Goal: Complete application form: Complete application form

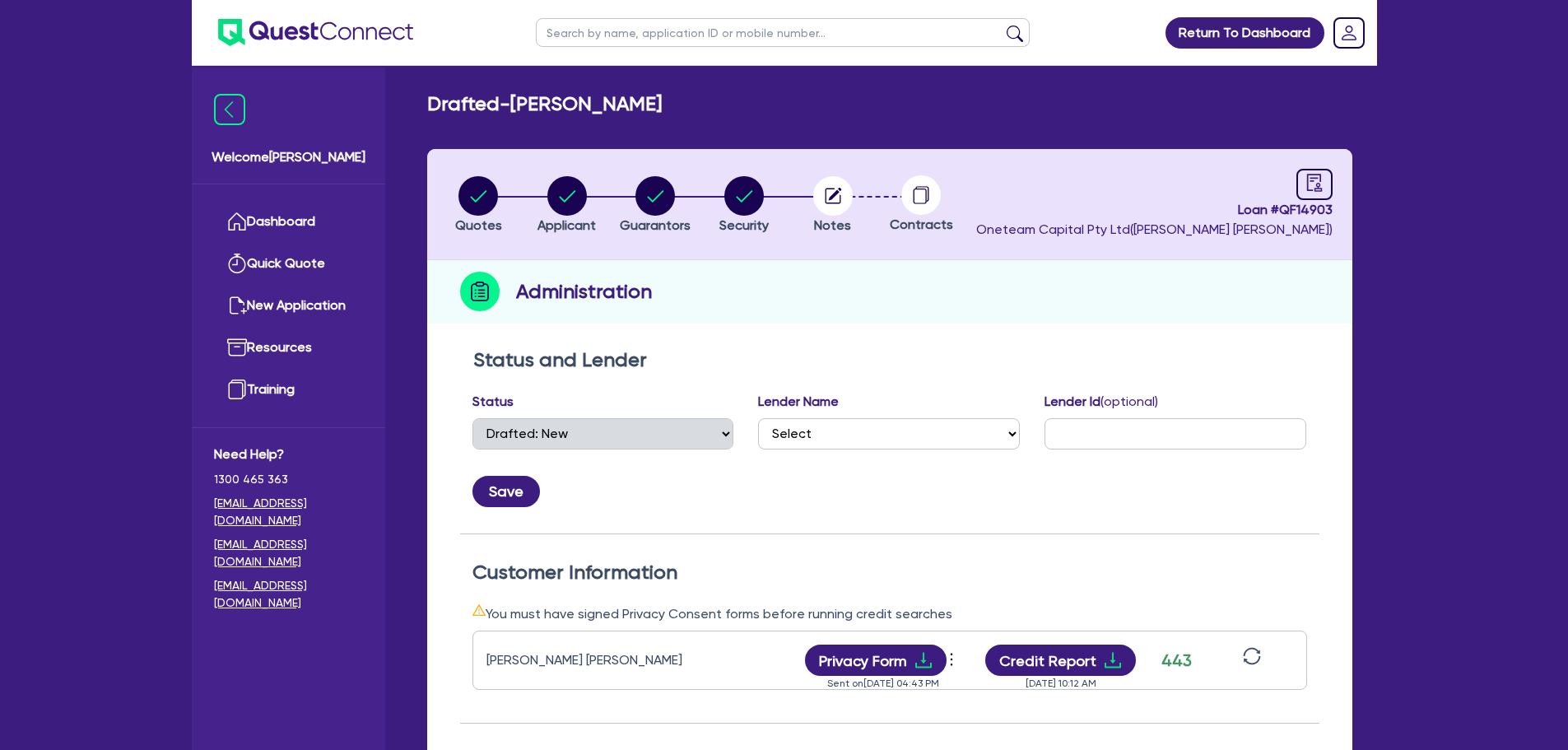
select select "DRAFTED_NEW"
click at [329, 224] on link "Dashboard" at bounding box center [289, 222] width 149 height 42
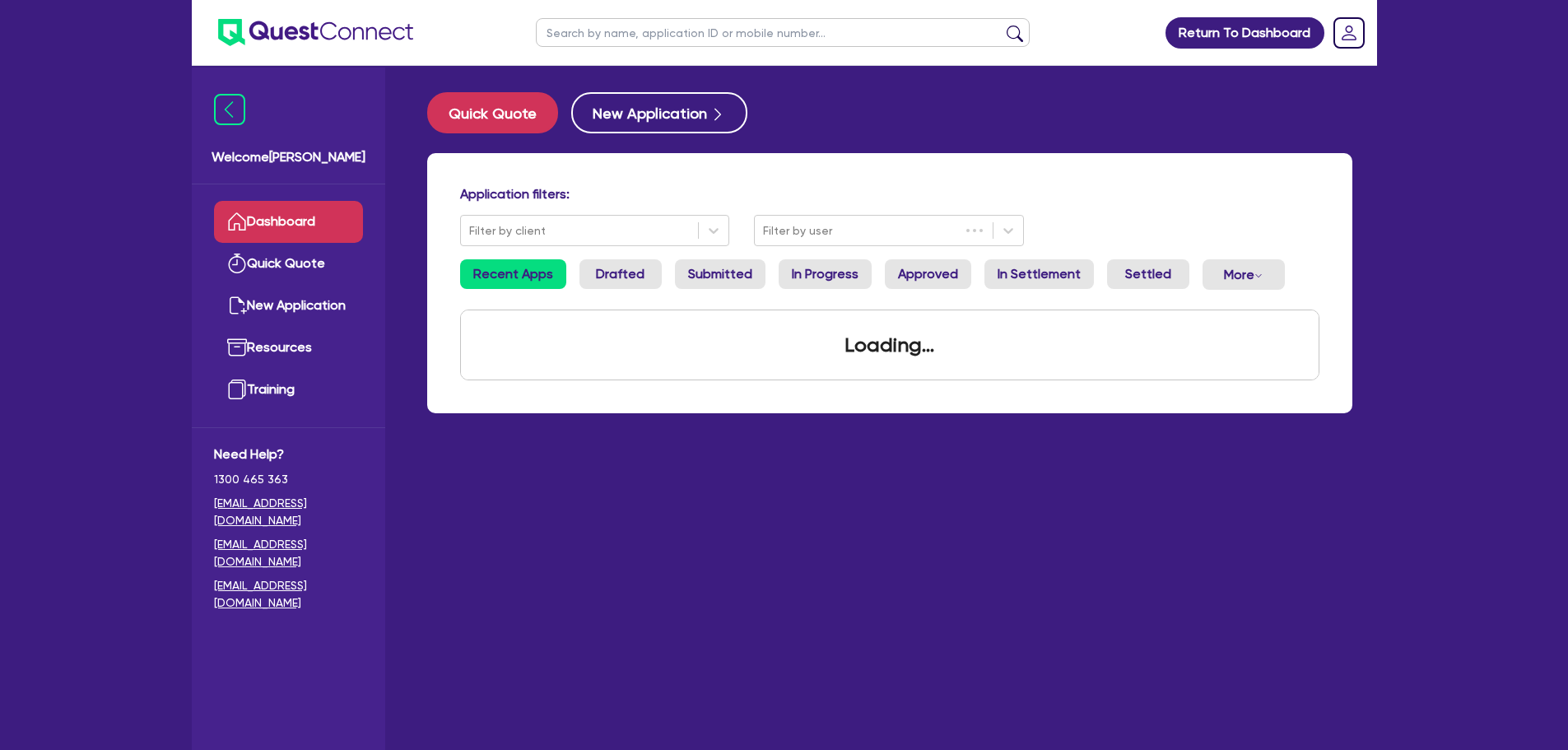
click at [621, 37] on input "text" at bounding box center [783, 32] width 494 height 29
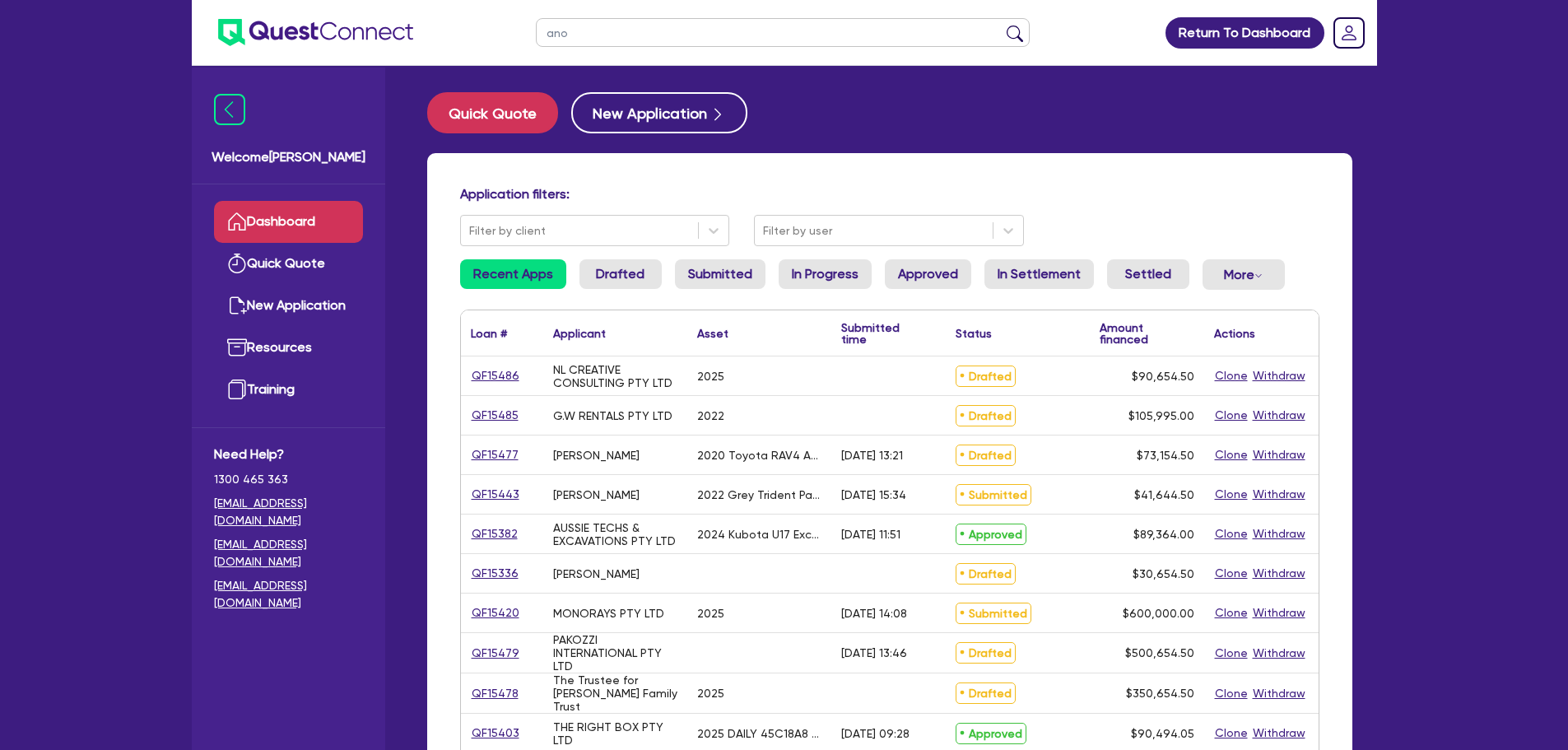
type input "ano"
click at [1002, 25] on button "submit" at bounding box center [1015, 36] width 26 height 23
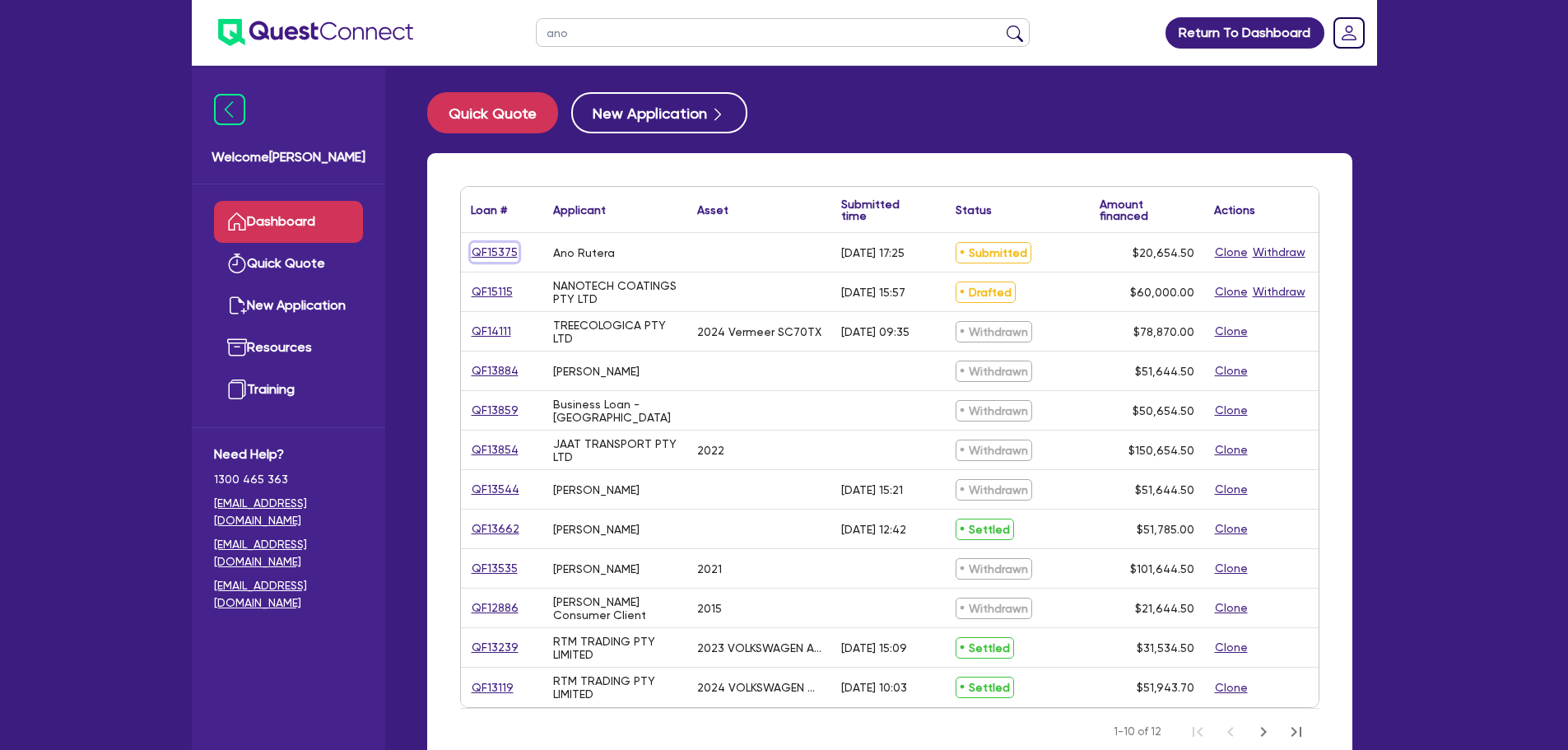
click at [495, 258] on link "QF15375" at bounding box center [495, 252] width 48 height 19
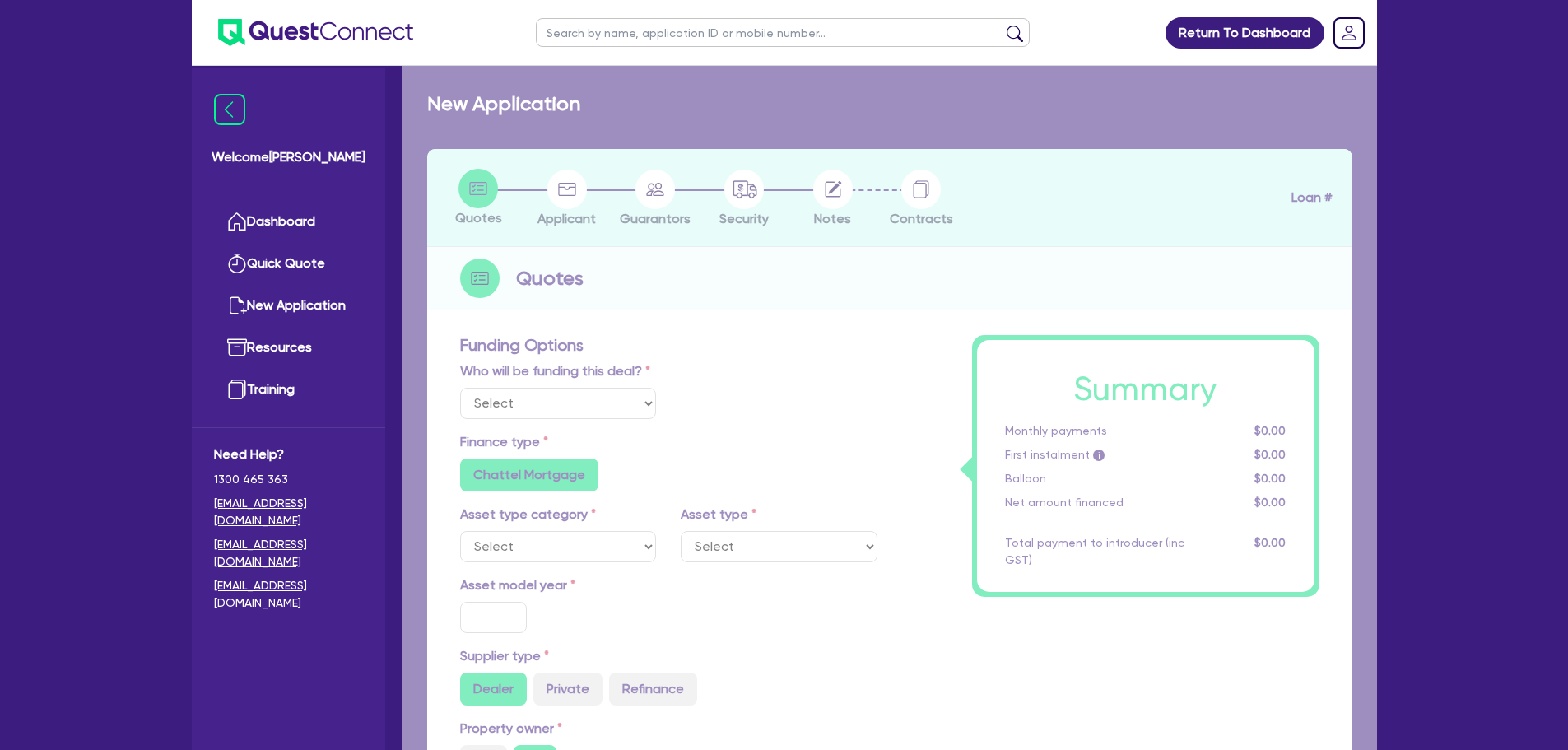
select select "Other"
radio input "false"
type input "20,000"
type input "8"
radio input "true"
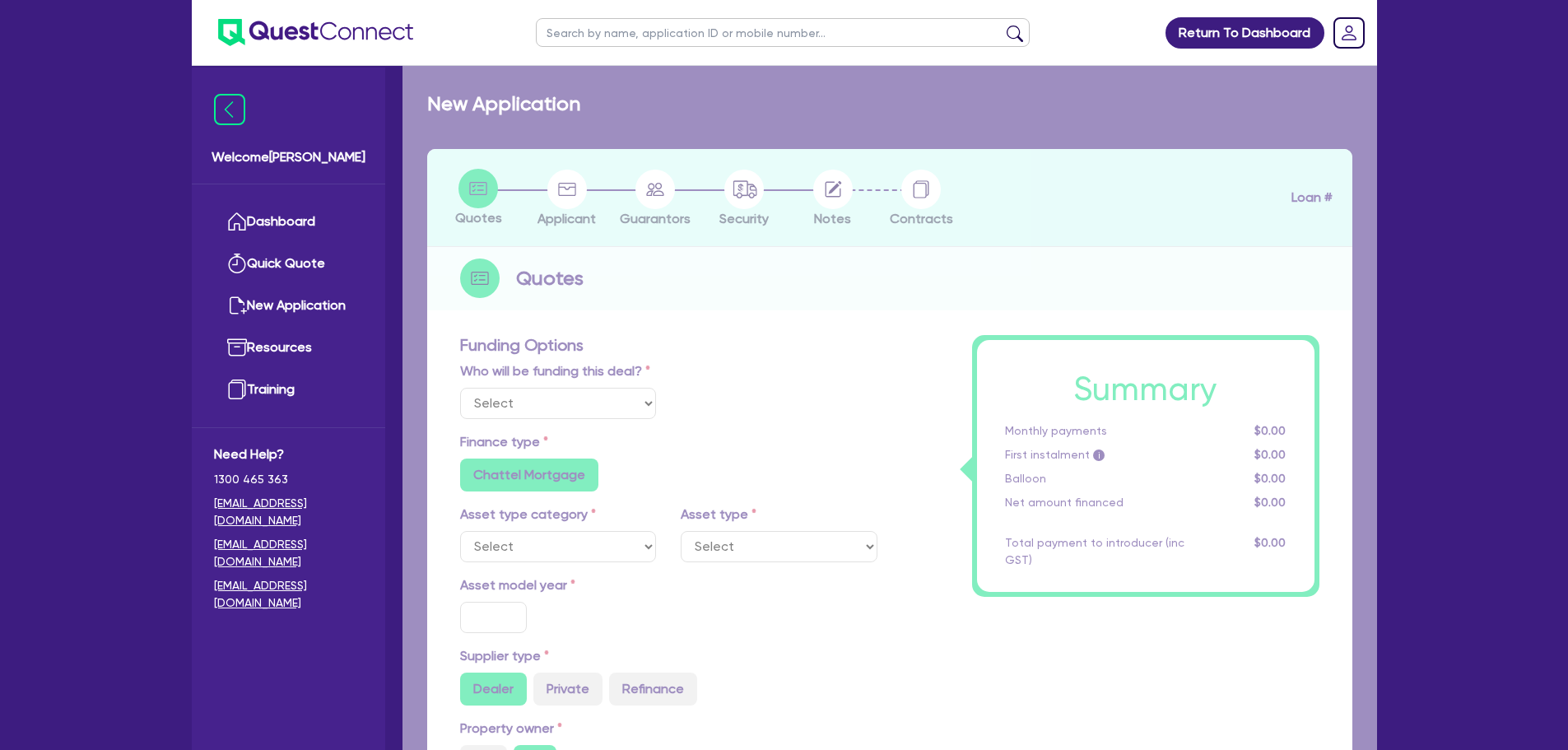
radio input "false"
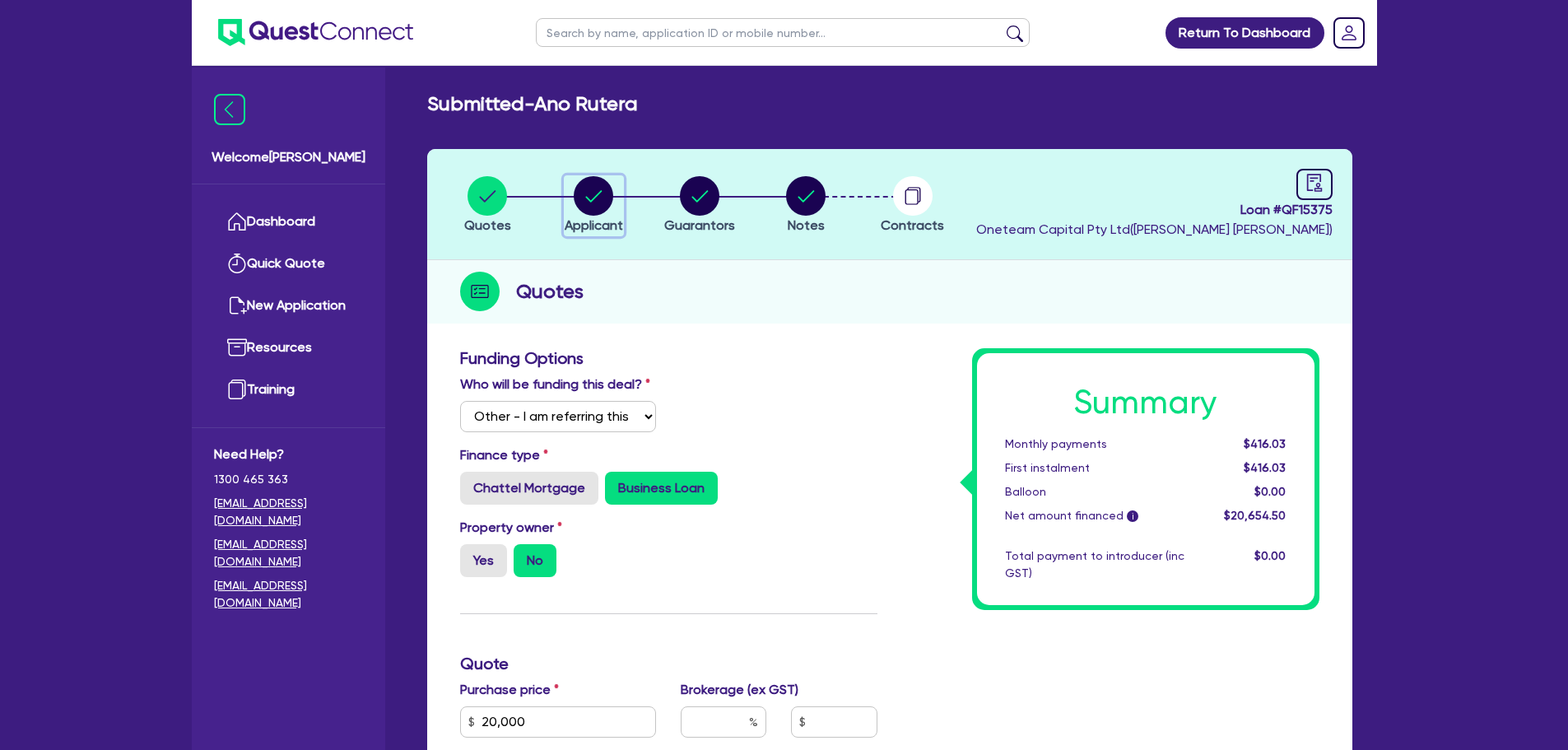
click at [611, 194] on circle "button" at bounding box center [593, 196] width 40 height 40
select select "SOLE_TRADER"
select select "BUILDING_CONSTRUCTION"
select select "TRADES_SERVICES_CONSUMERS"
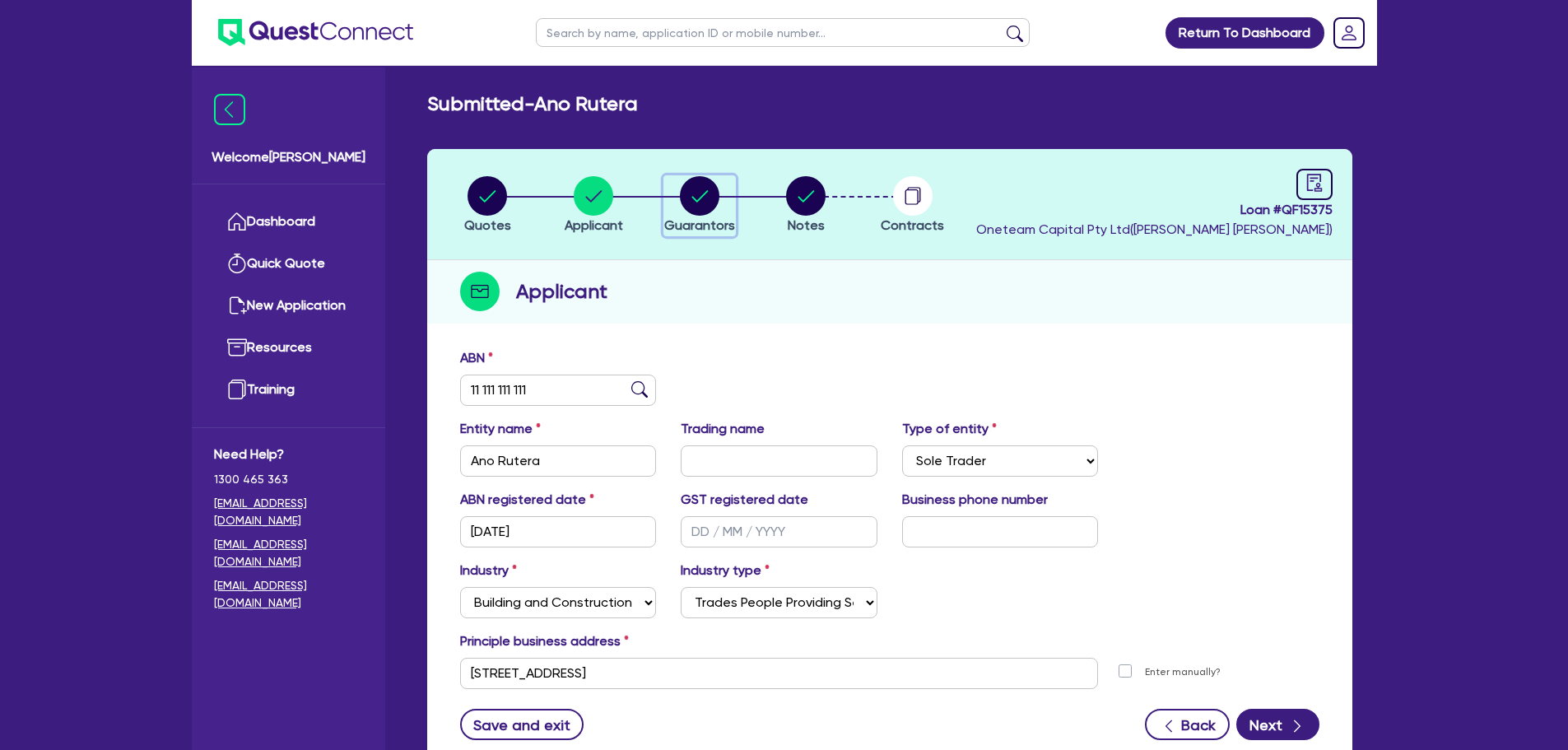
click at [698, 193] on circle "button" at bounding box center [700, 196] width 40 height 40
select select "MR"
select select "SINGLE"
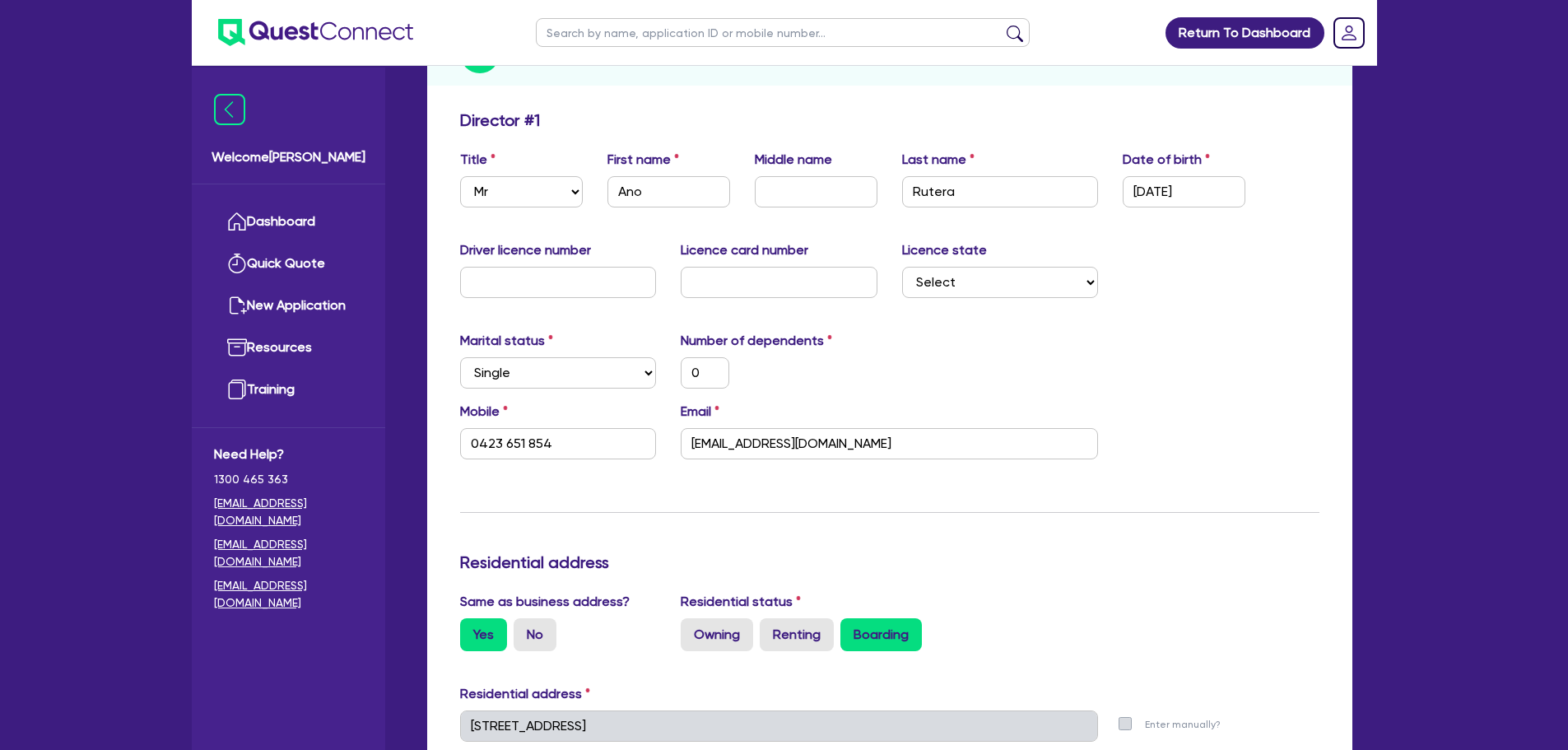
scroll to position [247, 0]
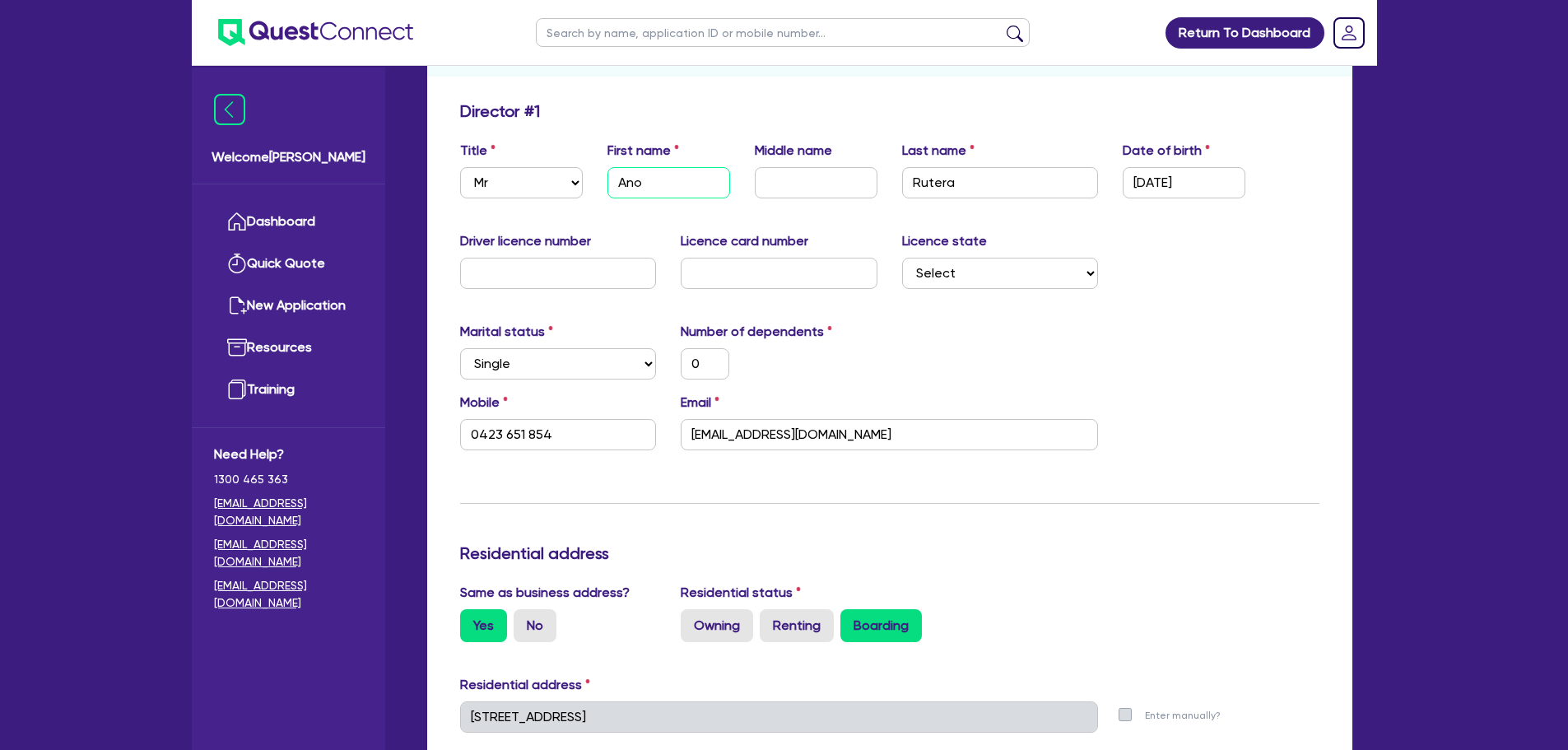
click at [660, 182] on input "Ano" at bounding box center [669, 183] width 122 height 31
type input "Anoi"
type input "0"
type input "0423 651 854"
type input "Anoin"
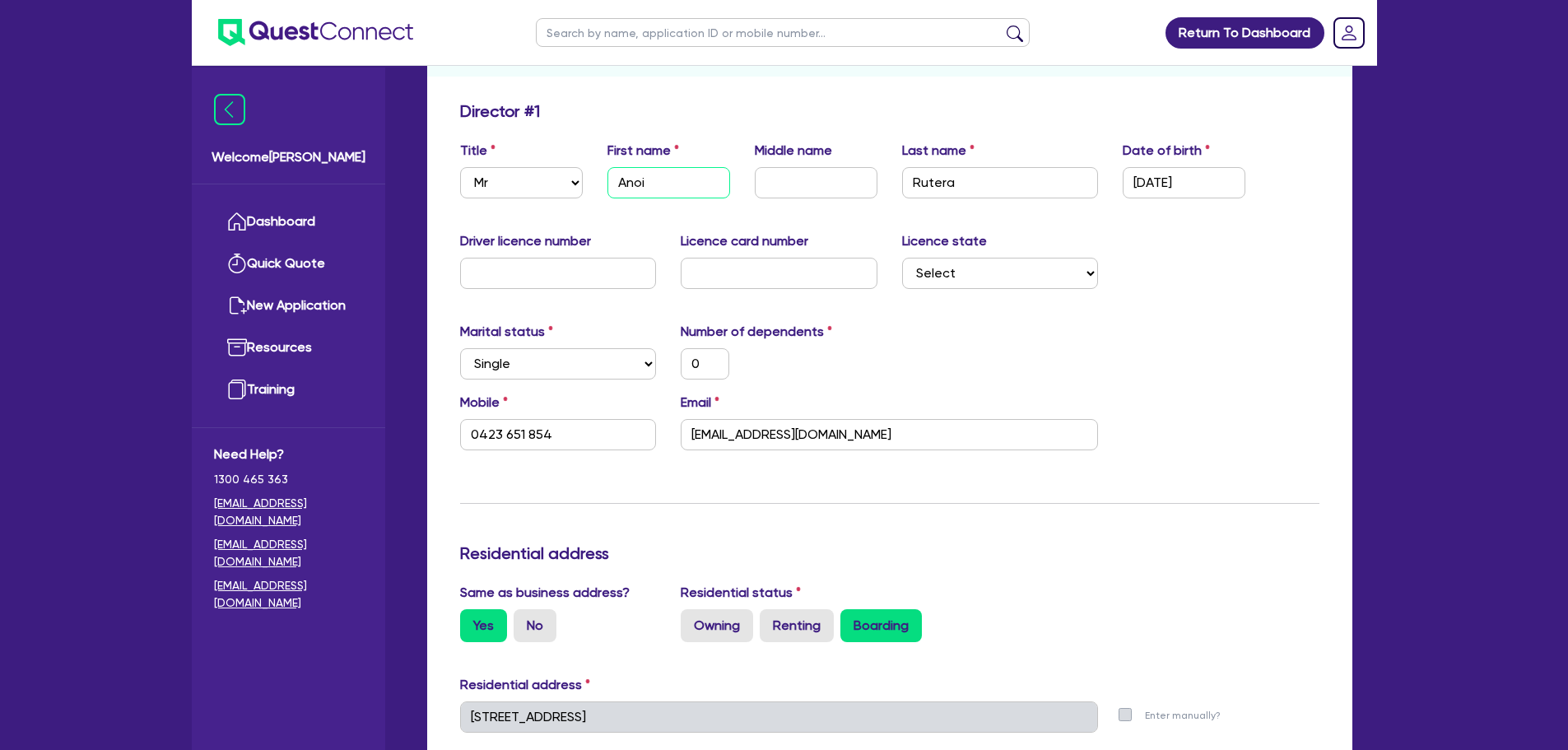
type input "0"
type input "0423 651 854"
type input "Anoint"
type input "0"
type input "0423 651 854"
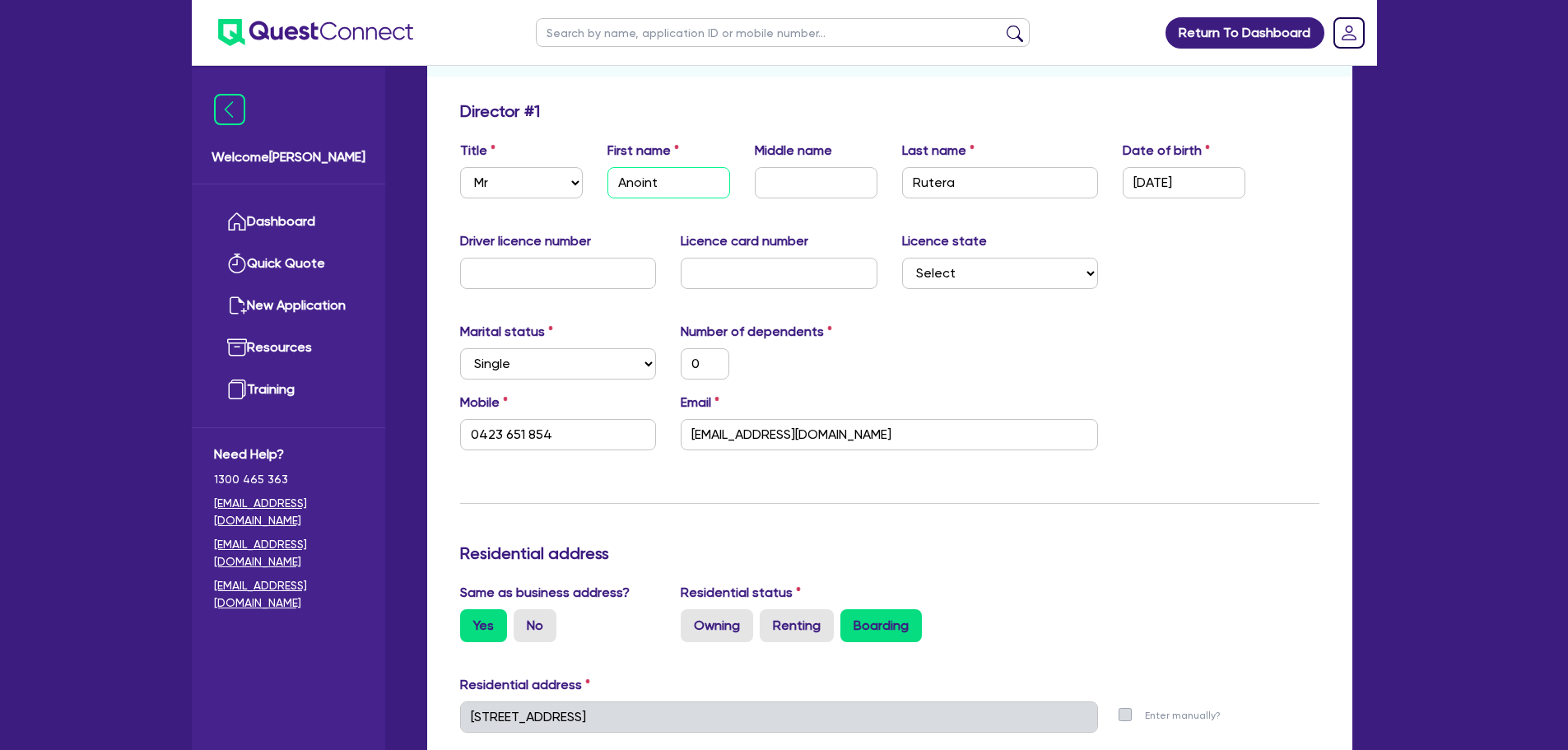
type input "Anointi"
type input "0"
type input "0423 651 854"
type input "Anointin"
type input "0"
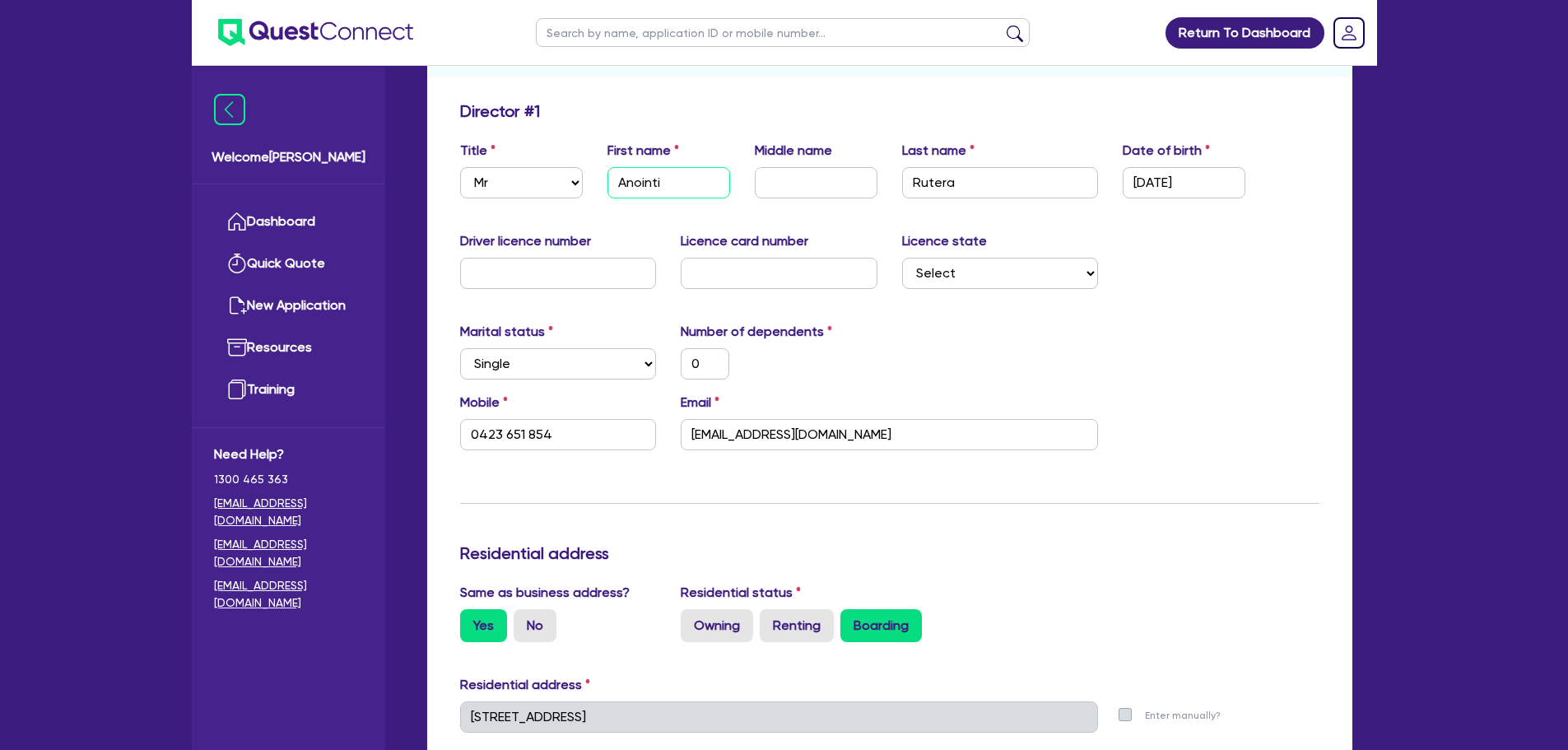
type input "0423 651 854"
type input "Anointing"
type input "0"
type input "0423 651 854"
type input "Anointing"
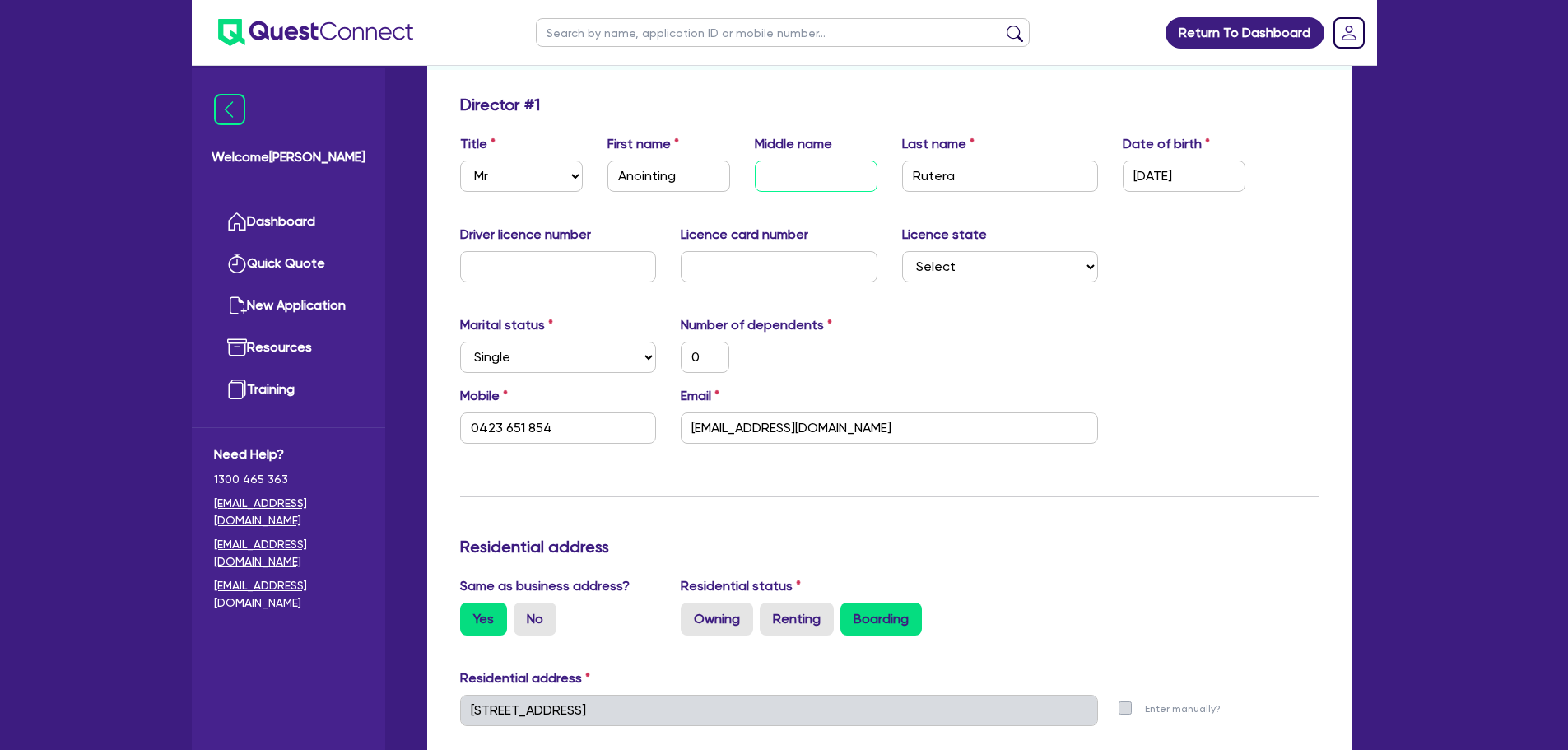
scroll to position [329, 0]
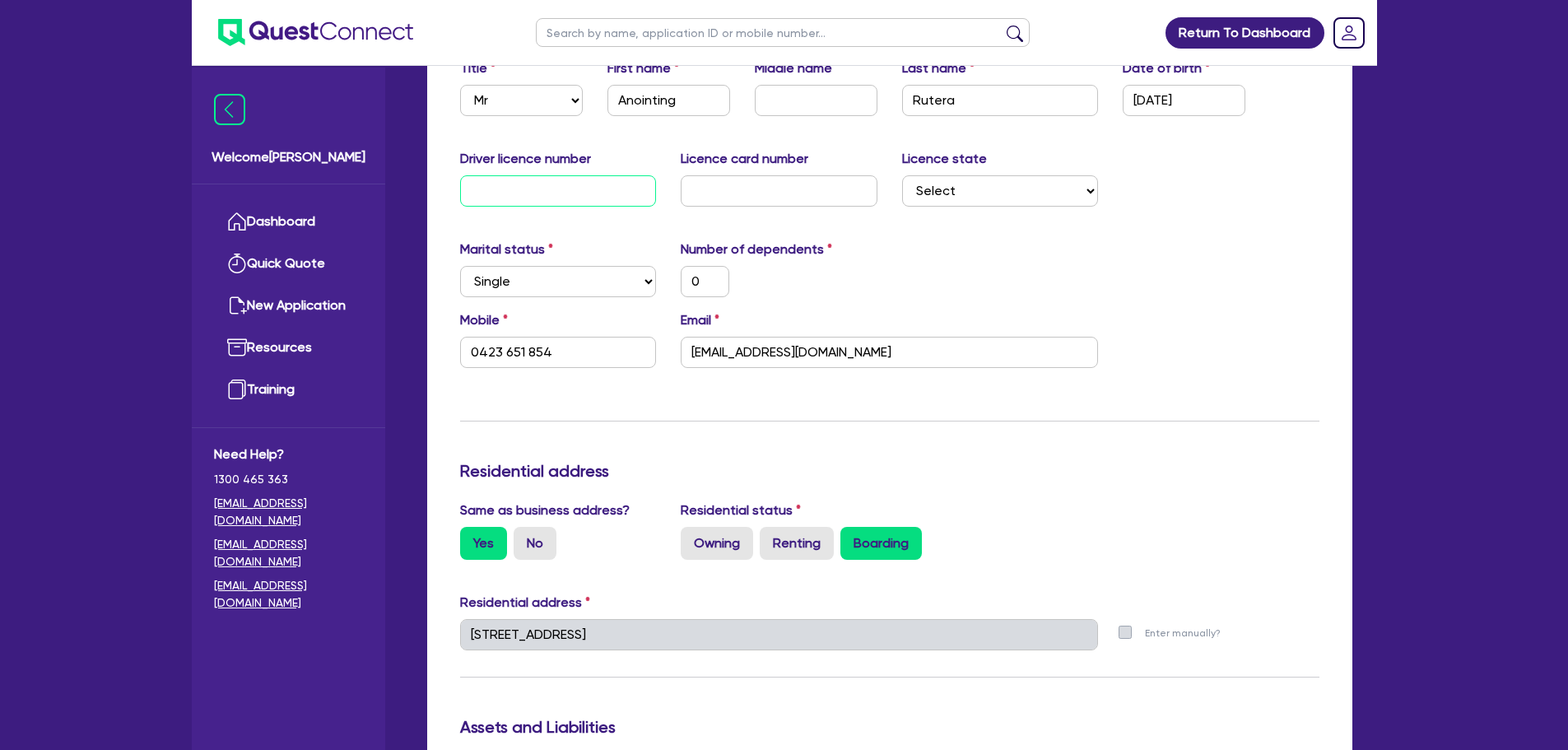
click at [529, 186] on input "text" at bounding box center [559, 191] width 197 height 31
type input "1"
type input "0"
type input "0423 651 854"
type input "12"
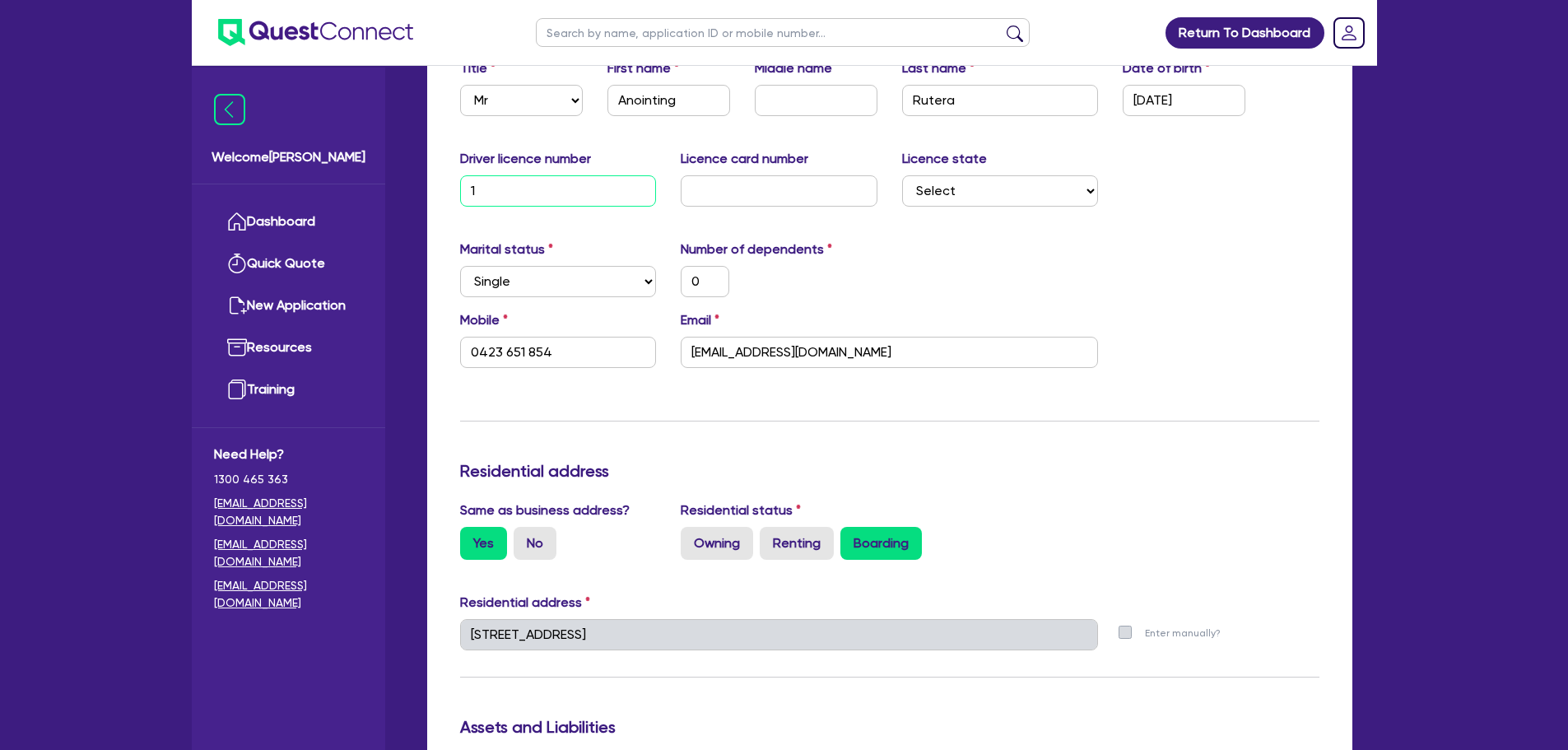
type input "0"
type input "0423 651 854"
type input "122"
type input "0"
type input "0423 651 854"
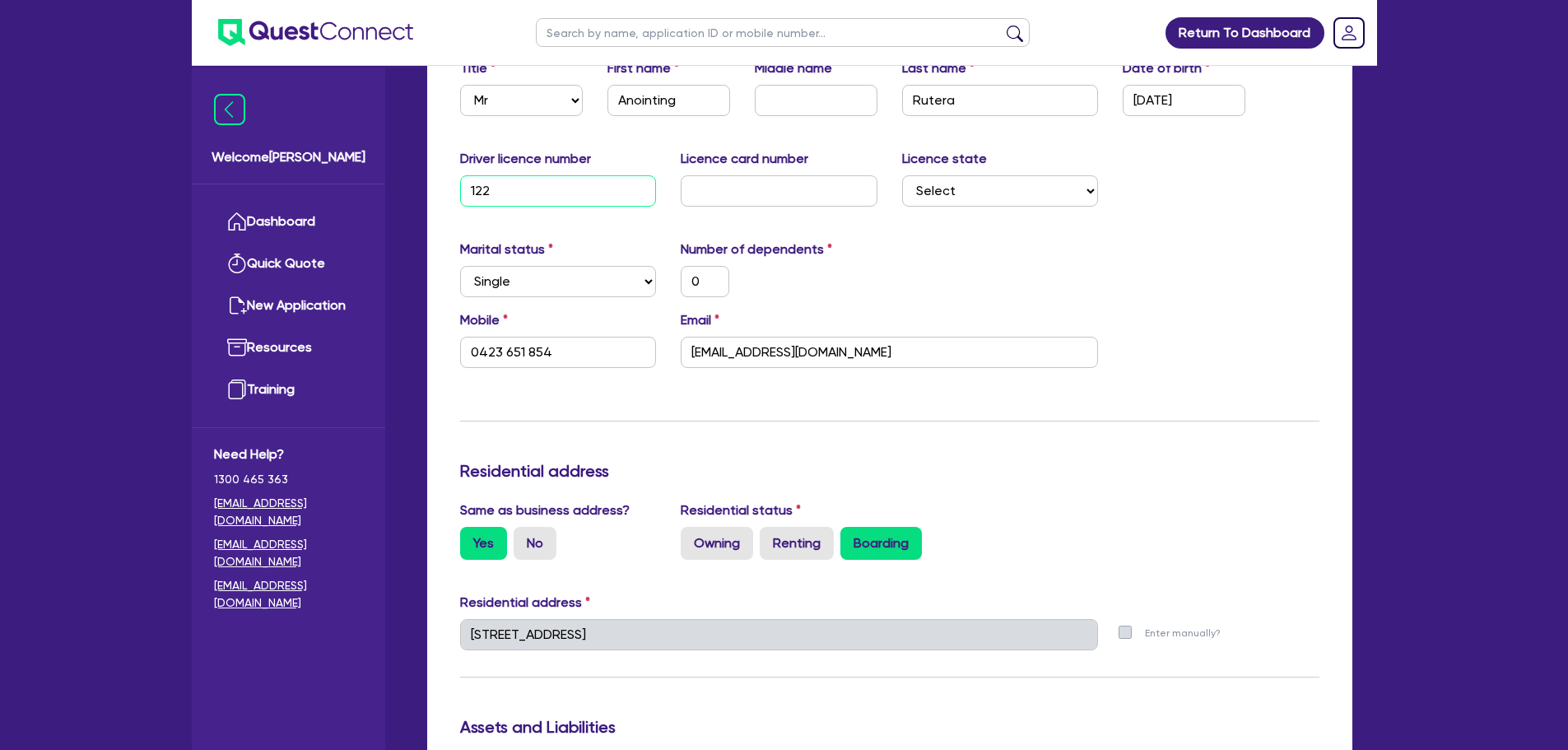
type input "1224"
type input "0"
type input "0423 651 854"
type input "12247"
type input "0"
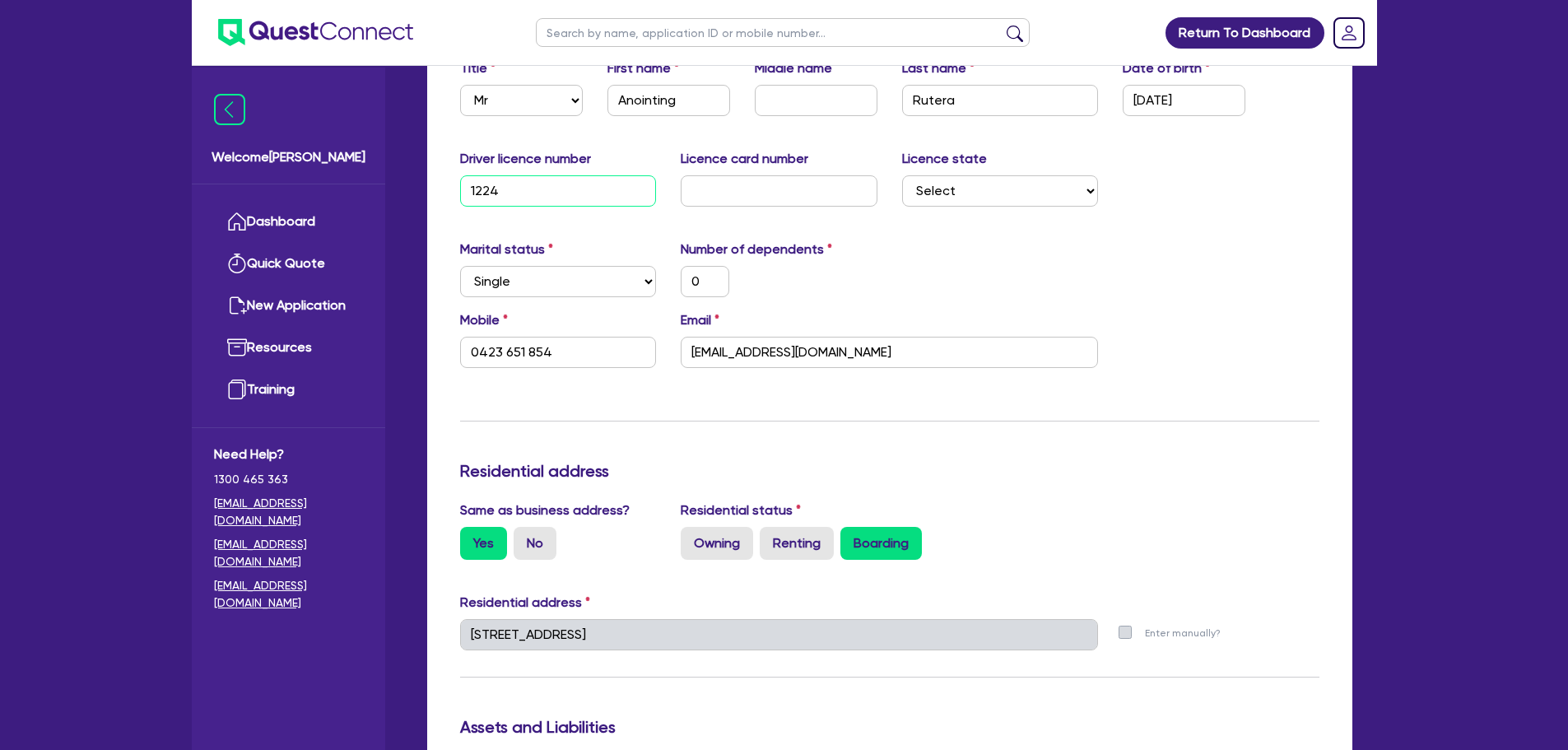
type input "0423 651 854"
type input "122472"
type input "0"
type input "0423 651 854"
type input "1224724"
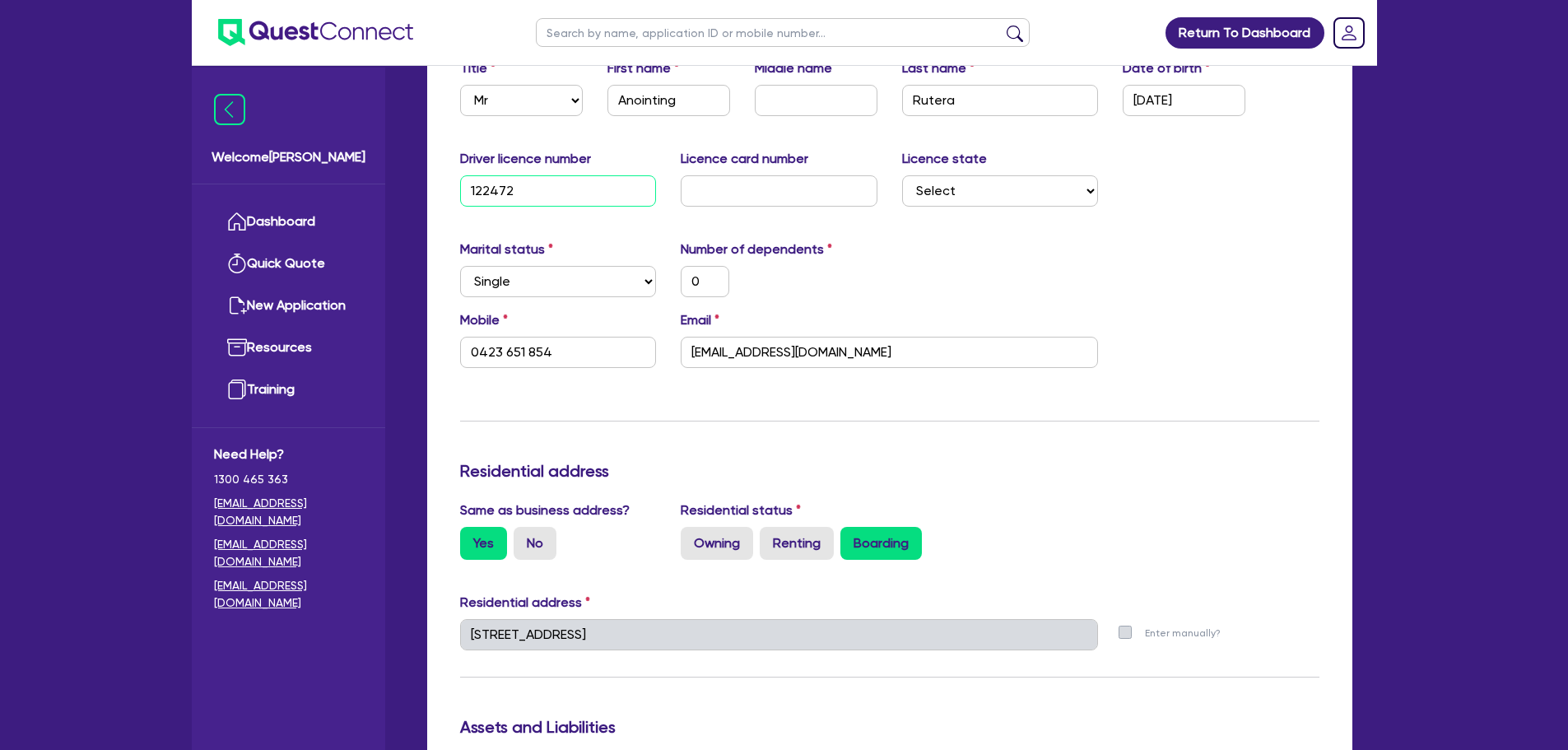
type input "0"
type input "0423 651 854"
type input "12247244"
type input "0"
type input "0423 651 854"
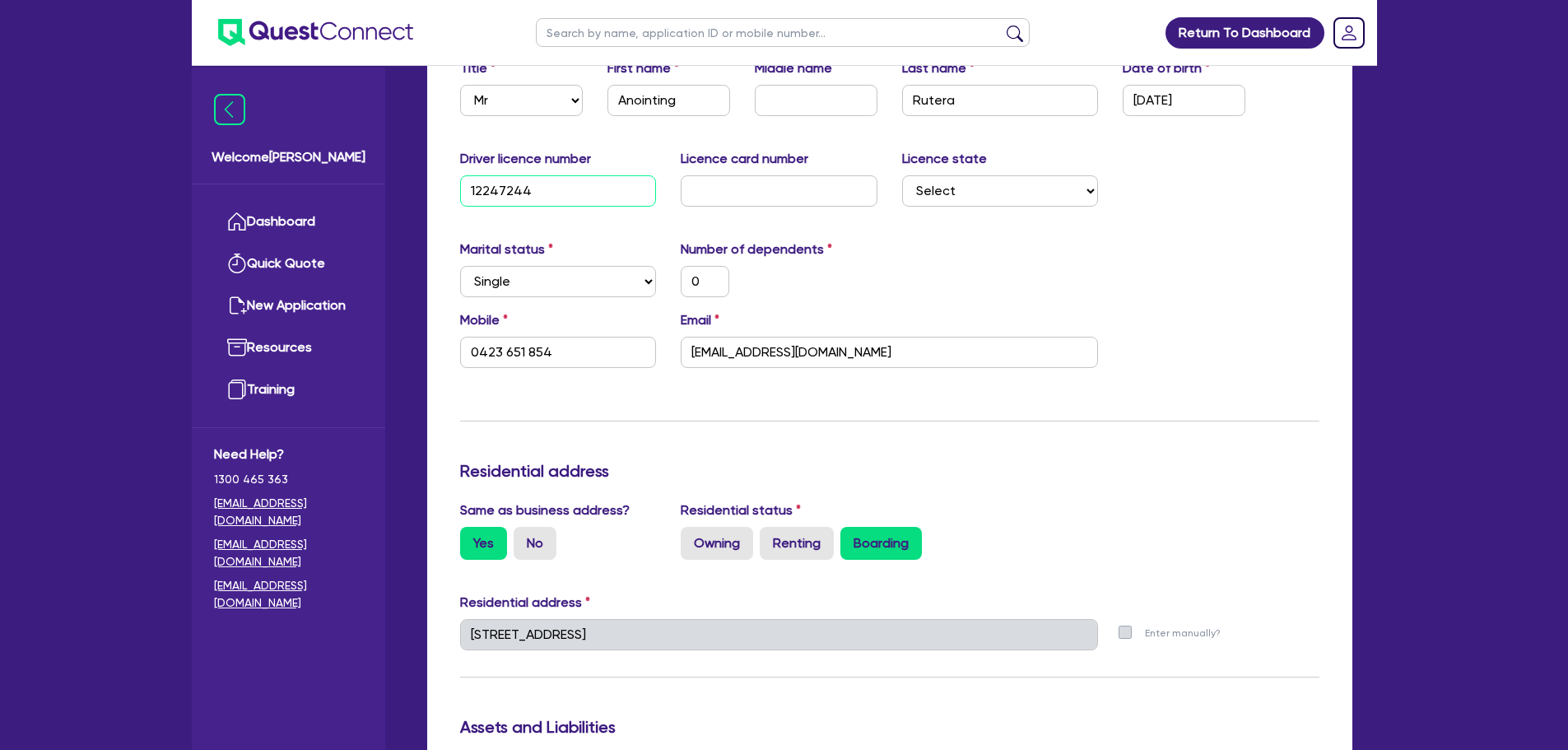
type input "122472441"
type input "0"
type input "0423 651 854"
type input "122472441"
click at [726, 189] on input "text" at bounding box center [779, 191] width 197 height 31
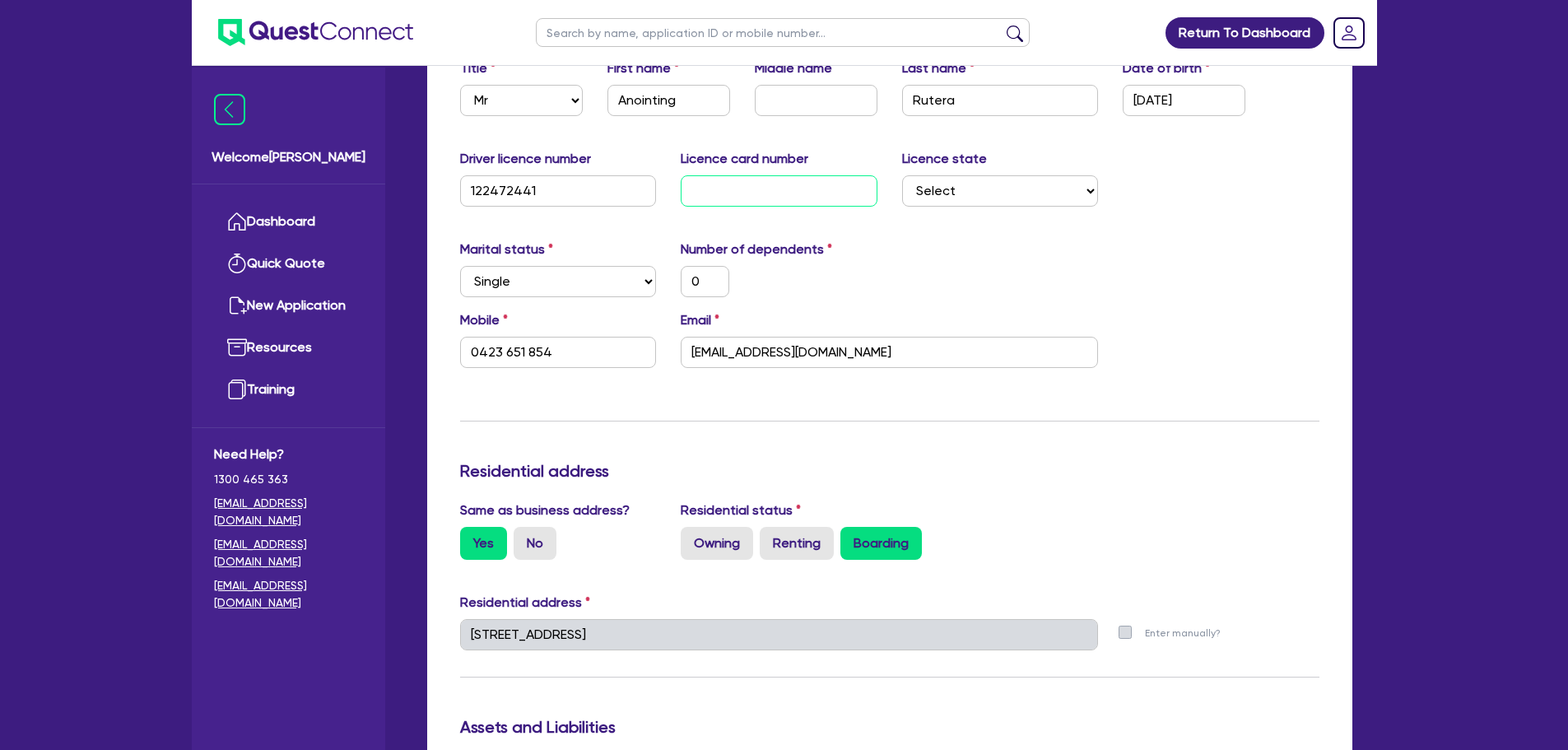
type input "8"
type input "0"
type input "0423 651 854"
type input "8D"
type input "0"
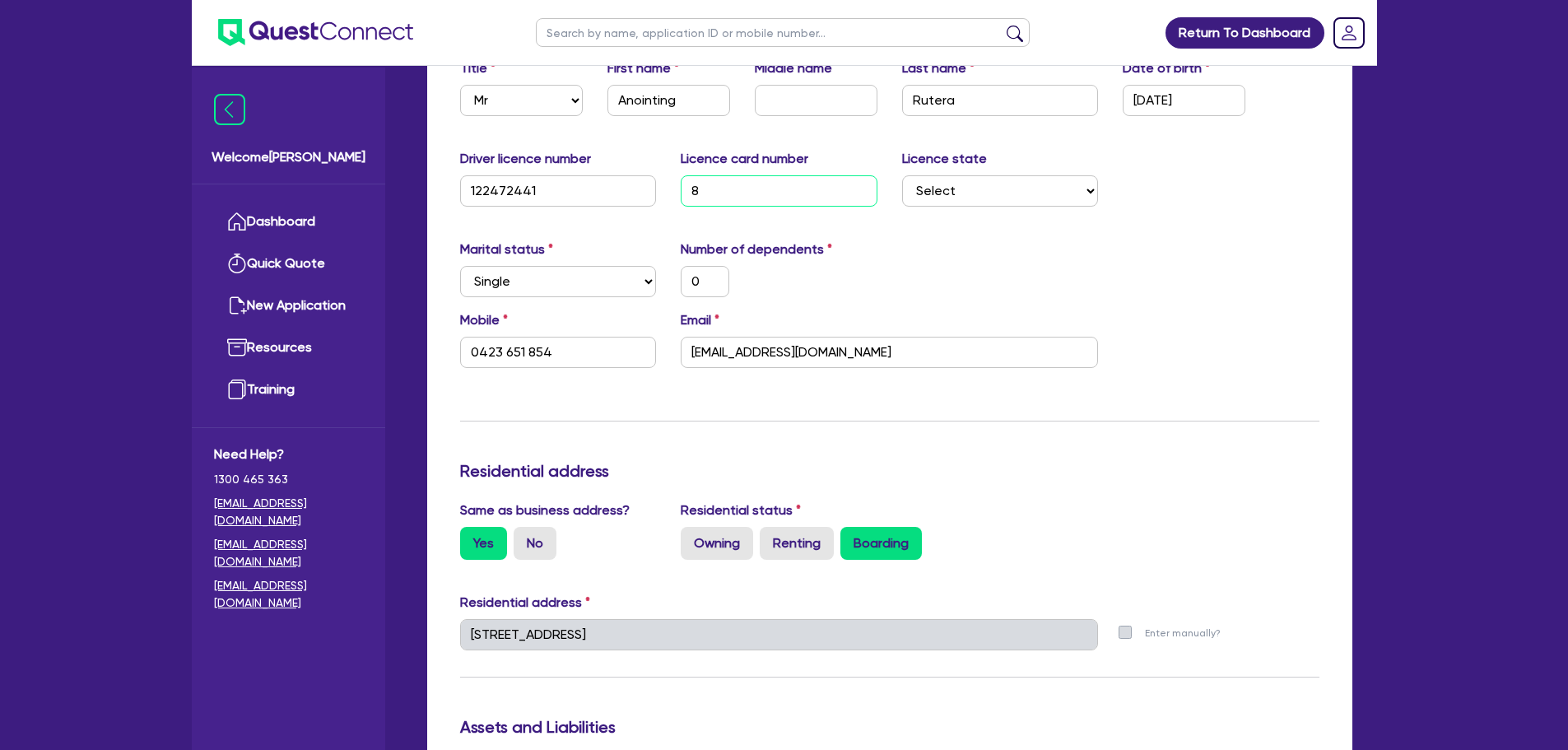
type input "0423 651 854"
type input "8D0"
type input "0"
type input "0423 651 854"
type input "8D0A"
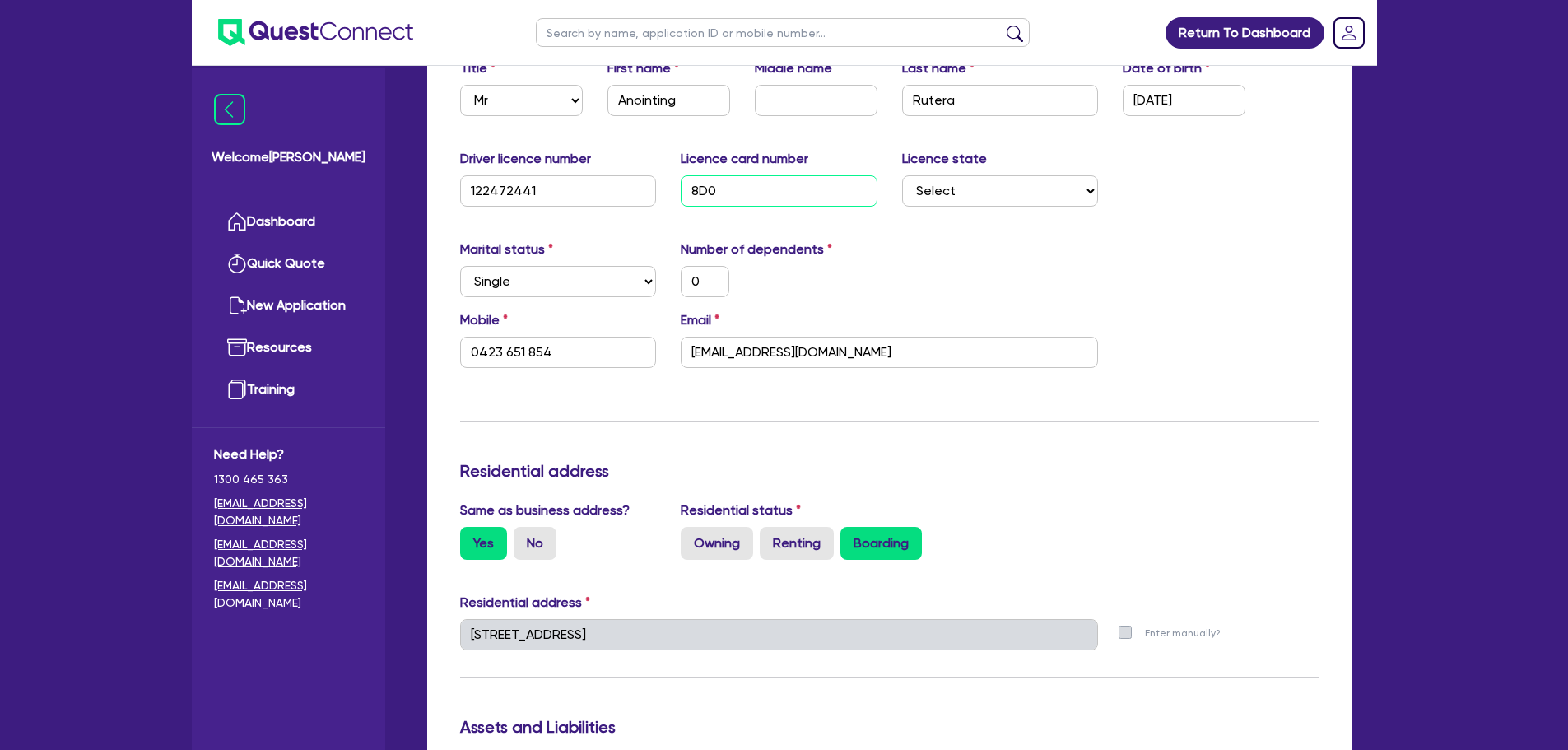
type input "0"
type input "0423 651 854"
type input "8D0AS"
type input "0"
type input "0423 651 854"
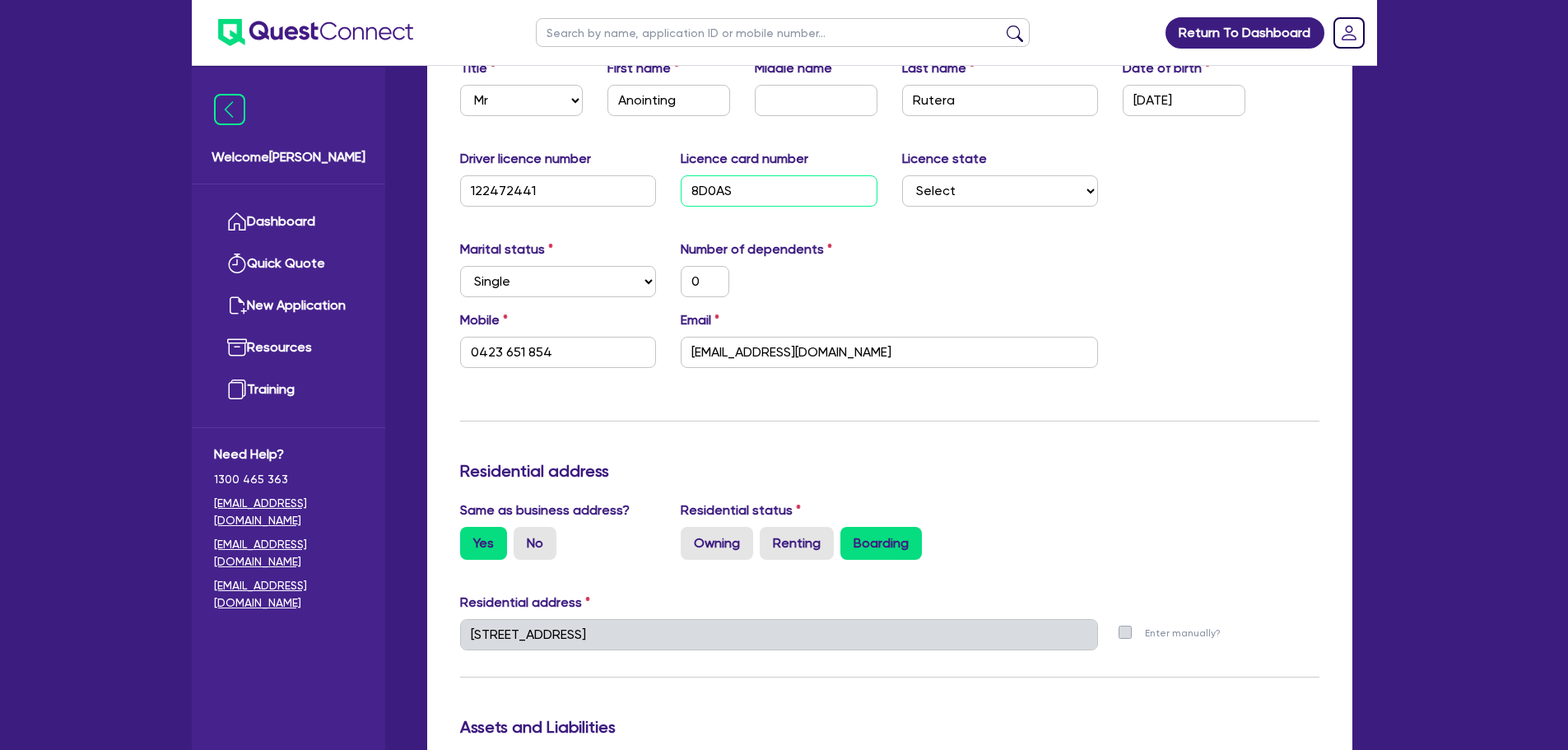
type input "8D0A"
type input "0"
type input "0423 651 854"
type input "8D0A1"
type input "0"
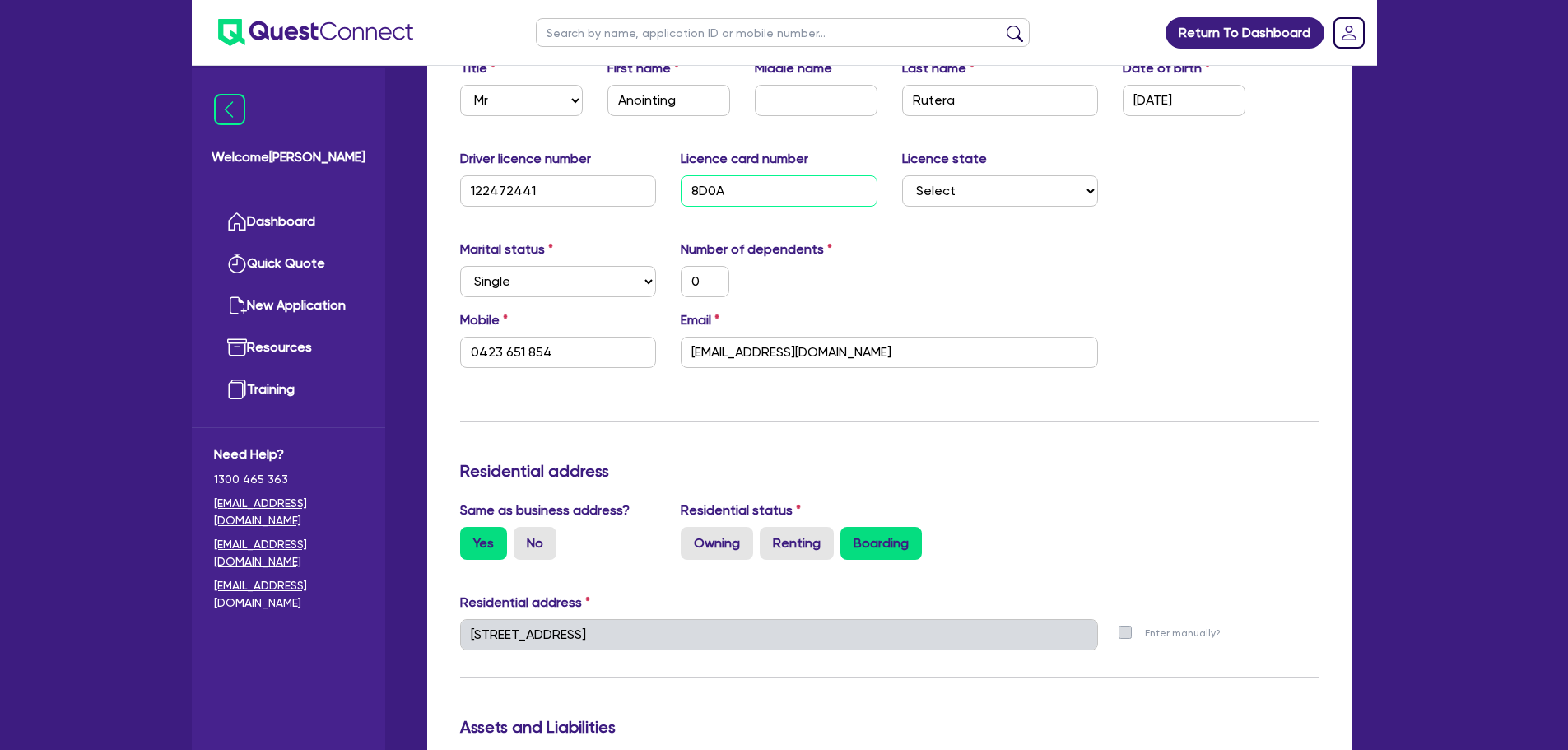
type input "0423 651 854"
type input "8D0A17"
type input "0"
type input "0423 651 854"
type input "8D0A17E"
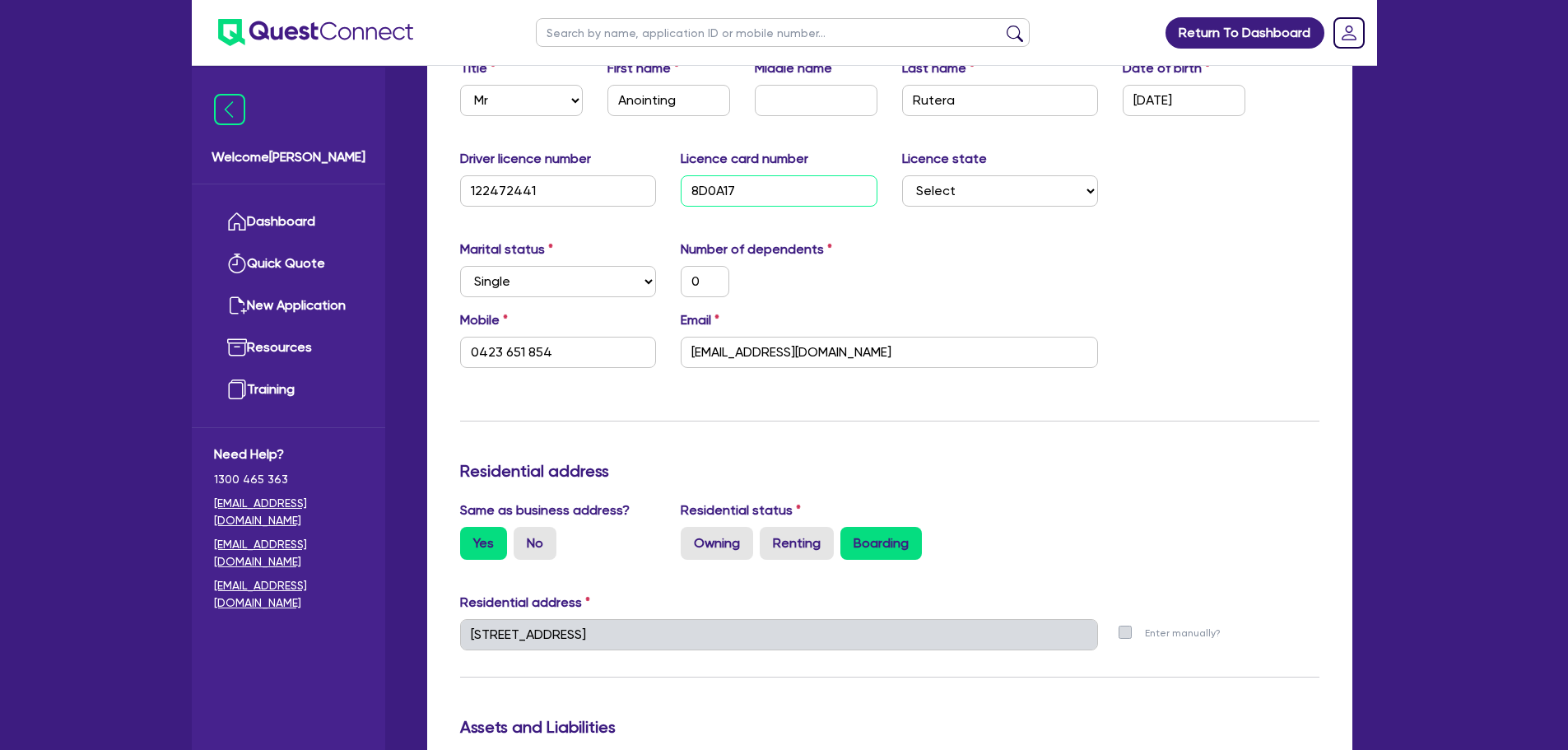
type input "0"
type input "0423 651 854"
type input "8D0A17E8"
type input "0"
type input "0423 651 854"
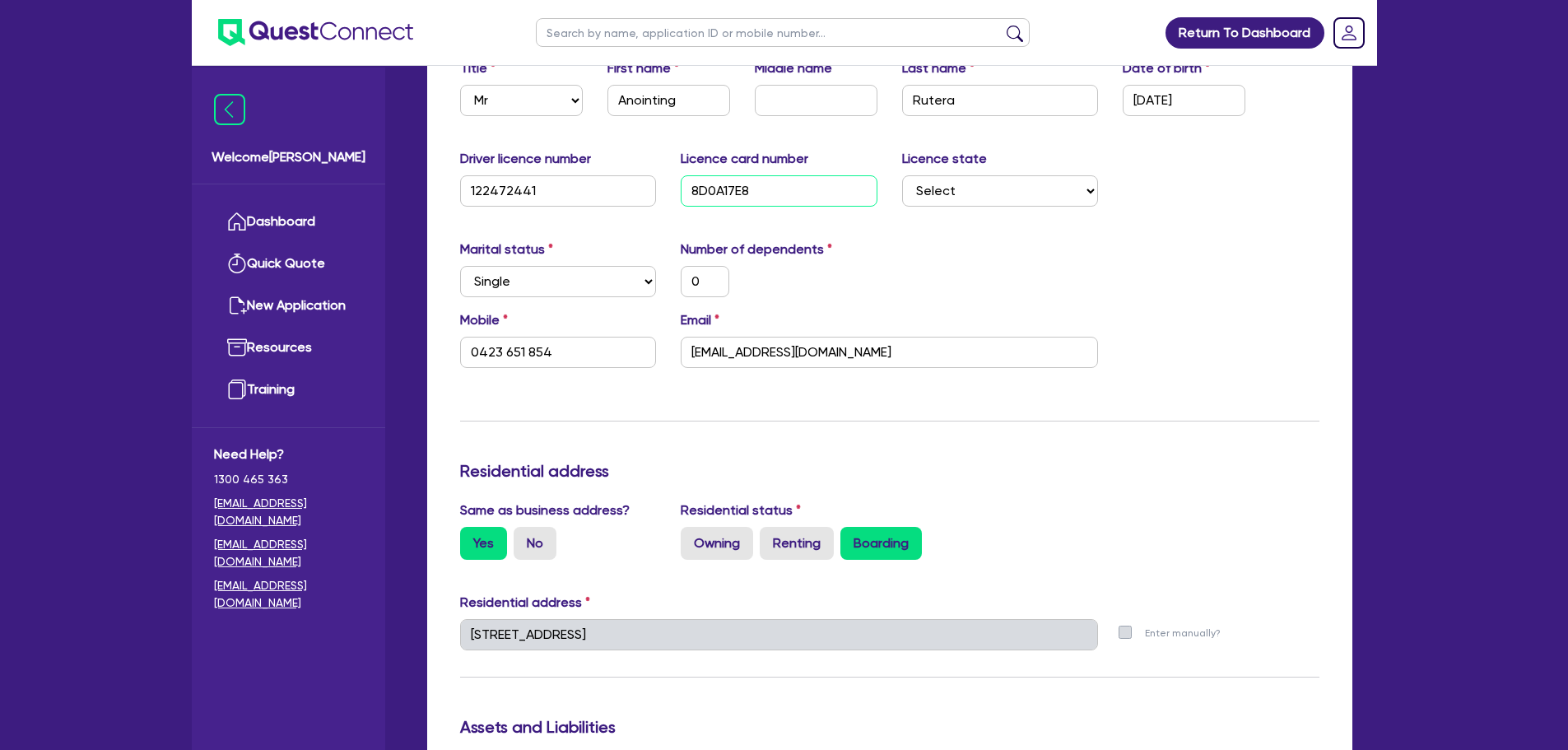
type input "8D0A17E8D"
type input "0"
type input "0423 651 854"
type input "8D0A17E8DA"
type input "0"
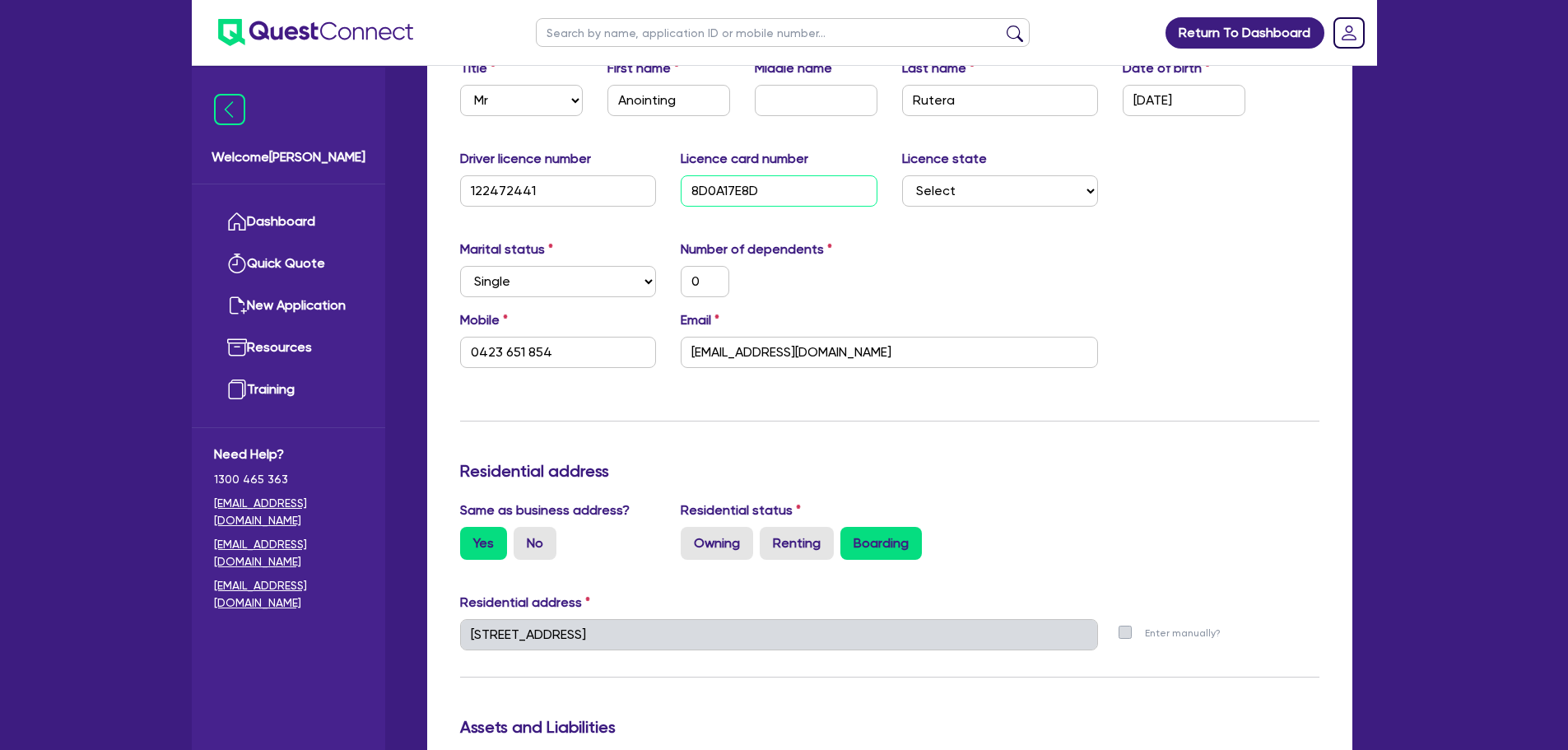
type input "0423 651 854"
type input "8D0A17E8DA"
click at [1186, 254] on div "Marital status Select Single Married De Facto / Partner Number of dependents 0" at bounding box center [889, 276] width 884 height 71
click at [1063, 192] on select "Select NSW VIC QLD TAS ACT SA NT WA" at bounding box center [1000, 191] width 197 height 31
select select "QLD"
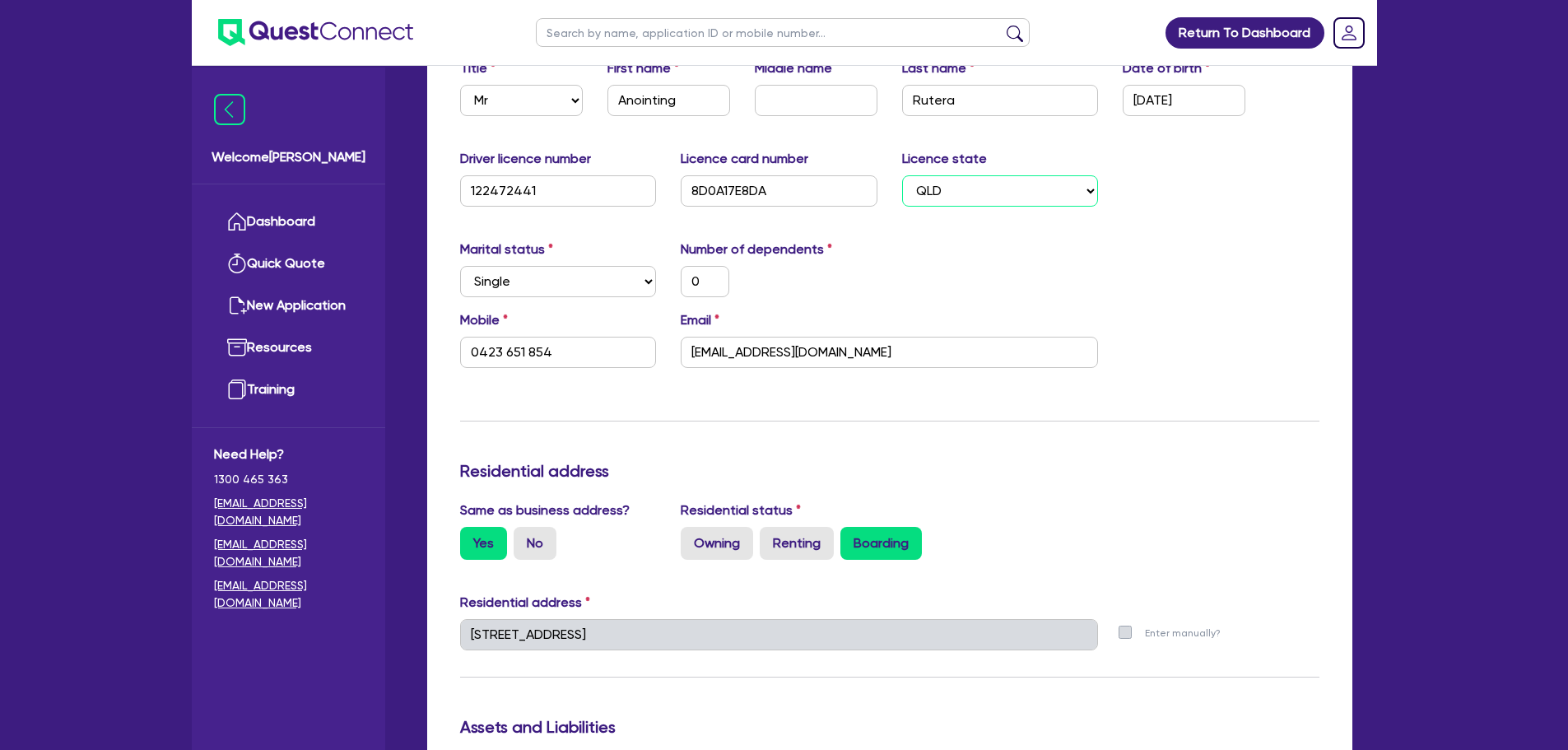
click at [902, 175] on select "Select NSW VIC QLD TAS ACT SA NT WA" at bounding box center [1000, 191] width 197 height 31
type input "0"
type input "0423 651 854"
click at [961, 261] on div "Marital status Select Single Married De Facto / Partner Number of dependents 0" at bounding box center [889, 276] width 884 height 71
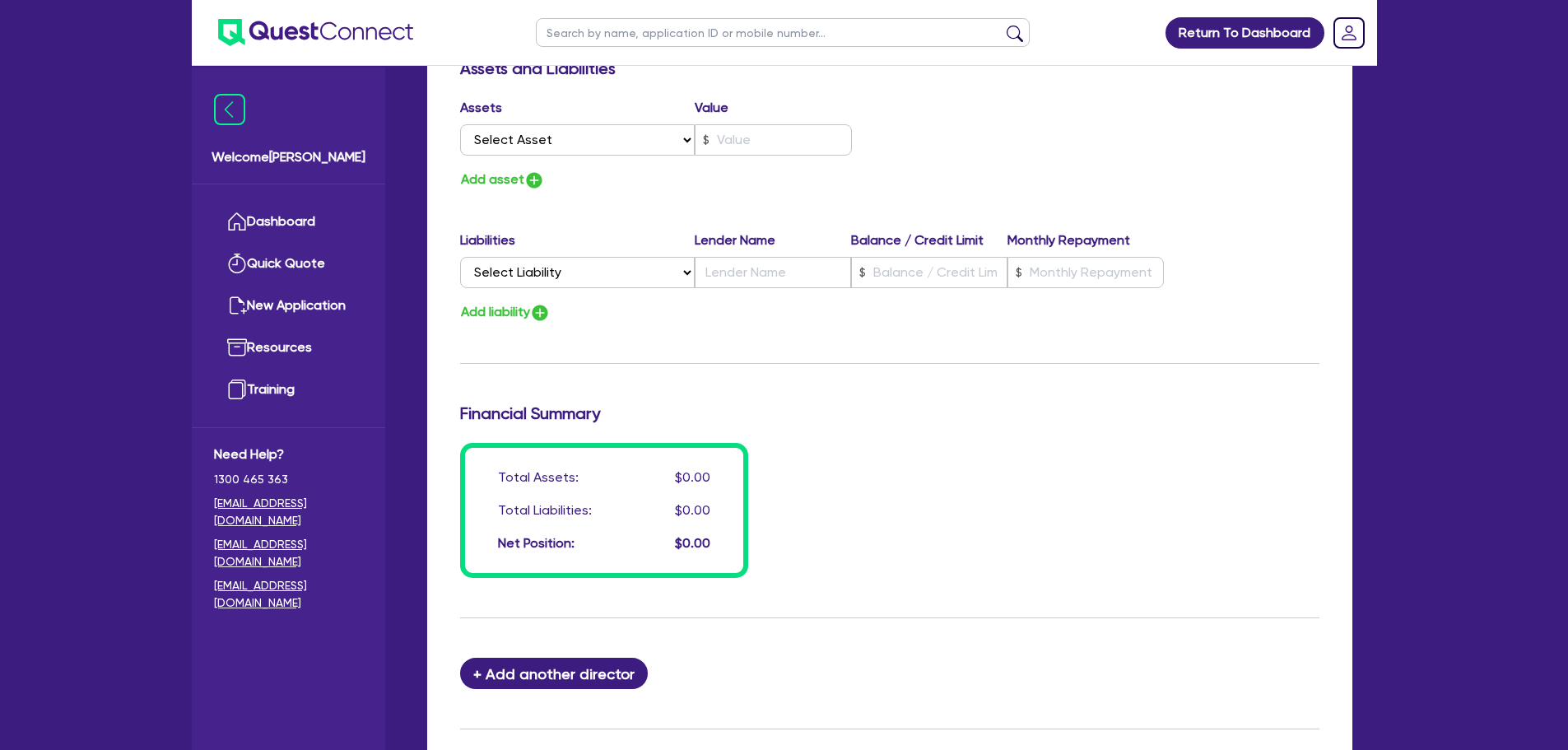
scroll to position [1172, 0]
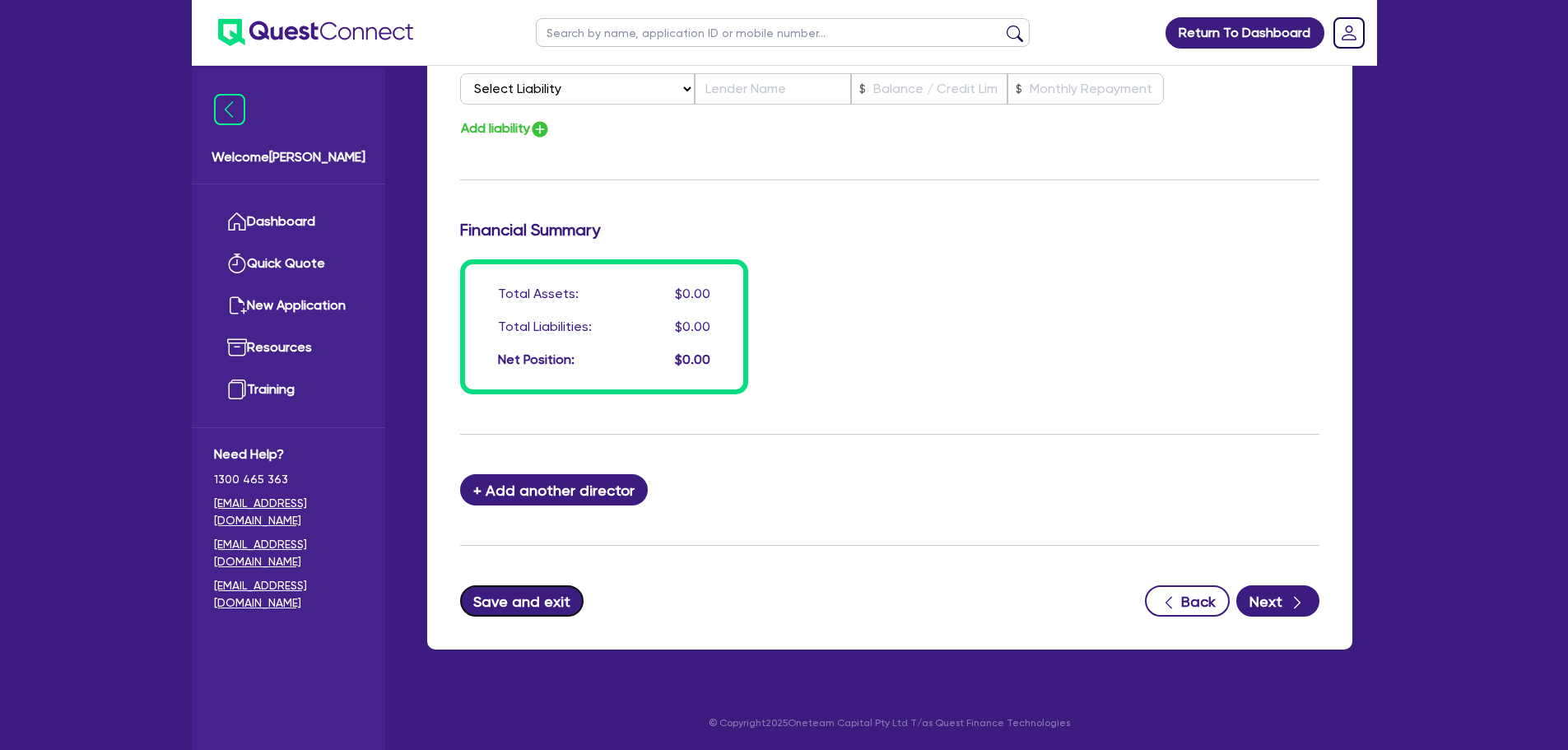
click at [539, 599] on button "Save and exit" at bounding box center [522, 601] width 124 height 31
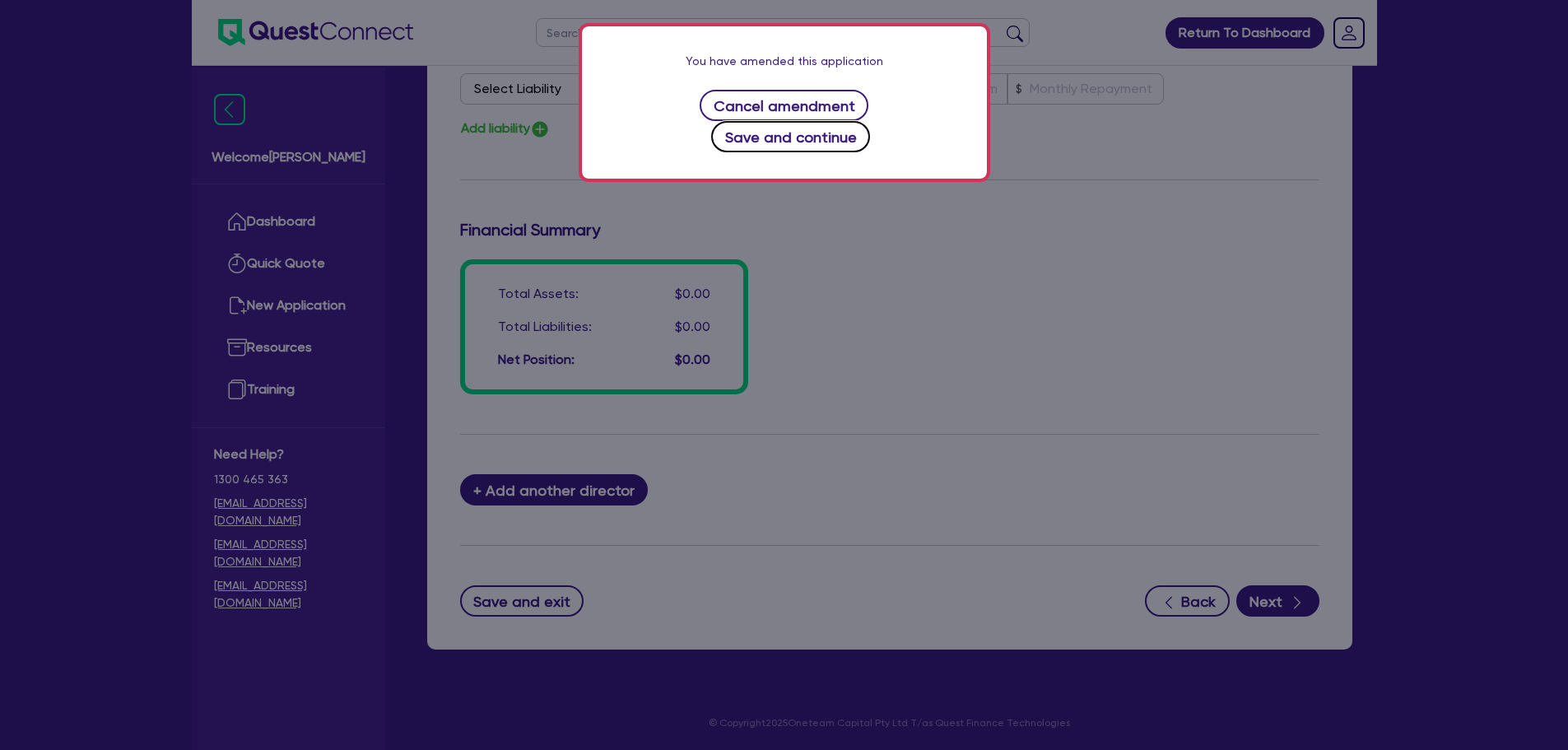
click at [833, 121] on button "Save and continue" at bounding box center [791, 137] width 159 height 31
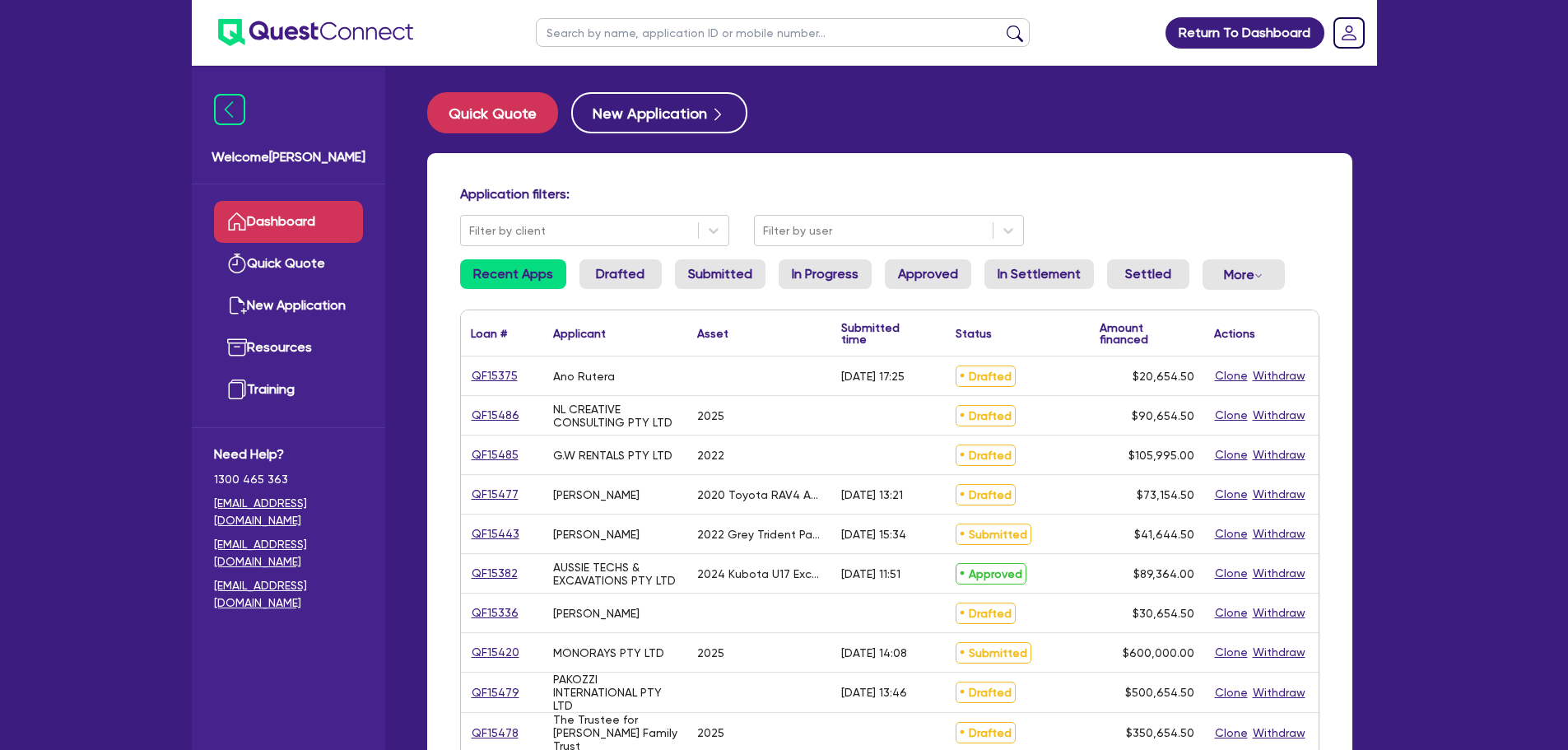
click at [734, 31] on input "text" at bounding box center [783, 32] width 494 height 29
type input "georgia"
click at [1002, 25] on button "submit" at bounding box center [1015, 36] width 26 height 23
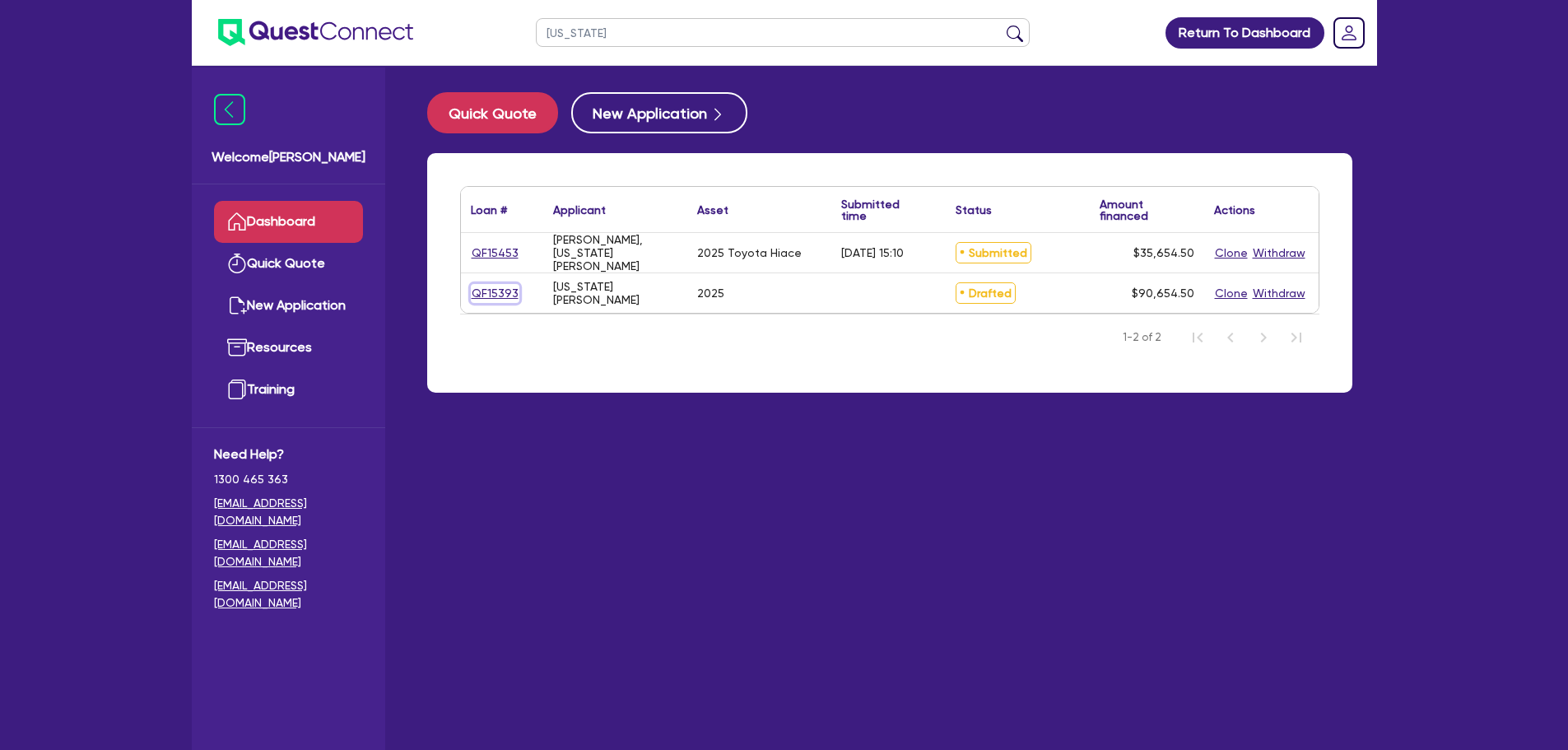
click at [498, 292] on link "QF15393" at bounding box center [495, 293] width 49 height 19
select select "Other"
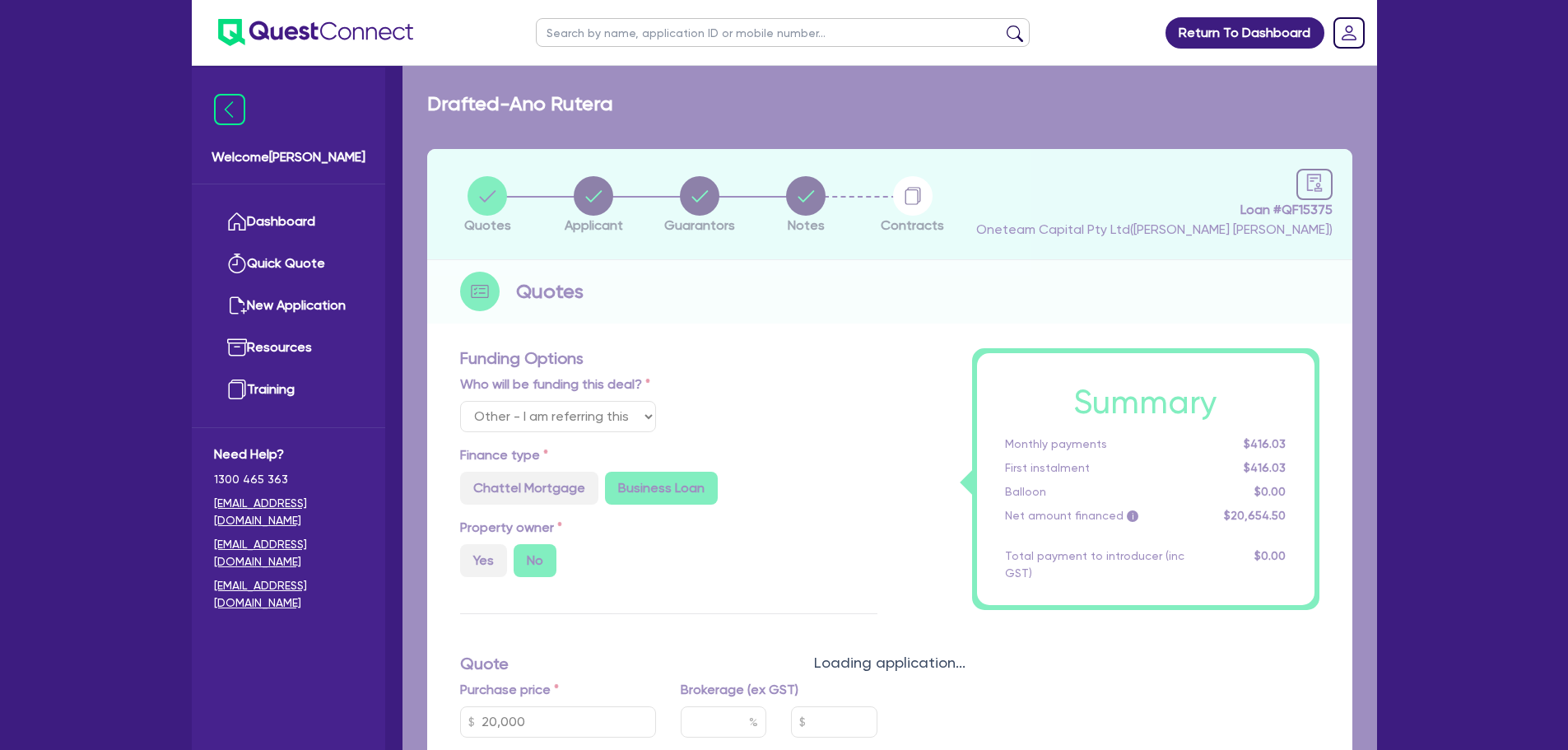
radio input "true"
select select "CARS_AND_LIGHT_TRUCKS"
type input "2025"
type input "90,000"
type input "7"
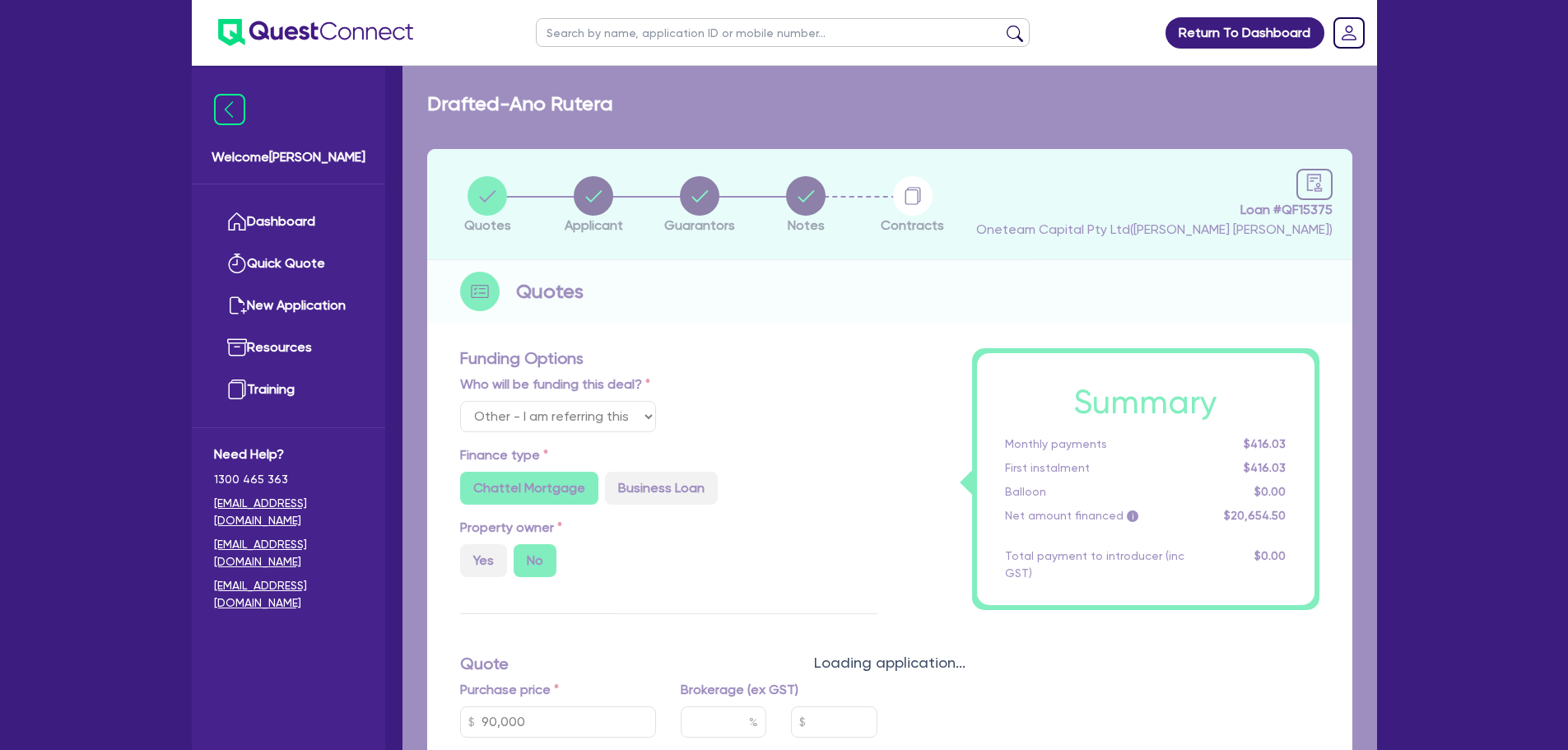
select select "PASSENGER_VEHICLES"
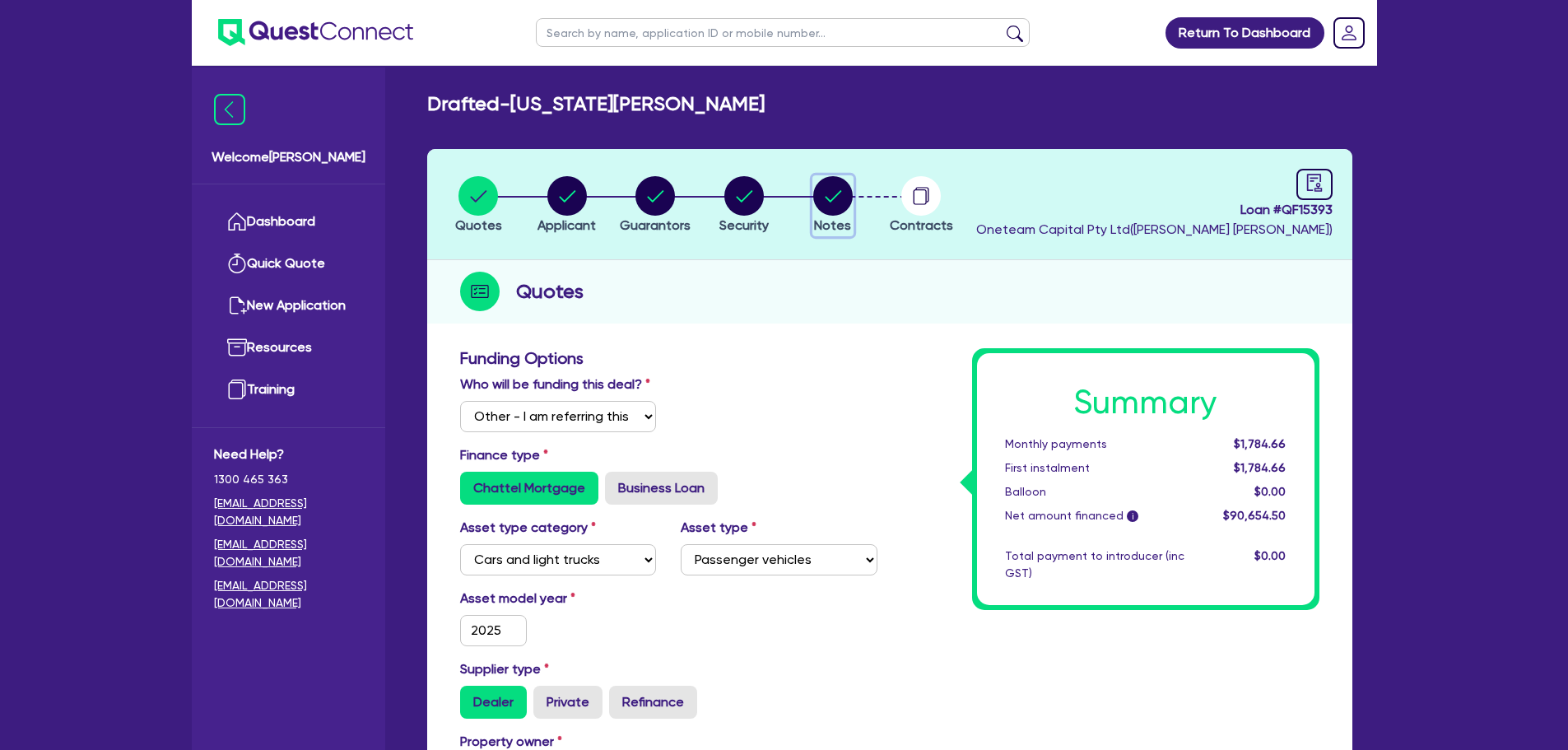
click at [832, 190] on circle "button" at bounding box center [833, 196] width 40 height 40
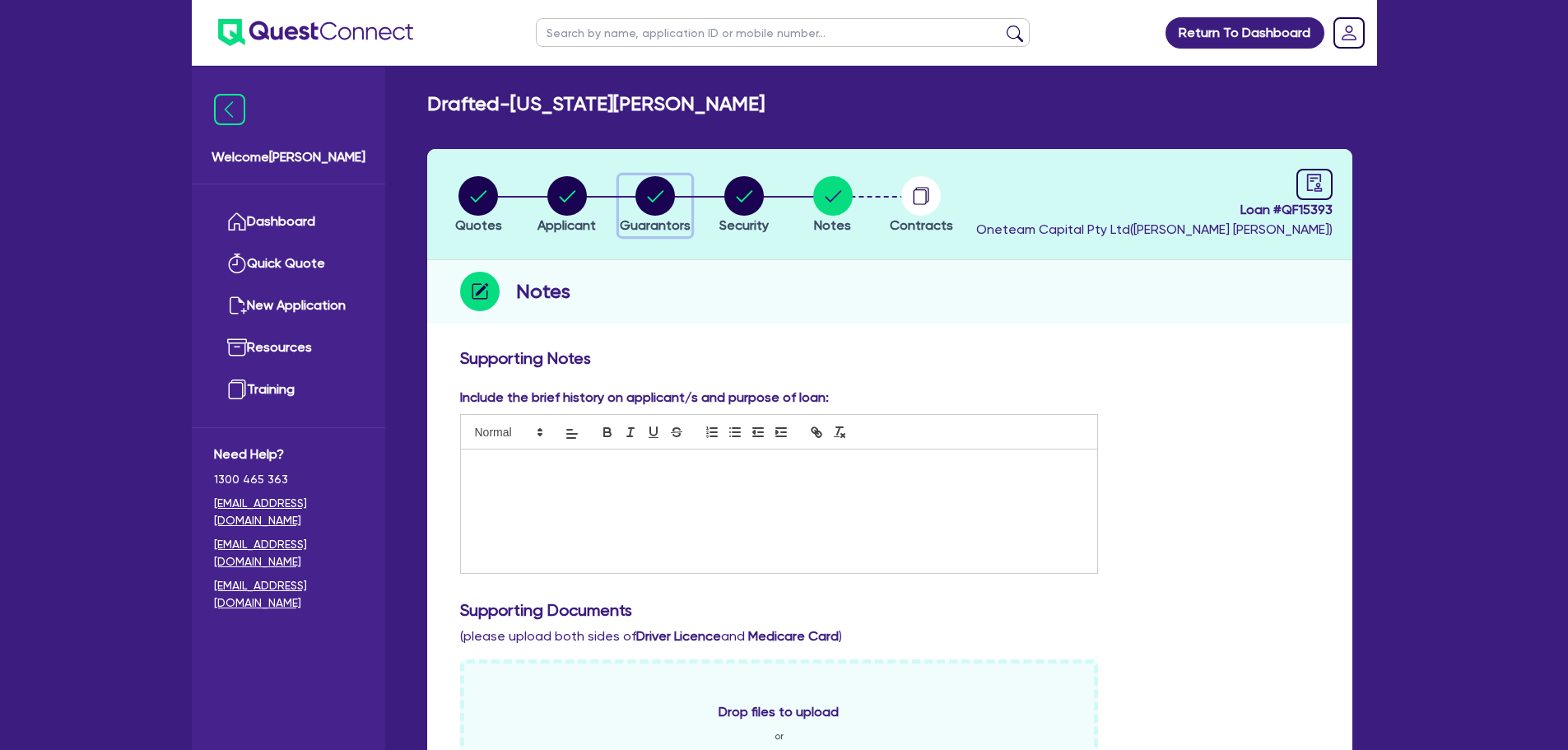
click at [669, 199] on circle "button" at bounding box center [655, 196] width 40 height 40
select select "MR"
select select "MARRIED"
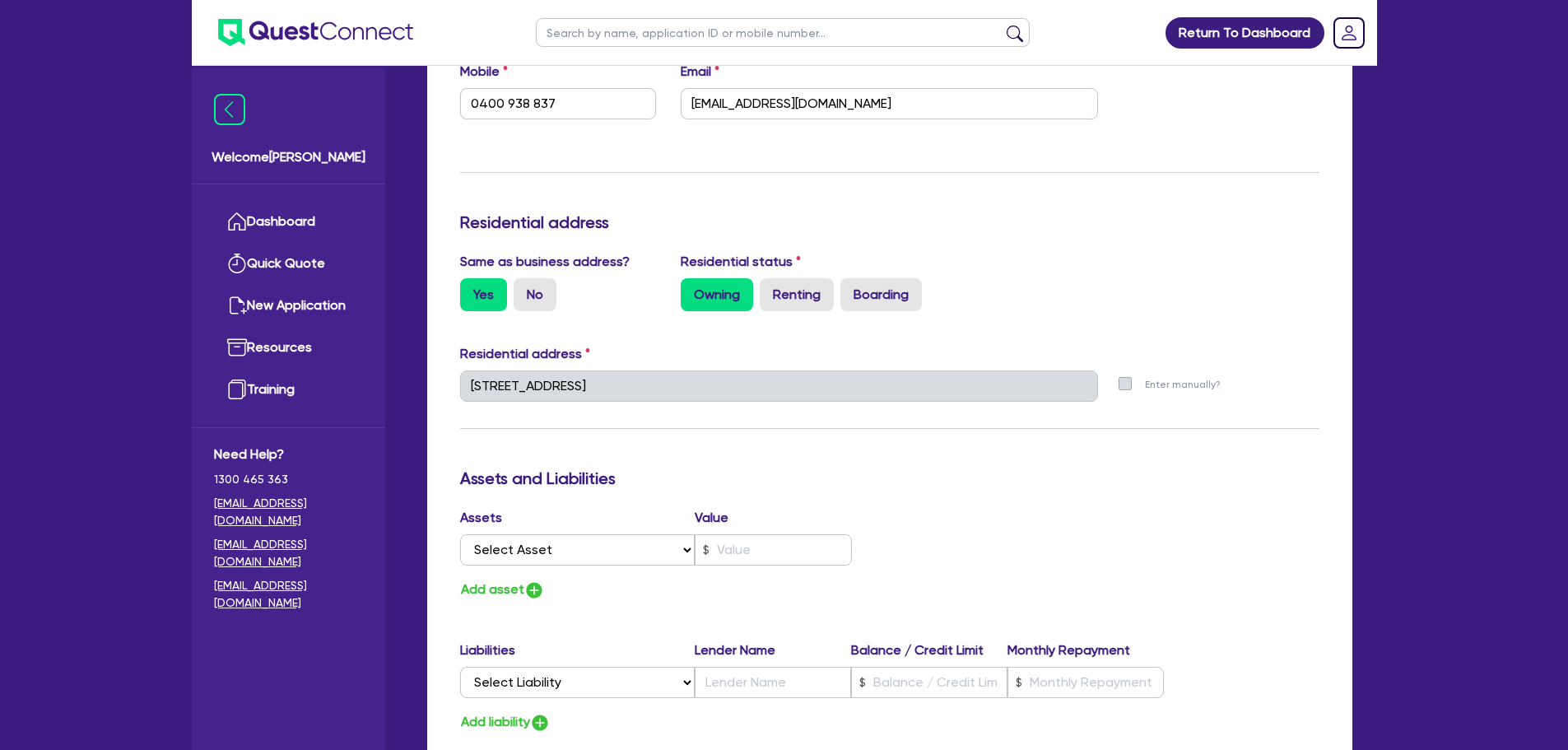
scroll to position [824, 0]
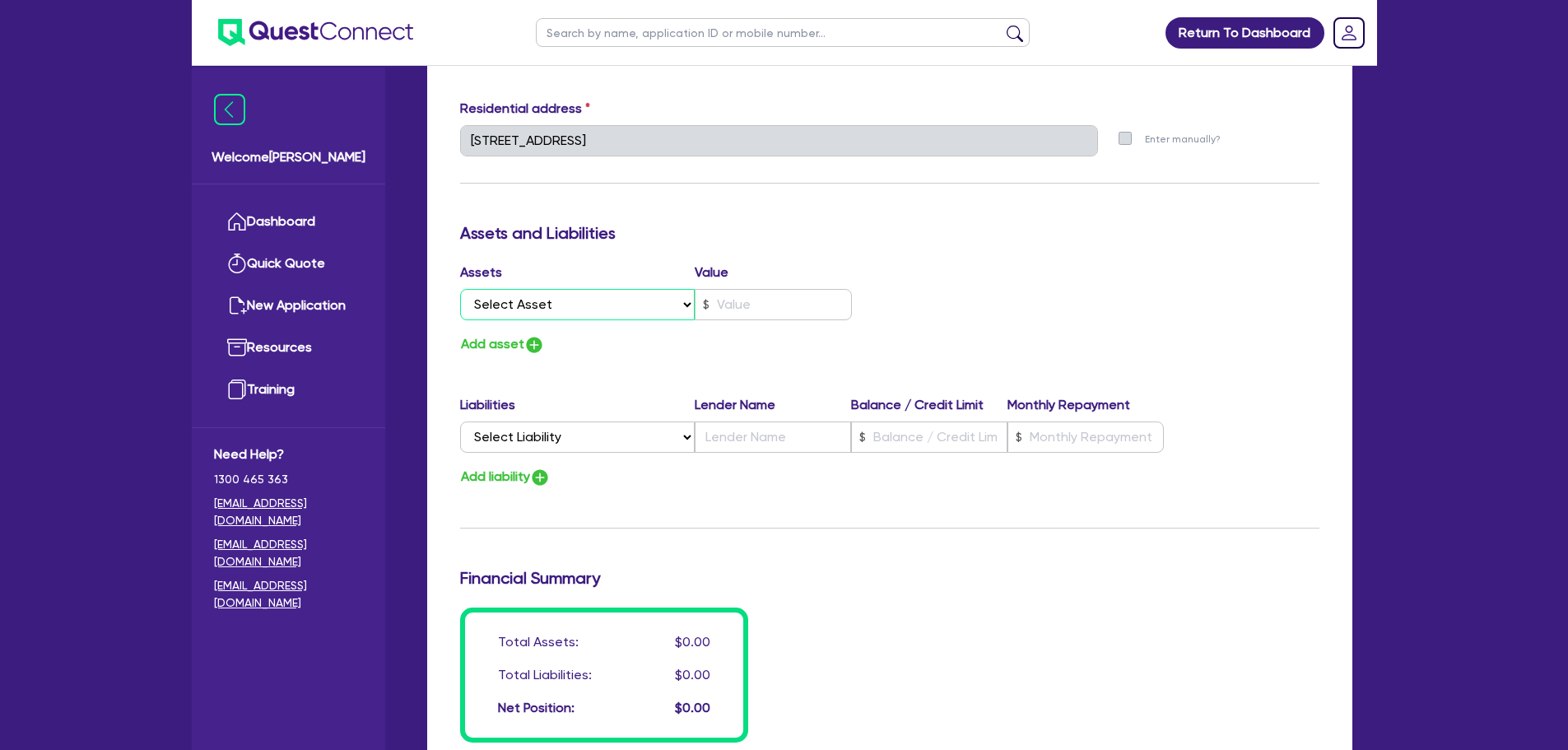
click at [654, 312] on select "Select Asset Cash Property Investment property Vehicle Truck Trailer Equipment …" at bounding box center [578, 305] width 236 height 31
select select "VEHICLE"
click at [460, 289] on select "Select Asset Cash Property Investment property Vehicle Truck Trailer Equipment …" at bounding box center [578, 305] width 236 height 31
type input "0"
type input "0400 938 837"
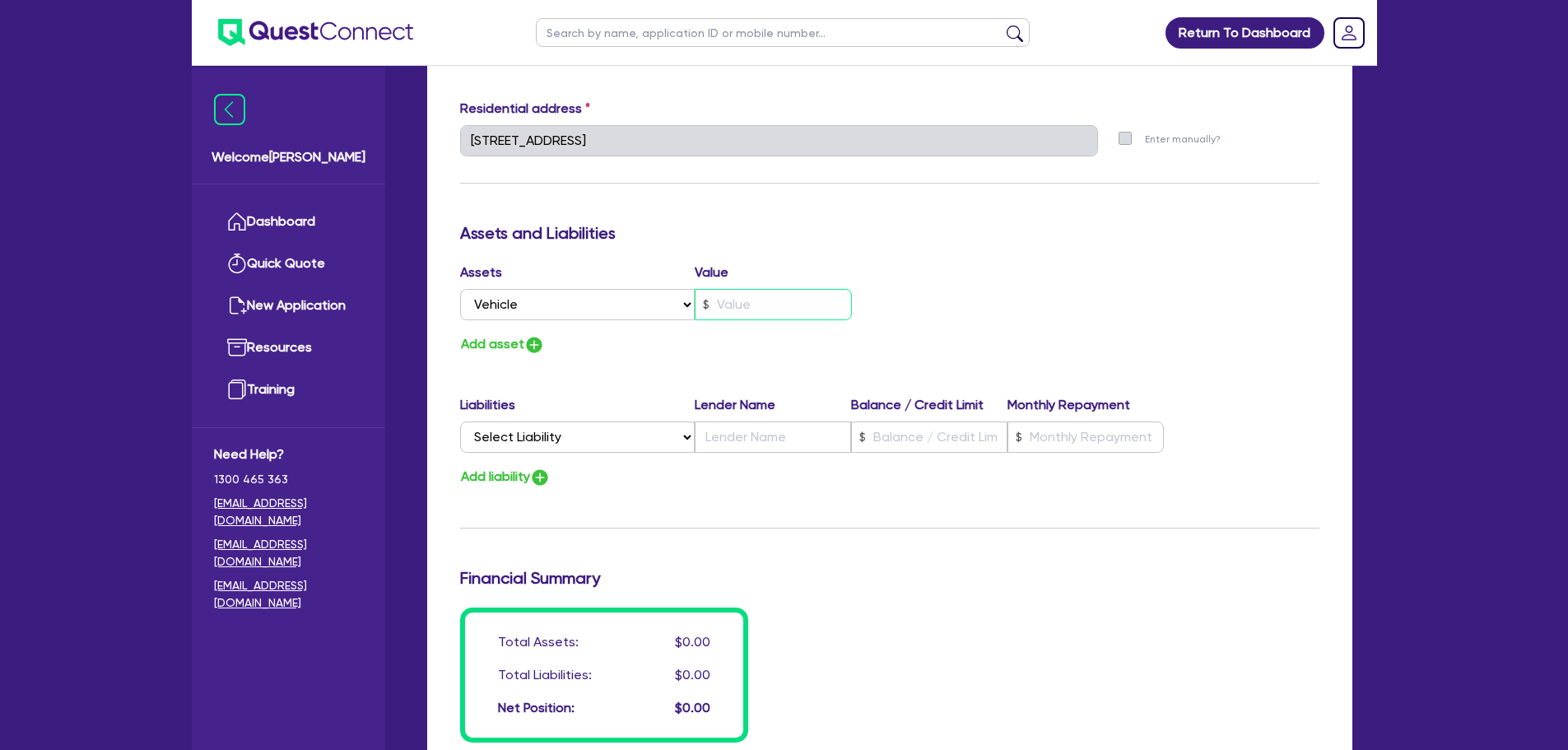
click at [736, 320] on input "text" at bounding box center [774, 305] width 157 height 31
type input "0"
type input "0400 938 837"
type input "5"
type input "0"
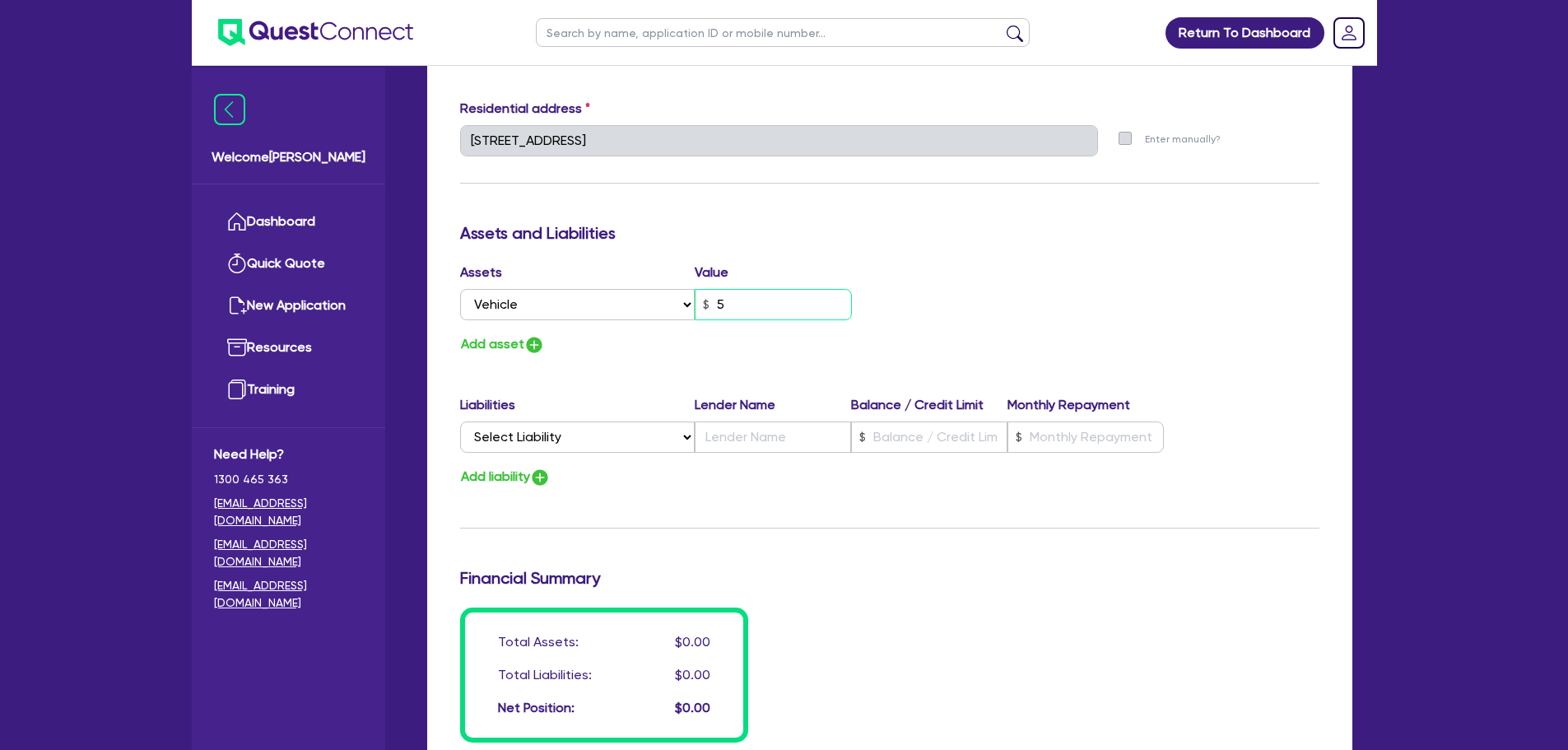
type input "0400 938 837"
type input "50"
type input "0"
type input "0400 938 837"
type input "500"
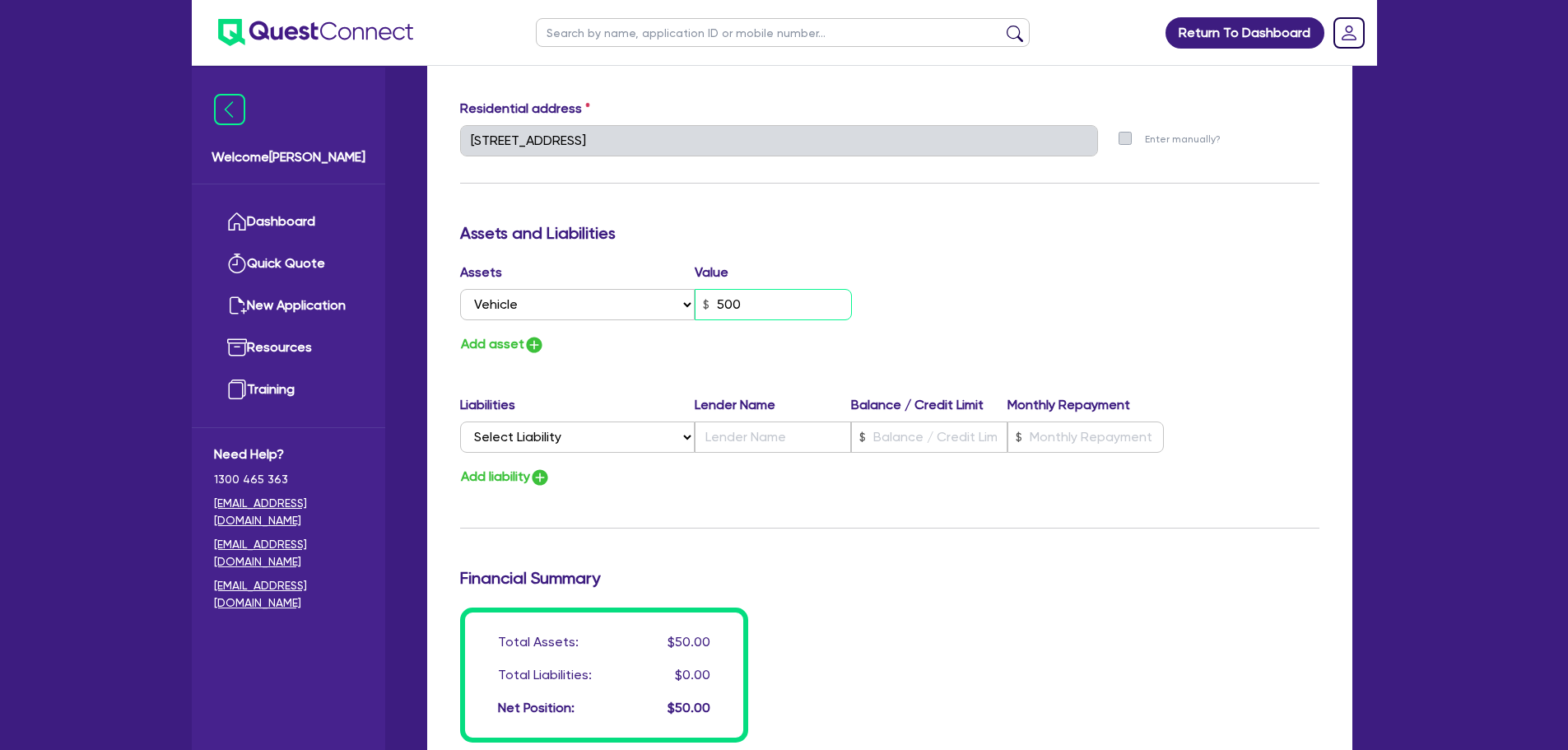
type input "0"
type input "0400 938 837"
type input "5,000"
type input "0"
type input "0400 938 837"
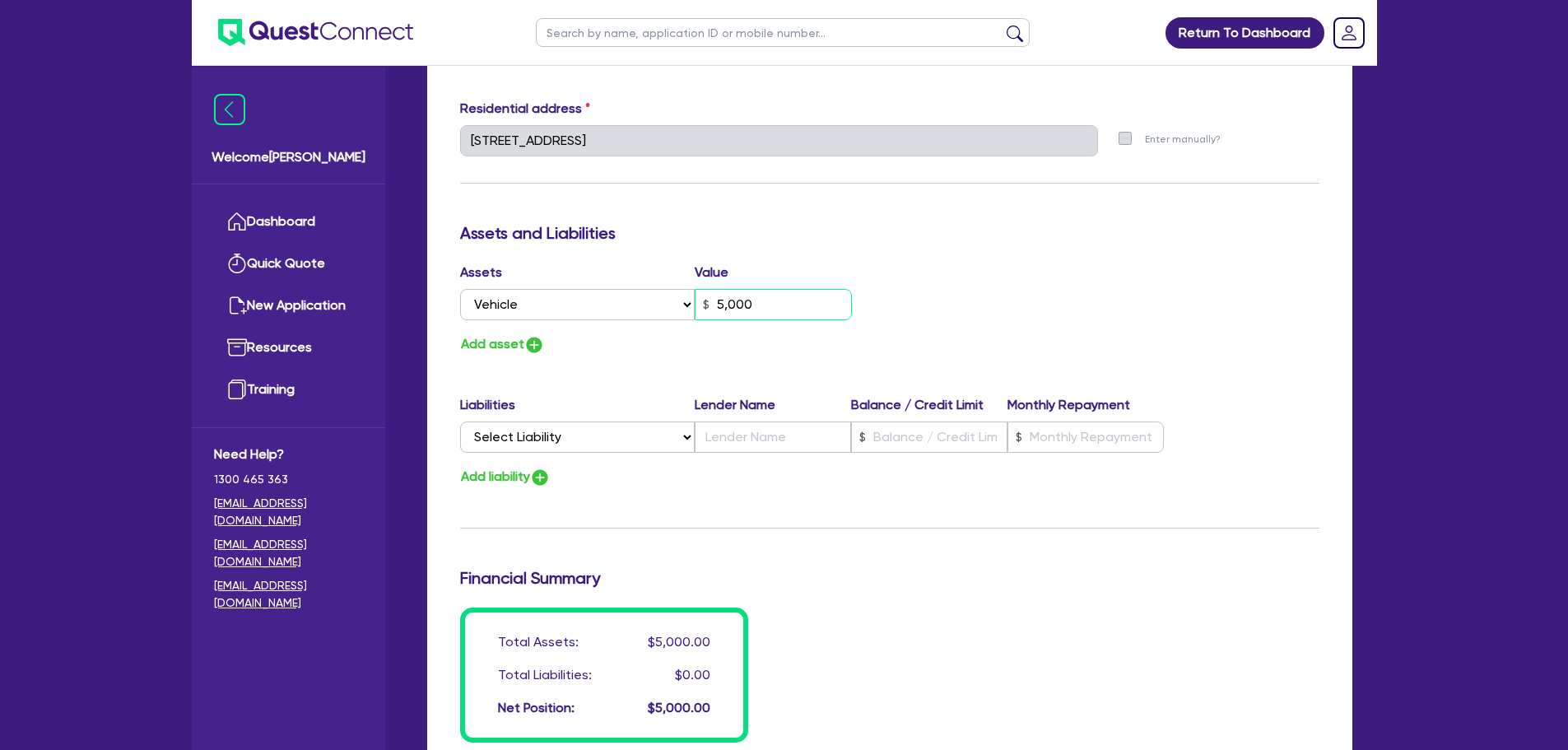
type input "50,000"
type input "0"
type input "0400 938 837"
type input "5,000"
click at [518, 349] on button "Add asset" at bounding box center [502, 344] width 84 height 22
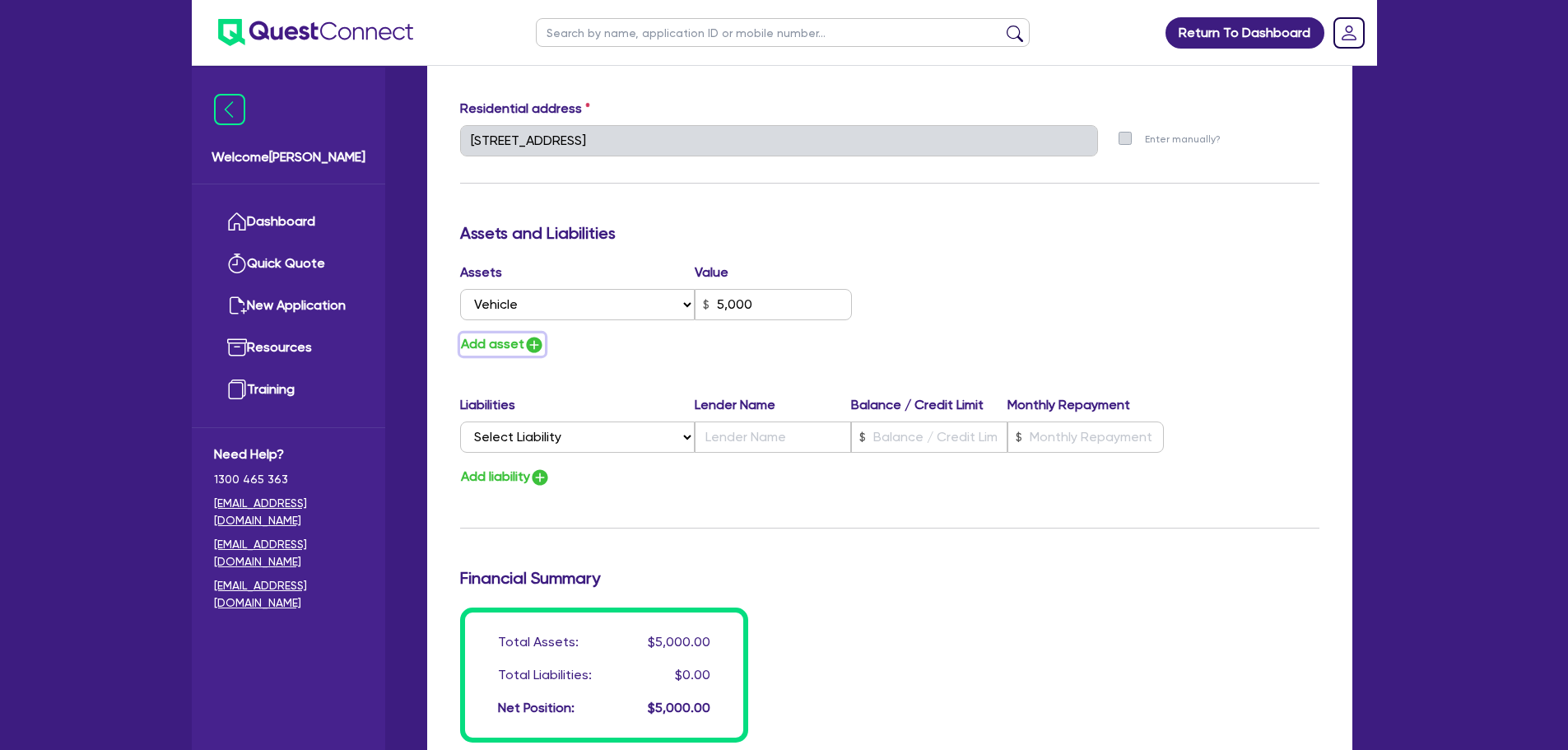
type input "0"
type input "0400 938 837"
type input "5,000"
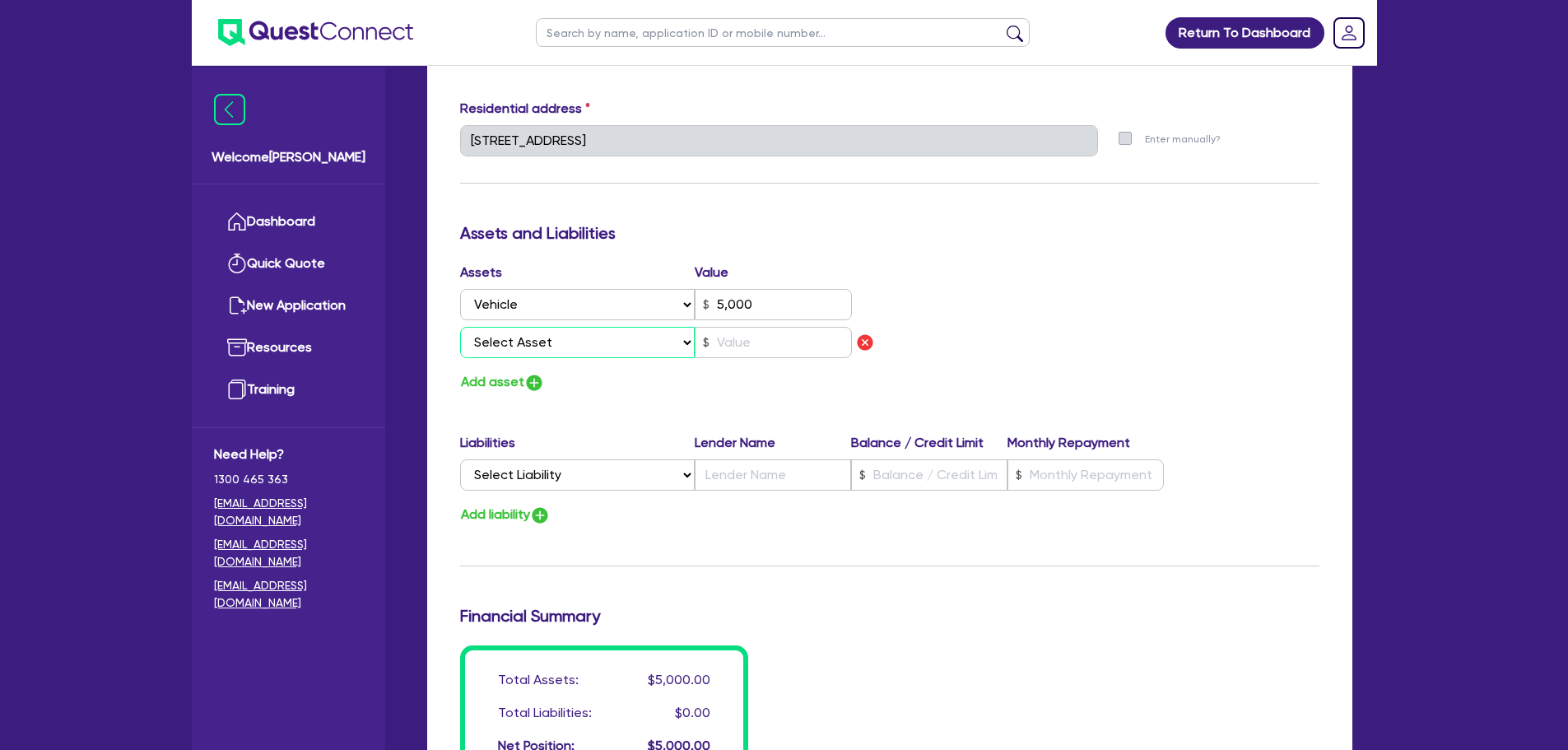
click at [555, 349] on select "Select Asset Cash Property Investment property Vehicle Truck Trailer Equipment …" at bounding box center [578, 343] width 236 height 31
select select "PROPERTY"
click at [460, 327] on select "Select Asset Cash Property Investment property Vehicle Truck Trailer Equipment …" at bounding box center [578, 343] width 236 height 31
type input "0"
type input "0400 938 837"
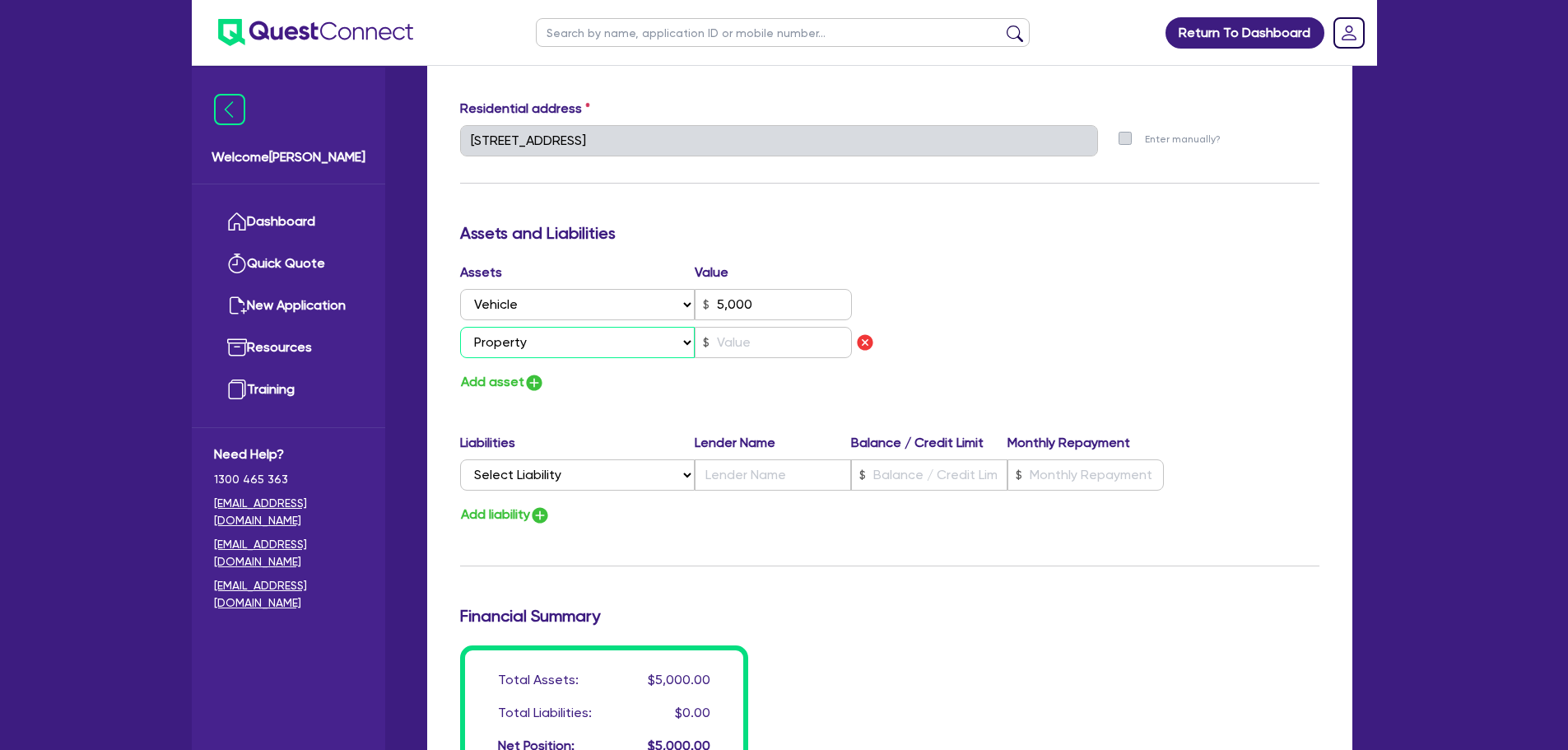
type input "5,000"
click at [584, 352] on select "Select Asset Cash Property Investment property Vehicle Truck Trailer Equipment …" at bounding box center [578, 343] width 236 height 31
select select "CASH"
click at [460, 327] on select "Select Asset Cash Property Investment property Vehicle Truck Trailer Equipment …" at bounding box center [578, 343] width 236 height 31
type input "0"
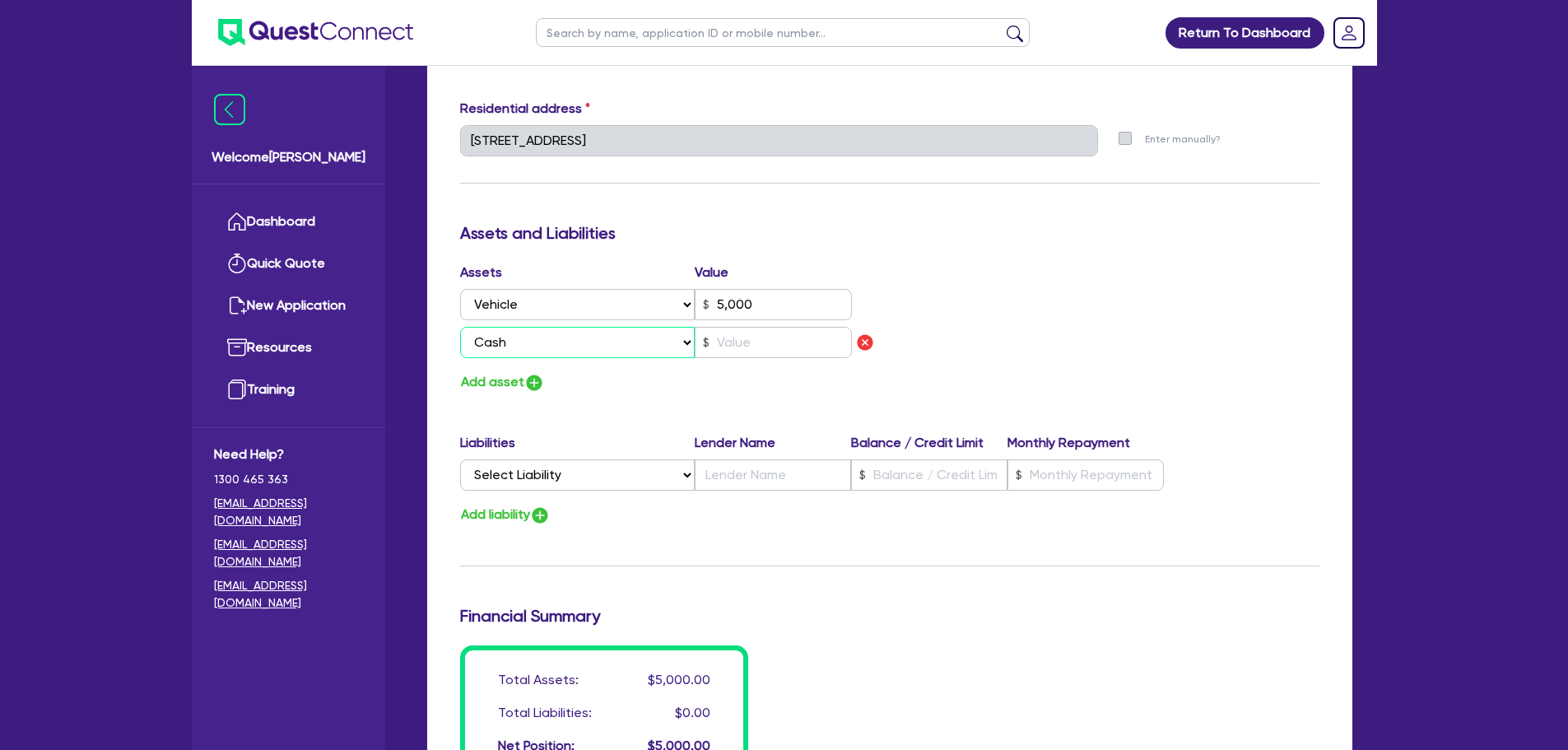
type input "0400 938 837"
type input "5,000"
click at [717, 335] on input "text" at bounding box center [774, 343] width 157 height 31
type input "0"
type input "0400 938 837"
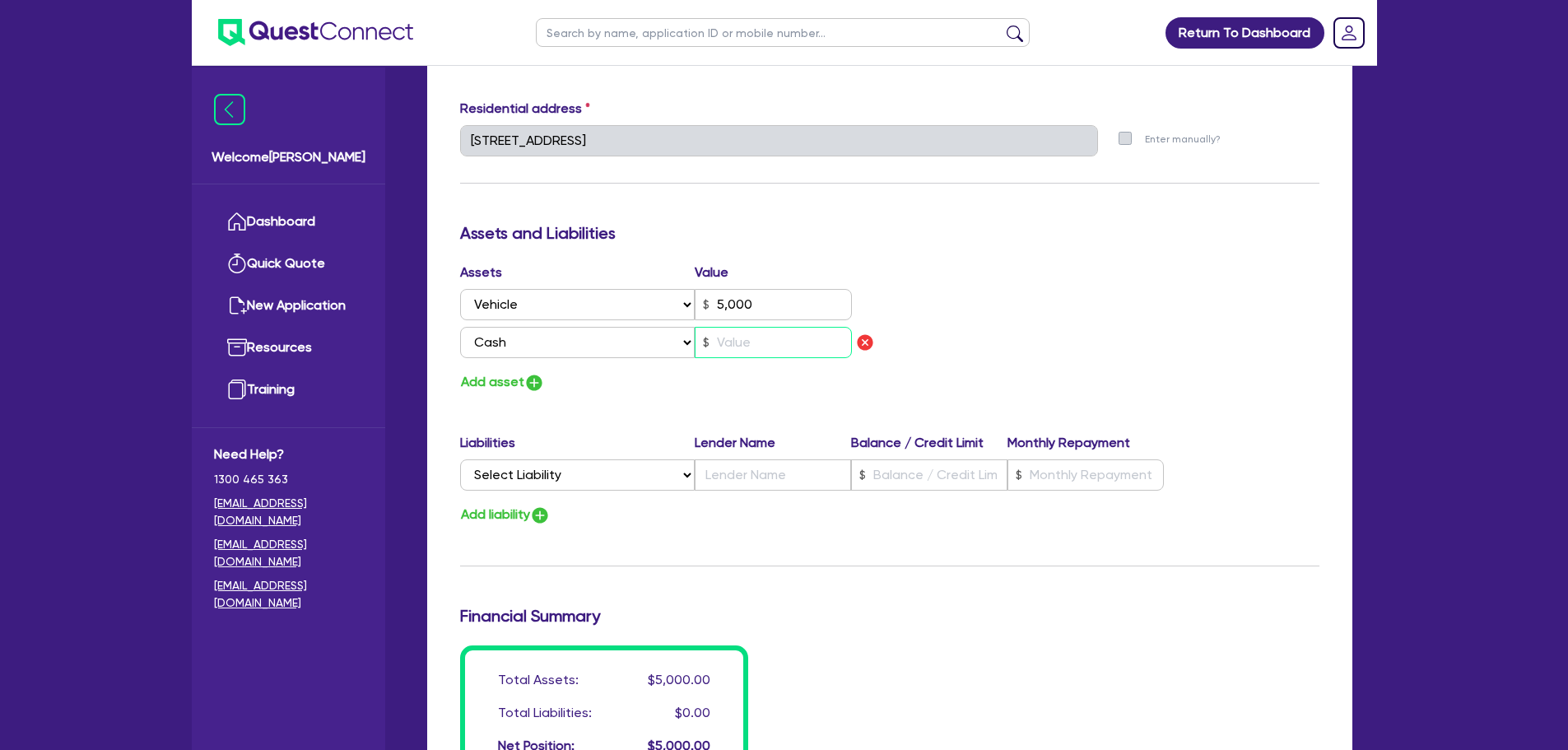
type input "5,000"
type input "1"
type input "0"
type input "0400 938 837"
type input "5,000"
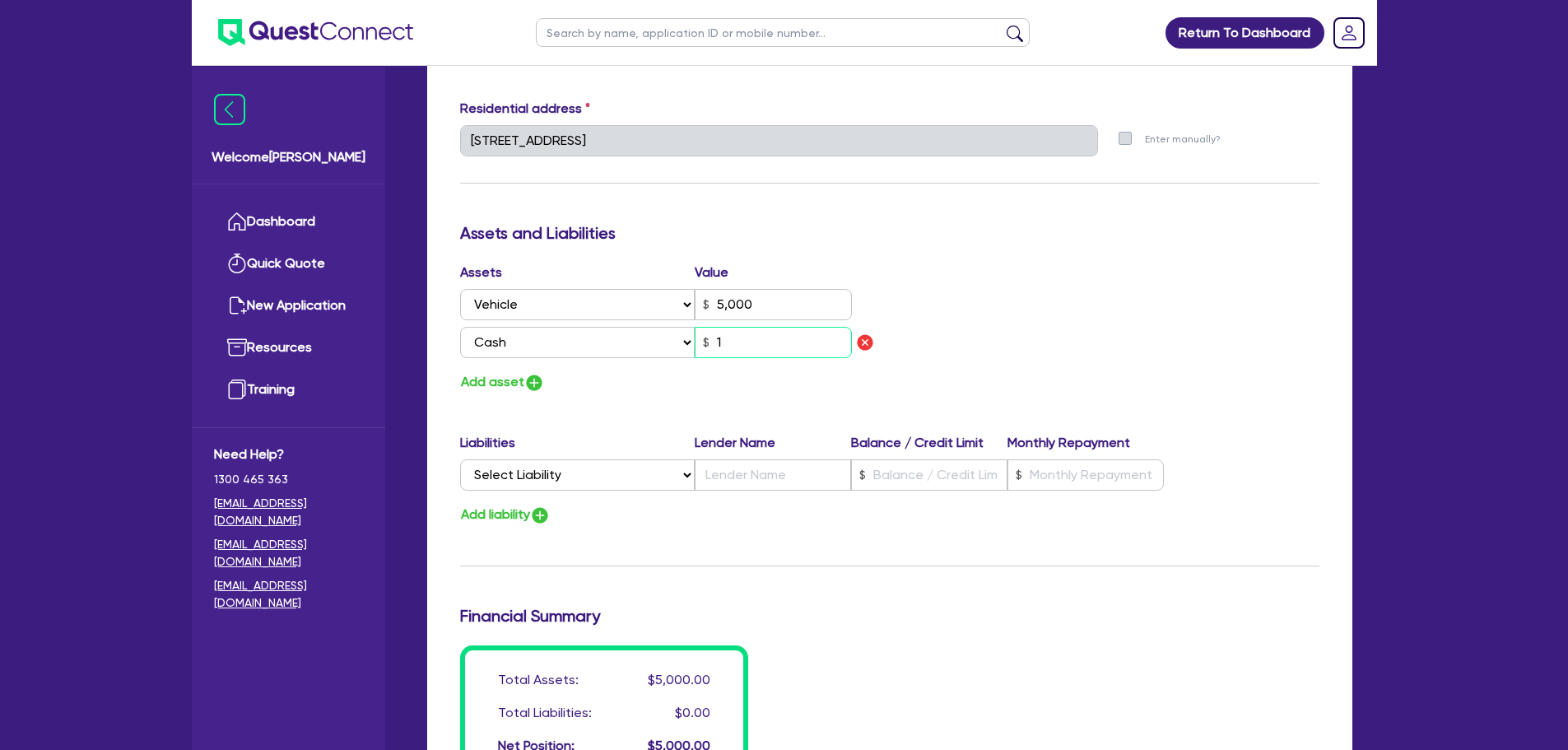
type input "10"
type input "0"
type input "0400 938 837"
type input "5,000"
type input "100"
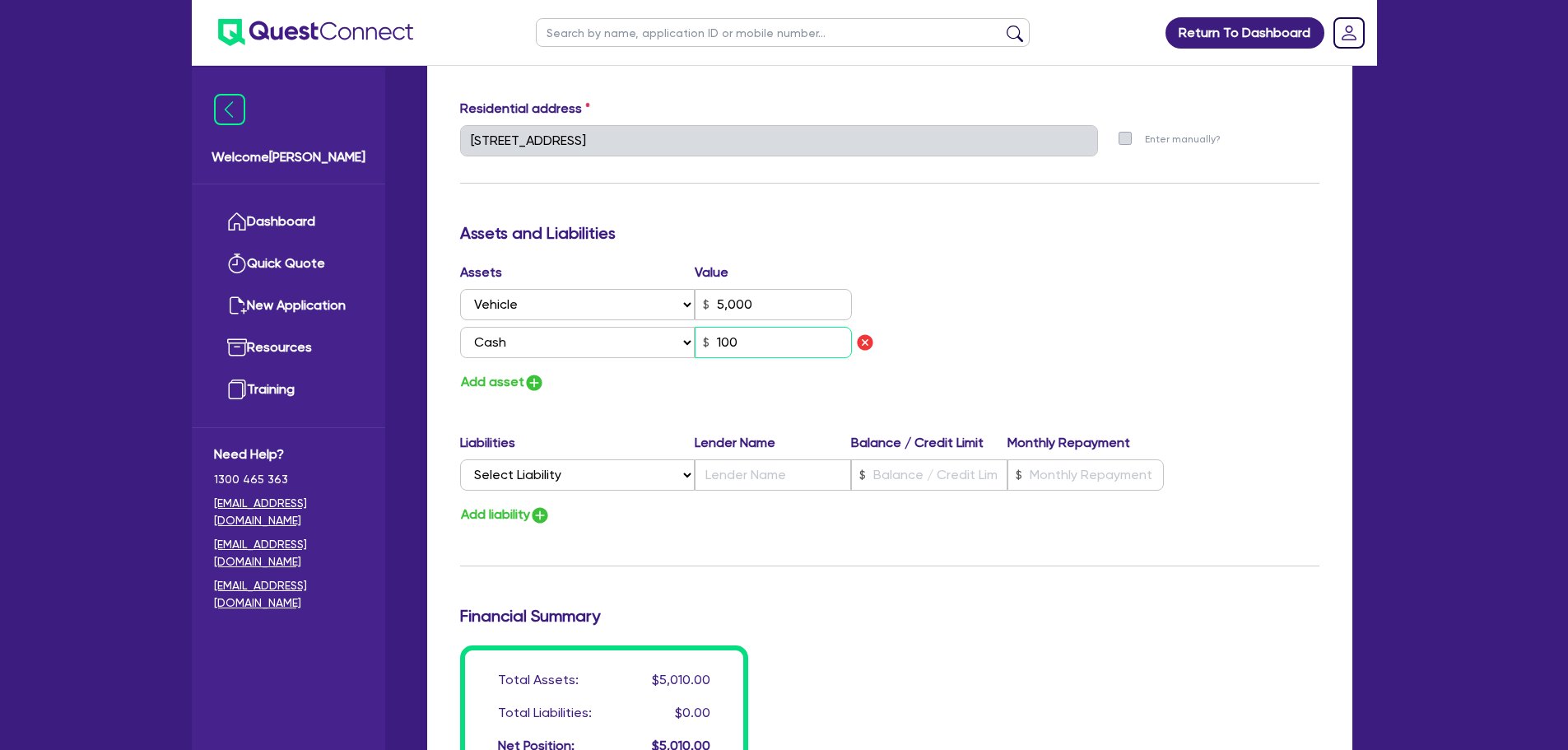
type input "0"
type input "0400 938 837"
type input "5,000"
type input "1,000"
type input "0"
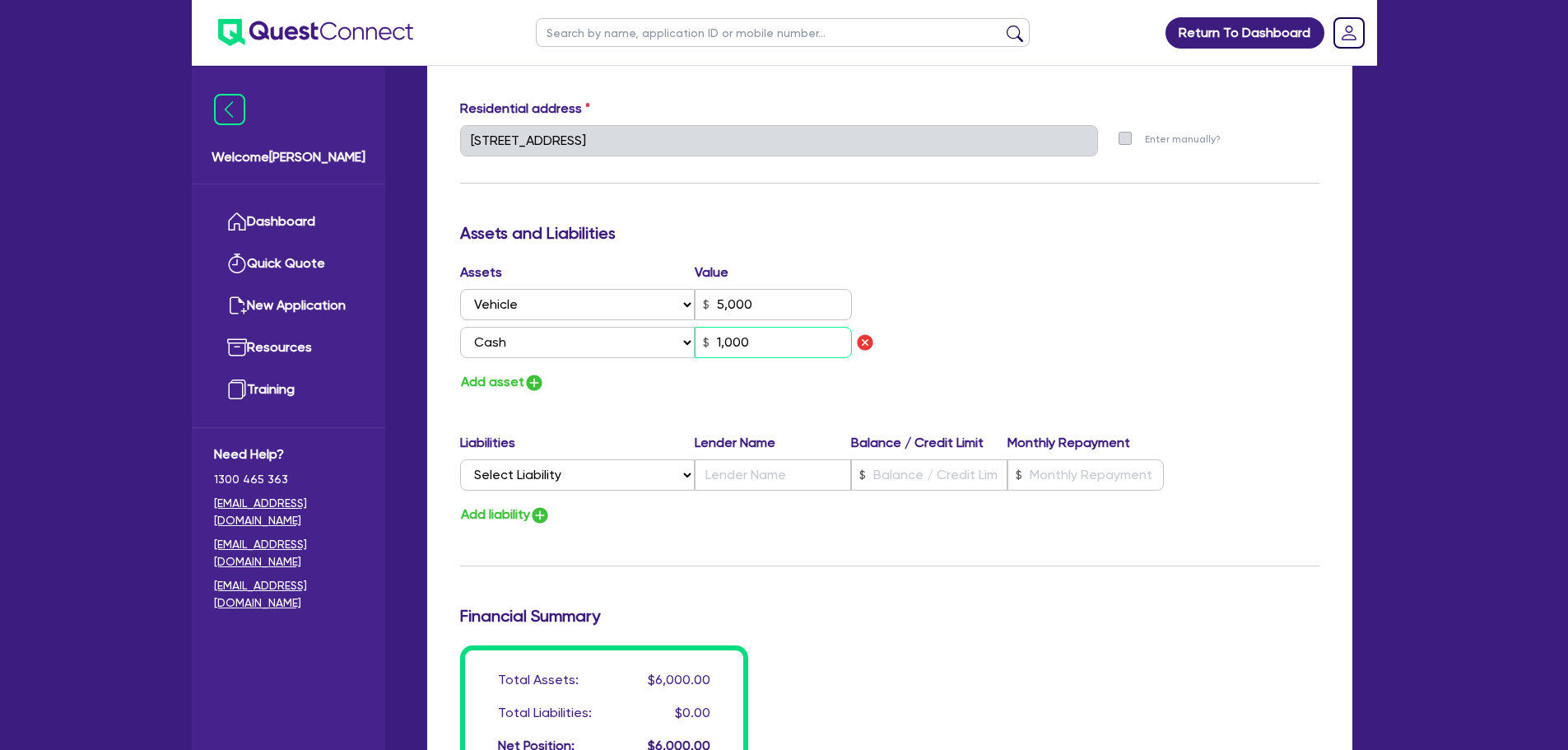
type input "0400 938 837"
type input "5,000"
type input "10,000"
click at [532, 379] on img "button" at bounding box center [535, 383] width 20 height 20
type input "0"
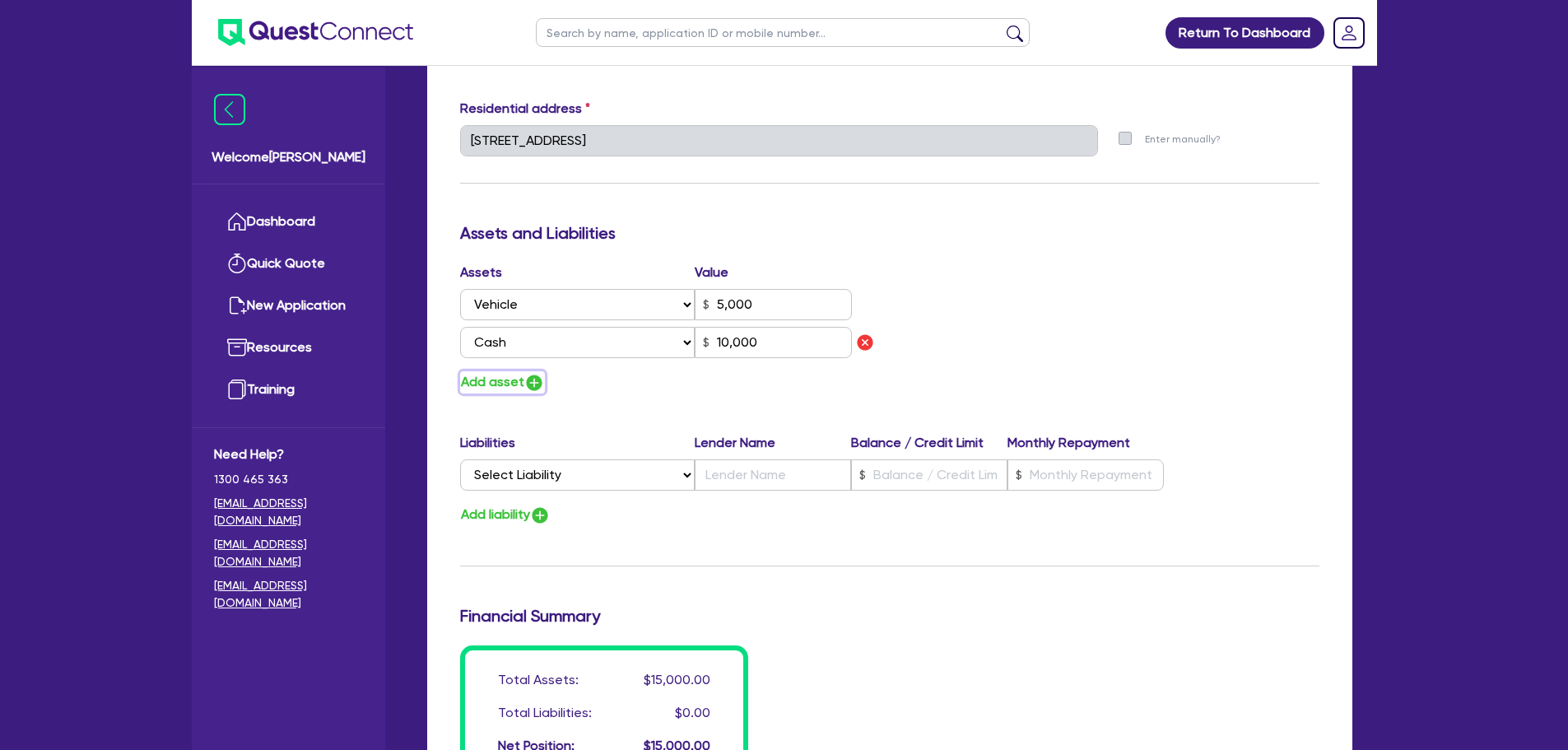
type input "0400 938 837"
type input "5,000"
type input "10,000"
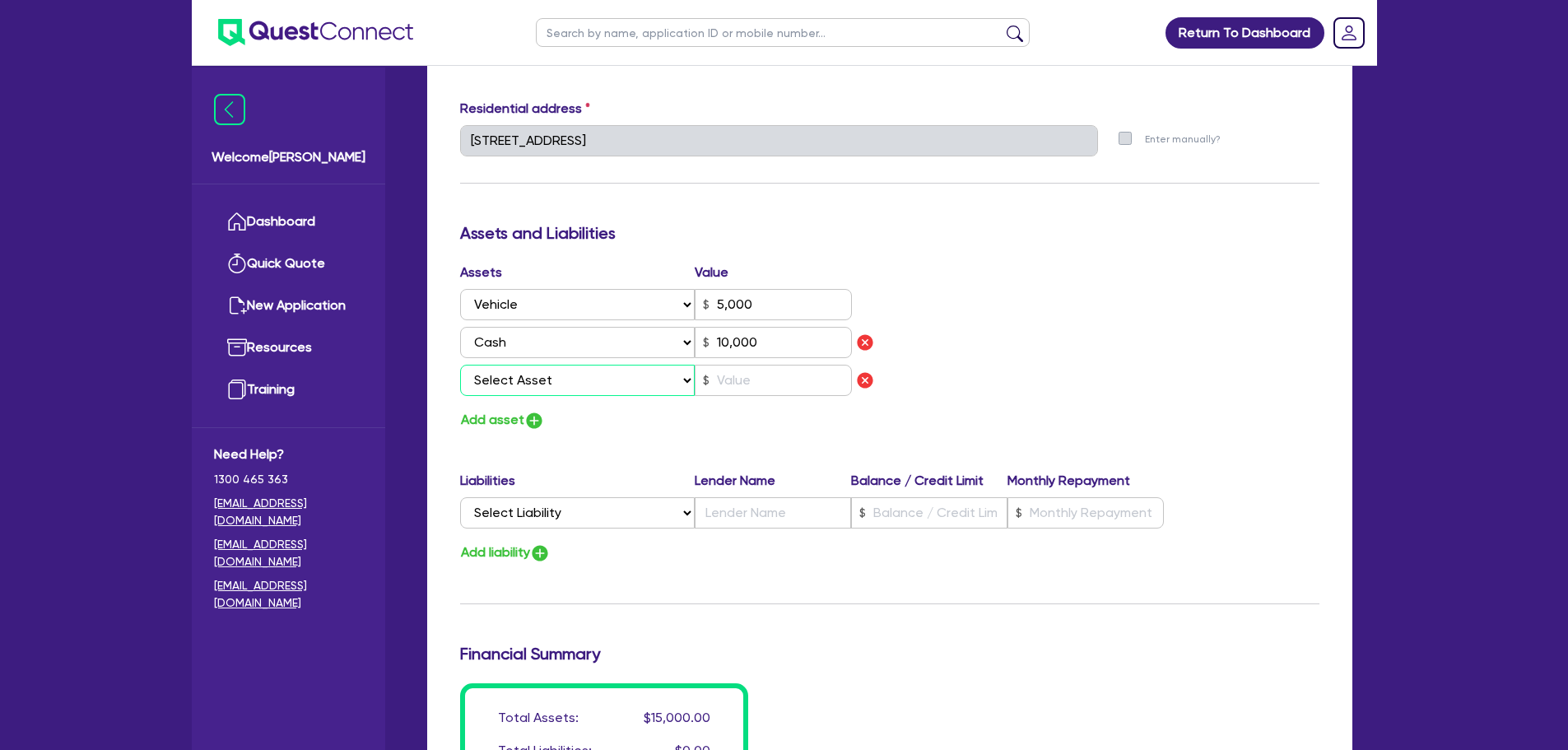
click at [536, 387] on select "Select Asset Cash Property Investment property Vehicle Truck Trailer Equipment …" at bounding box center [578, 381] width 236 height 31
select select "HOUSEHOLD_PERSONAL"
click at [460, 365] on select "Select Asset Cash Property Investment property Vehicle Truck Trailer Equipment …" at bounding box center [578, 381] width 236 height 31
type input "0"
type input "0400 938 837"
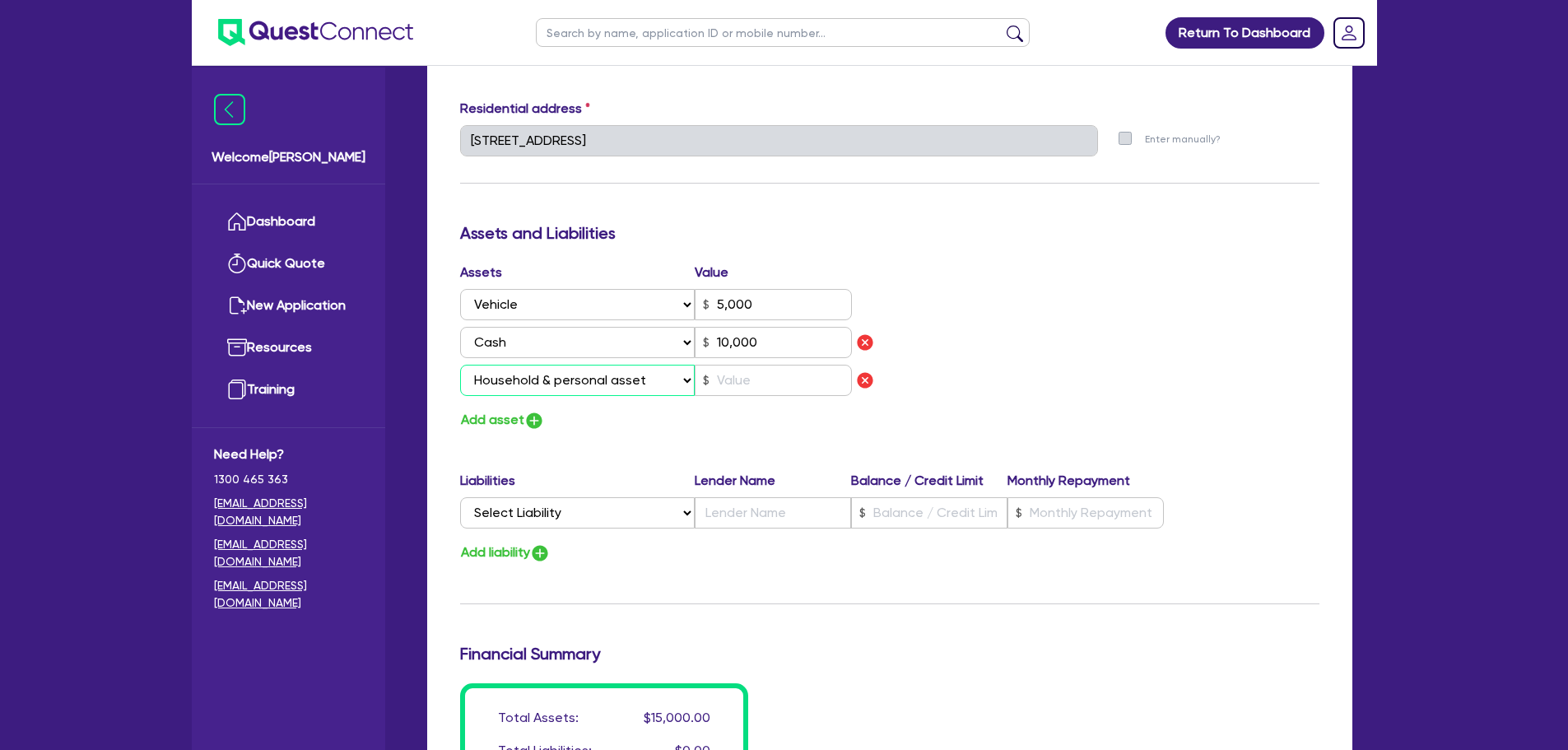
type input "5,000"
type input "10,000"
click at [749, 385] on input "text" at bounding box center [774, 381] width 157 height 31
type input "0"
type input "0400 938 837"
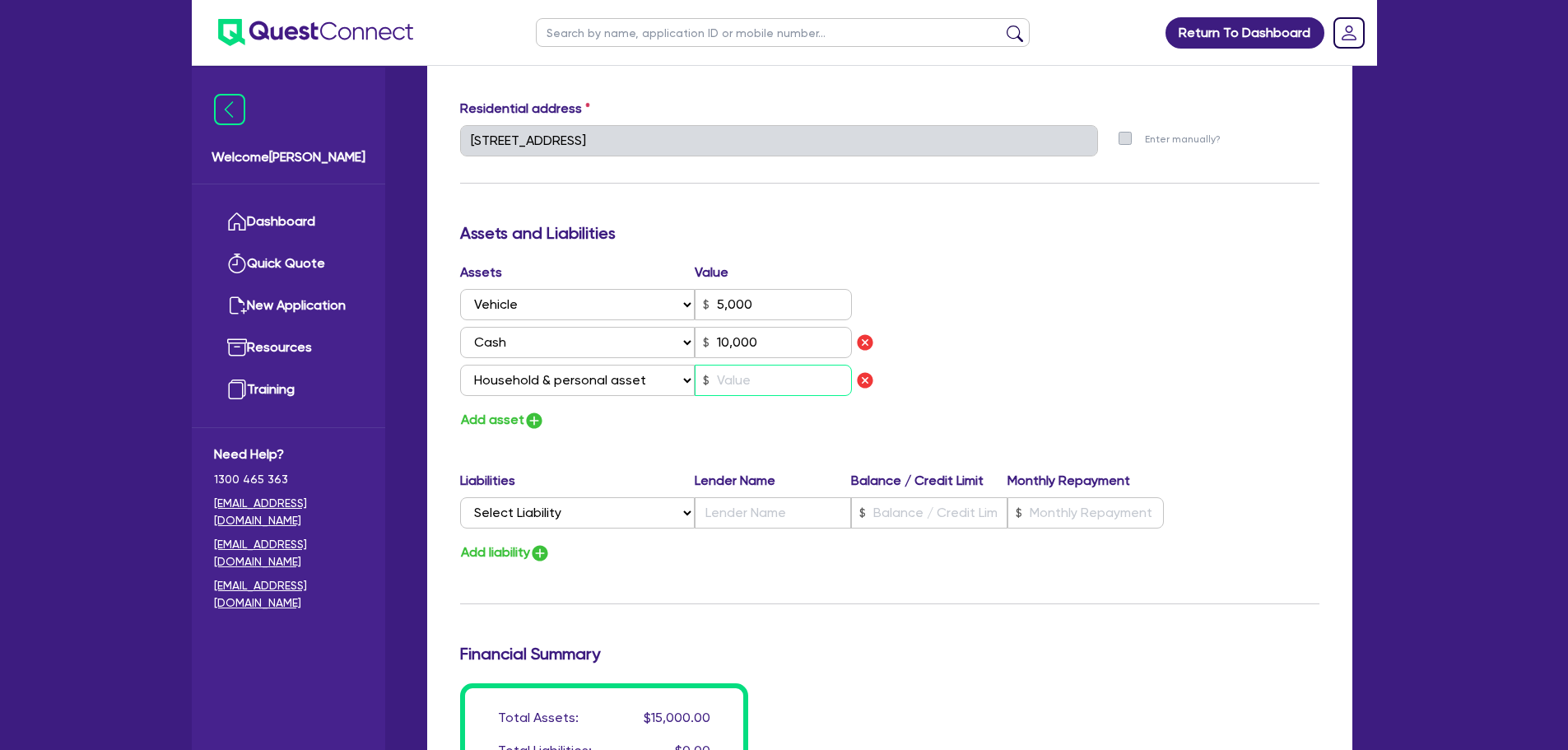
type input "5,000"
type input "10,000"
type input "2"
type input "0"
type input "0400 938 837"
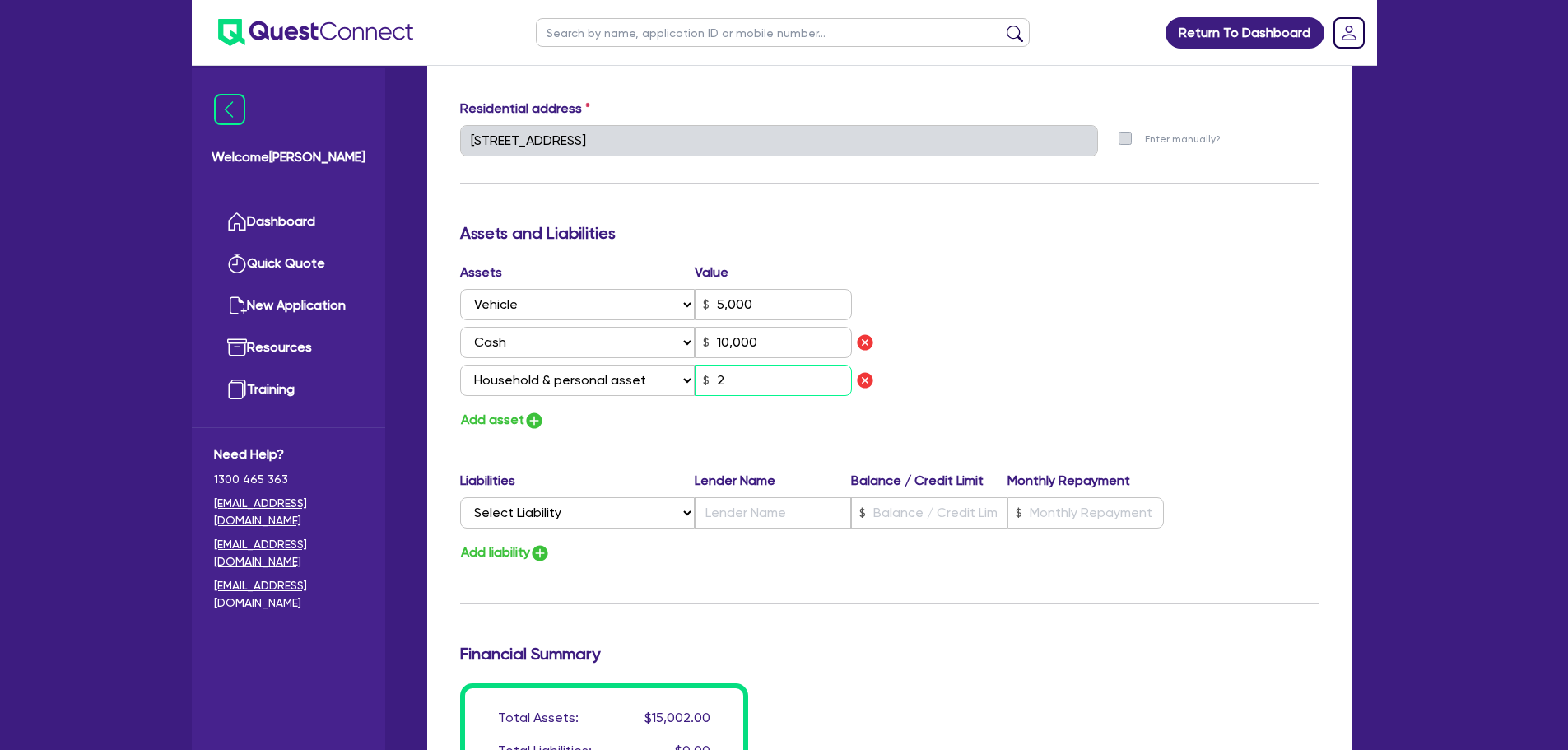
type input "5,000"
type input "10,000"
type input "20"
type input "0"
type input "0400 938 837"
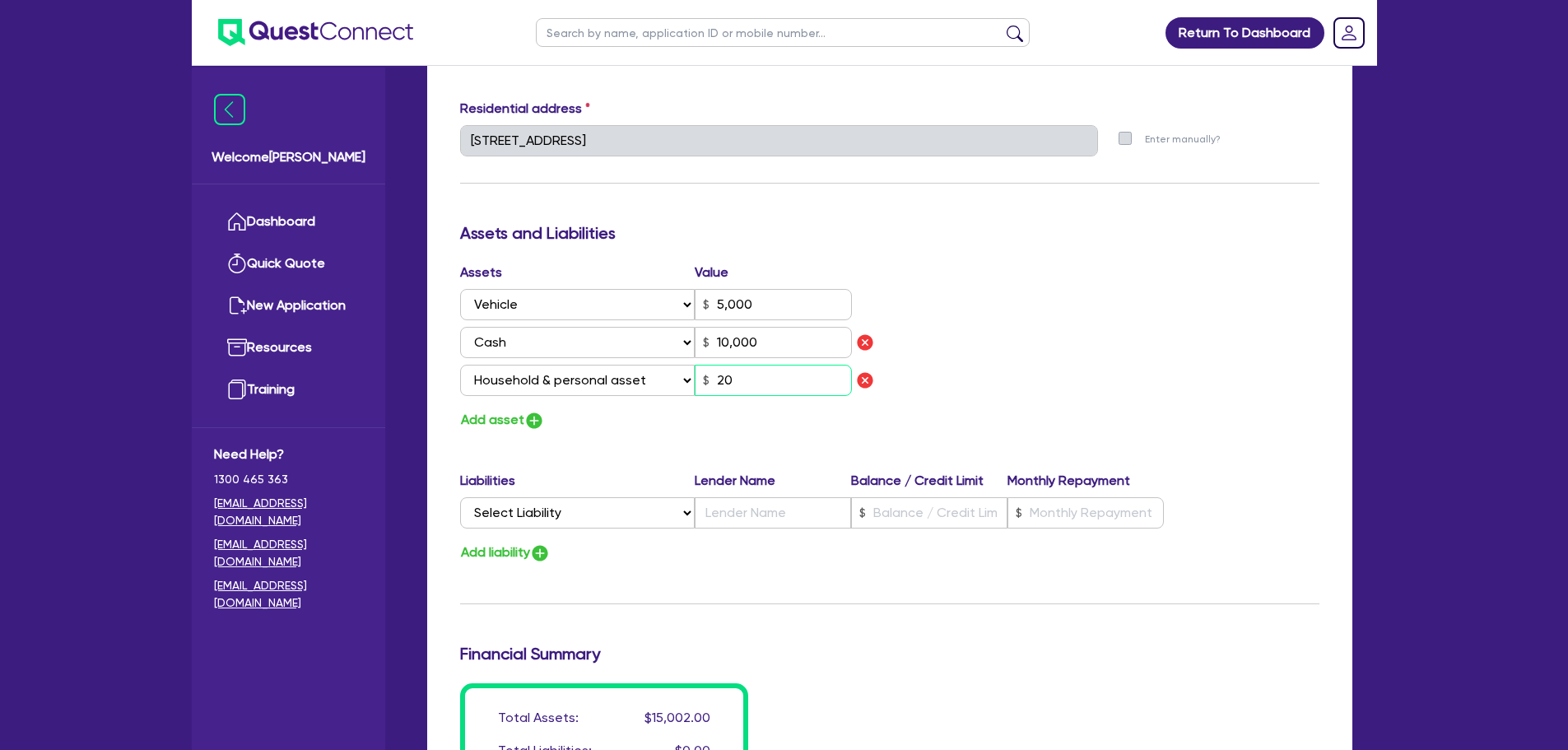
type input "5,000"
type input "10,000"
type input "200"
type input "0"
type input "0400 938 837"
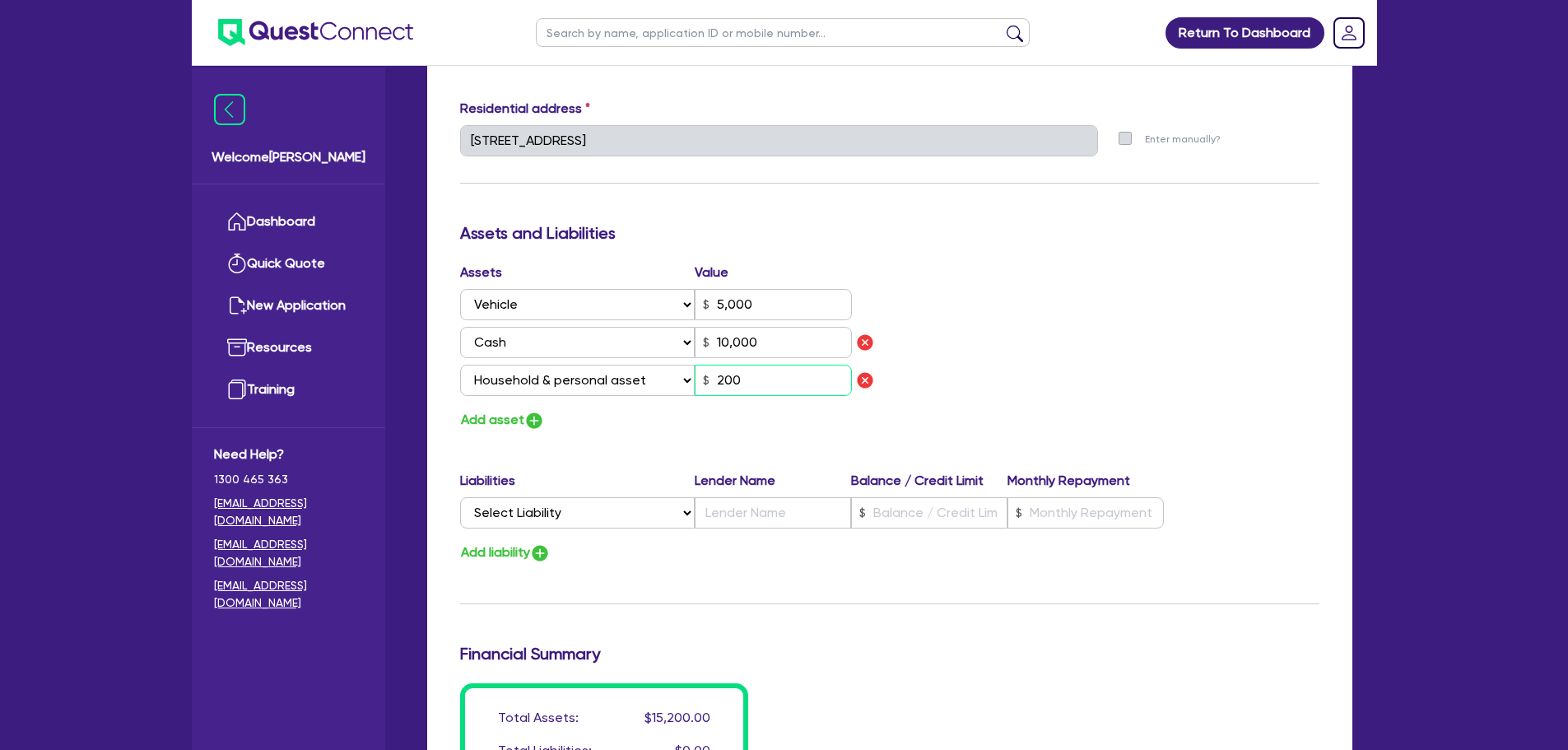
type input "5,000"
type input "10,000"
type input "2,000"
type input "0"
type input "0400 938 837"
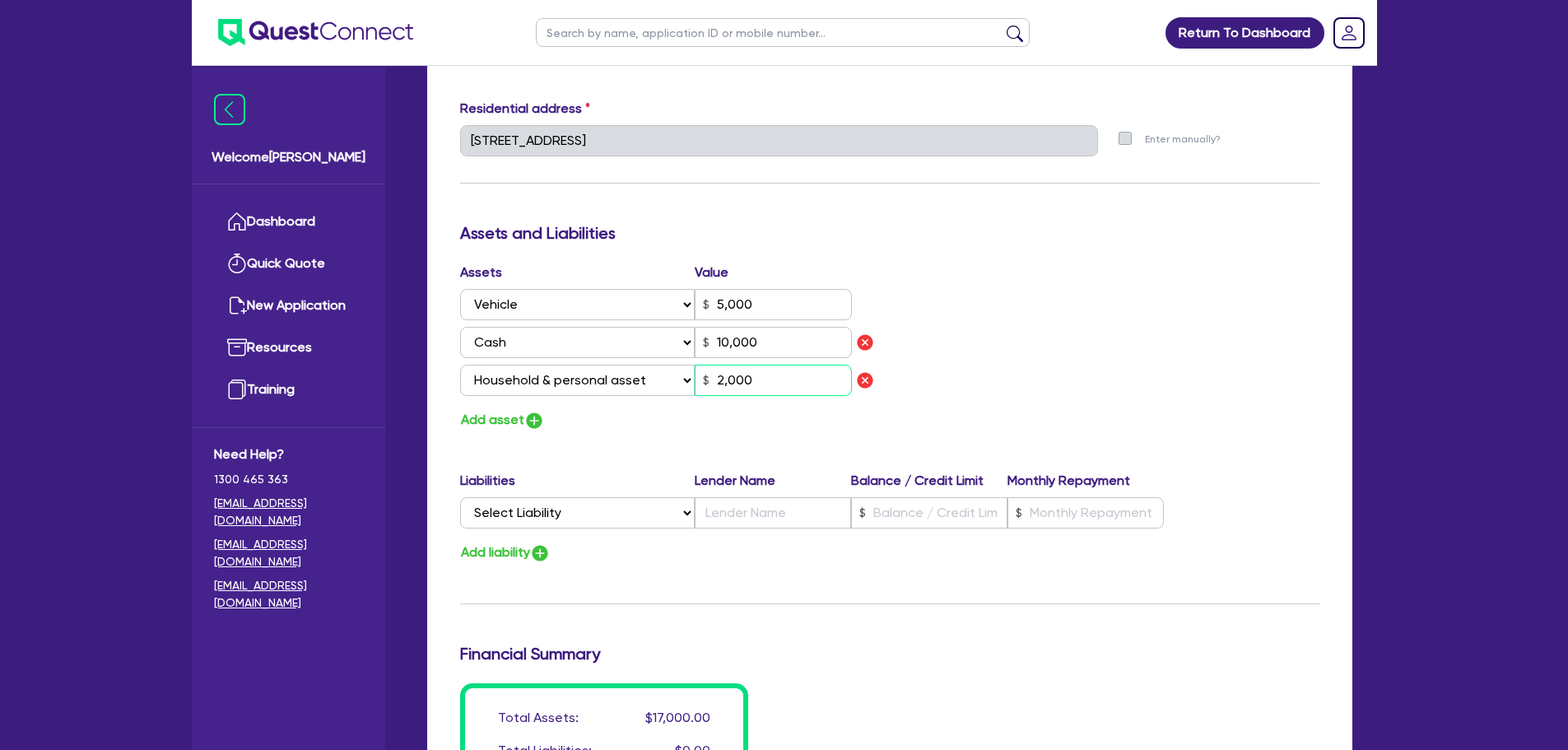
type input "5,000"
type input "10,000"
type input "20,000"
click at [767, 442] on div "Update residential status for Director #1 Boarding is only acceptable when the …" at bounding box center [889, 171] width 860 height 1294
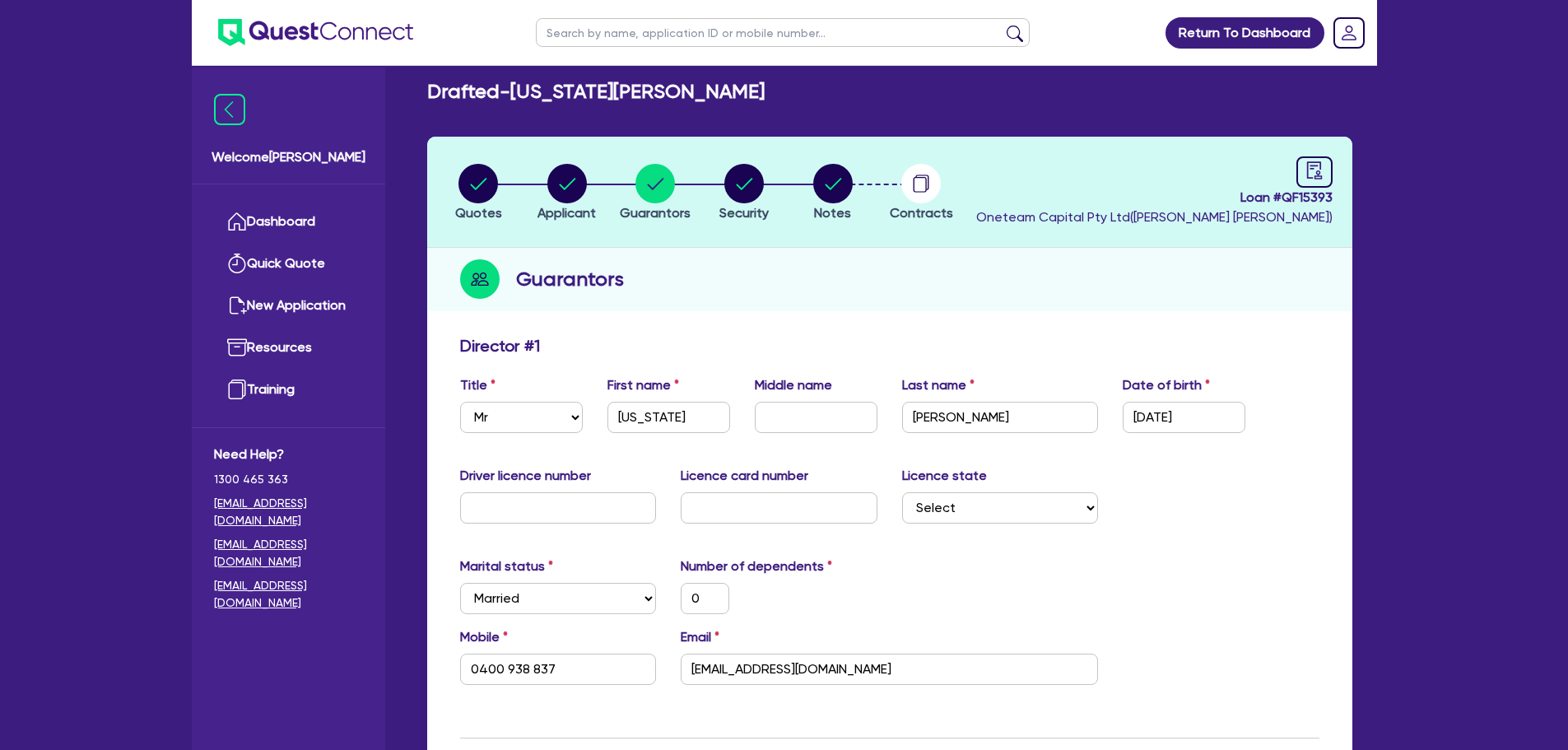
scroll to position [0, 0]
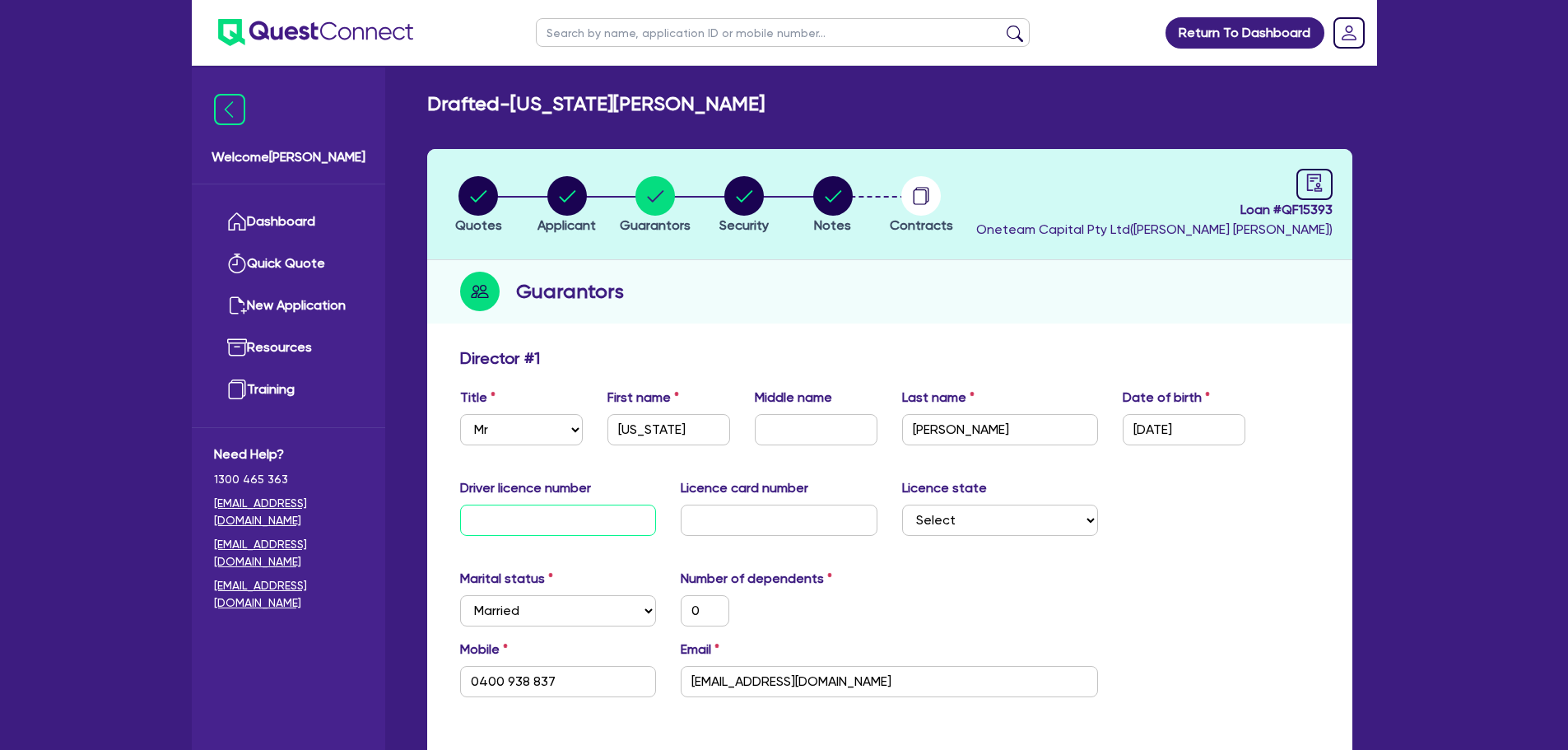
click at [578, 522] on input "text" at bounding box center [559, 521] width 197 height 31
type input "0"
type input "0400 938 837"
type input "5,000"
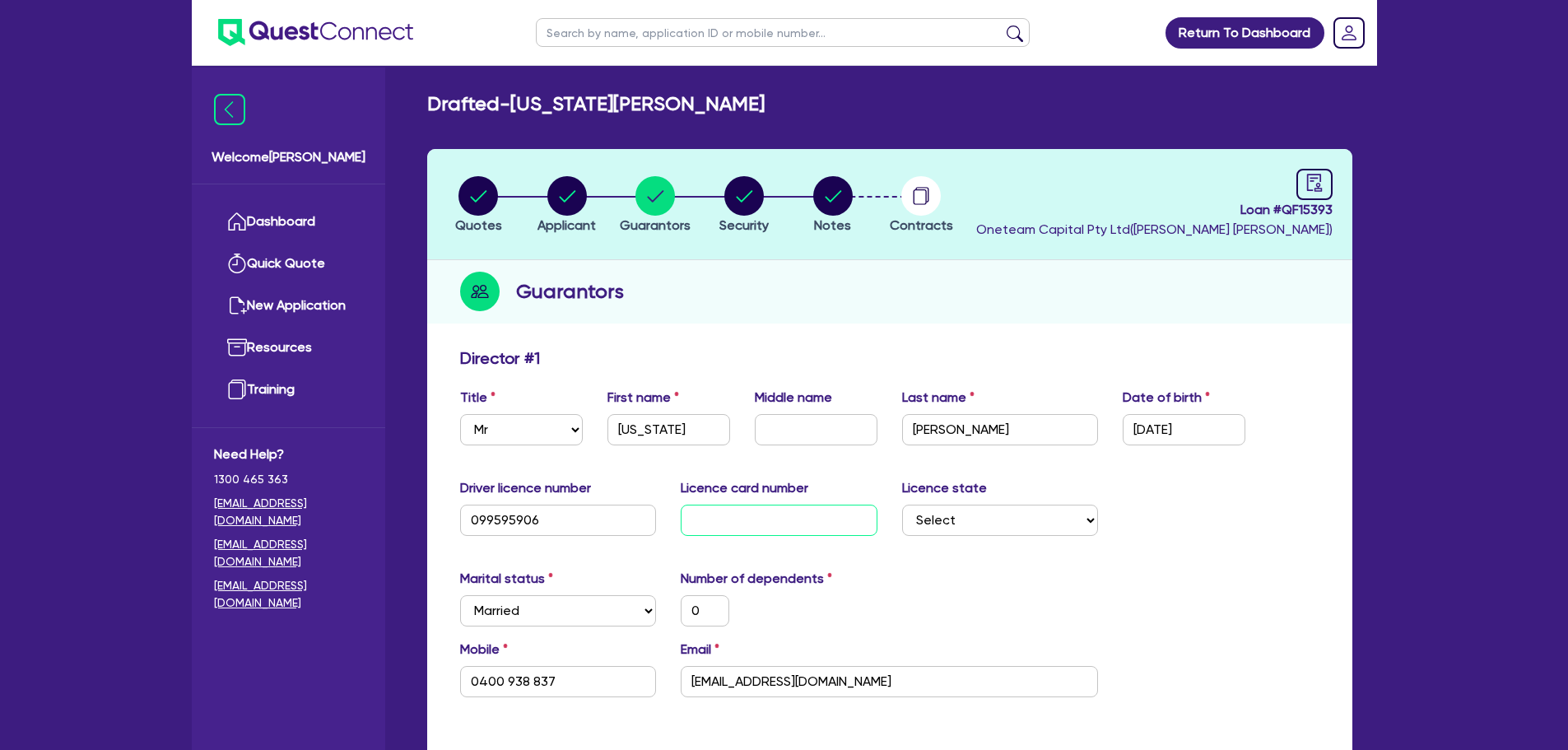
click at [752, 512] on input "text" at bounding box center [779, 521] width 197 height 31
click at [746, 497] on label "Licence card number" at bounding box center [745, 488] width 127 height 20
click at [745, 512] on input "text" at bounding box center [779, 521] width 197 height 31
click at [1046, 518] on select "Select NSW VIC QLD TAS ACT SA NT WA" at bounding box center [1000, 521] width 197 height 31
click at [902, 505] on select "Select NSW VIC QLD TAS ACT SA NT WA" at bounding box center [1000, 521] width 197 height 31
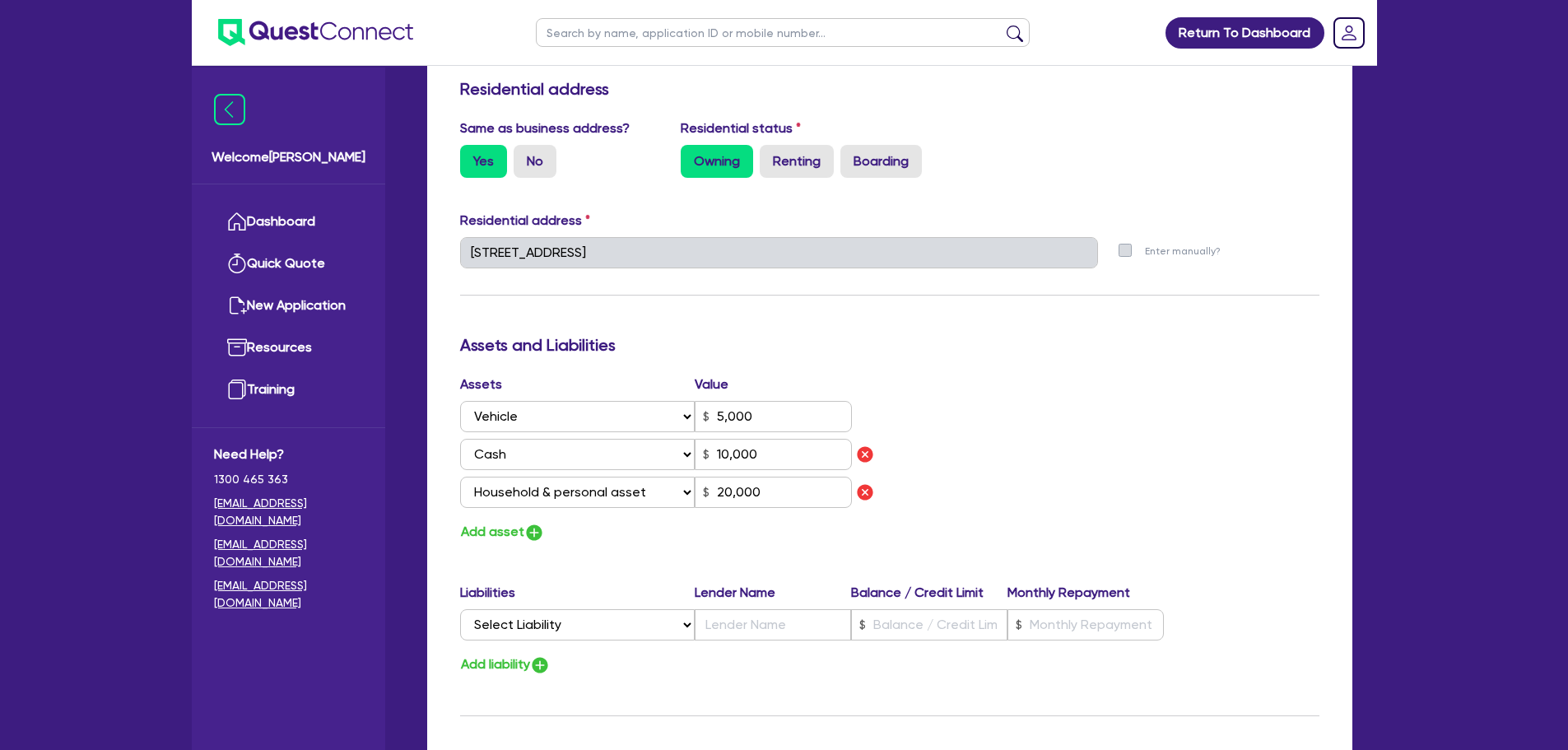
scroll to position [165, 0]
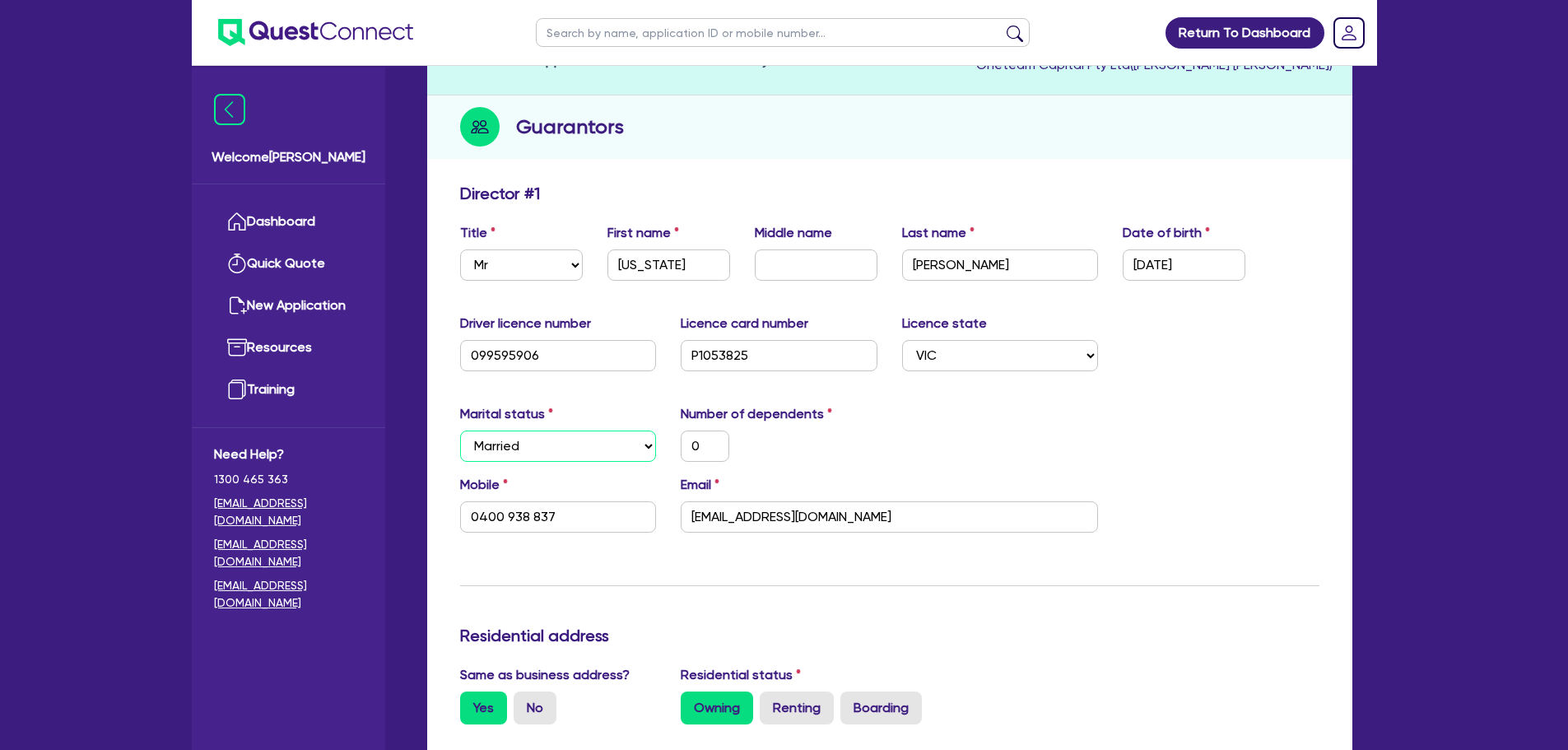
click at [602, 453] on select "Select Single Married De Facto / Partner" at bounding box center [559, 446] width 197 height 31
click at [460, 430] on select "Select Single Married De Facto / Partner" at bounding box center [559, 446] width 197 height 31
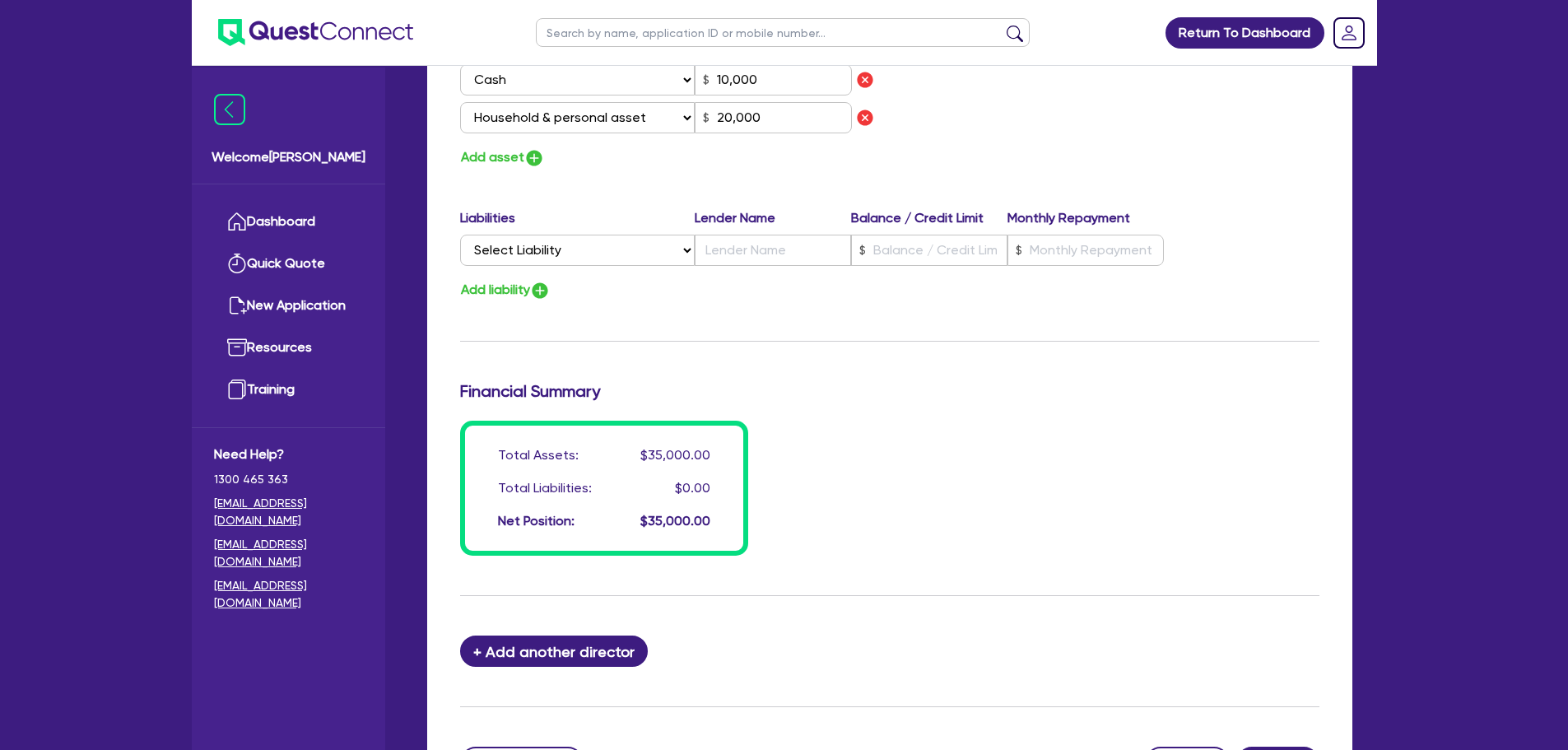
scroll to position [1248, 0]
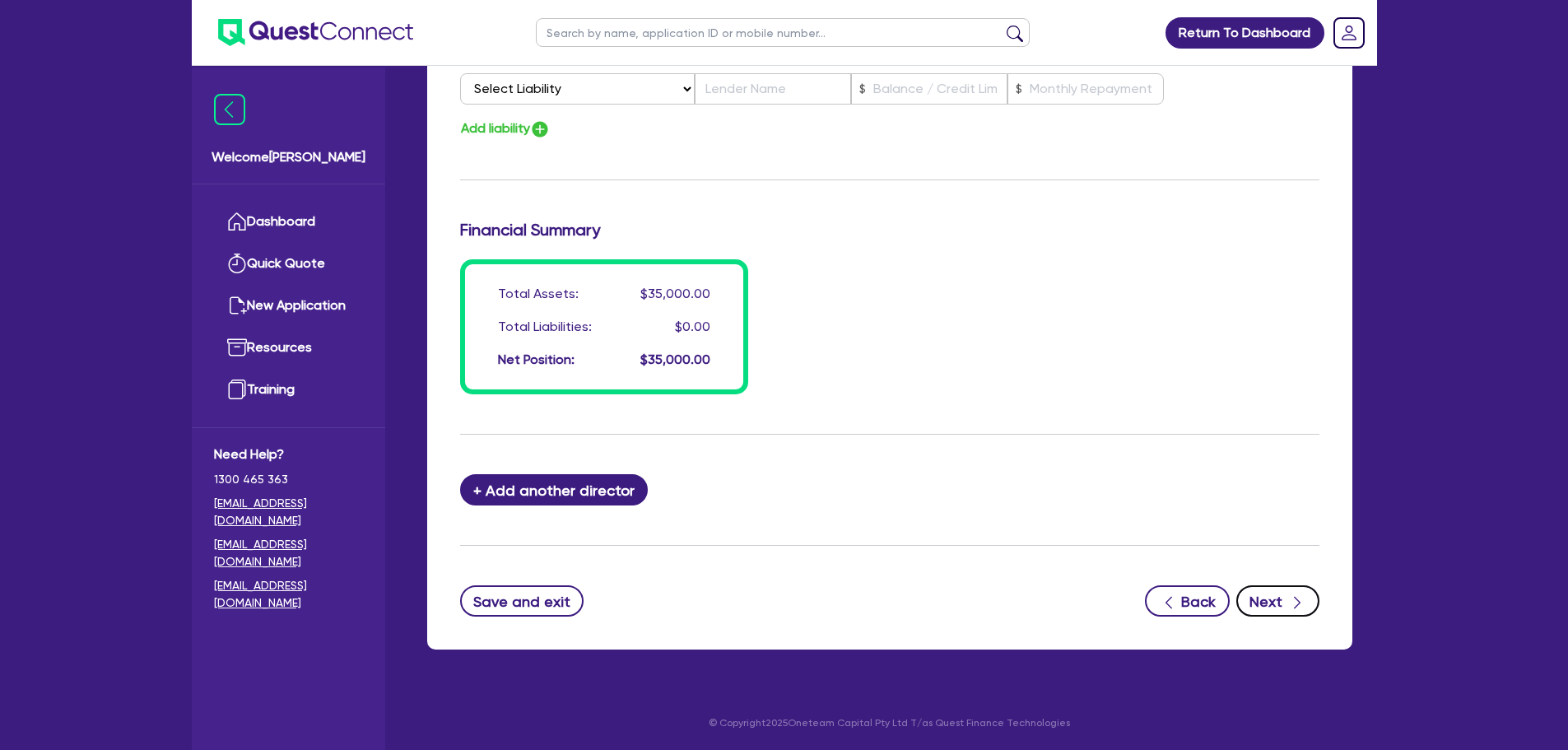
click at [1259, 596] on button "Next" at bounding box center [1278, 601] width 83 height 31
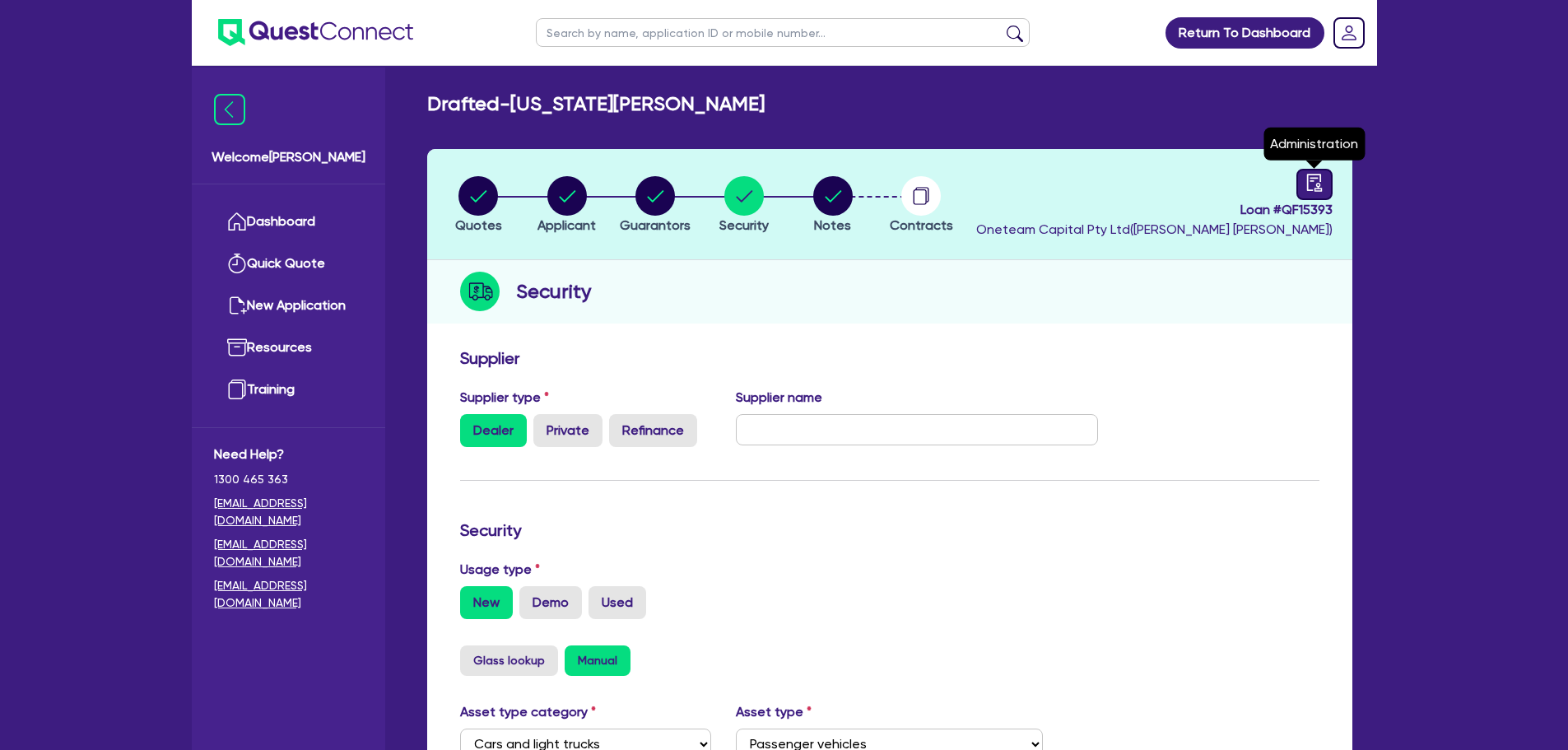
click at [1308, 180] on icon "audit" at bounding box center [1314, 182] width 15 height 17
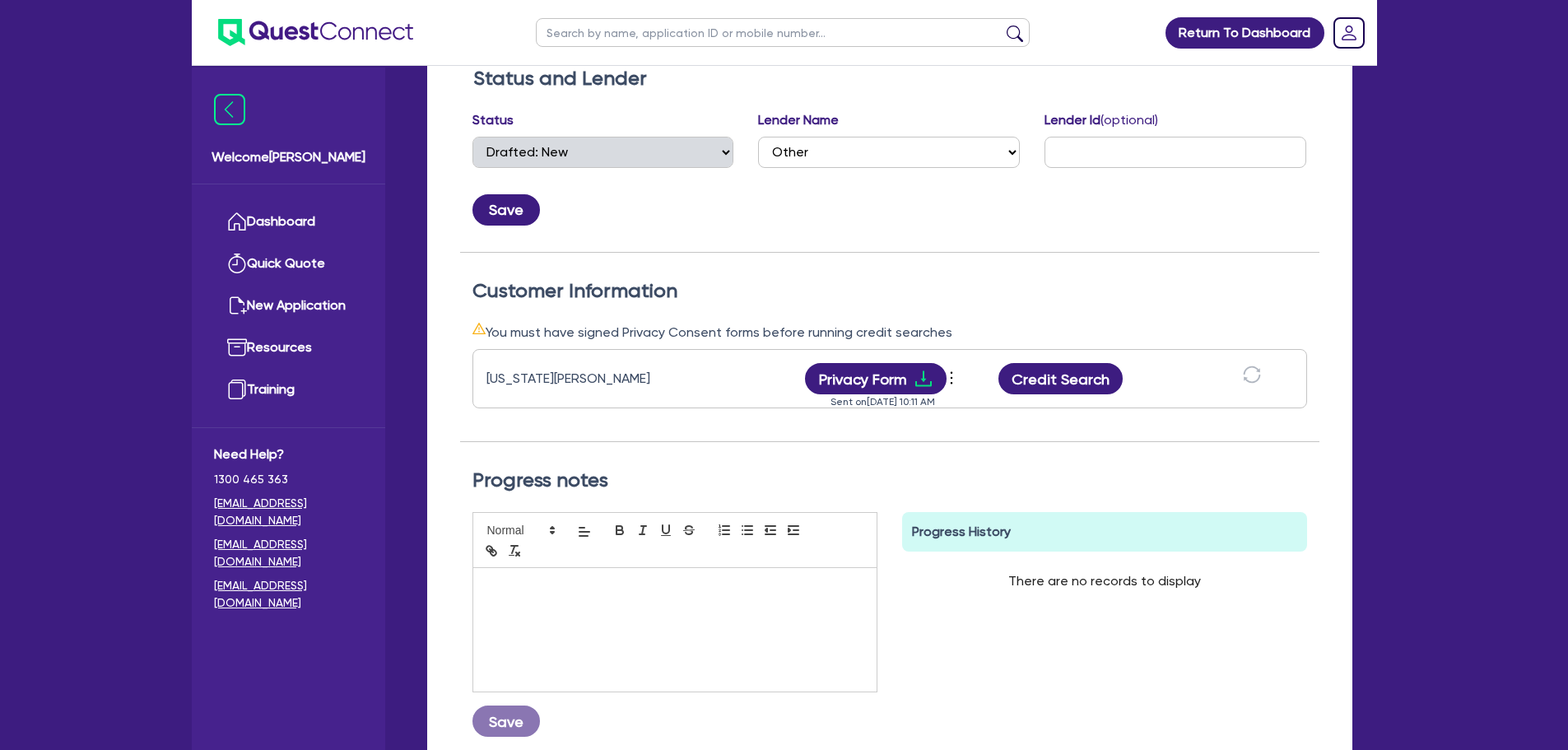
scroll to position [441, 0]
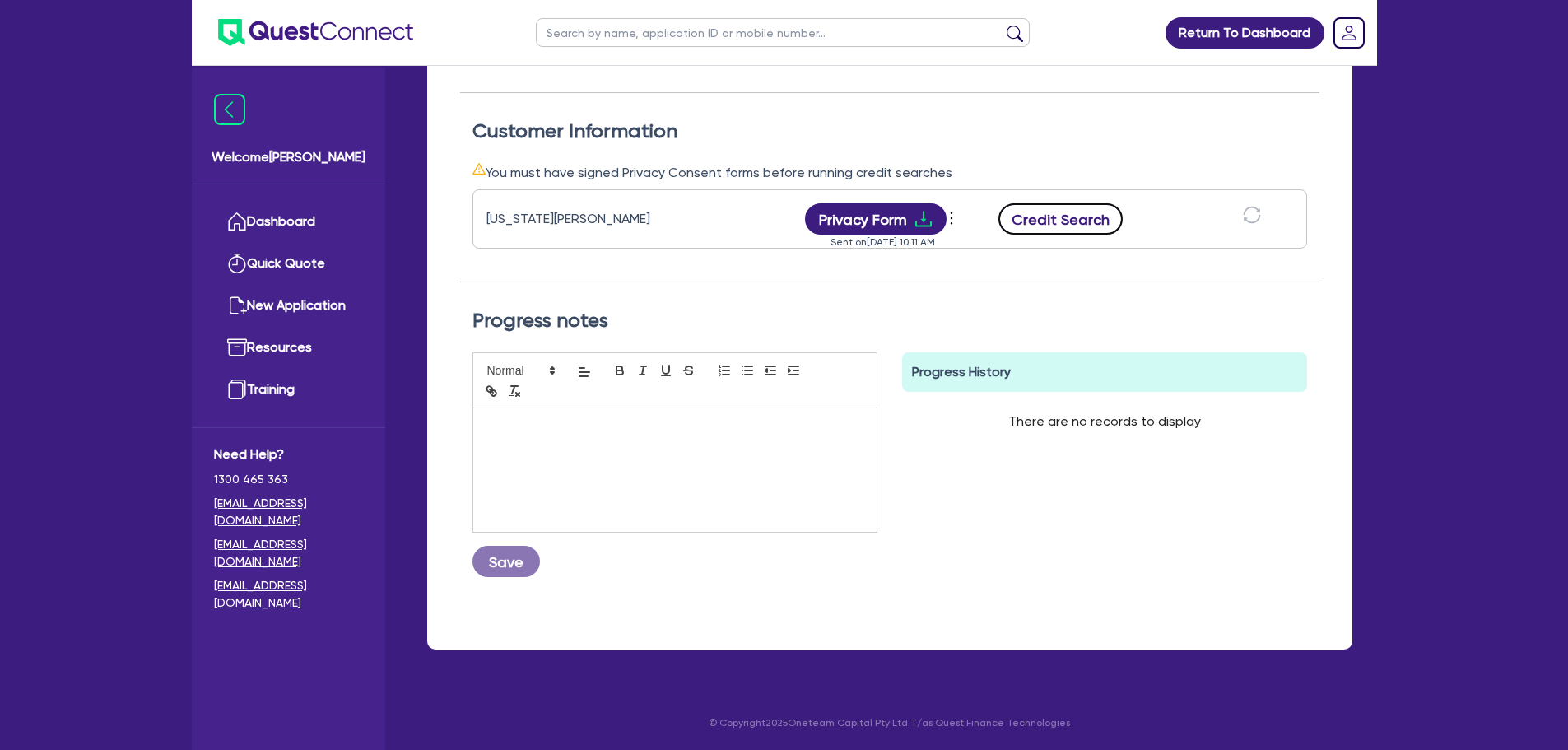
click at [1086, 222] on button "Credit Search" at bounding box center [1061, 219] width 125 height 31
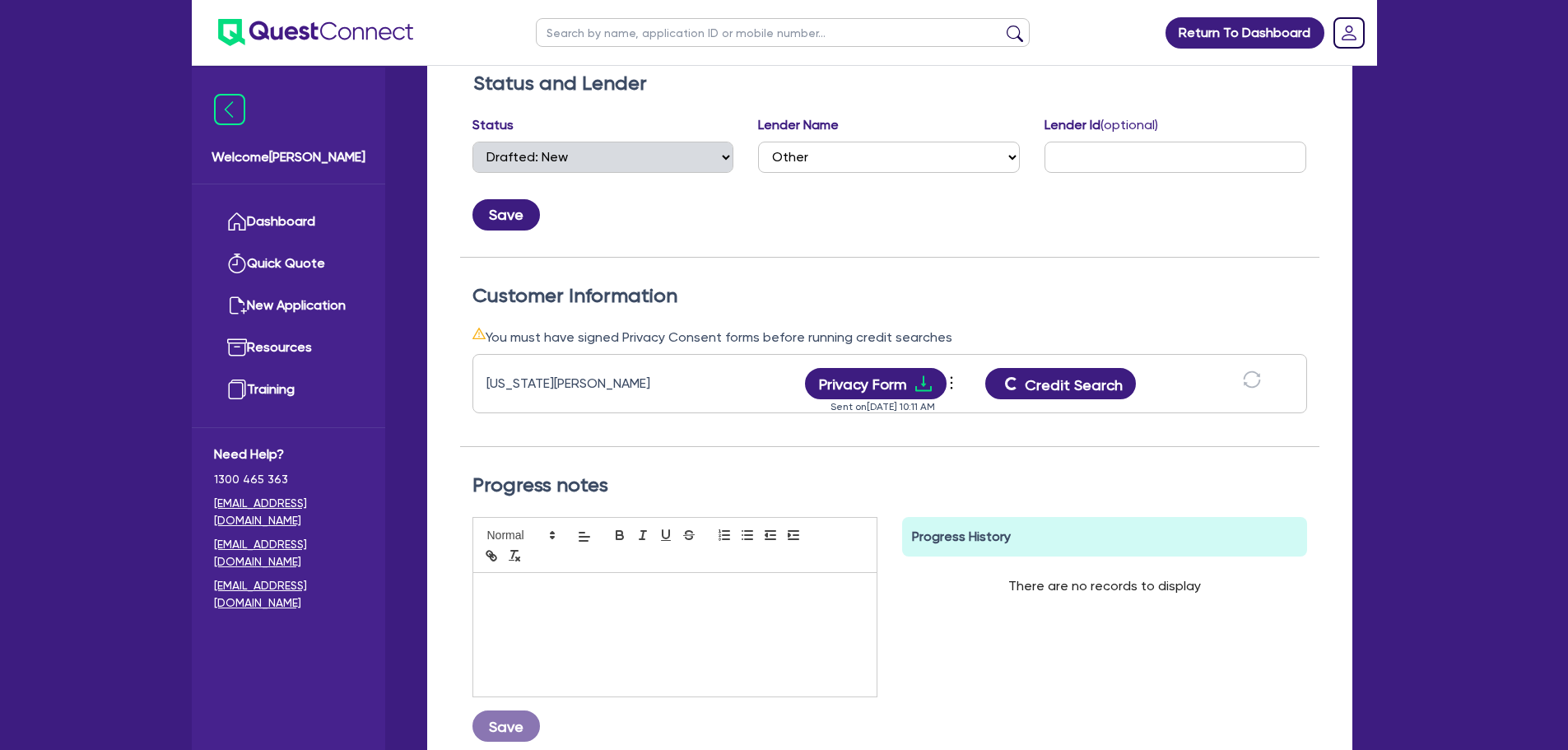
scroll to position [0, 0]
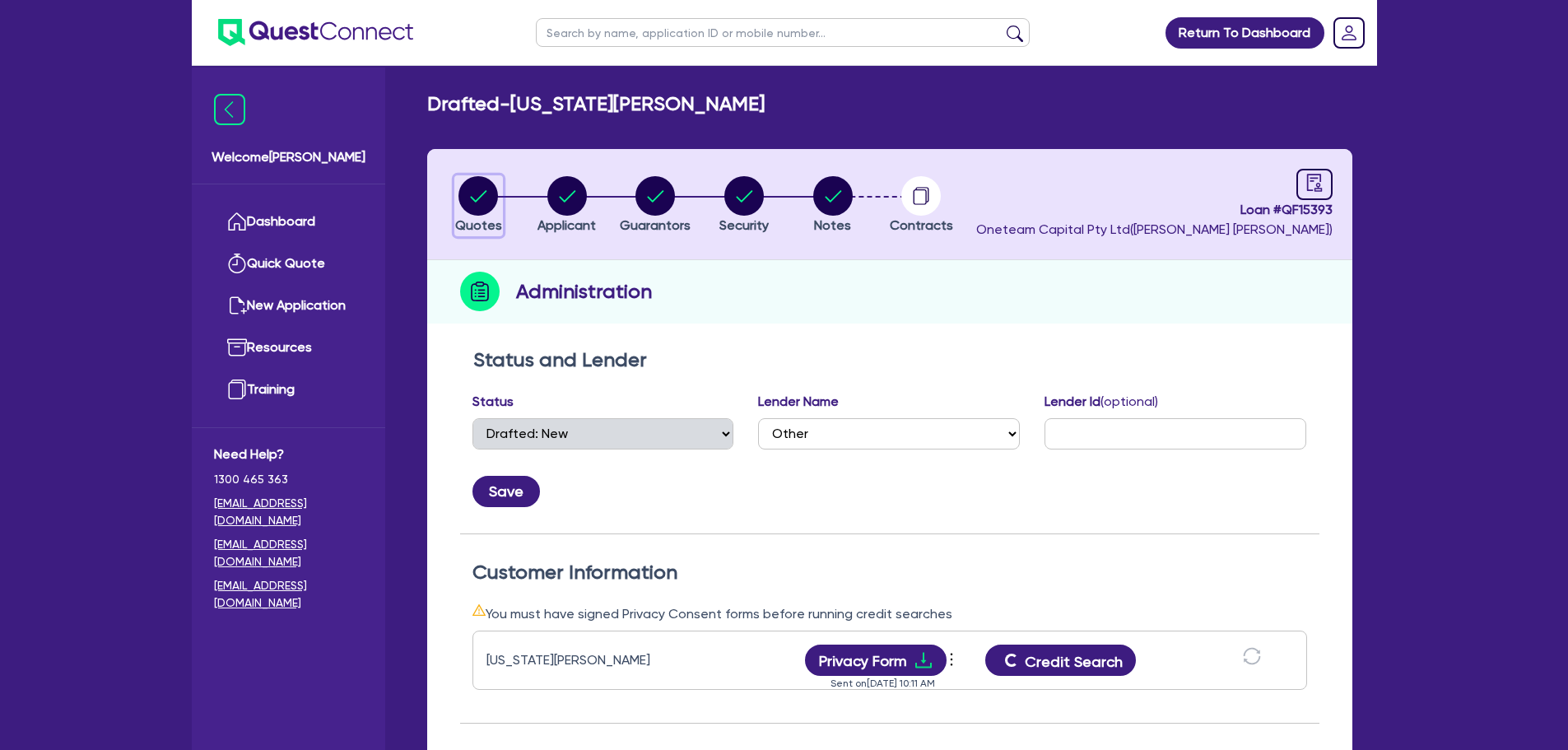
click at [490, 195] on circle "button" at bounding box center [478, 196] width 40 height 40
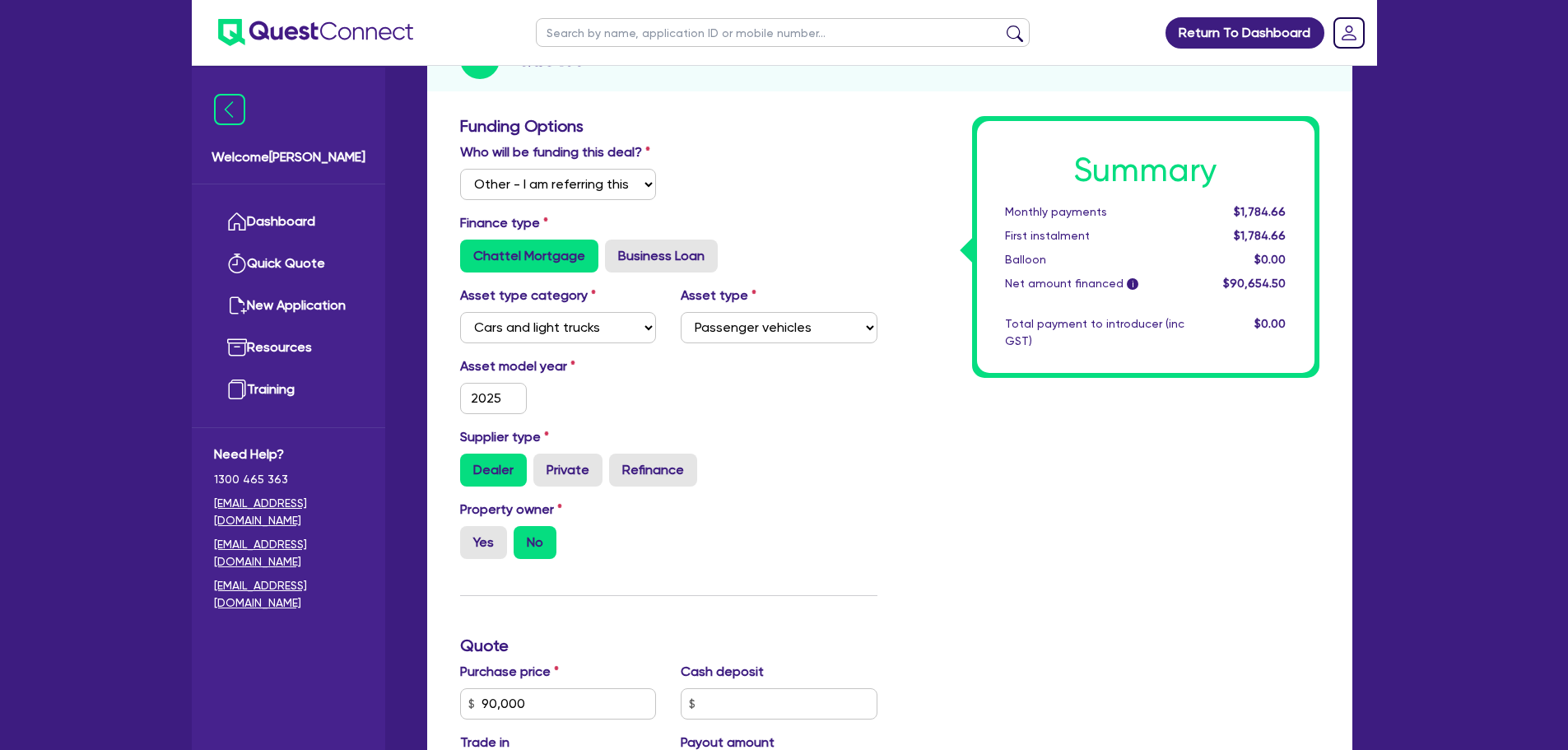
scroll to position [411, 0]
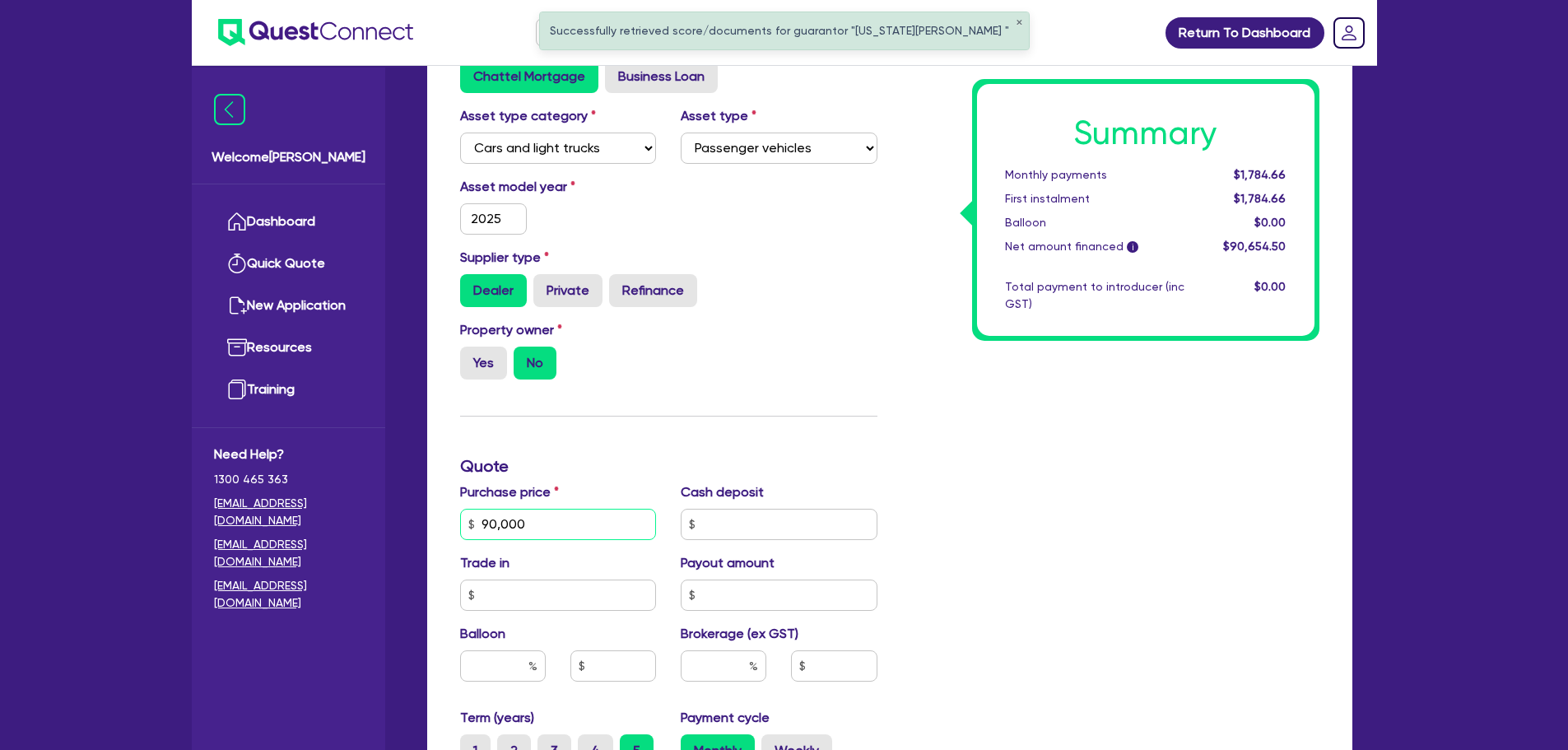
drag, startPoint x: 544, startPoint y: 522, endPoint x: 444, endPoint y: 507, distance: 101.1
click at [445, 507] on div "Funding Options Who will be funding this deal? Select I will fund 100% I will c…" at bounding box center [889, 504] width 925 height 1152
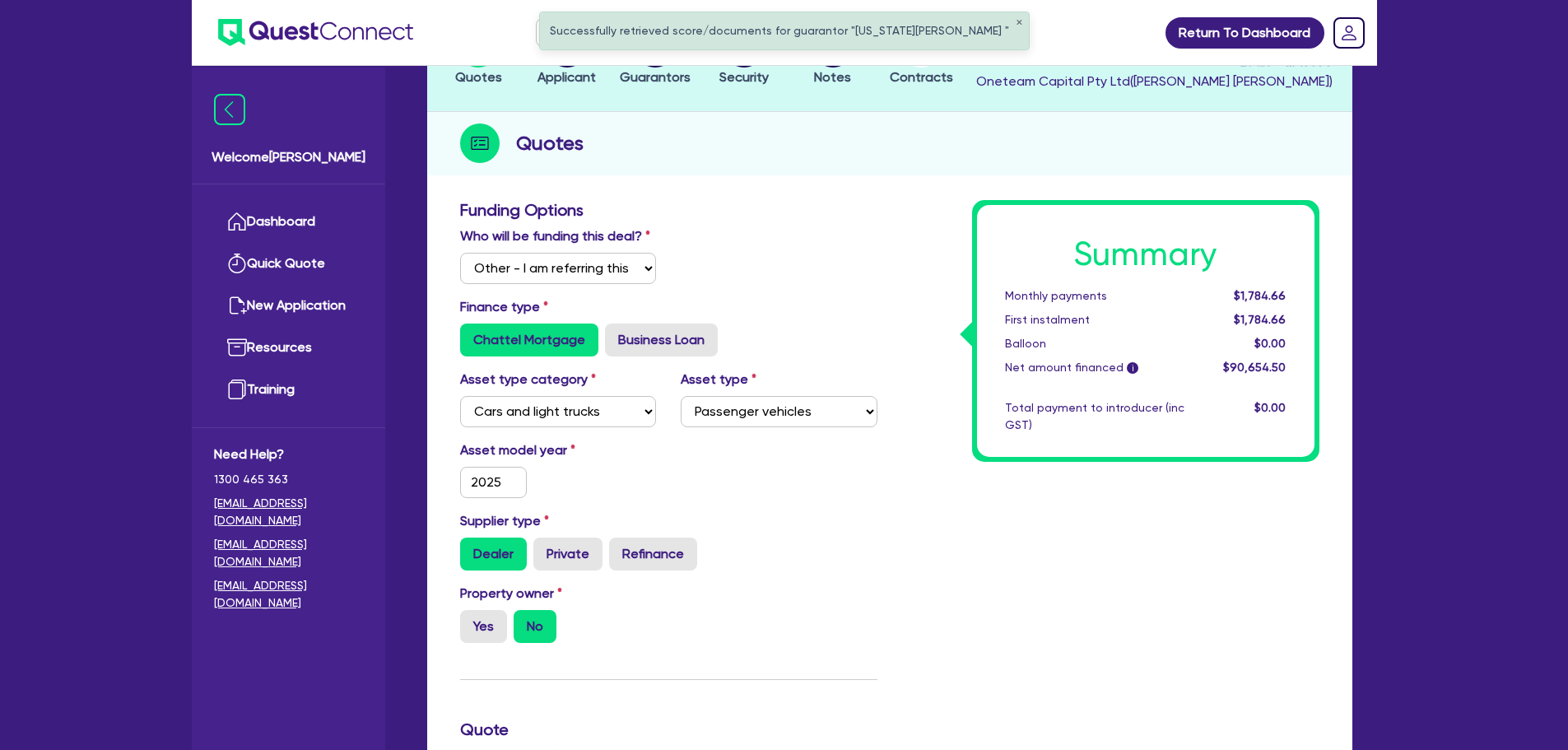
scroll to position [0, 0]
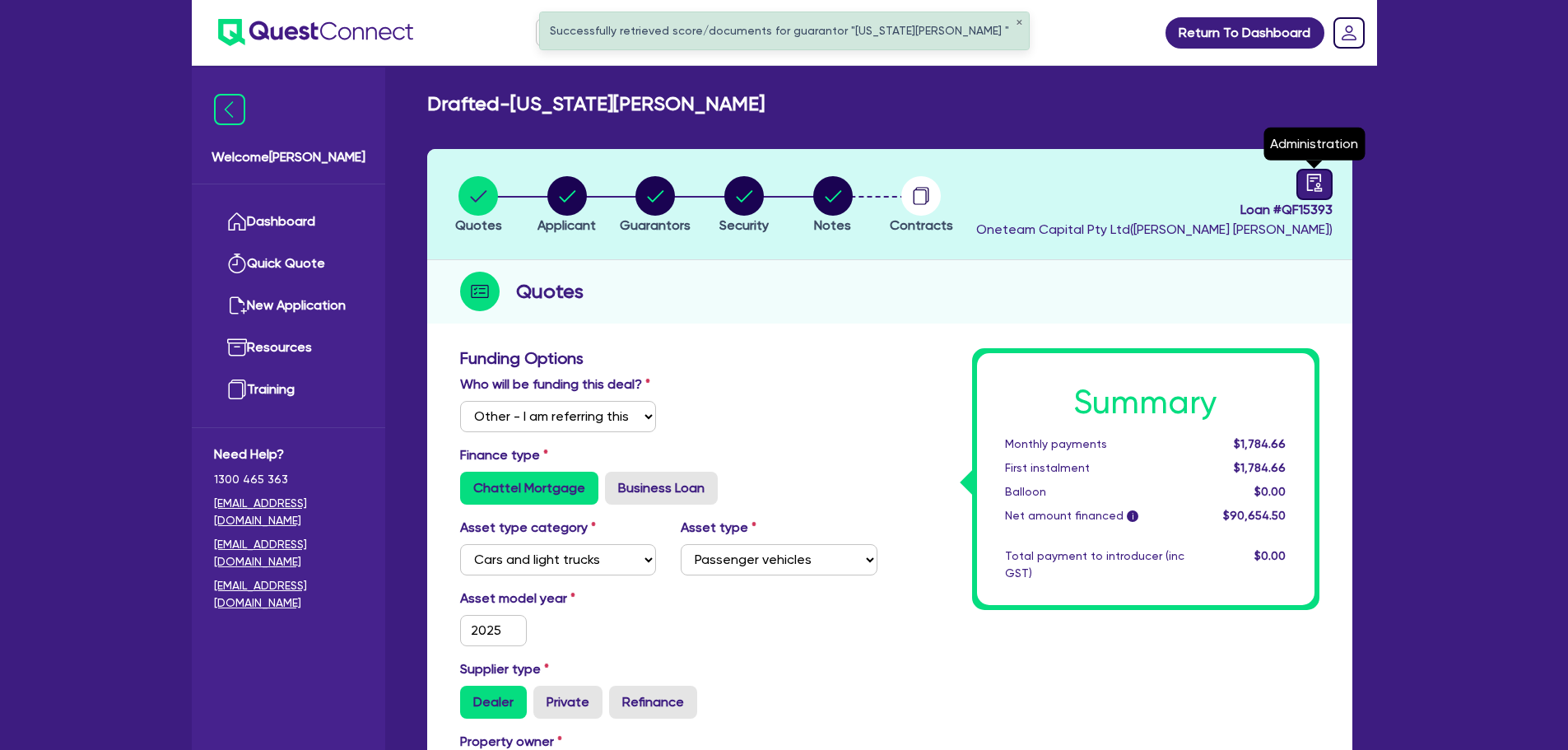
click at [1324, 180] on div at bounding box center [1315, 185] width 36 height 31
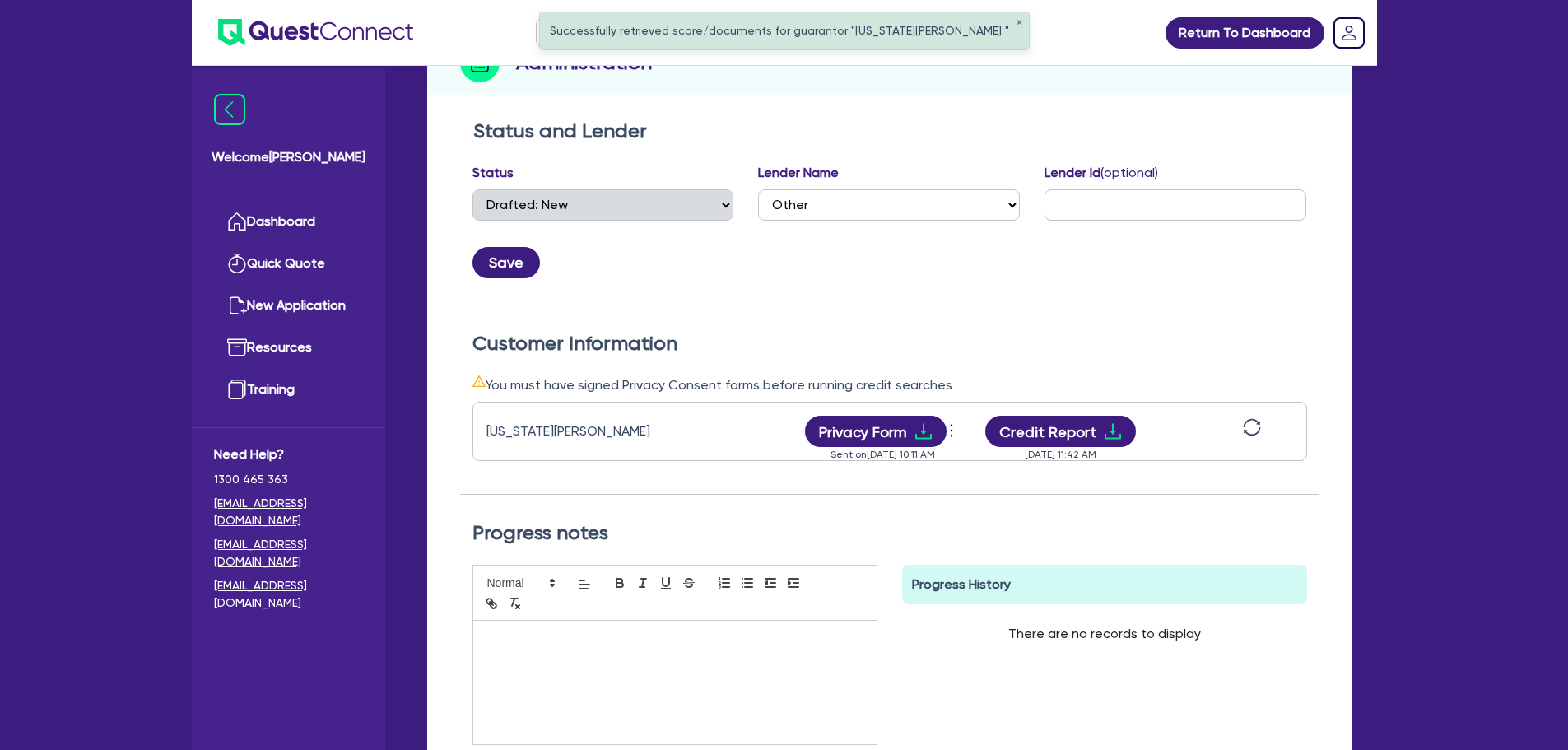
scroll to position [247, 0]
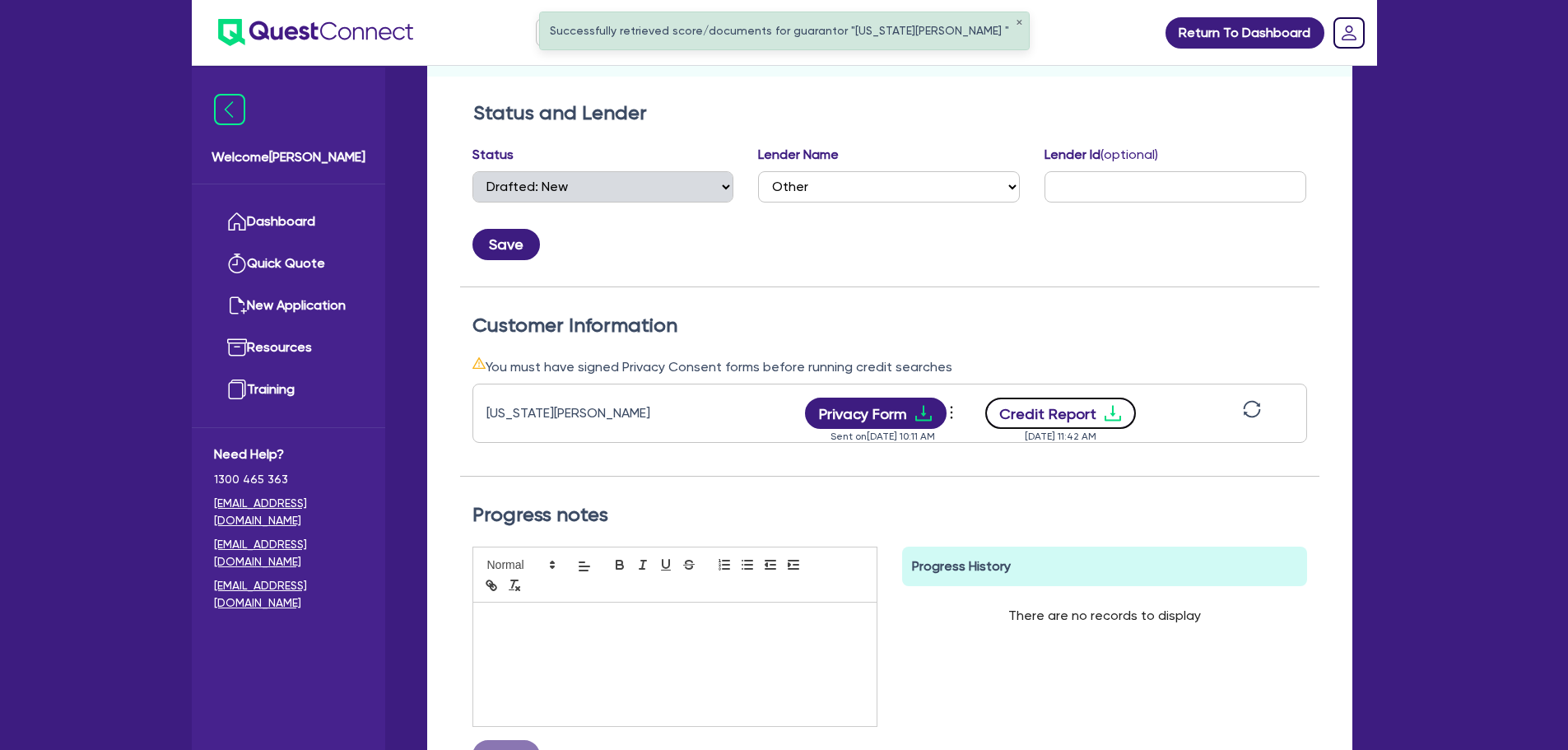
click at [1067, 399] on button "Credit Report" at bounding box center [1061, 414] width 151 height 31
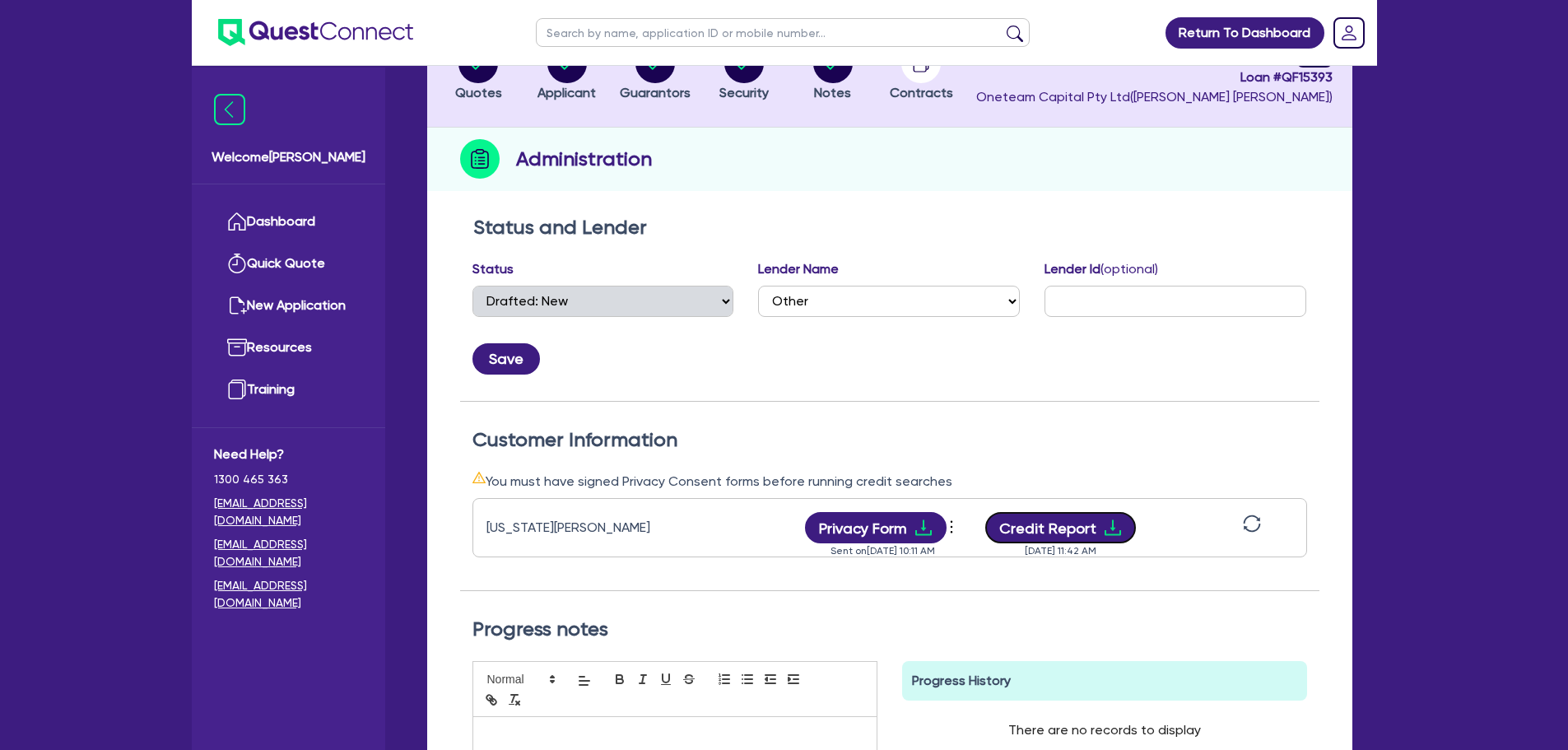
scroll to position [0, 0]
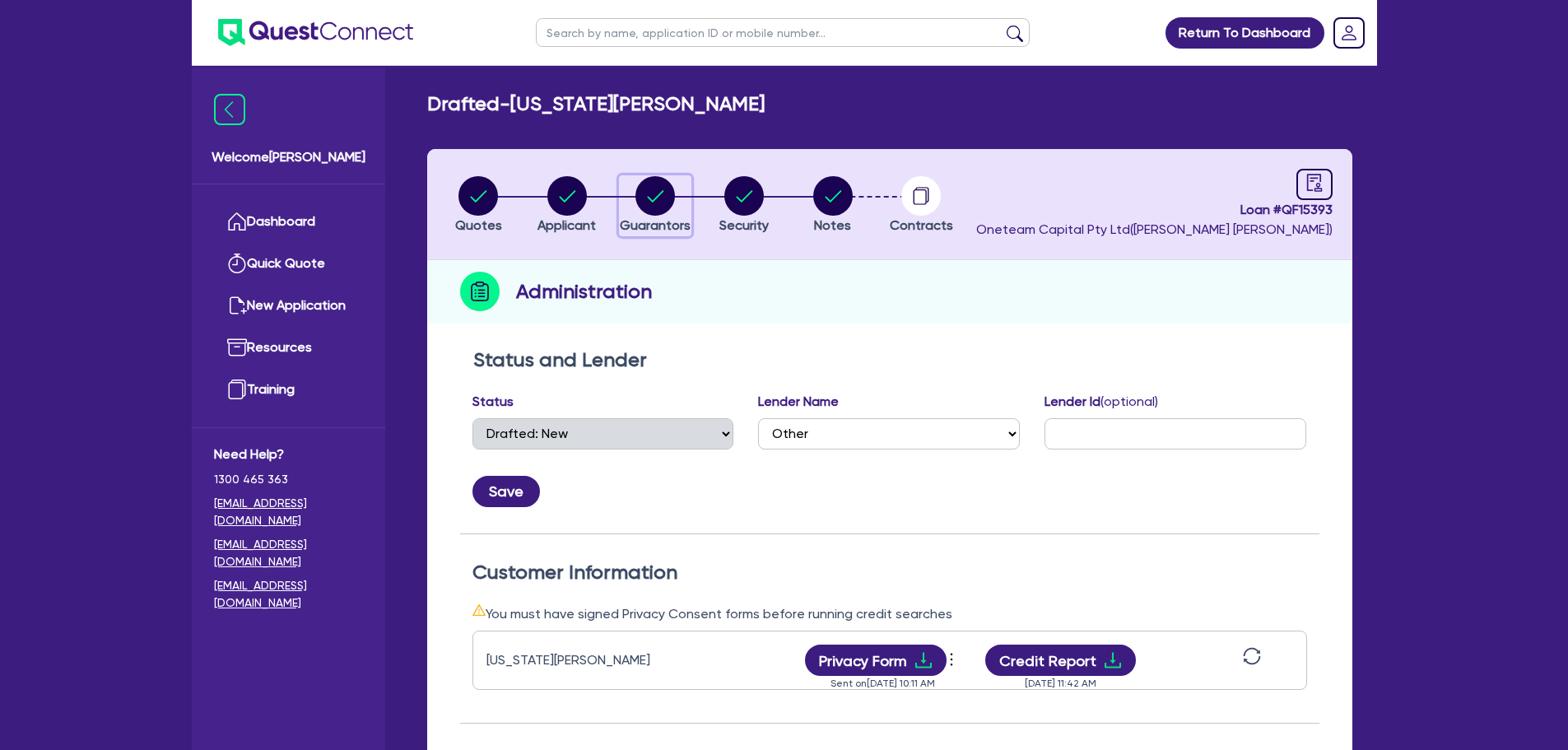
click at [646, 191] on circle "button" at bounding box center [655, 196] width 40 height 40
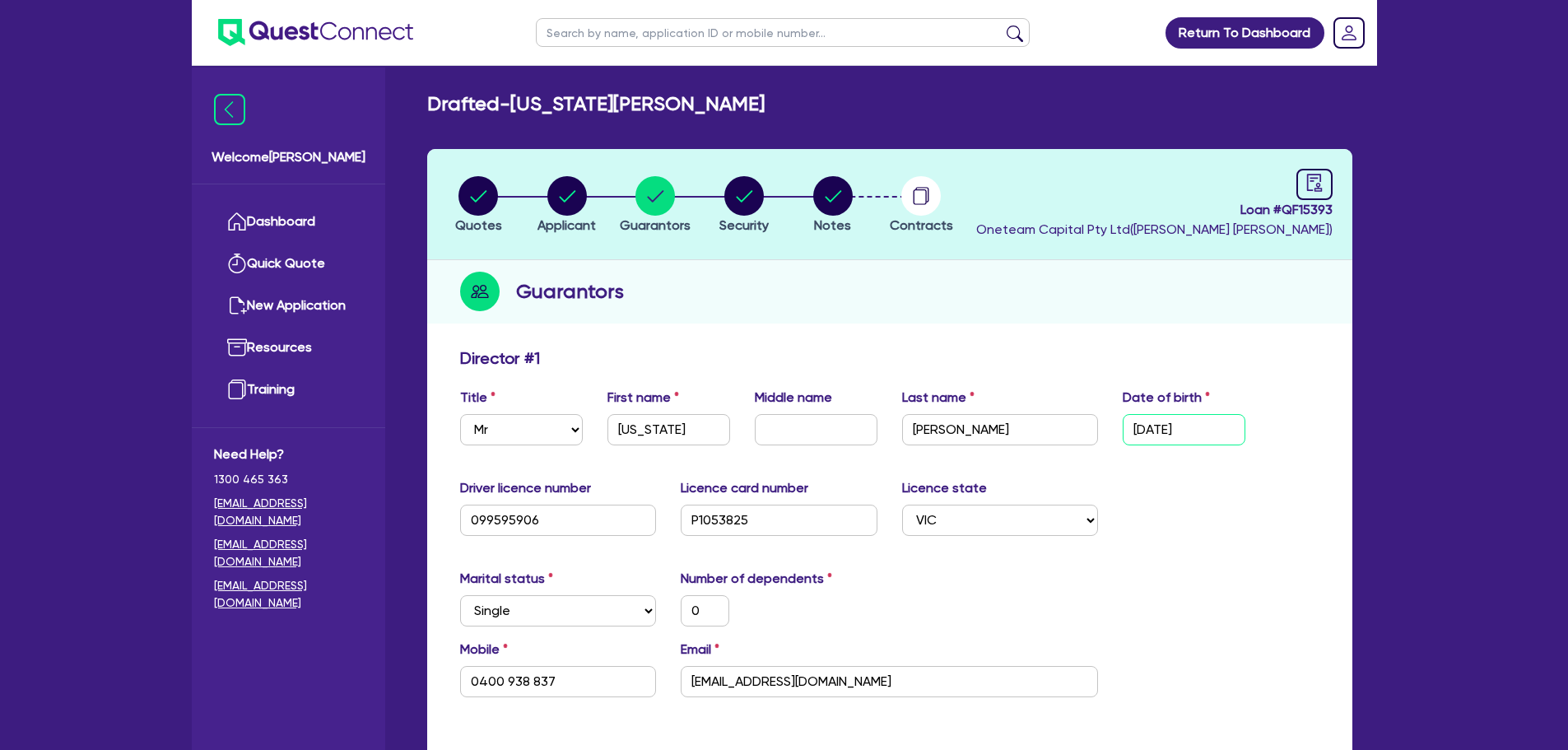
drag, startPoint x: 1131, startPoint y: 427, endPoint x: 1072, endPoint y: 433, distance: 59.3
click at [1072, 433] on div "Title Select Mr Mrs Ms Miss Dr First name Georgia Middle name Last name Mcdowal…" at bounding box center [889, 424] width 884 height 71
click at [1193, 443] on input "01/01/2000" at bounding box center [1184, 430] width 122 height 31
drag, startPoint x: 1171, startPoint y: 428, endPoint x: 1038, endPoint y: 438, distance: 133.4
click at [1038, 438] on div "Title Select Mr Mrs Ms Miss Dr First name Georgia Middle name Last name Mcdowal…" at bounding box center [889, 424] width 884 height 71
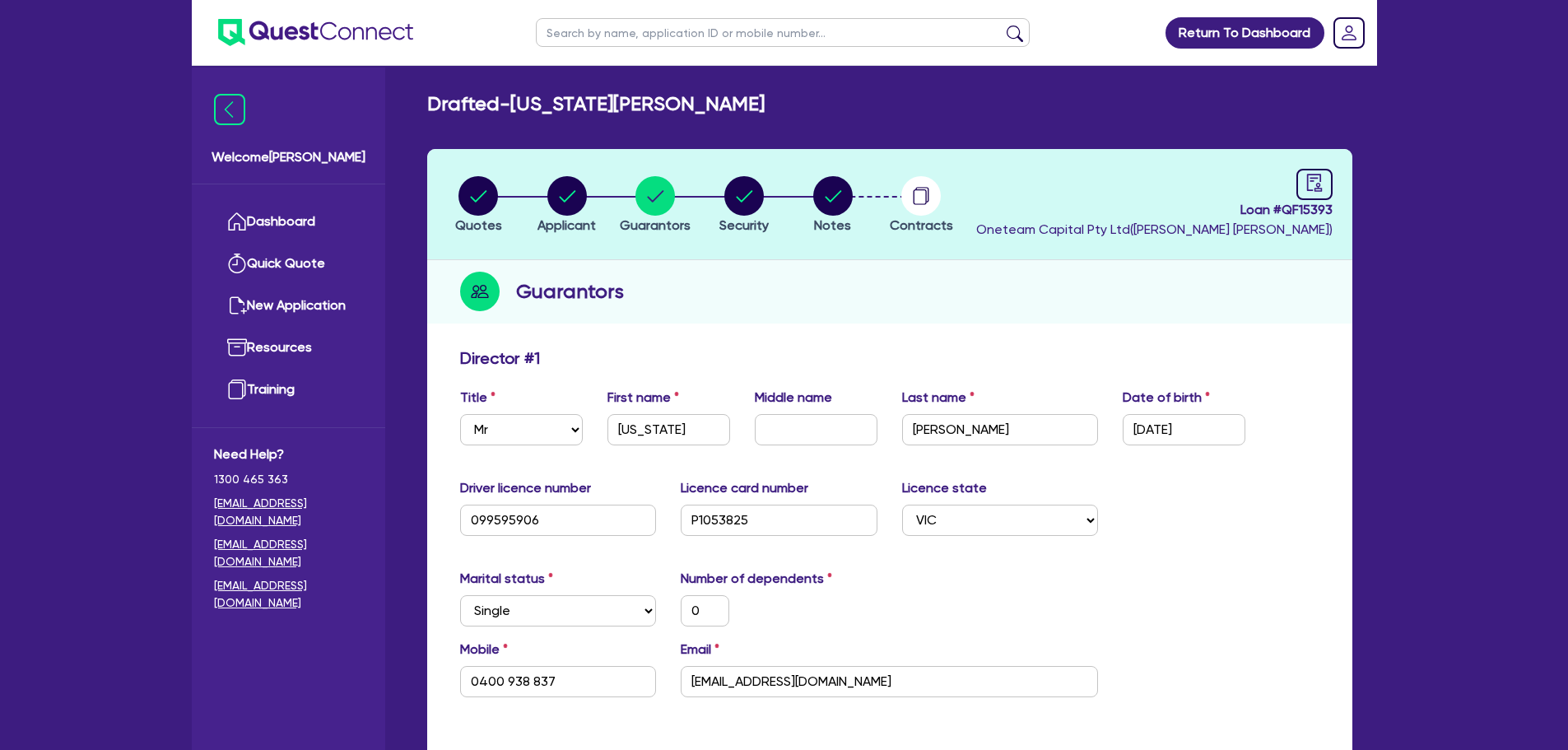
click at [1256, 531] on div "Driver licence number 099595906 Licence card number P1053825 Licence state Sele…" at bounding box center [889, 514] width 884 height 71
click at [554, 207] on circle "button" at bounding box center [568, 196] width 40 height 40
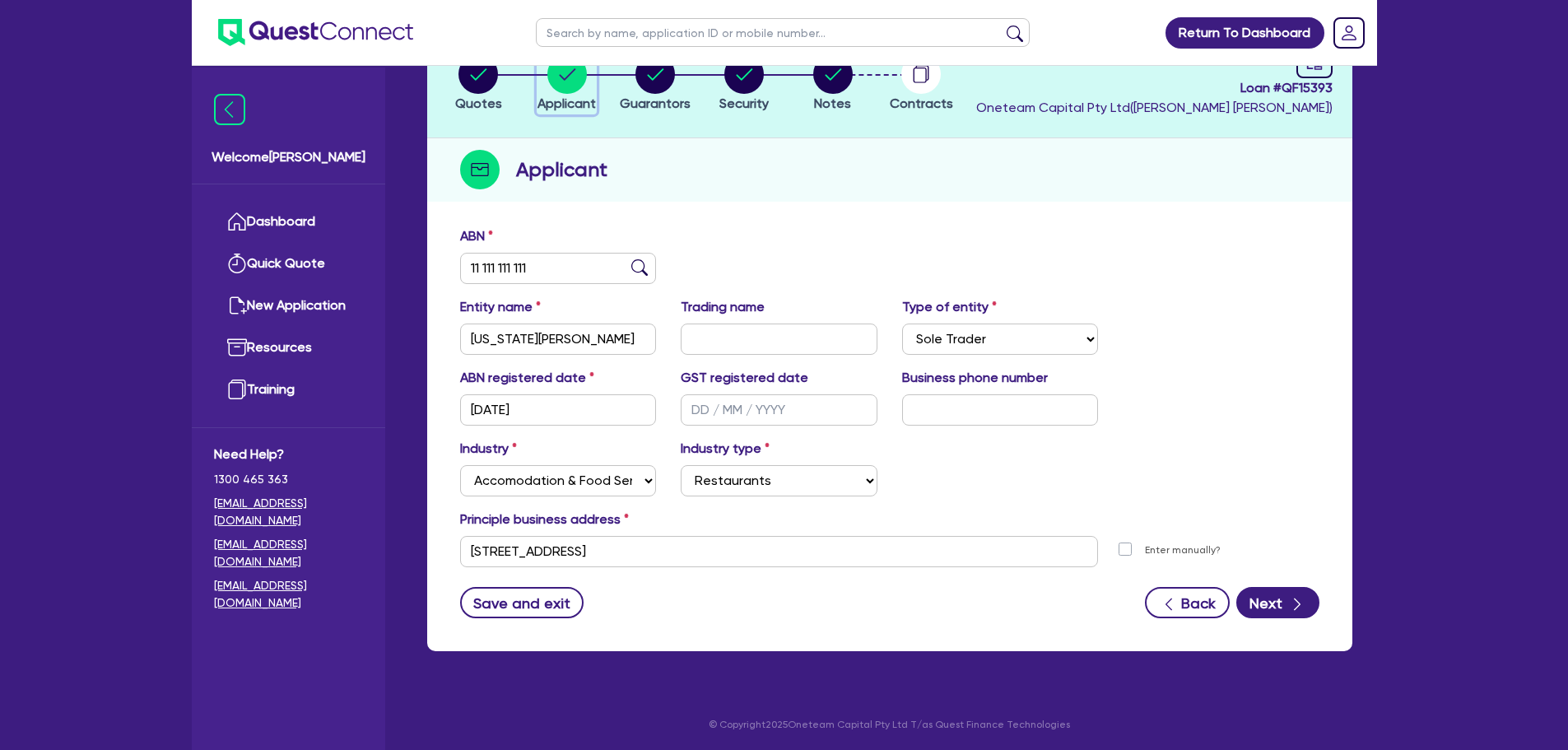
scroll to position [123, 0]
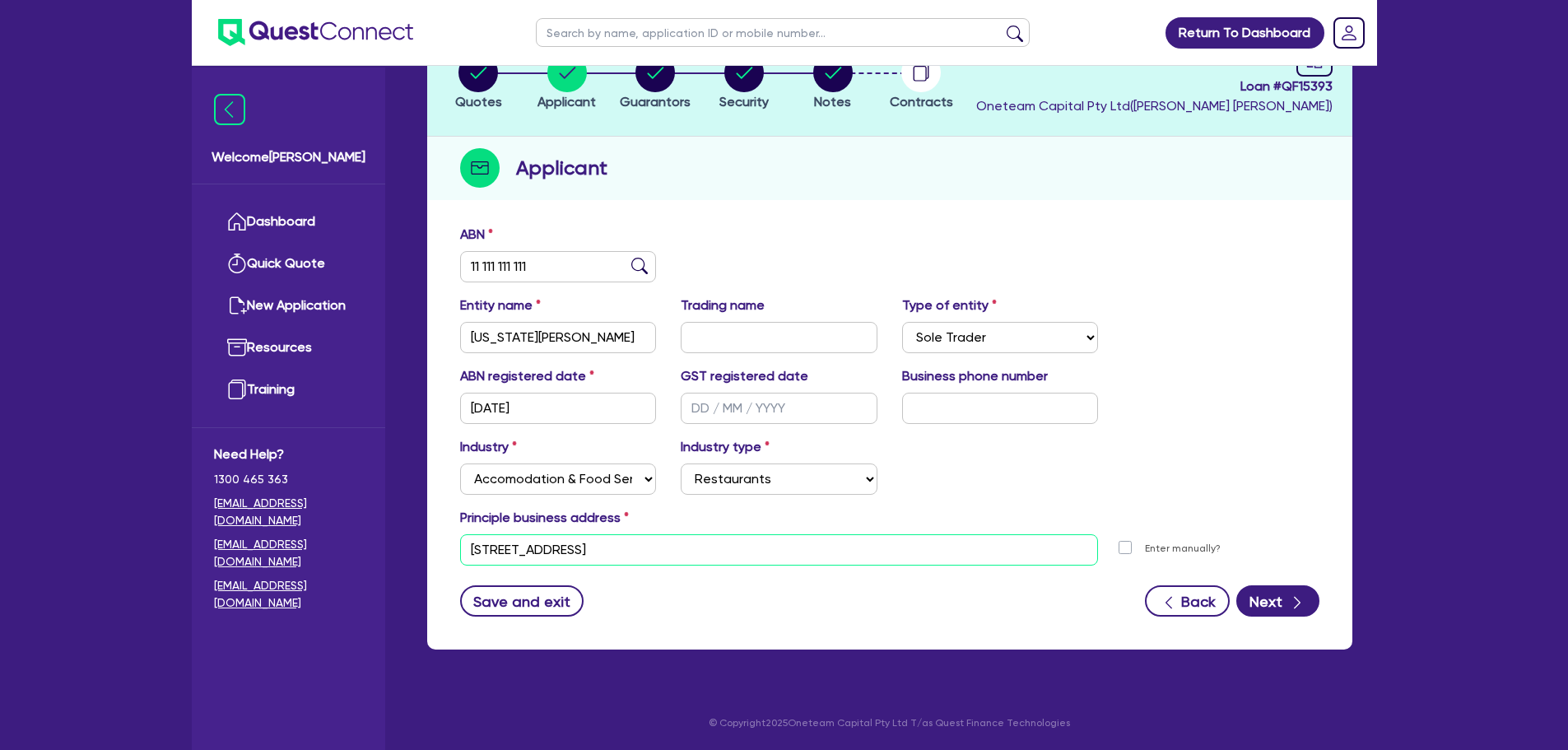
drag, startPoint x: 634, startPoint y: 544, endPoint x: 263, endPoint y: 545, distance: 371.0
click at [266, 545] on div "Welcome Rob Dashboard Quick Quote New Application Ref Company Ref Salesperson R…" at bounding box center [784, 314] width 1186 height 874
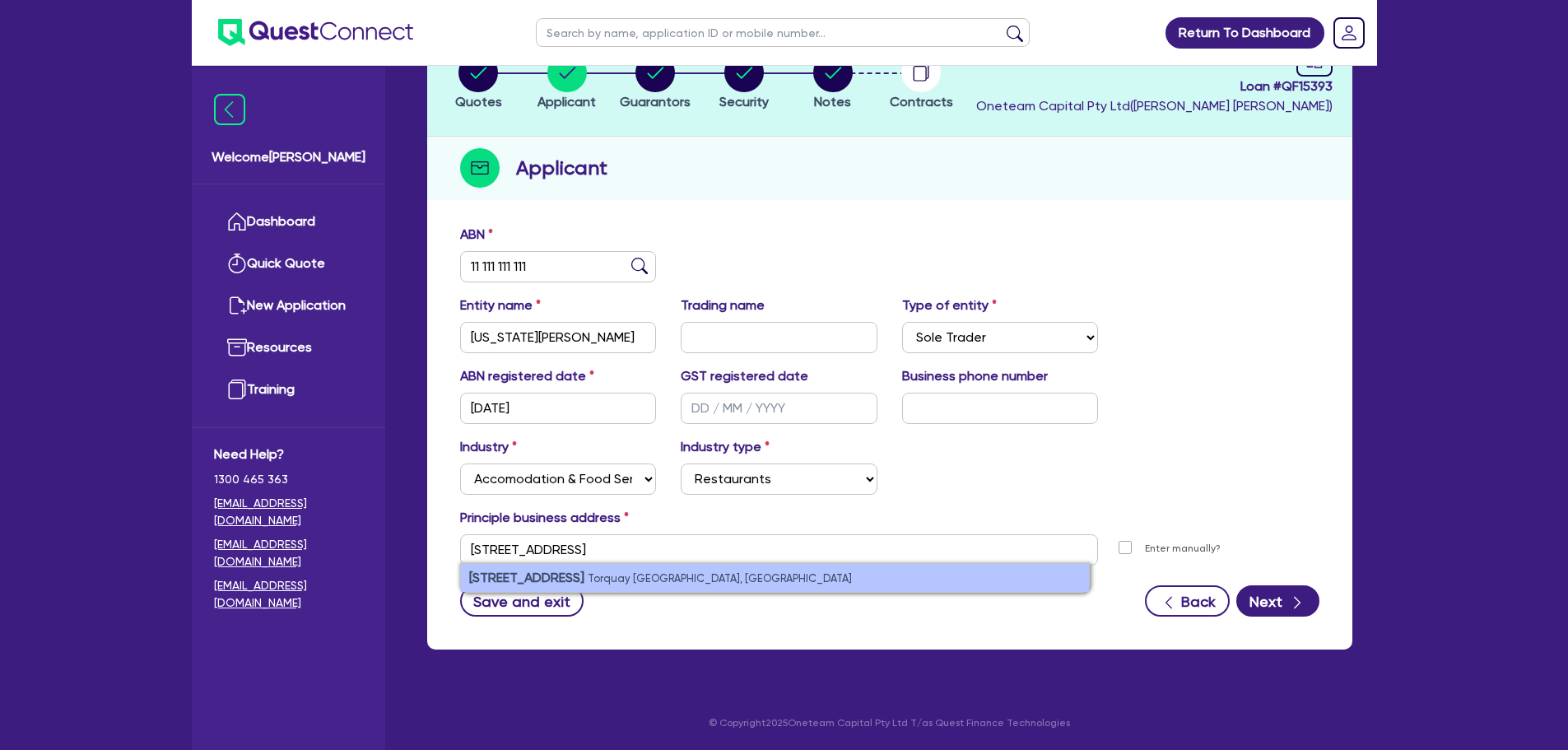
click at [621, 574] on small "Torquay VIC, Australia" at bounding box center [719, 578] width 264 height 12
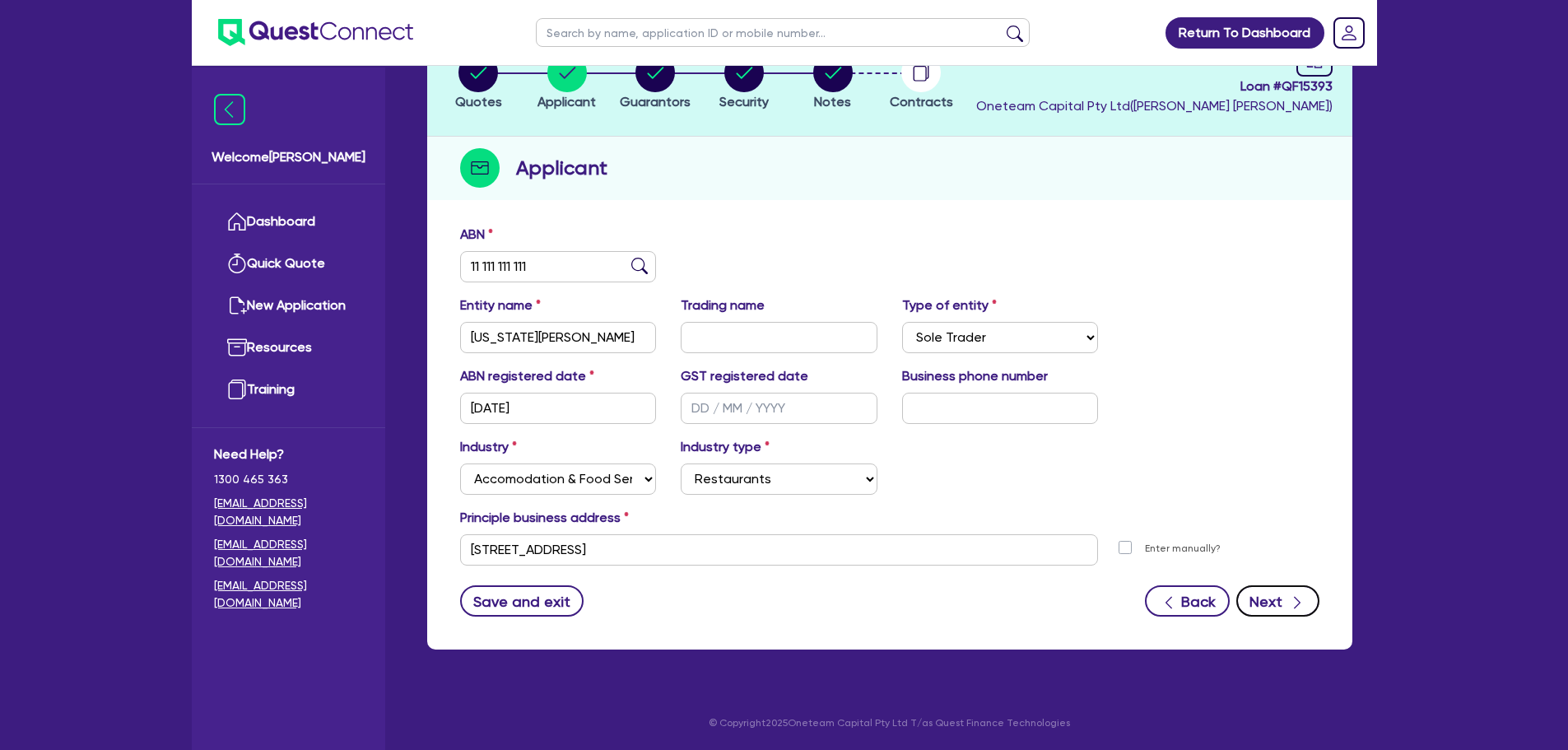
click at [1279, 602] on button "Next" at bounding box center [1278, 601] width 83 height 31
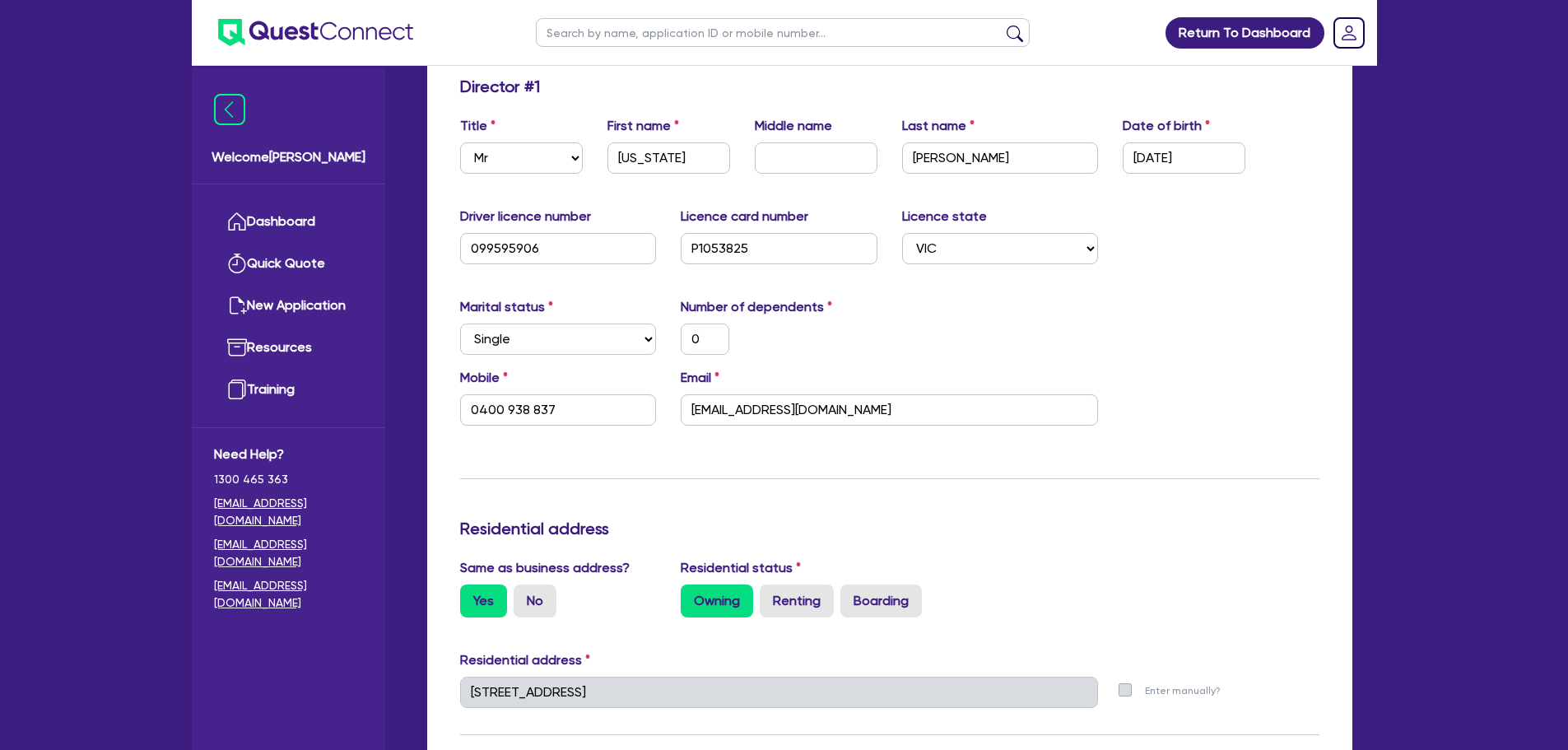
scroll to position [12, 0]
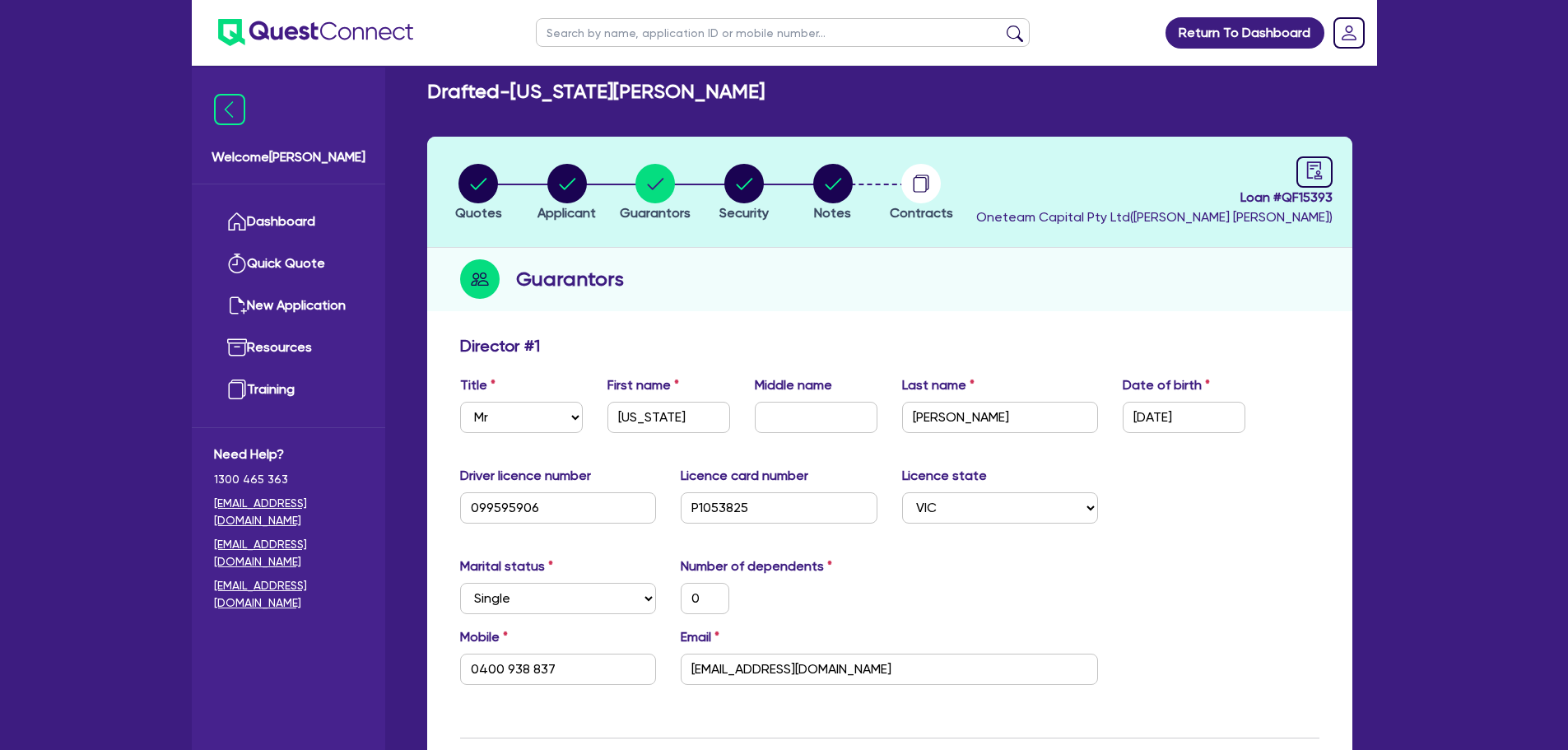
click at [1292, 165] on div "Loan # QF15393 Oneteam Capital Pty Ltd ( Rob Matheson )" at bounding box center [1154, 192] width 357 height 71
click at [1306, 166] on icon "audit" at bounding box center [1315, 171] width 18 height 18
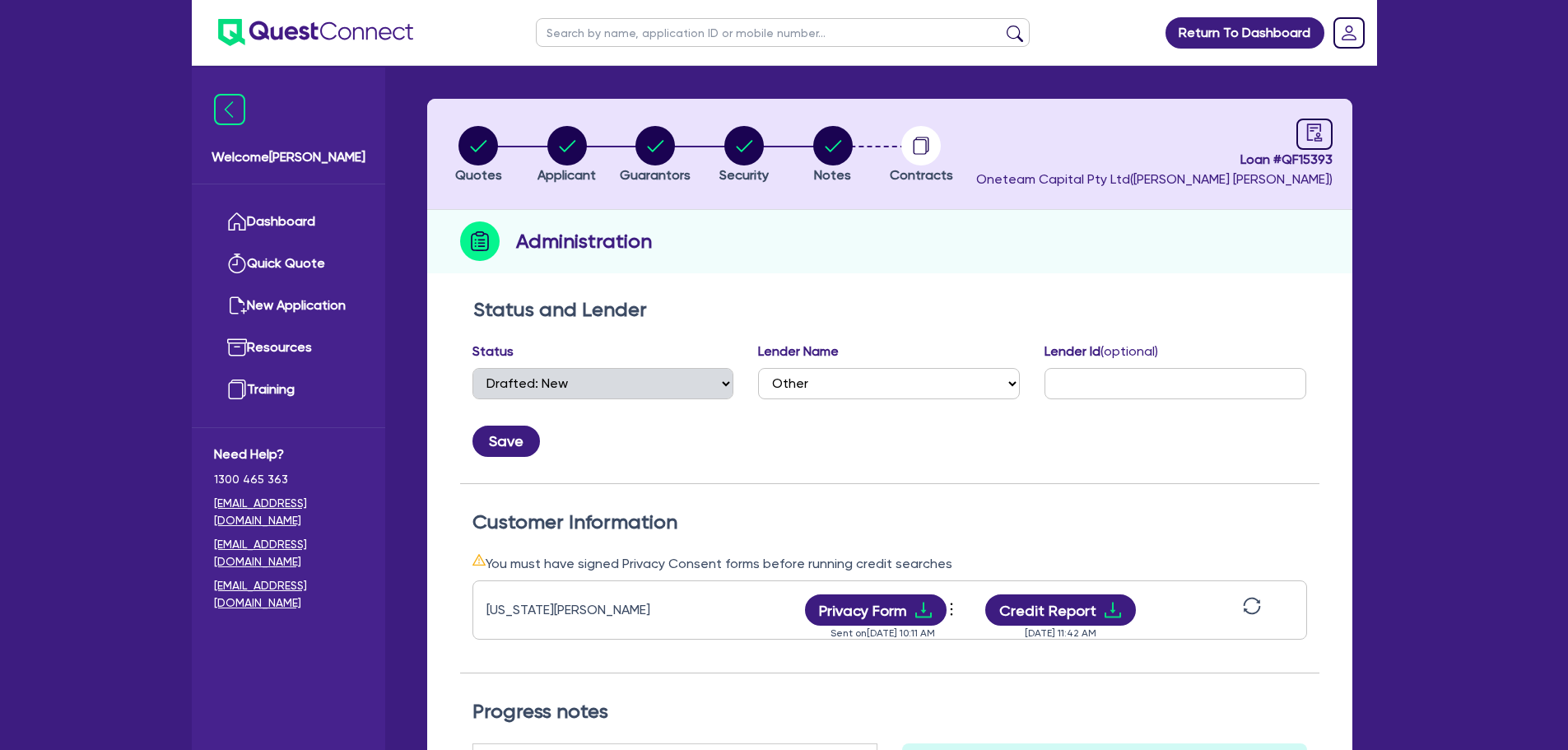
scroll to position [329, 0]
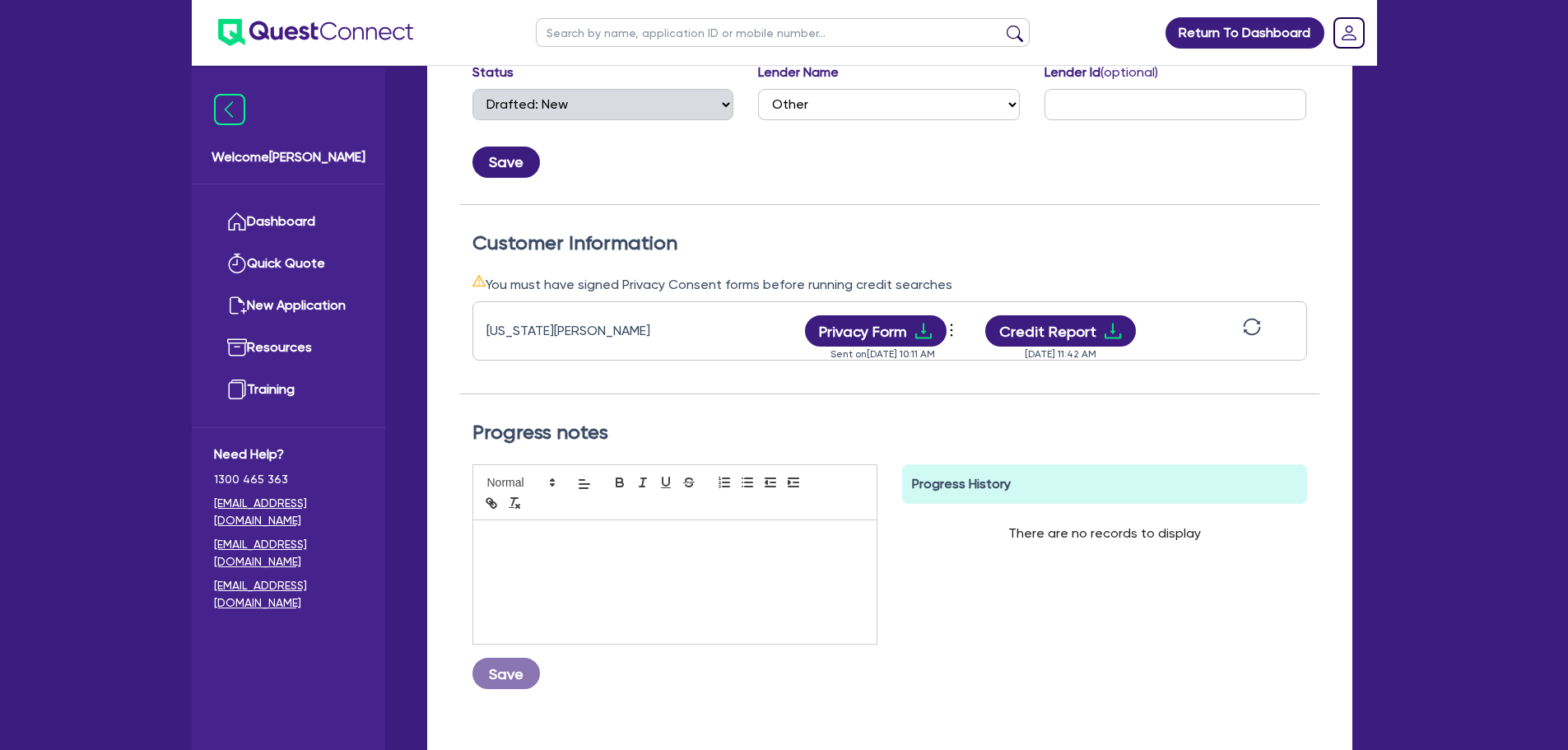
click at [1249, 334] on icon "sync" at bounding box center [1251, 327] width 17 height 17
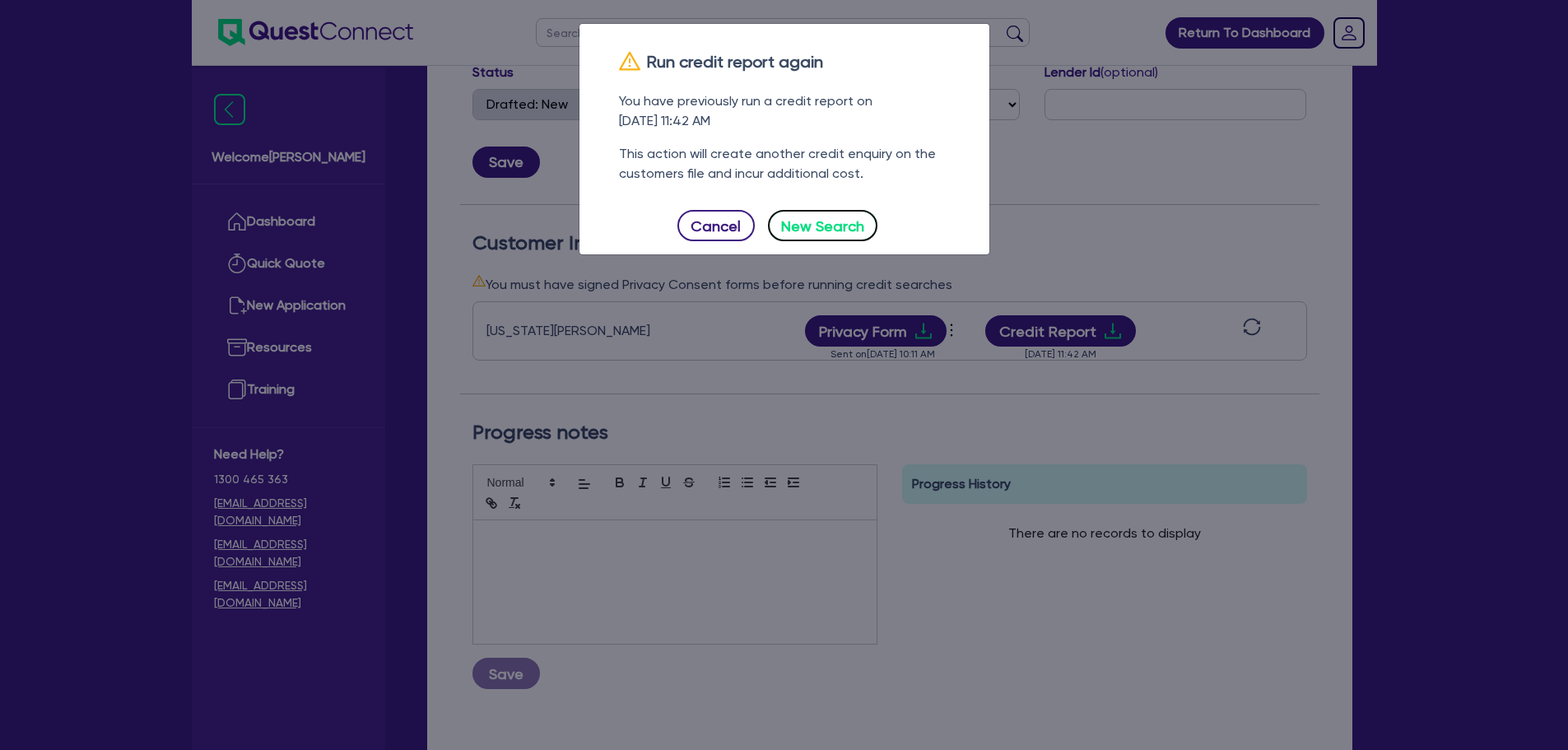
drag, startPoint x: 823, startPoint y: 223, endPoint x: 967, endPoint y: 226, distance: 144.0
click at [822, 223] on button "New Search" at bounding box center [822, 226] width 110 height 31
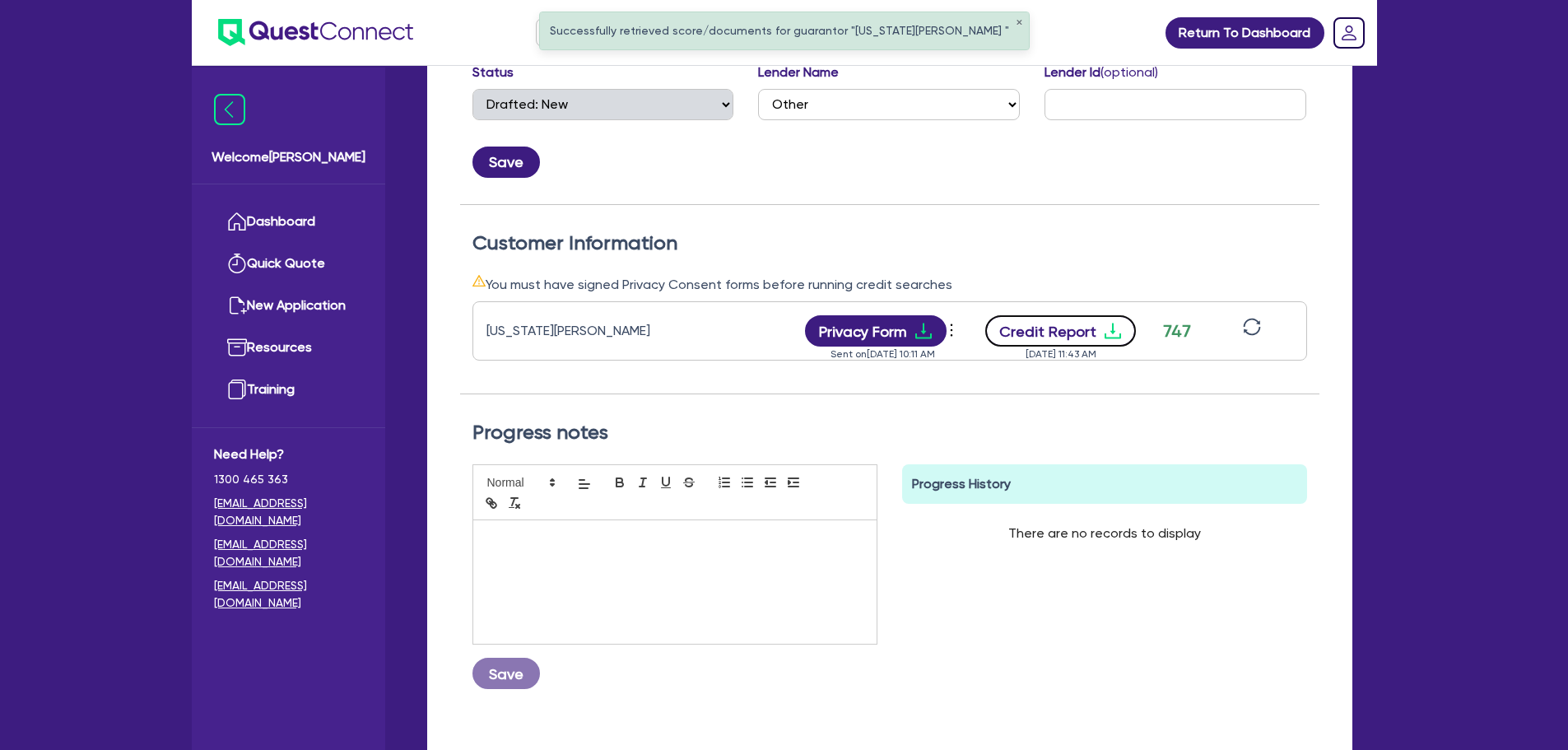
click at [1067, 339] on button "Credit Report" at bounding box center [1061, 331] width 151 height 31
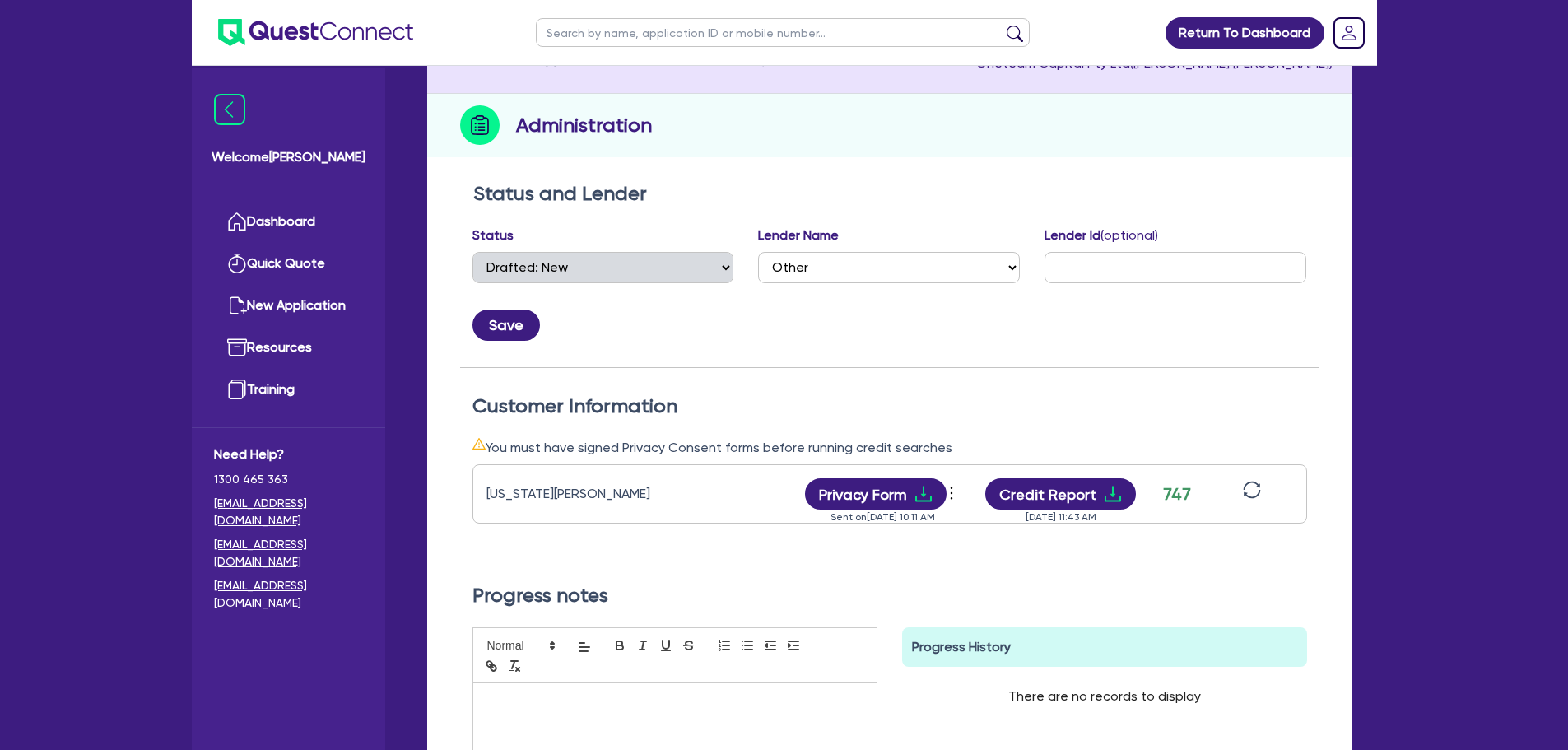
scroll to position [0, 0]
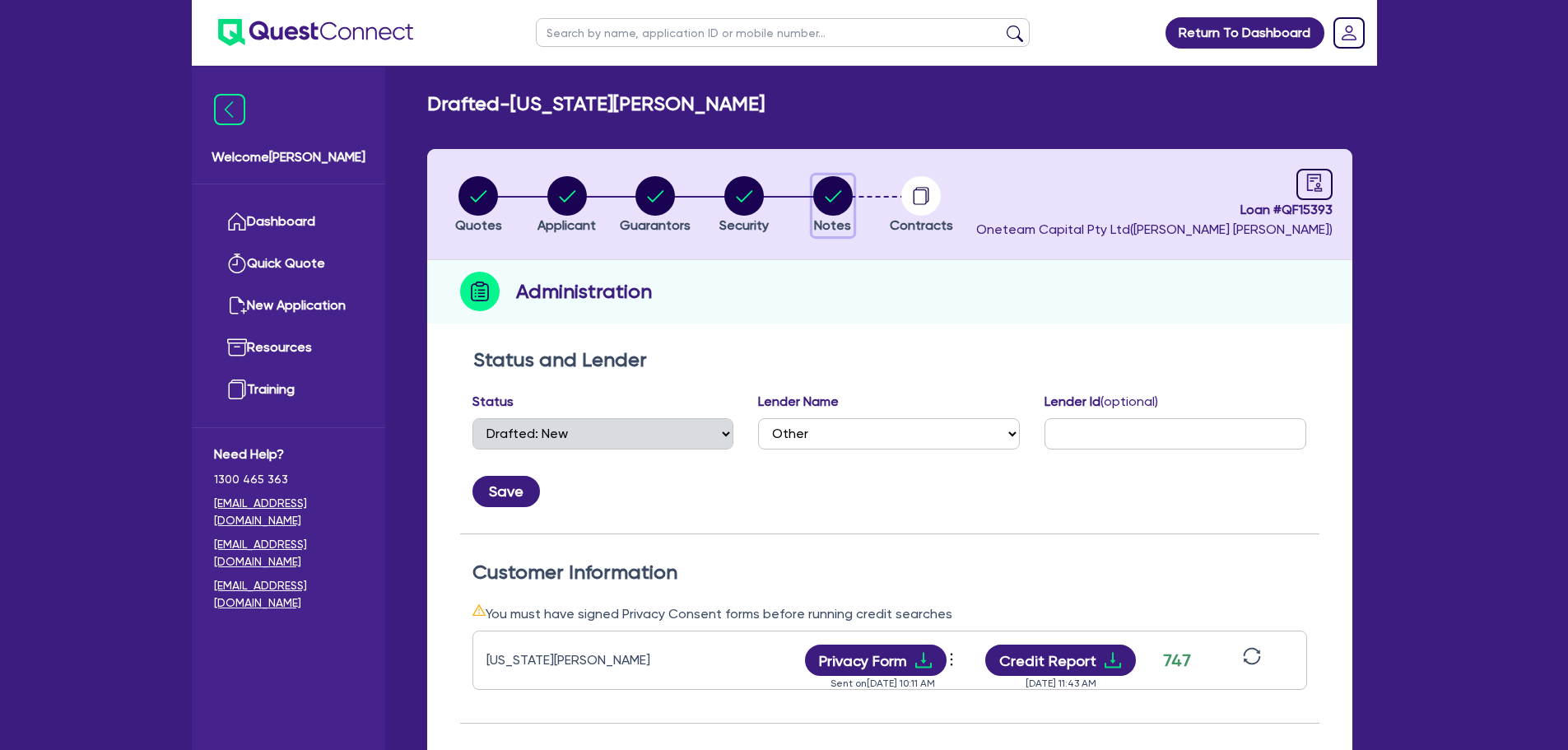
click at [826, 202] on circle "button" at bounding box center [833, 196] width 40 height 40
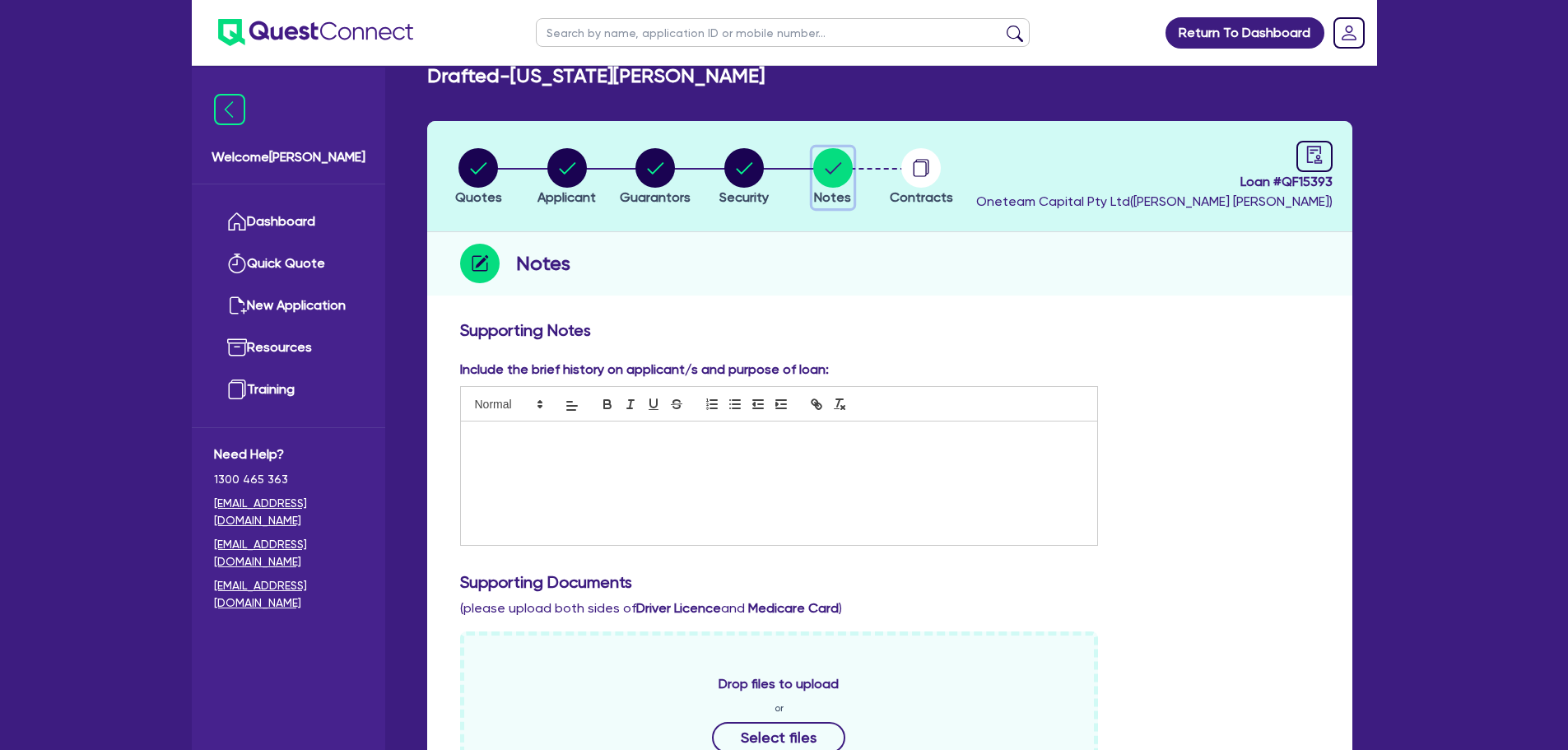
scroll to position [329, 0]
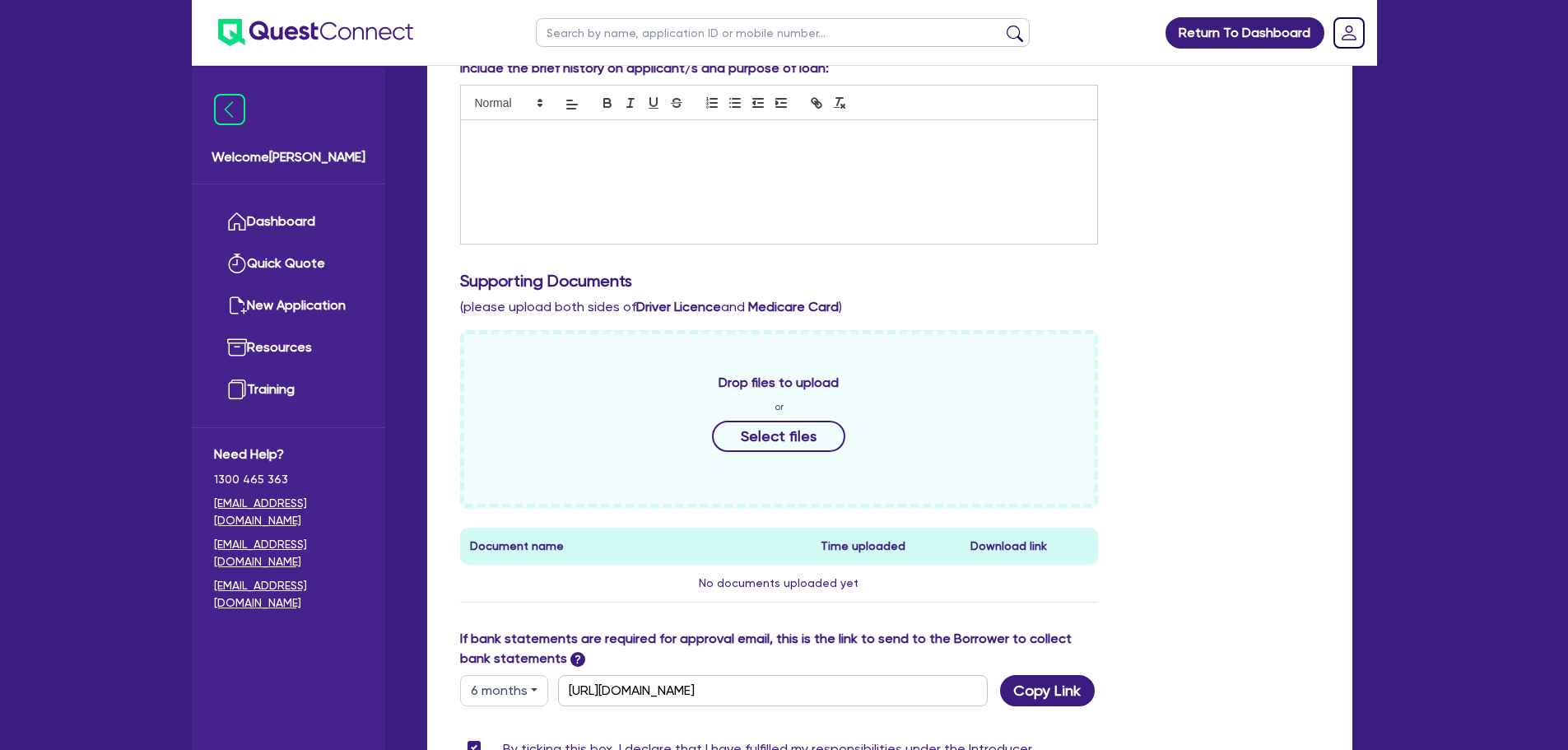
click at [678, 166] on div at bounding box center [779, 181] width 637 height 123
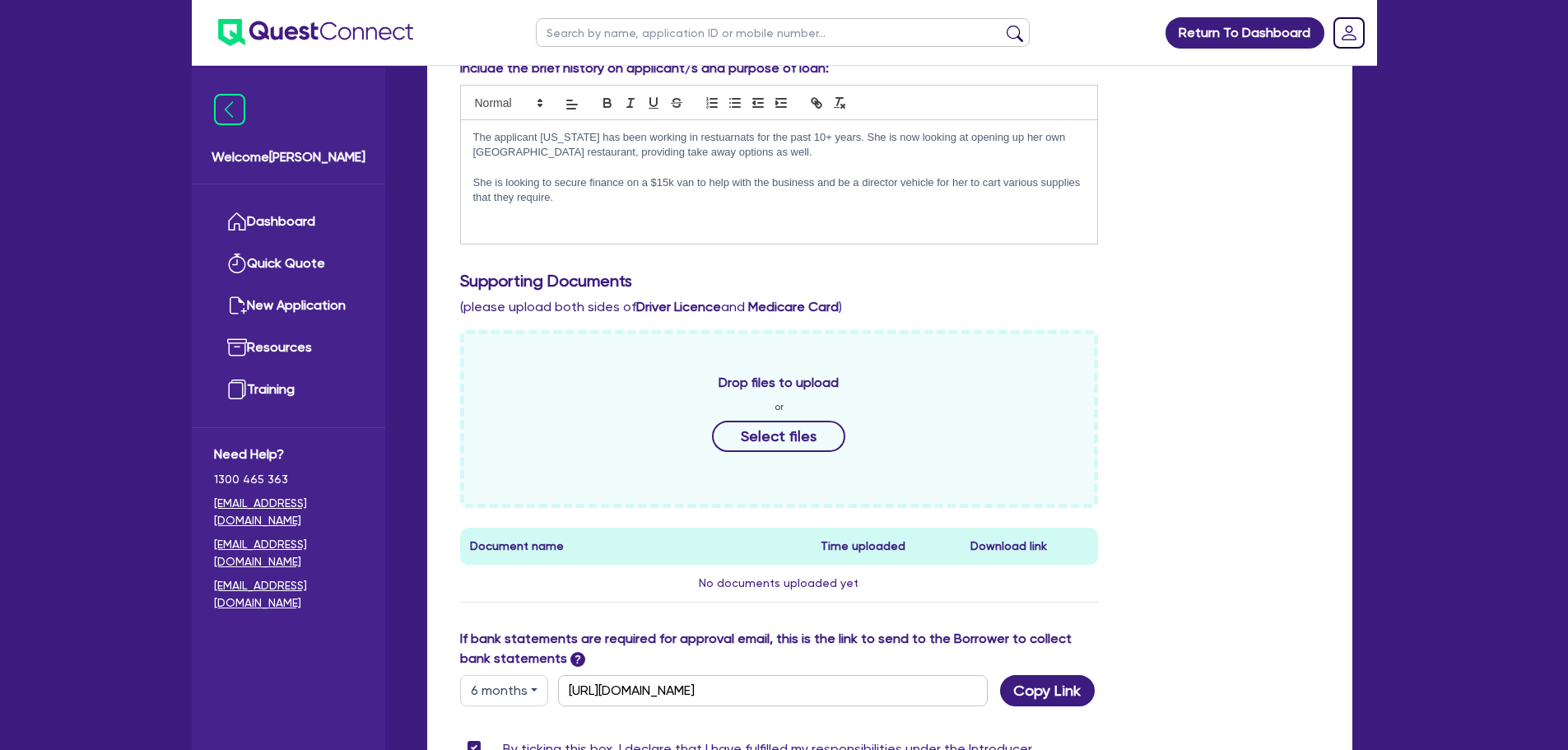
click at [749, 157] on p "The applicant Georgia has been working in restuarnats for the past 10+ years. S…" at bounding box center [779, 145] width 612 height 31
click at [712, 136] on p "The applicant Georgia has been working in restuarnats for the past 10+ years. S…" at bounding box center [779, 145] width 612 height 31
click at [720, 142] on p "The applicant Georgia has been working in restuarnats for the past 10+ years. S…" at bounding box center [779, 145] width 612 height 31
click at [718, 138] on p "The applicant Georgia has been working in restuarnats for the past 10+ years. S…" at bounding box center [779, 145] width 612 height 31
click at [803, 148] on p "The applicant Georgia has been working in restaurants for the past 10+ years. S…" at bounding box center [779, 145] width 612 height 31
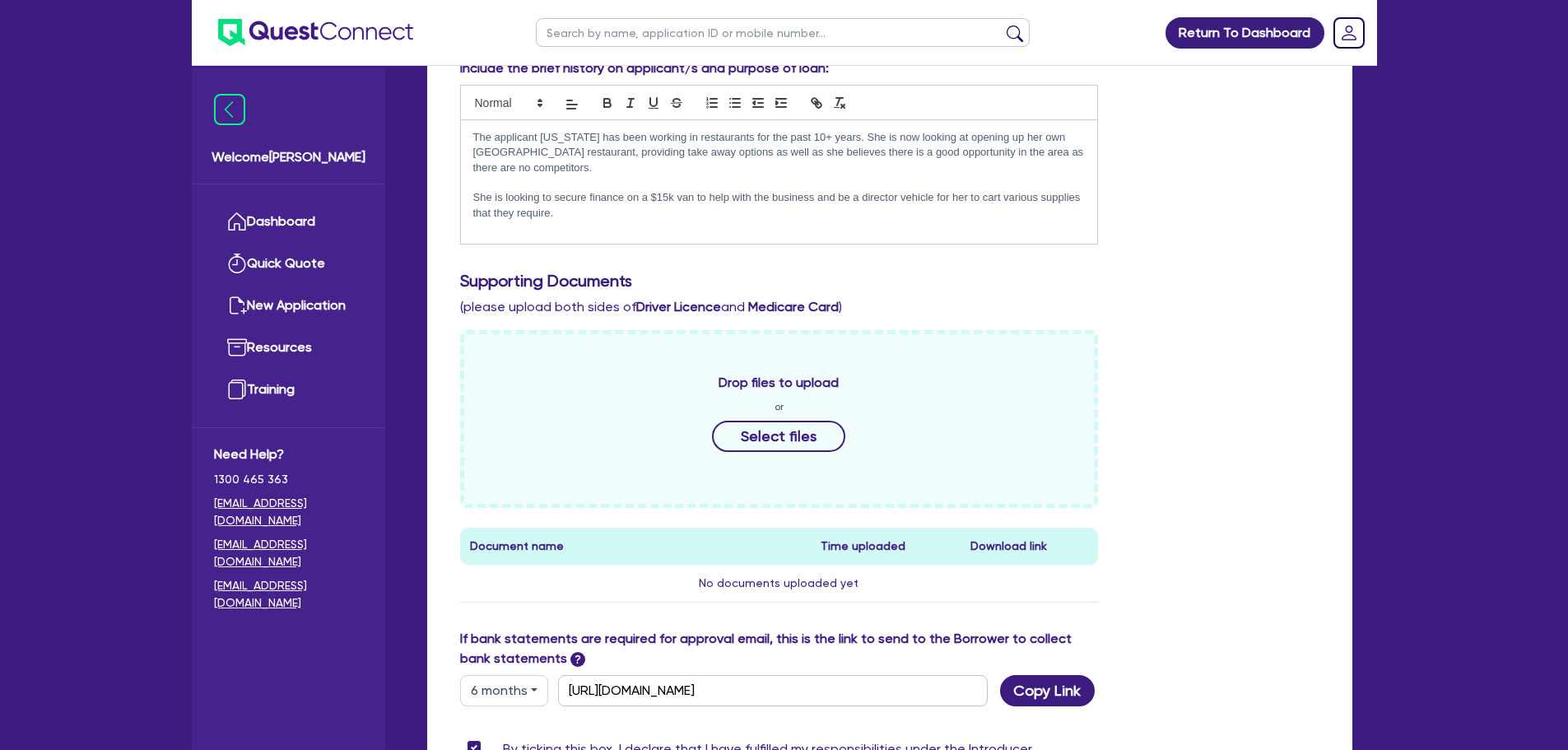
drag, startPoint x: 537, startPoint y: 151, endPoint x: 581, endPoint y: 158, distance: 44.6
click at [536, 151] on p "The applicant Georgia has been working in restaurants for the past 10+ years. S…" at bounding box center [779, 152] width 612 height 46
click at [699, 164] on p "The applicant Georgia has been working in restaurants for the past 10+ years. S…" at bounding box center [779, 152] width 612 height 46
click at [589, 151] on p "The applicant Georgia has been working in restaurants for the past 10+ years. S…" at bounding box center [779, 152] width 612 height 46
click at [721, 166] on p "The applicant Georgia has been working in restaurants for the past 10+ years. S…" at bounding box center [779, 152] width 612 height 46
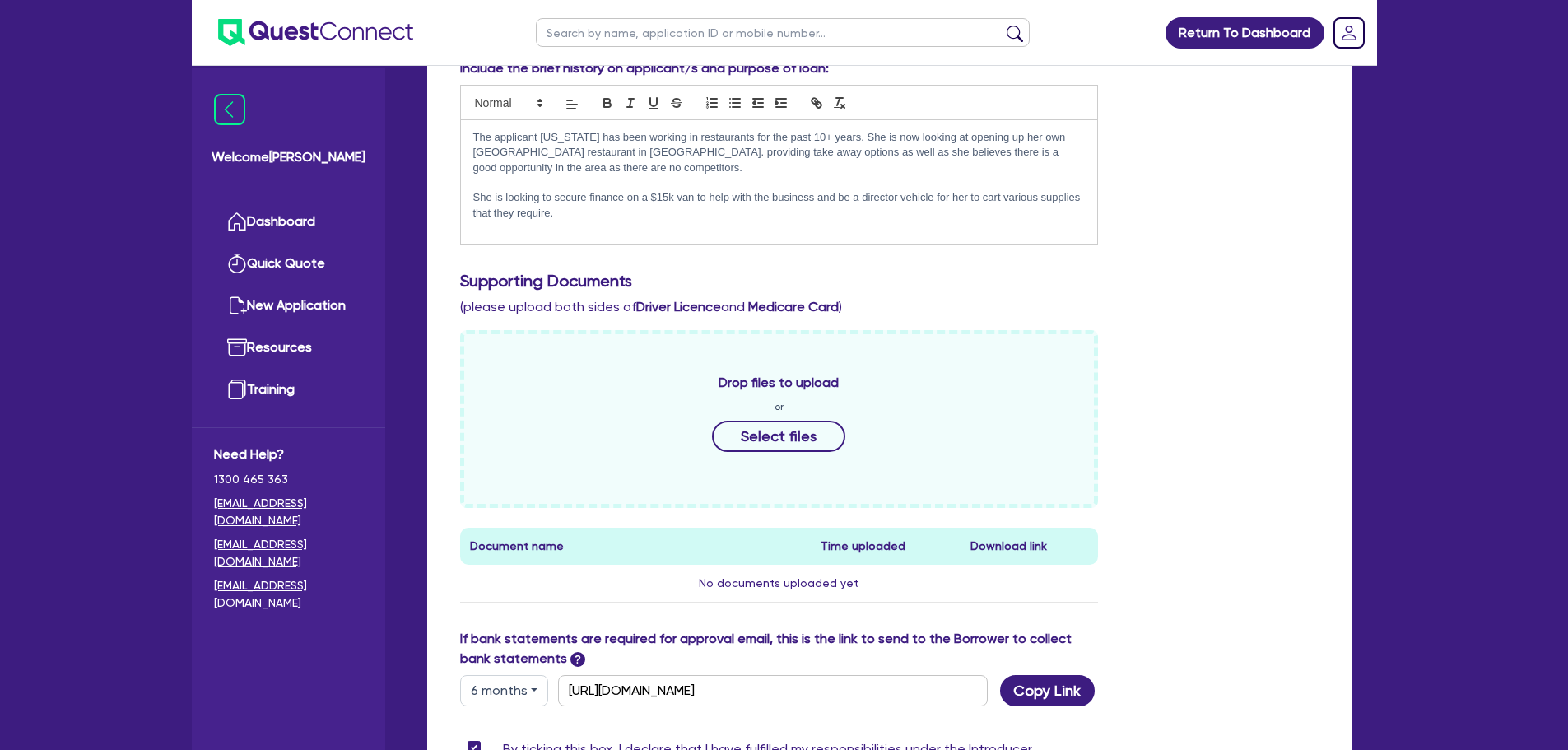
click at [595, 153] on p "The applicant Georgia has been working in restaurants for the past 10+ years. S…" at bounding box center [779, 152] width 612 height 46
click at [600, 157] on p "The applicant Georgia has been working in restaurants for the past 10+ years. S…" at bounding box center [779, 152] width 612 height 46
click at [699, 154] on p "The applicant Georgia has been working in restaurants for the past 10+ years. S…" at bounding box center [779, 152] width 612 height 46
click at [640, 154] on p "The applicant Georgia has been working in restaurants for the past 10+ years. S…" at bounding box center [779, 152] width 612 height 46
click at [707, 156] on p "The applicant Georgia has been working in restaurants for the past 10+ years. S…" at bounding box center [779, 152] width 612 height 46
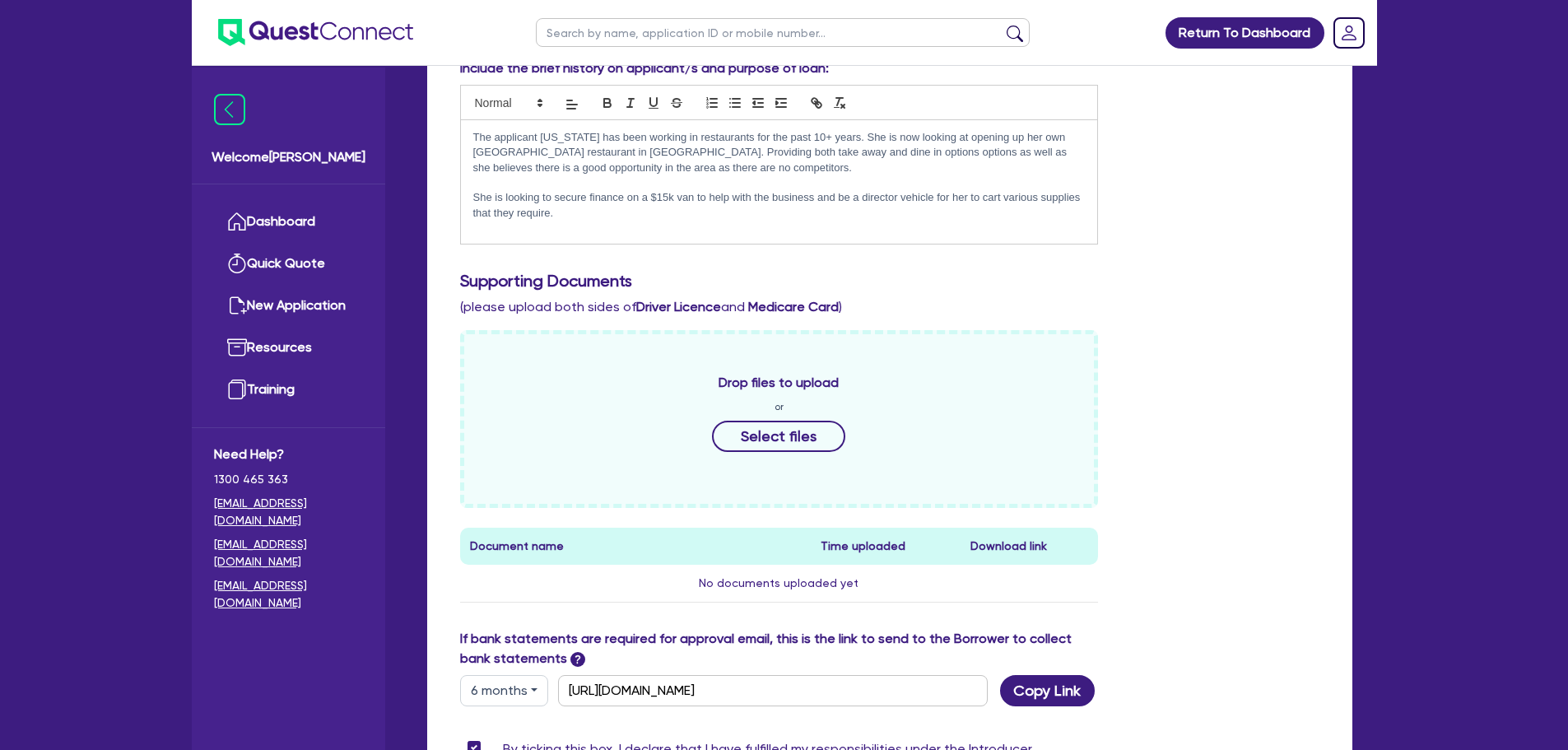
click at [760, 175] on p at bounding box center [779, 183] width 612 height 15
click at [821, 157] on p "The applicant Georgia has been working in restaurants for the past 10+ years. S…" at bounding box center [779, 152] width 612 height 46
drag, startPoint x: 808, startPoint y: 152, endPoint x: 770, endPoint y: 152, distance: 38.0
click at [770, 152] on p "The applicant Georgia has been working in restaurants for the past 10+ years. S…" at bounding box center [779, 152] width 612 height 46
click at [716, 150] on p "The applicant Georgia has been working in restaurants for the past 10+ years. S…" at bounding box center [779, 152] width 612 height 46
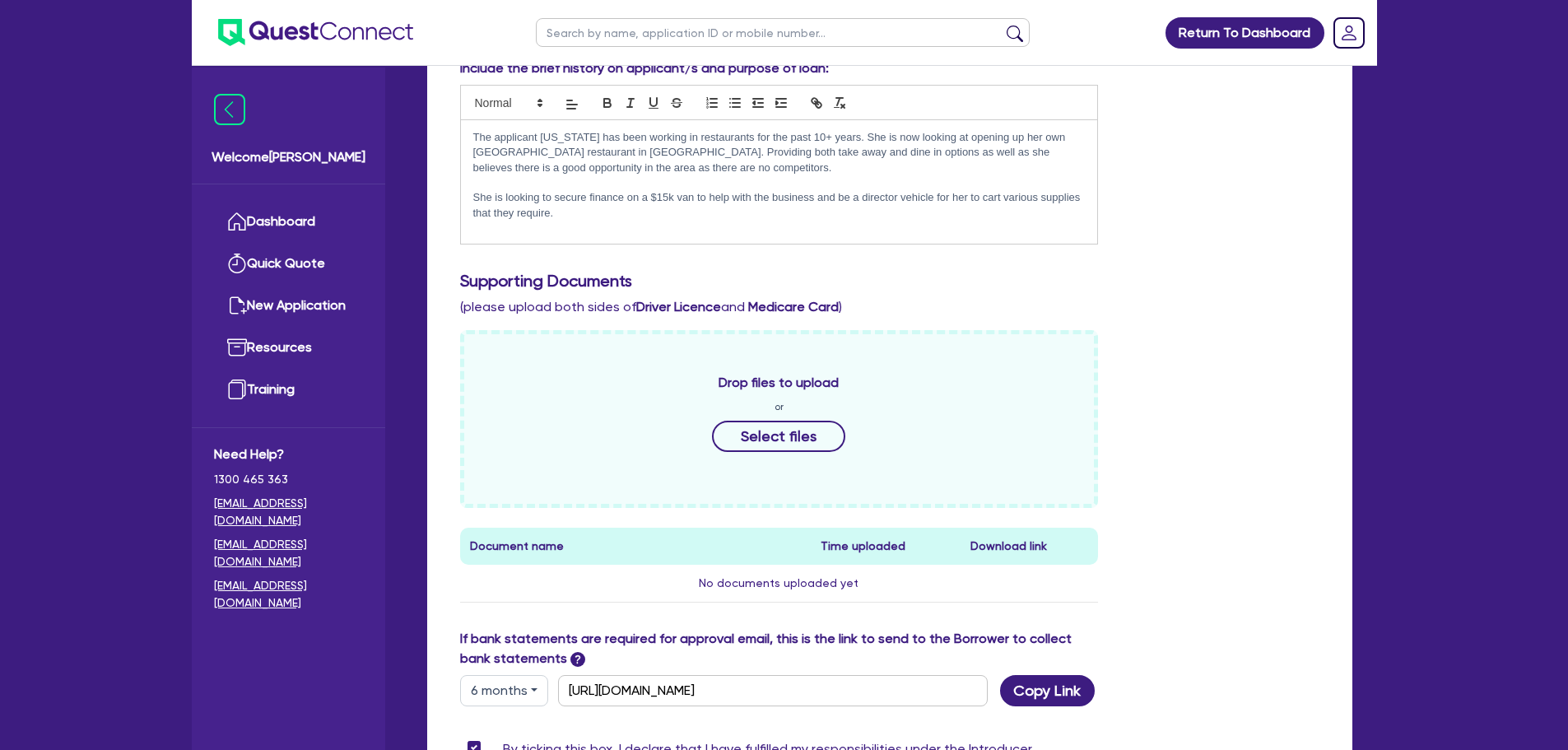
click at [719, 161] on p "The applicant Georgia has been working in restaurants for the past 10+ years. S…" at bounding box center [779, 152] width 612 height 46
click at [597, 208] on p "She is looking to secure finance on a $15k van to help with the business and be…" at bounding box center [779, 205] width 612 height 31
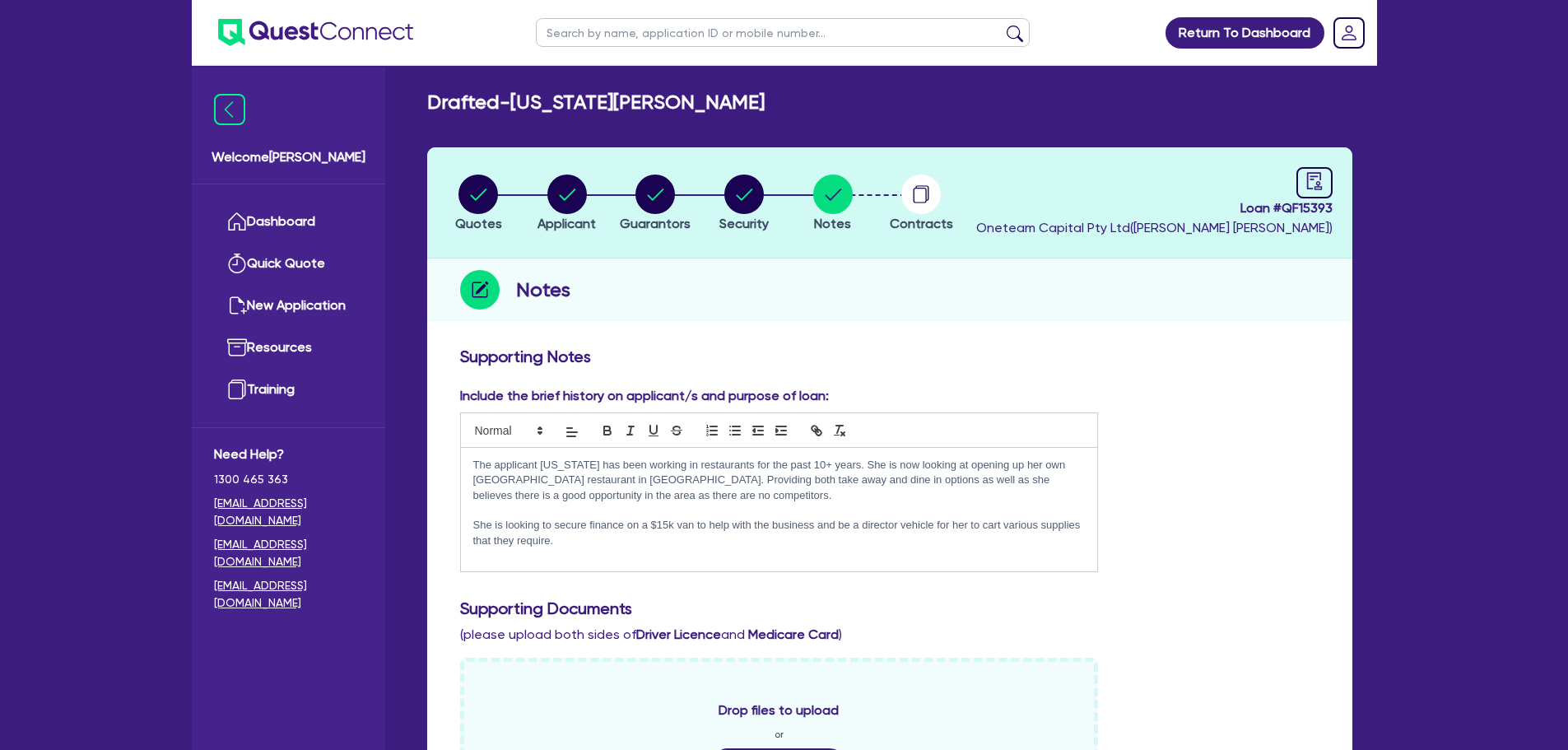
scroll to position [0, 0]
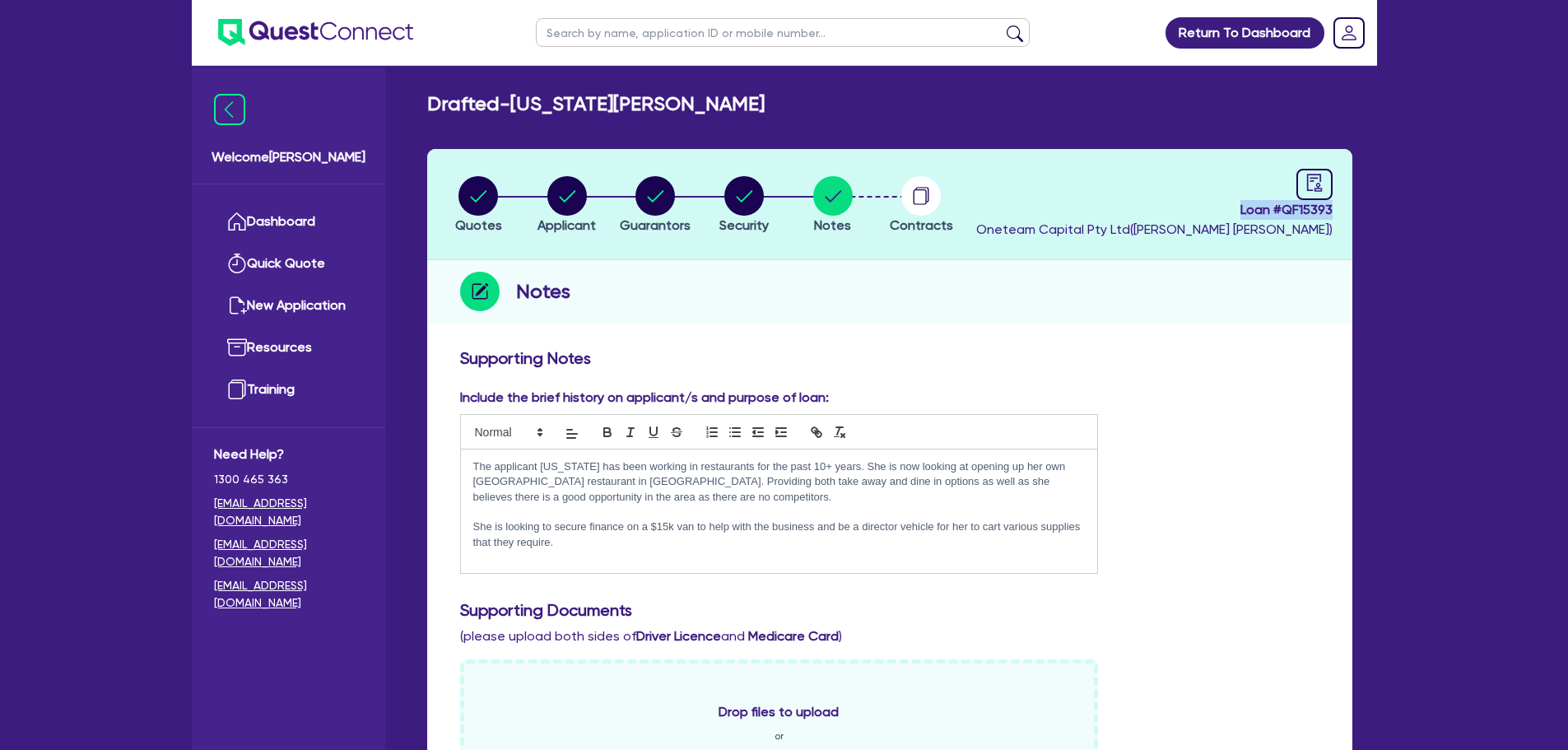
drag, startPoint x: 1232, startPoint y: 211, endPoint x: 1275, endPoint y: 242, distance: 53.0
click at [1328, 216] on span "Loan # QF15393" at bounding box center [1154, 210] width 357 height 20
drag, startPoint x: 1244, startPoint y: 210, endPoint x: 1331, endPoint y: 217, distance: 87.3
click at [1331, 217] on span "Loan # QF15393" at bounding box center [1154, 210] width 357 height 20
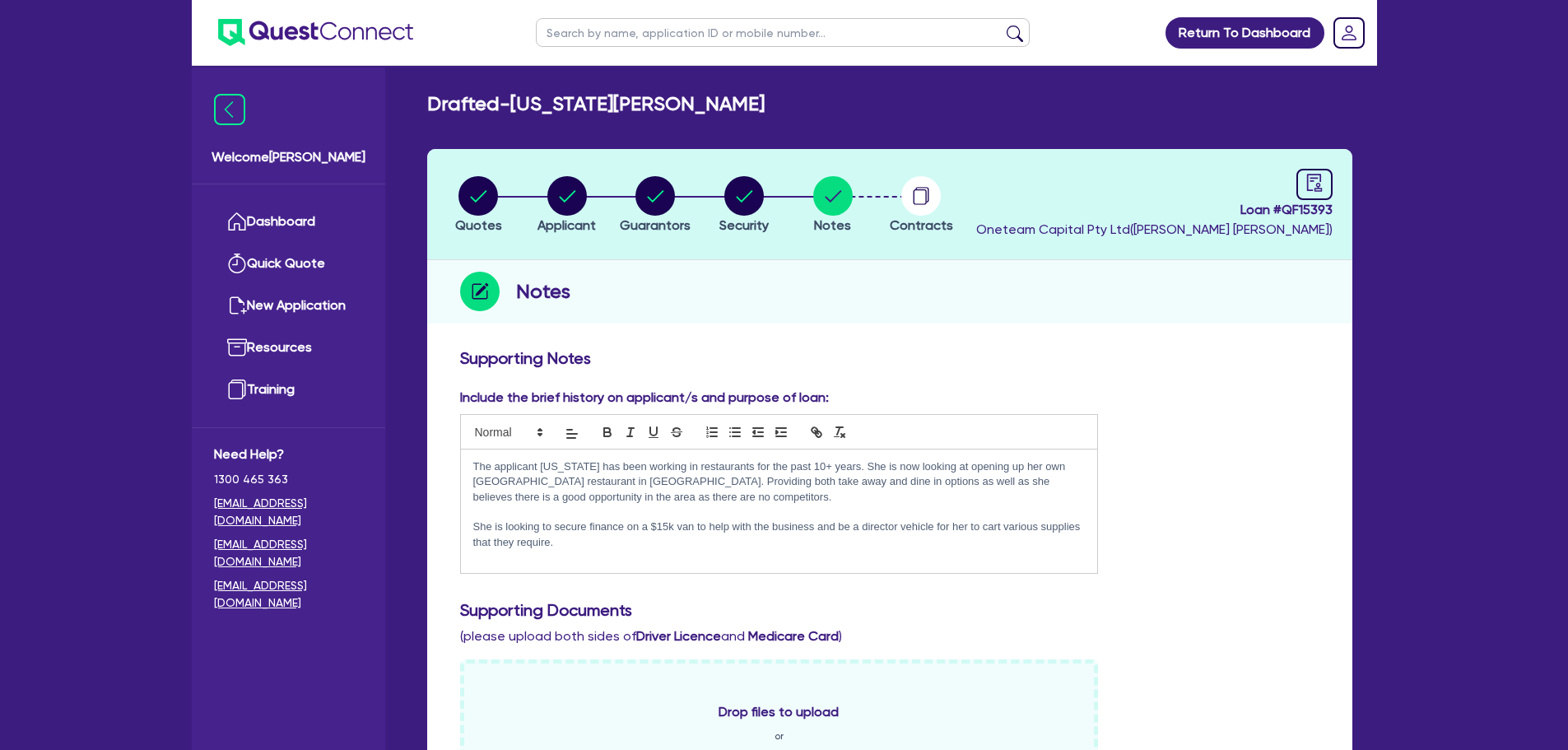
click at [769, 349] on h3 "Supporting Notes" at bounding box center [889, 358] width 860 height 20
click at [481, 198] on icon "button" at bounding box center [478, 196] width 40 height 40
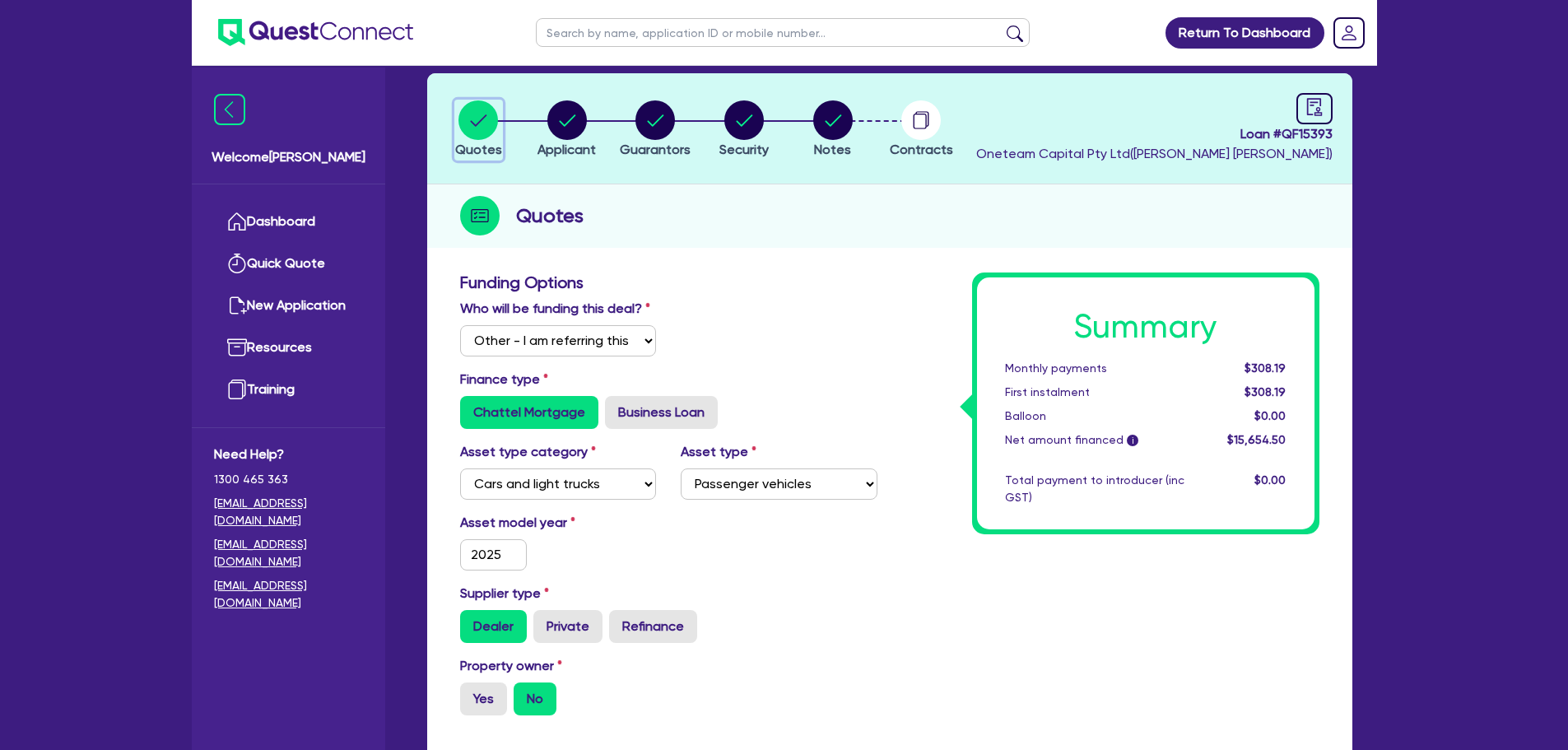
scroll to position [82, 0]
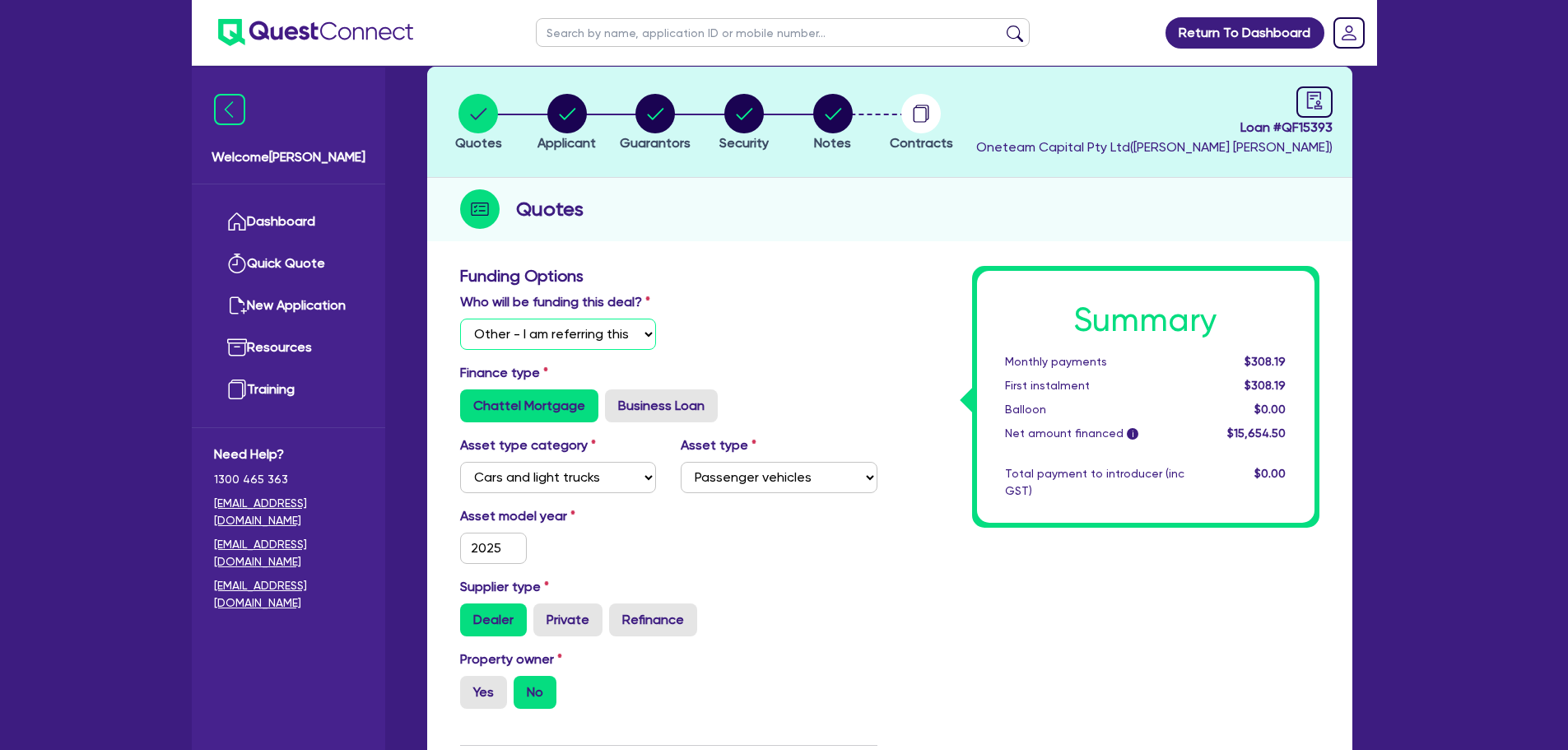
click at [594, 338] on select "Select I will fund 100% I will co-fund with Quest I want Quest to fund 100% Oth…" at bounding box center [559, 334] width 197 height 31
click at [573, 330] on select "Select I will fund 100% I will co-fund with Quest I want Quest to fund 100% Oth…" at bounding box center [559, 334] width 197 height 31
click at [460, 319] on select "Select I will fund 100% I will co-fund with Quest I want Quest to fund 100% Oth…" at bounding box center [559, 334] width 197 height 31
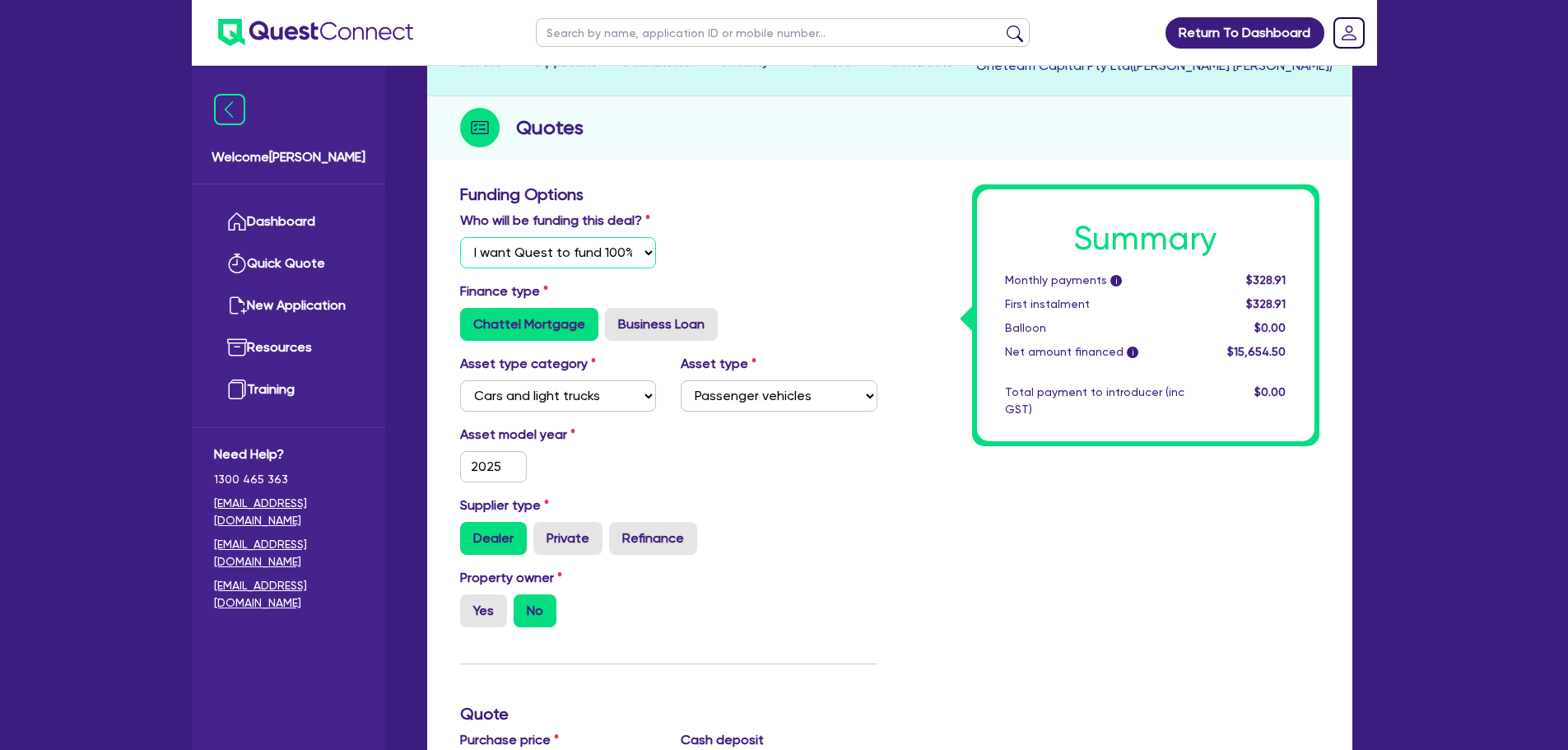
scroll to position [411, 0]
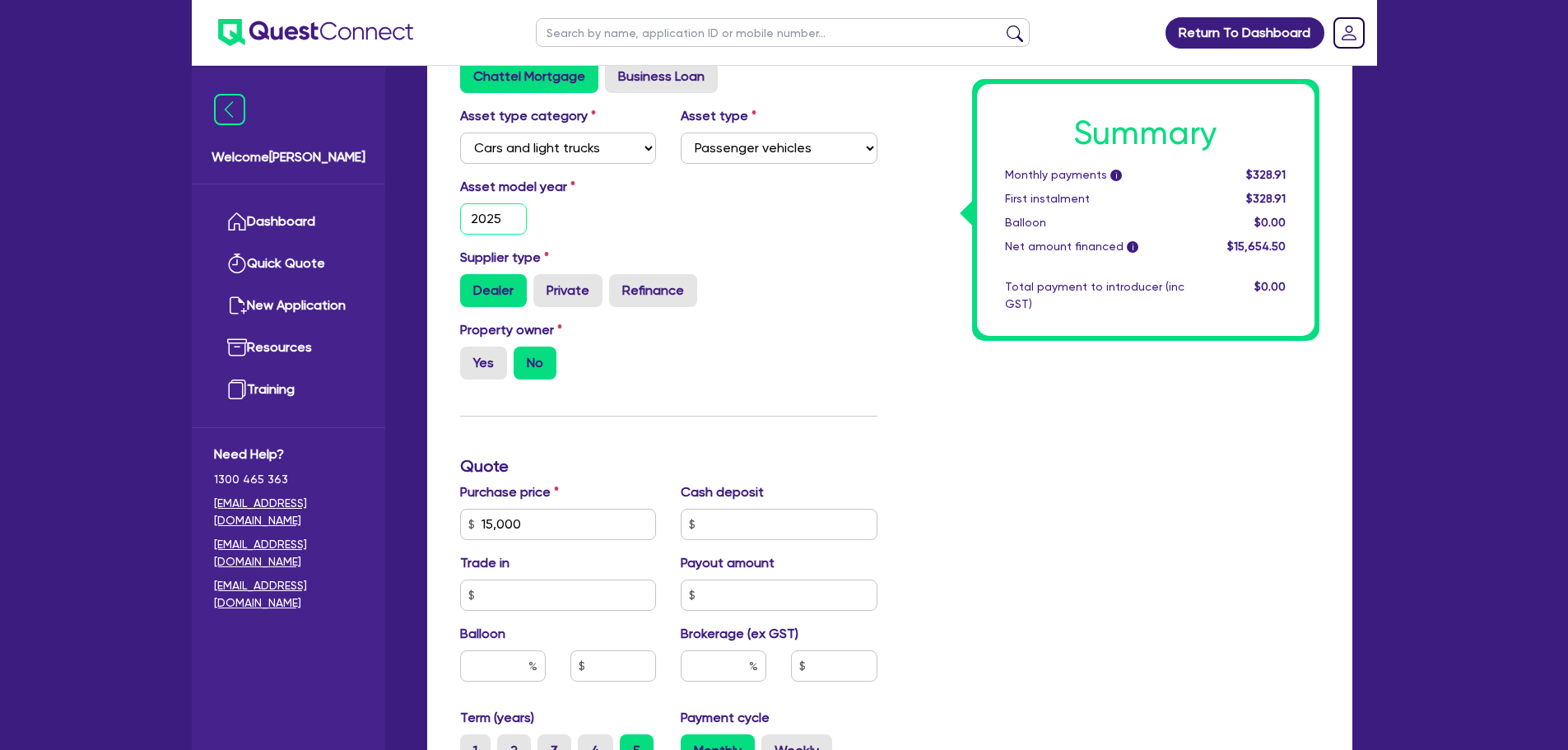
drag, startPoint x: 511, startPoint y: 217, endPoint x: 454, endPoint y: 220, distance: 57.1
click at [454, 219] on div "2025" at bounding box center [493, 219] width 92 height 31
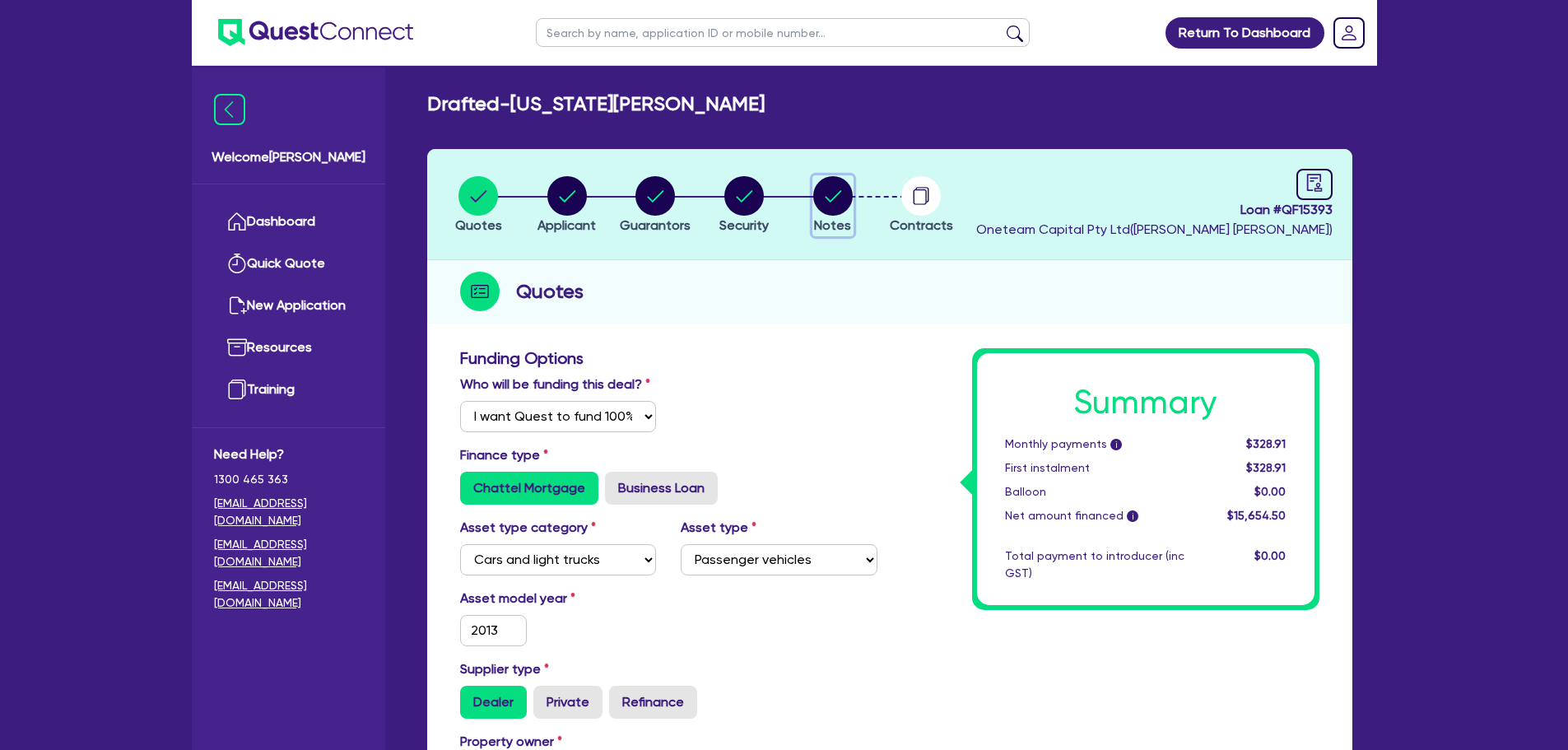
click at [830, 200] on circle "button" at bounding box center [833, 196] width 40 height 40
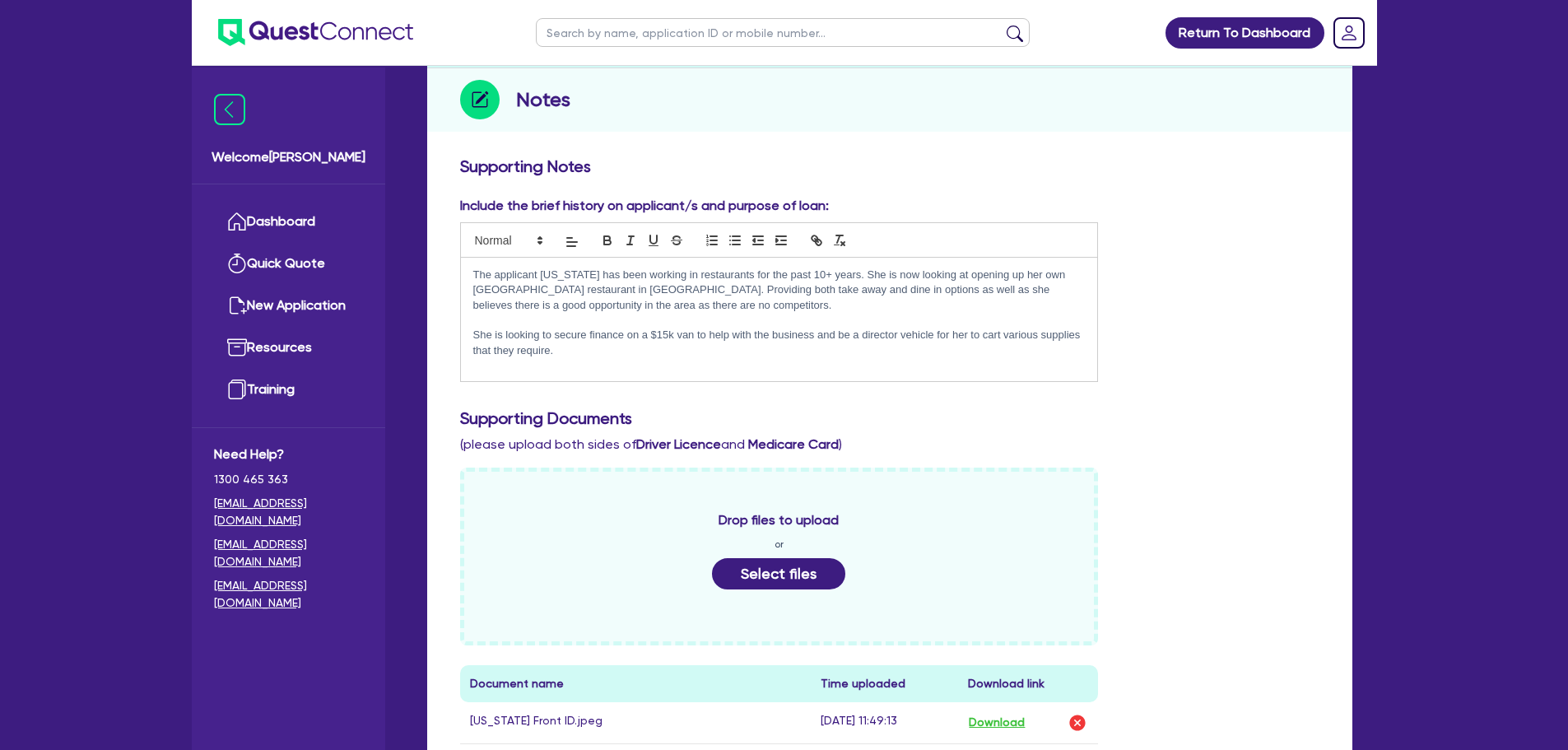
scroll to position [329, 0]
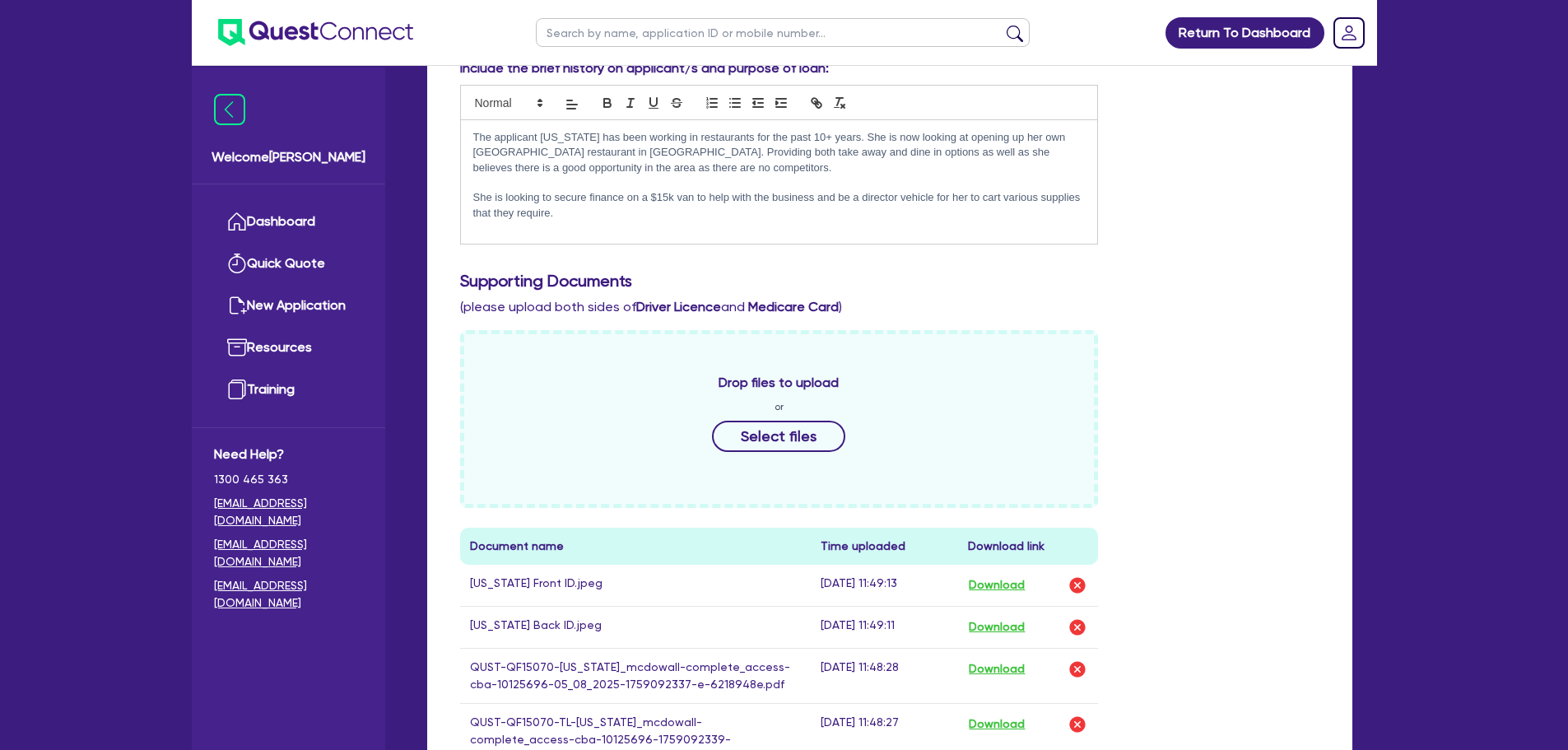
click at [599, 214] on p "She is looking to secure finance on a $15k van to help with the business and be…" at bounding box center [779, 205] width 612 height 31
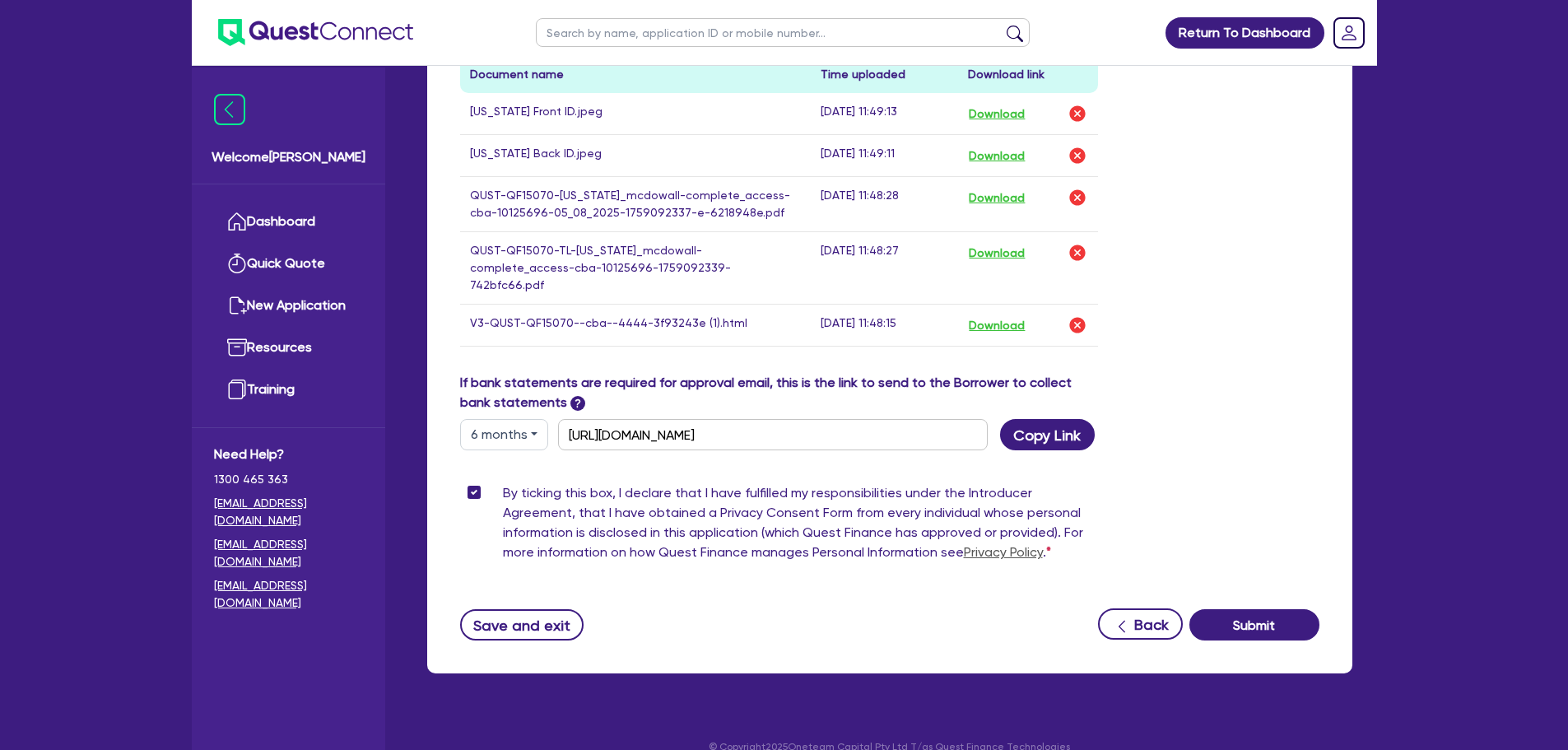
scroll to position [825, 0]
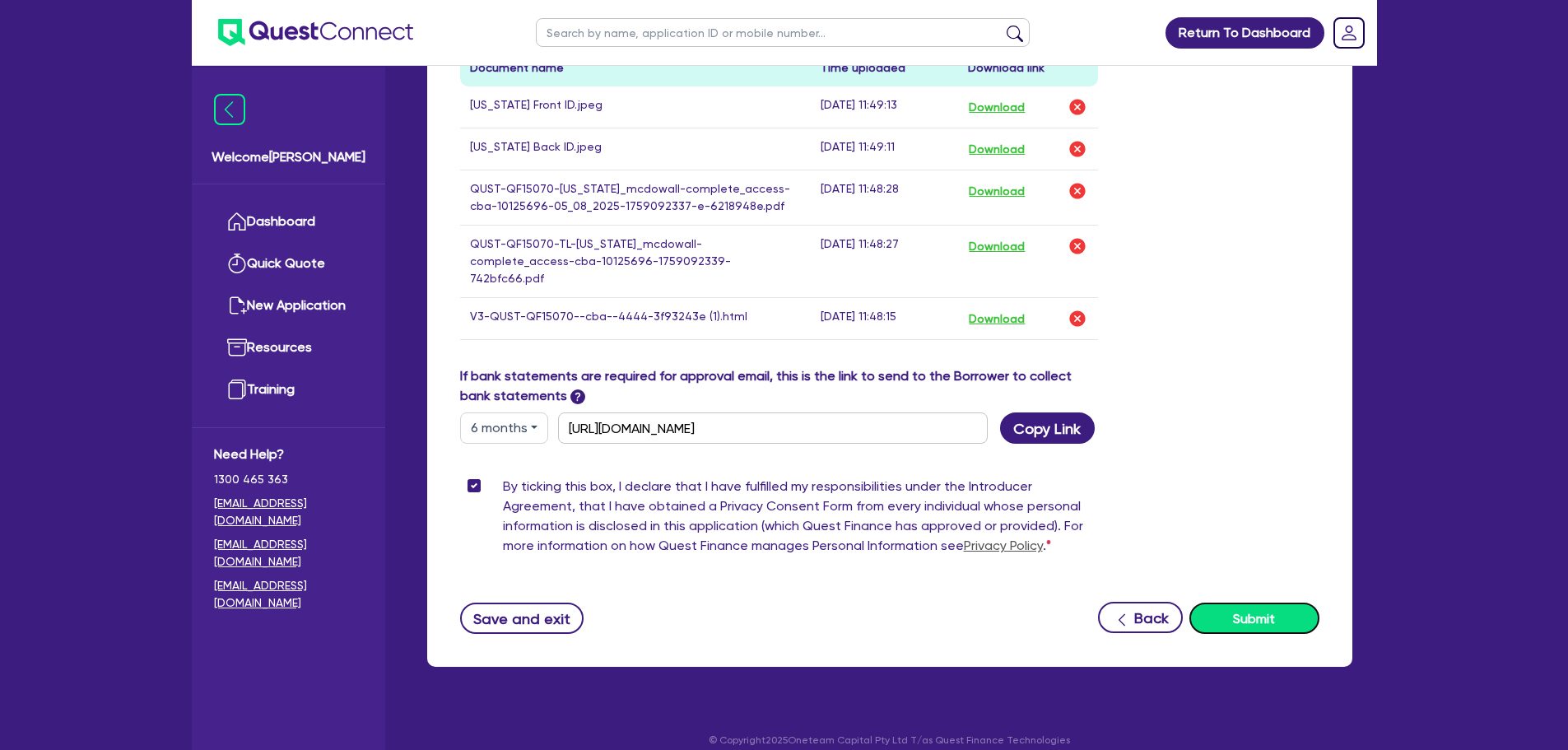
click at [1273, 603] on button "Submit" at bounding box center [1254, 618] width 130 height 31
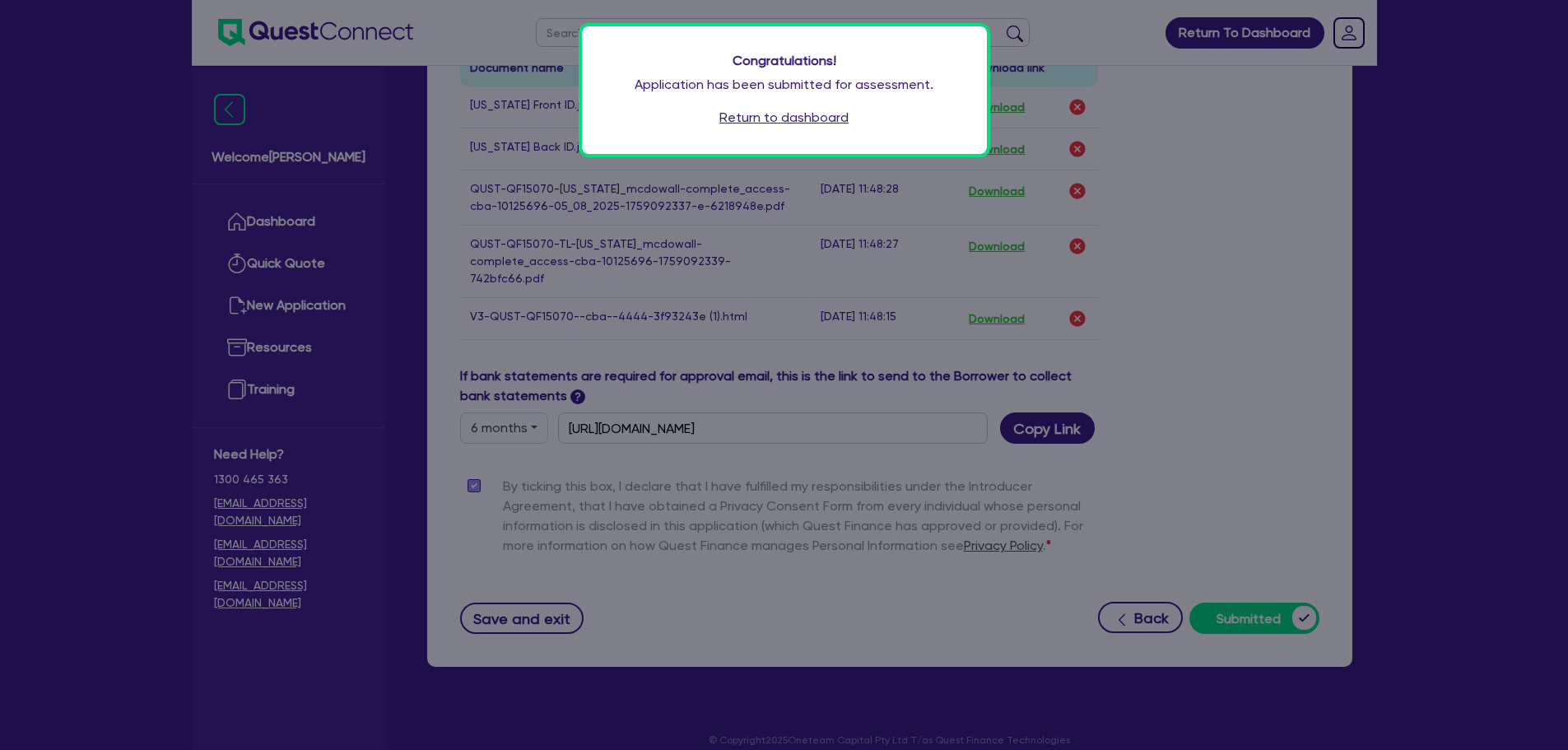
click at [815, 118] on link "Return to dashboard" at bounding box center [784, 118] width 129 height 20
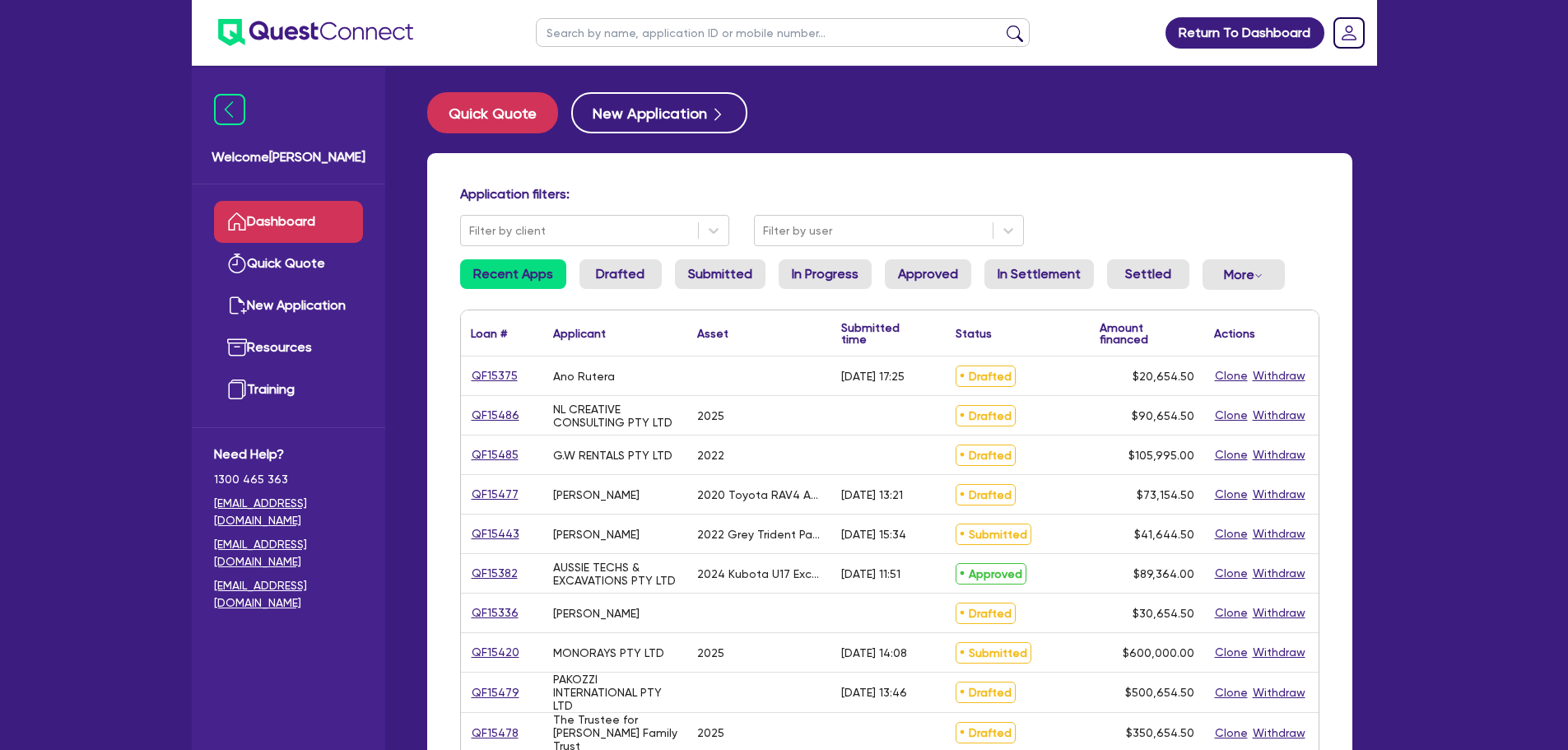
drag, startPoint x: 639, startPoint y: 31, endPoint x: 668, endPoint y: 26, distance: 29.4
click at [639, 31] on input "text" at bounding box center [783, 32] width 494 height 29
click at [1002, 25] on button "submit" at bounding box center [1015, 36] width 26 height 23
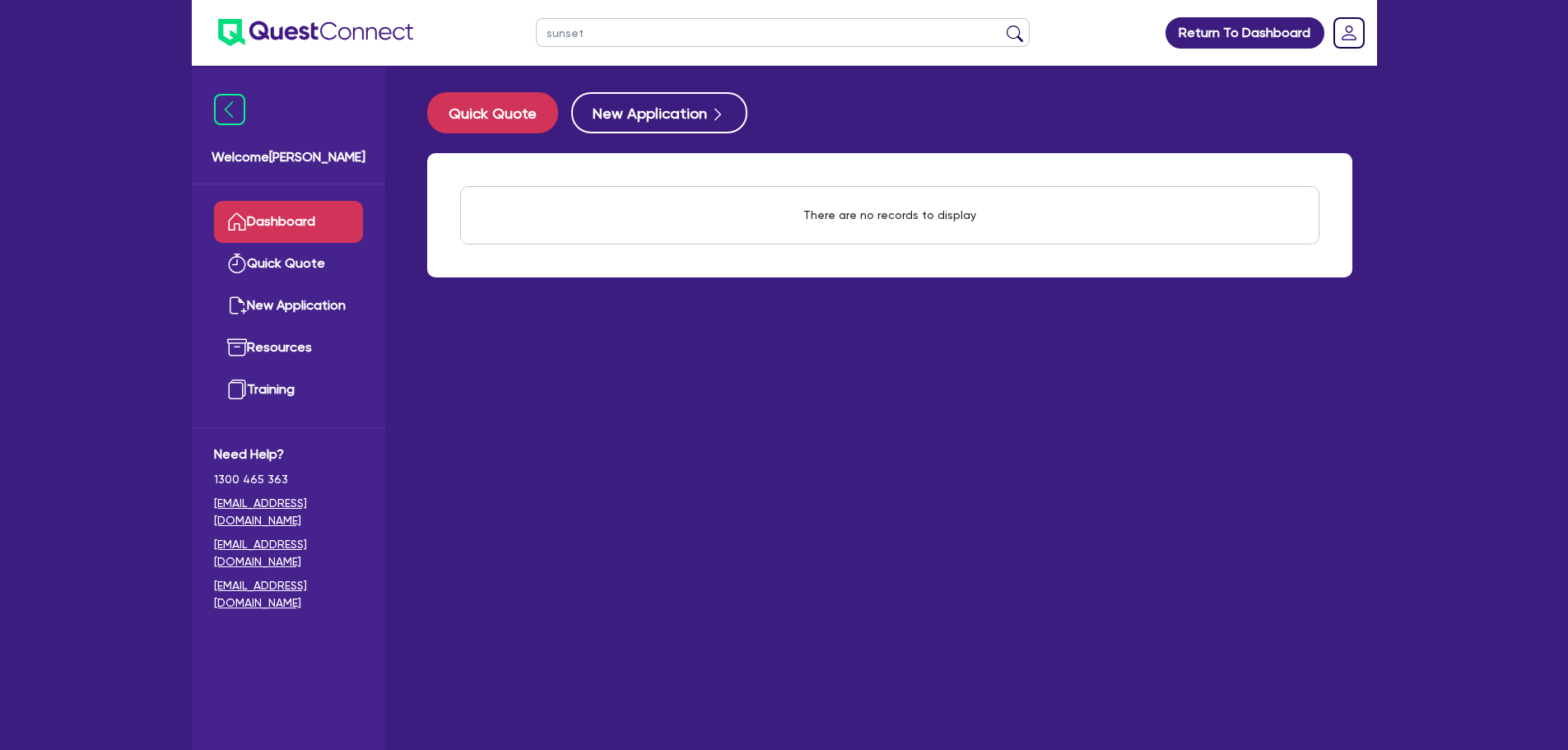
type input "sunset"
click at [1002, 25] on button "submit" at bounding box center [1015, 36] width 26 height 23
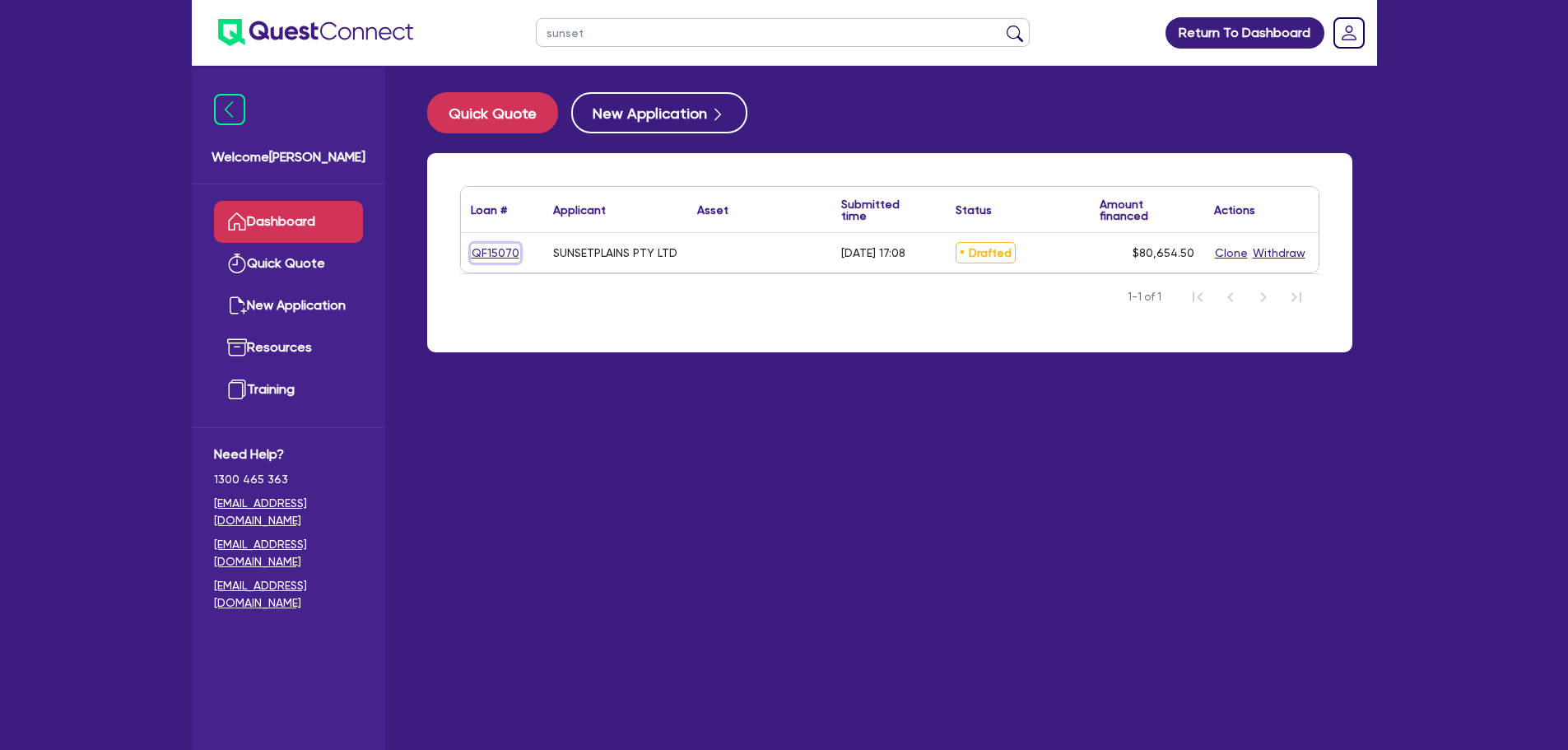
click at [483, 250] on link "QF15070" at bounding box center [496, 252] width 50 height 19
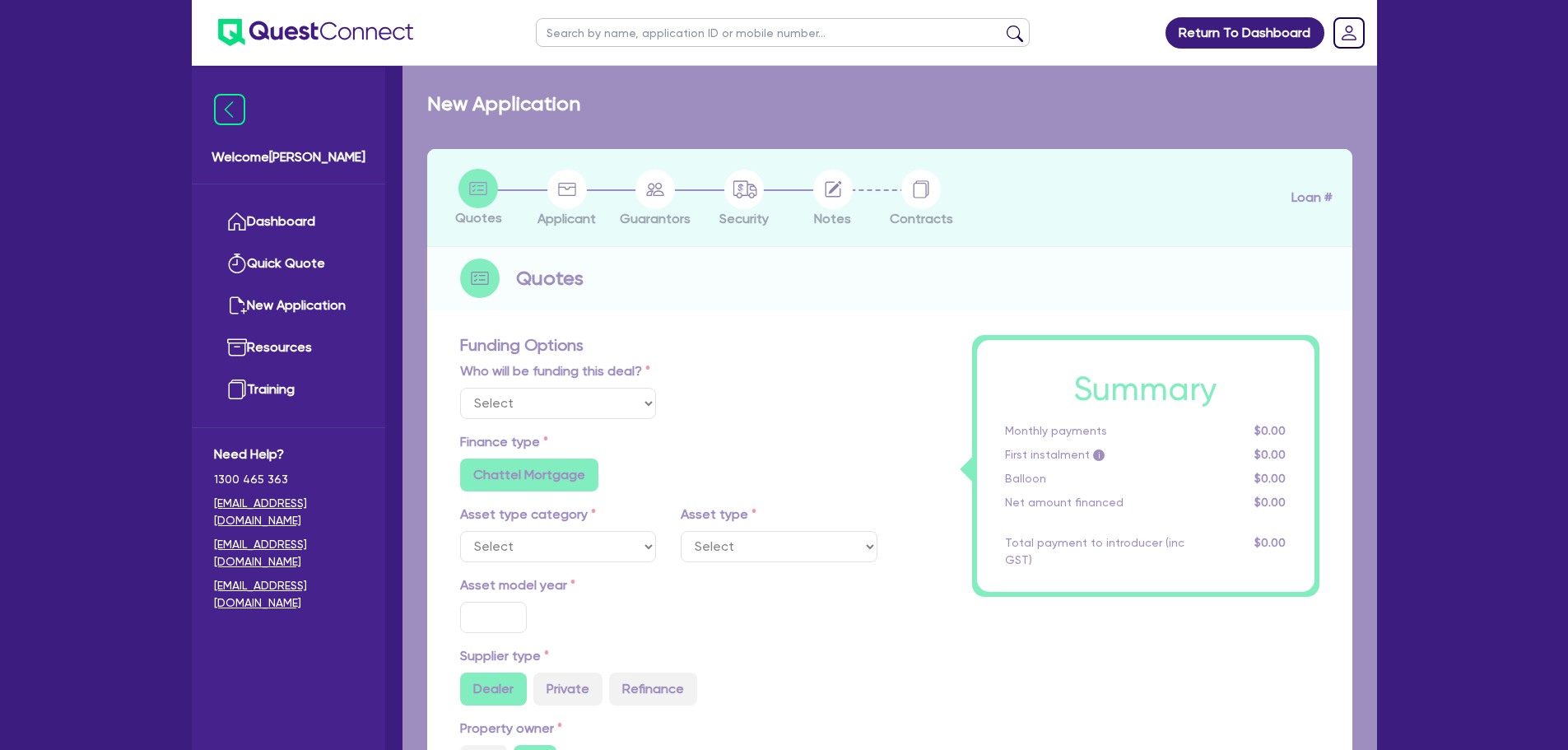
select select "Other"
radio input "false"
type input "80,000"
type input "7"
radio input "true"
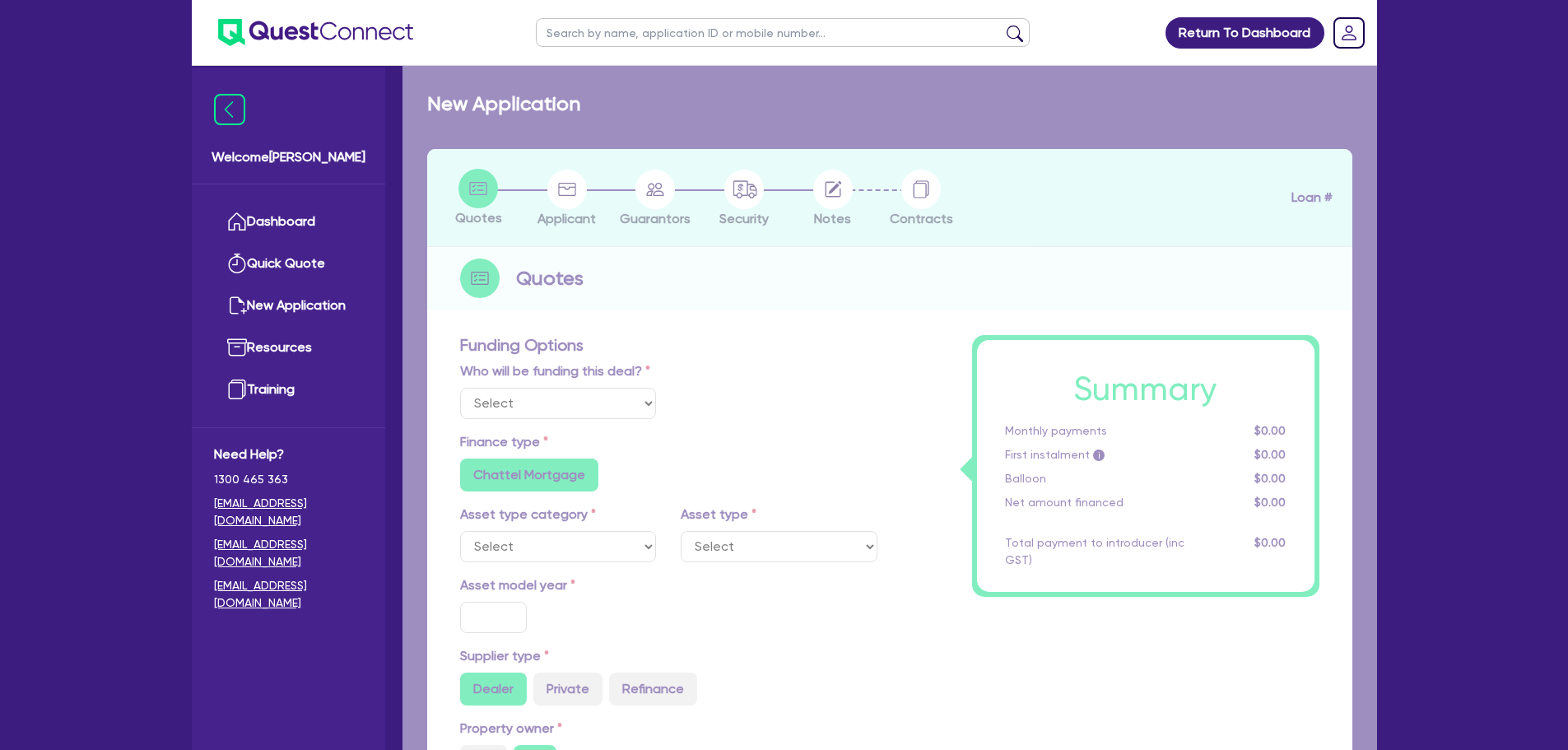
radio input "false"
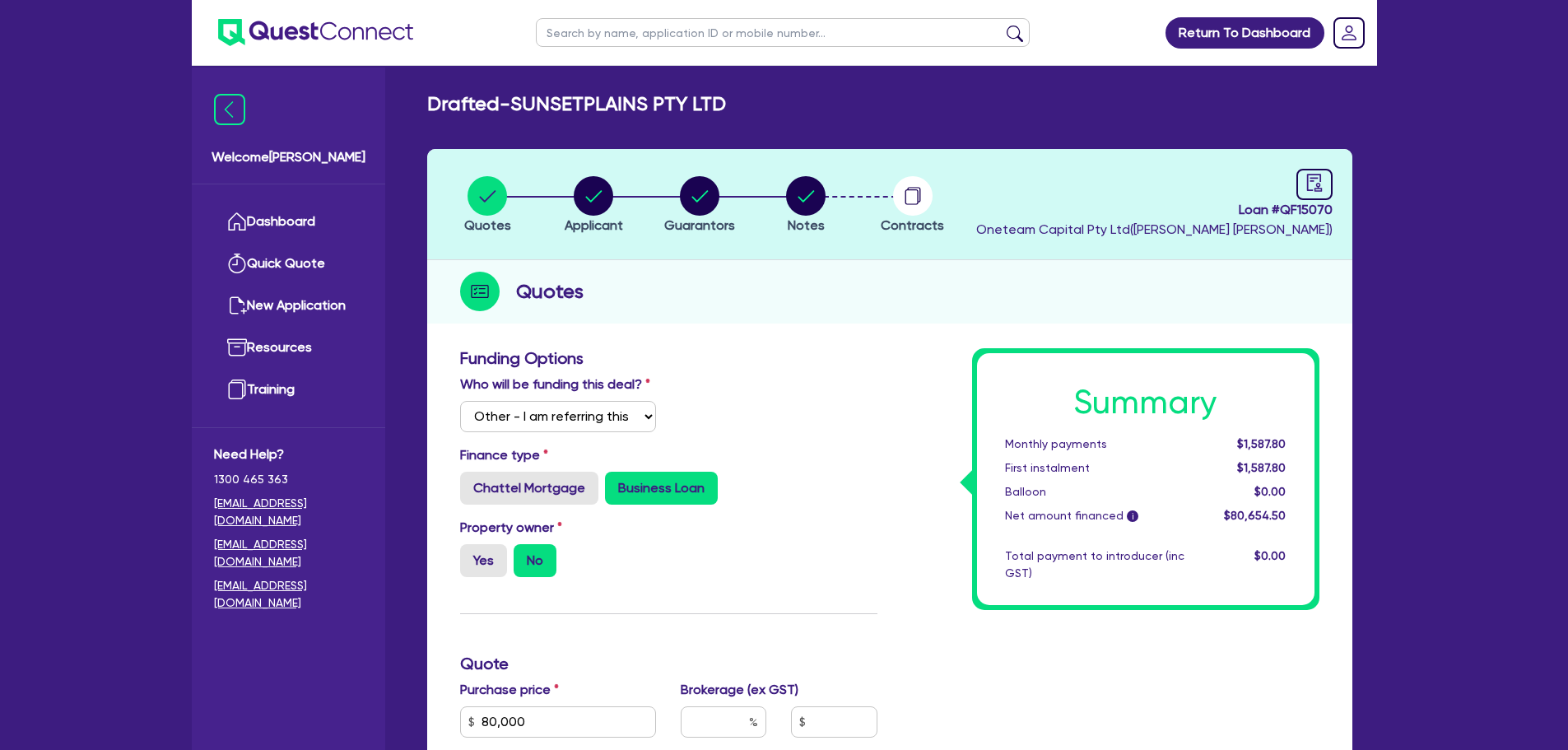
click at [784, 193] on li "Notes" at bounding box center [806, 204] width 106 height 58
drag, startPoint x: 806, startPoint y: 192, endPoint x: 808, endPoint y: 202, distance: 10.2
click at [805, 193] on circle "button" at bounding box center [806, 196] width 40 height 40
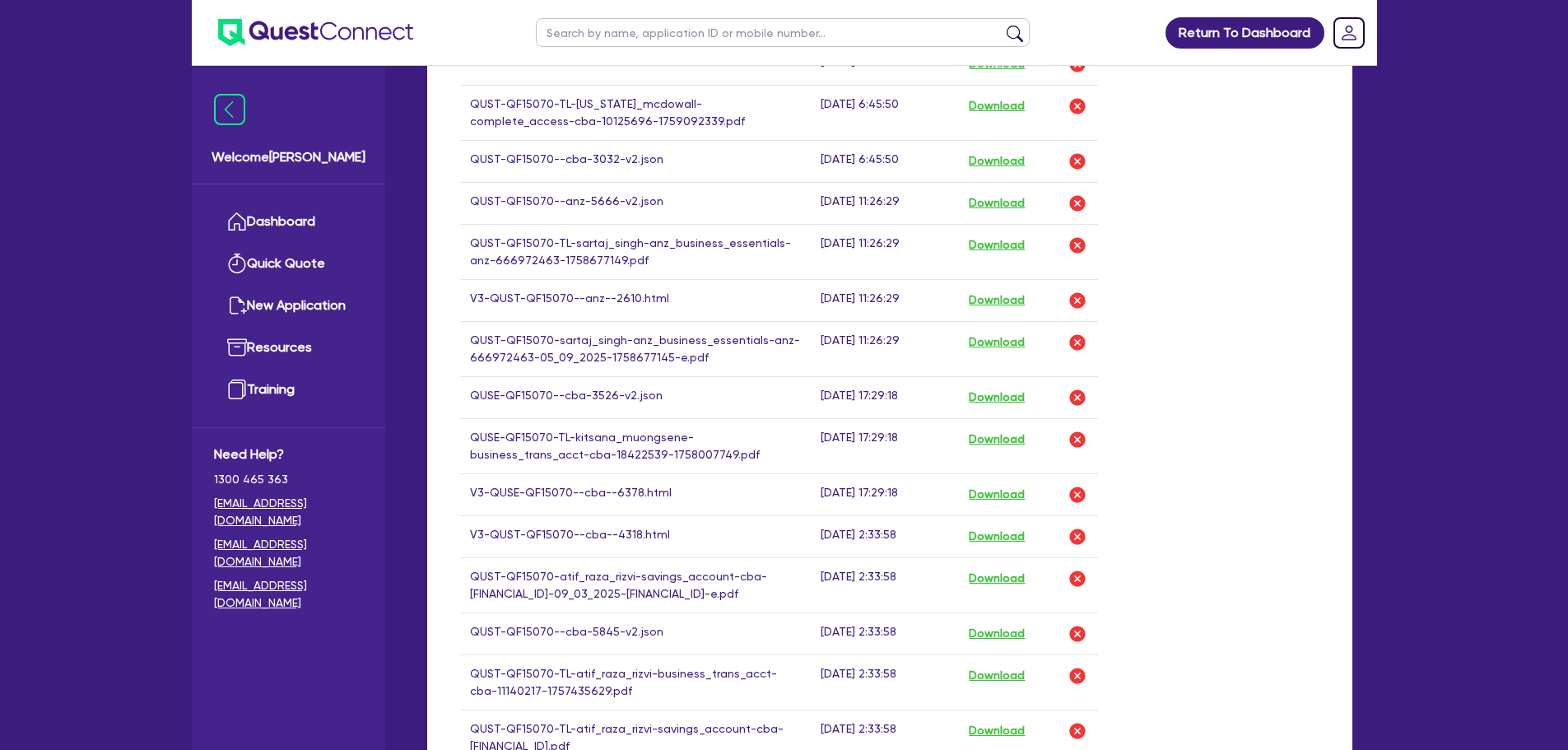
scroll to position [659, 0]
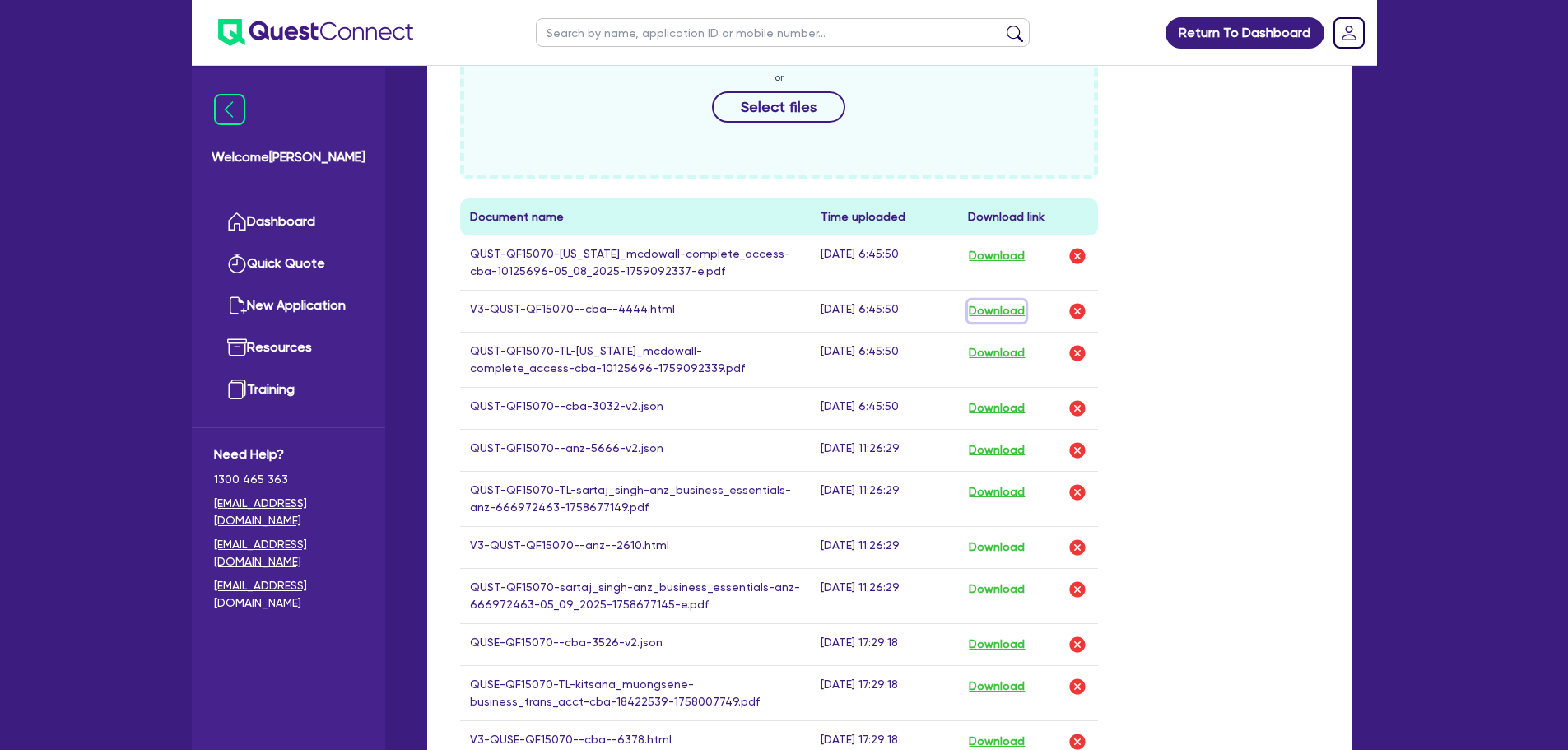
click at [1002, 314] on button "Download" at bounding box center [997, 311] width 58 height 22
click at [995, 253] on button "Download" at bounding box center [997, 256] width 58 height 22
click at [991, 358] on button "Download" at bounding box center [997, 353] width 58 height 22
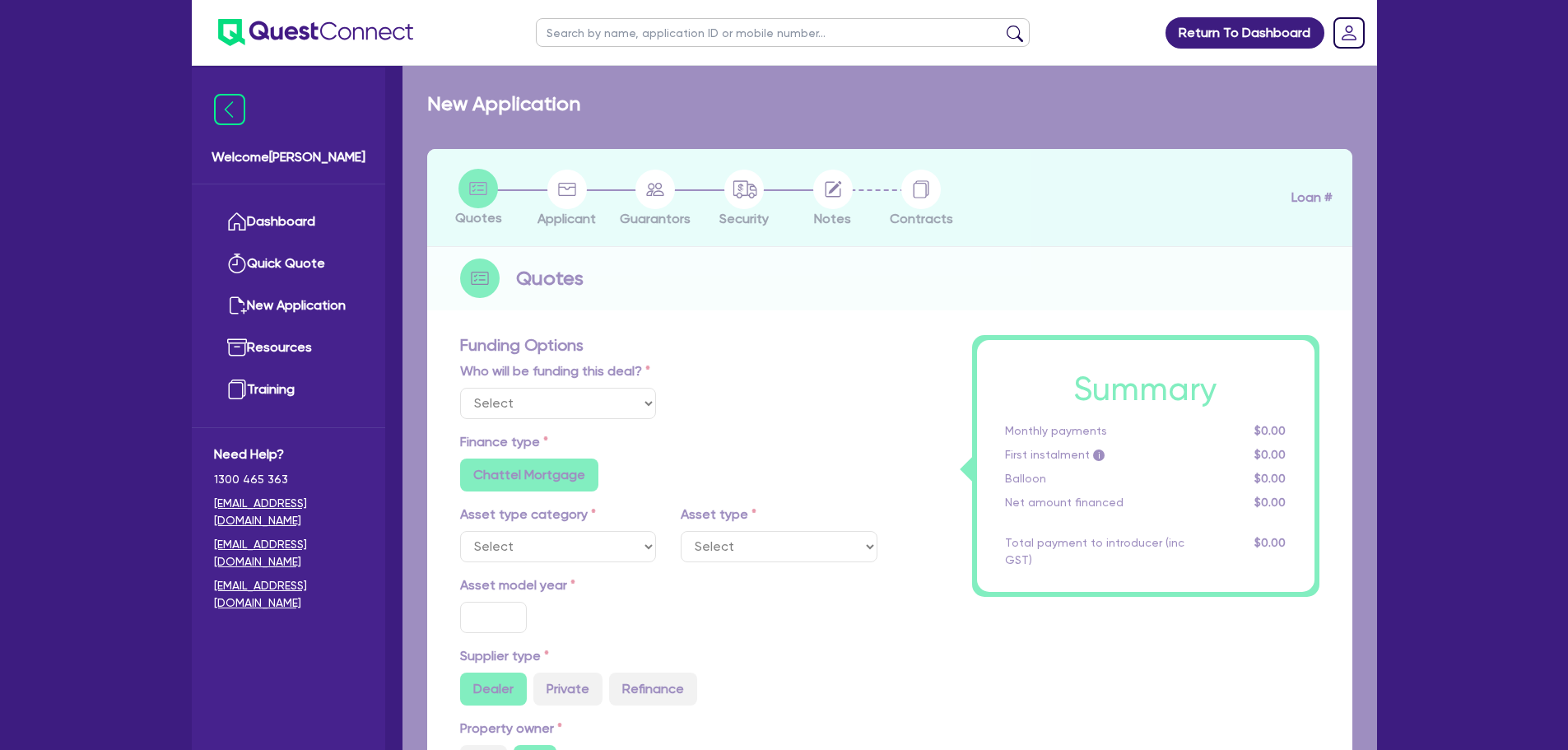
select select "Quest Finance - Own Book"
select select "CARS_AND_LIGHT_TRUCKS"
type input "2013"
type input "15,000"
type input "7"
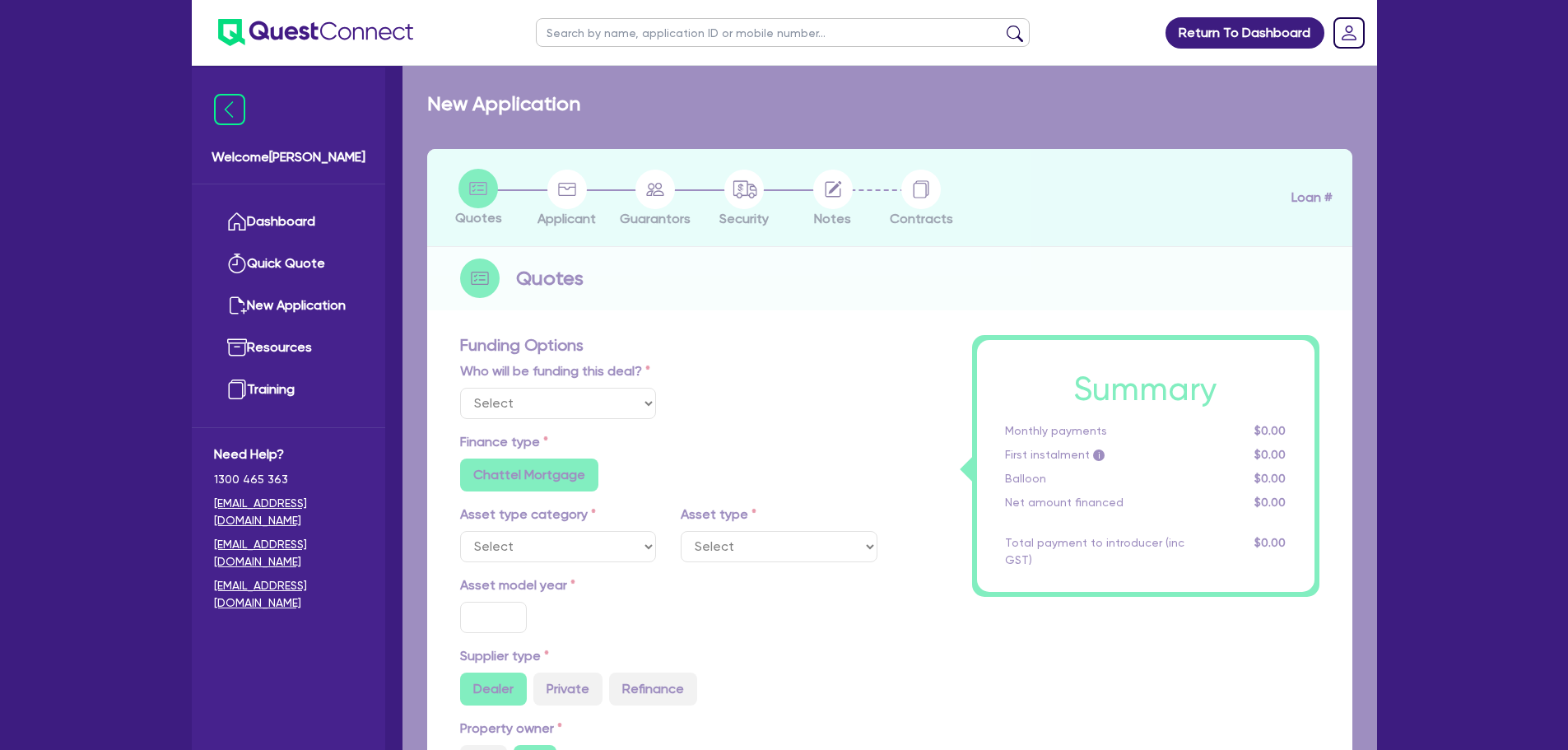
radio input "true"
radio input "false"
select select "PASSENGER_VEHICLES"
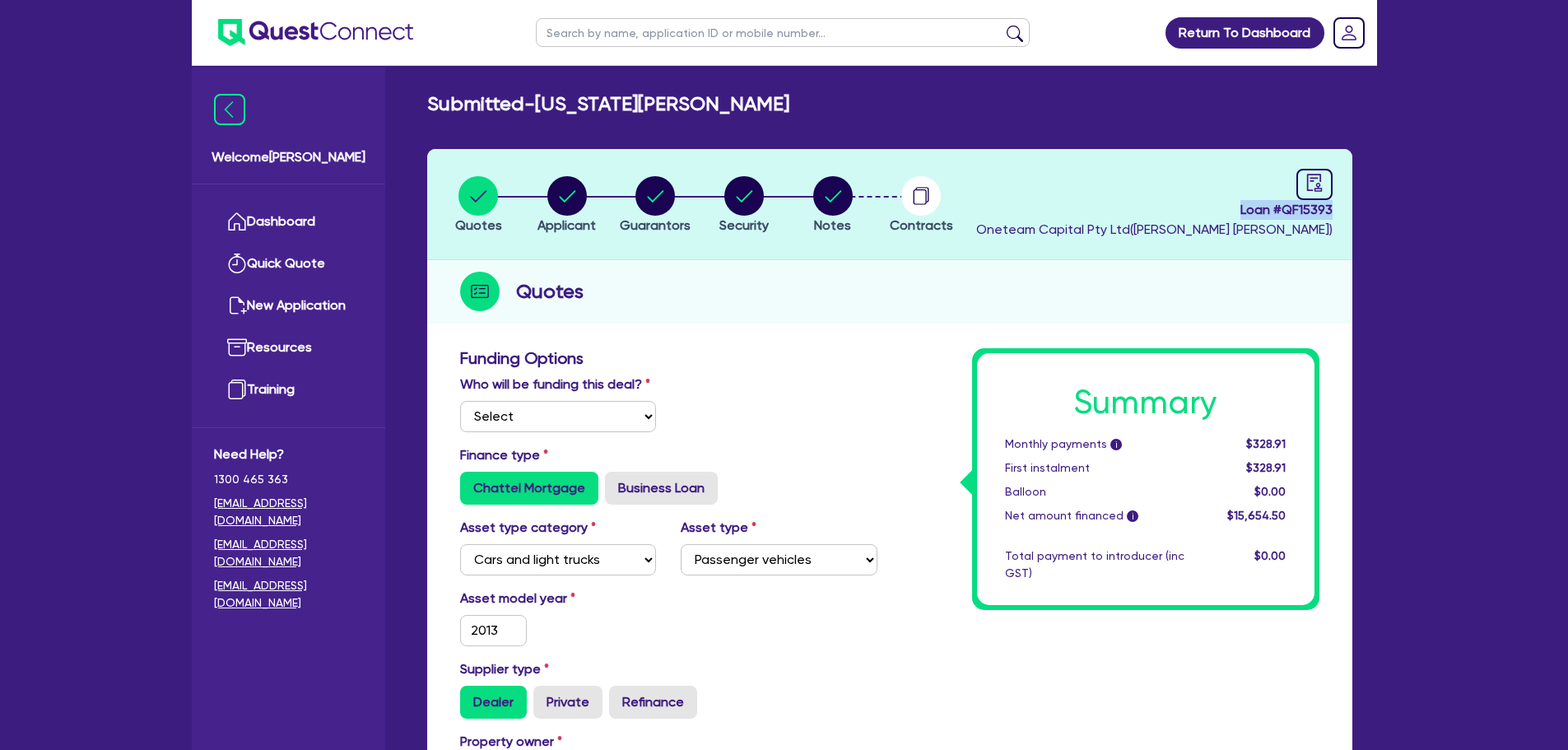
drag, startPoint x: 1230, startPoint y: 211, endPoint x: 1335, endPoint y: 207, distance: 105.1
click at [1335, 207] on header "Quotes Applicant Guarantors Security Notes Contracts Loan # QF15393 Oneteam Cap…" at bounding box center [889, 204] width 925 height 111
copy span "Loan # QF15393"
